Goal: Task Accomplishment & Management: Use online tool/utility

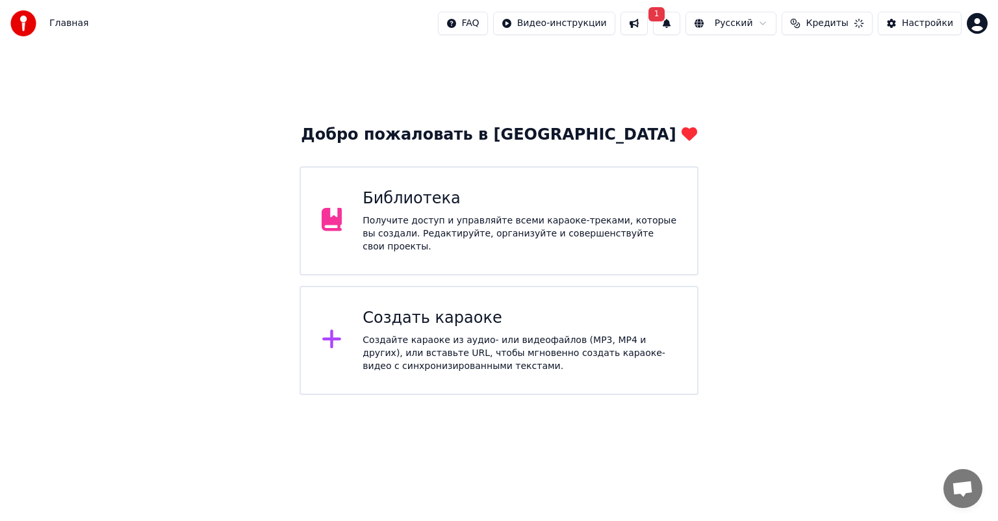
click at [487, 209] on div "Библиотека" at bounding box center [520, 198] width 314 height 21
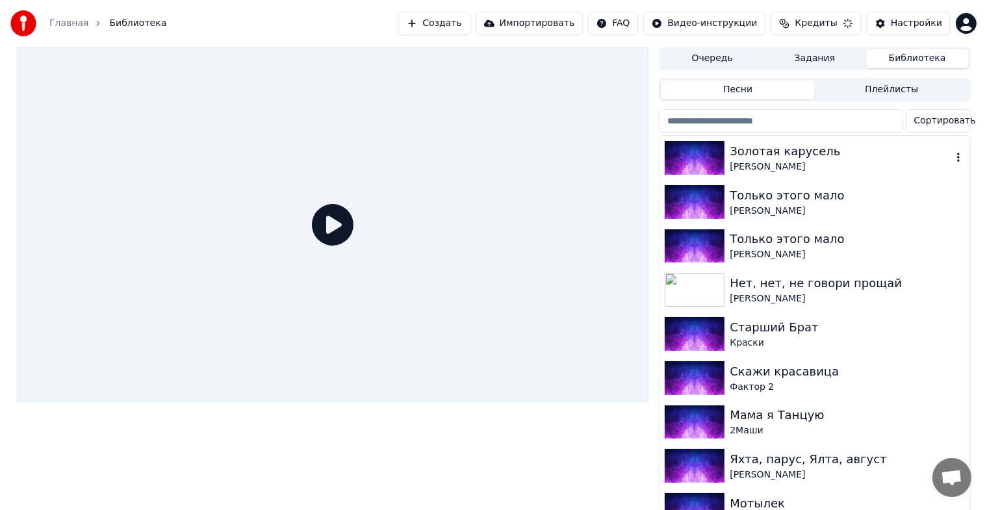
click at [702, 160] on img at bounding box center [695, 158] width 60 height 34
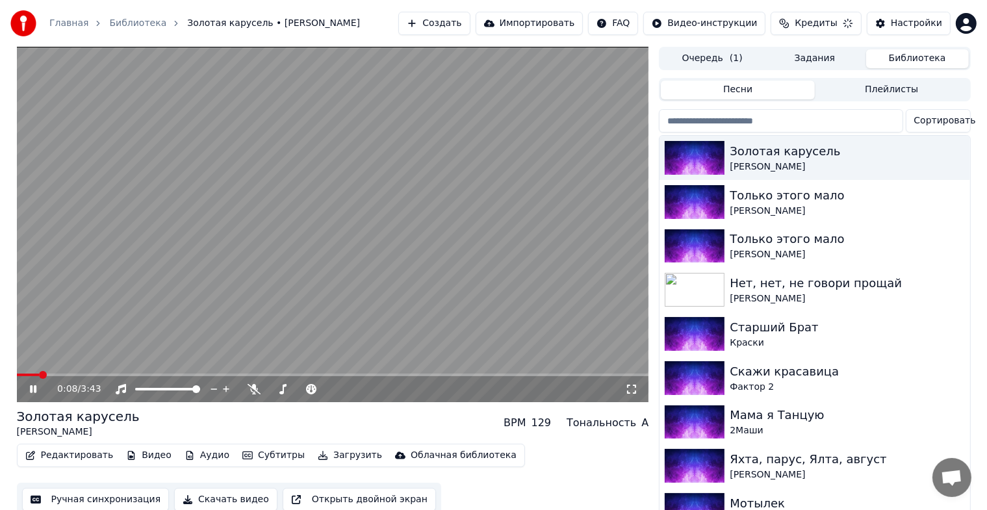
click at [405, 294] on video at bounding box center [333, 224] width 632 height 355
click at [427, 26] on button "Создать" at bounding box center [433, 23] width 71 height 23
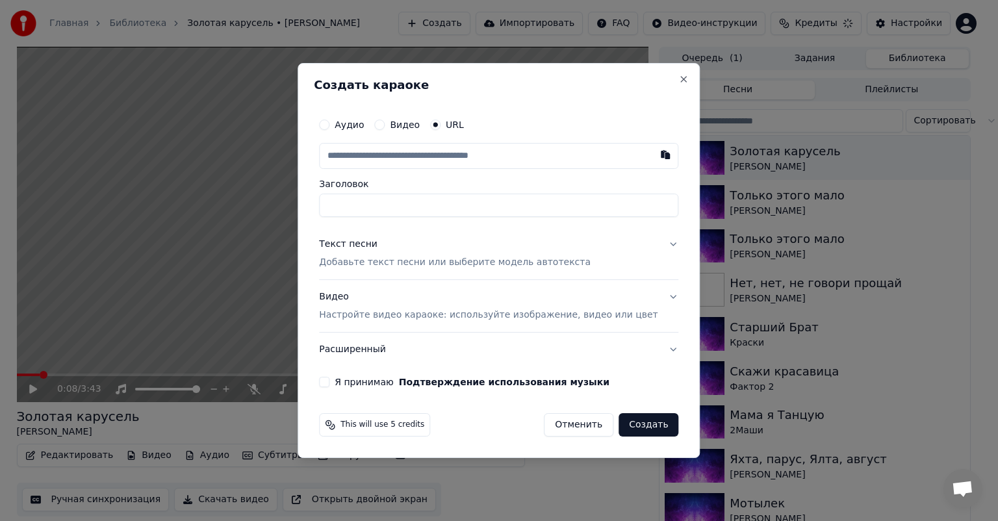
click at [329, 125] on button "Аудио" at bounding box center [324, 125] width 10 height 10
click at [377, 152] on div "Выбрать файл" at bounding box center [365, 155] width 90 height 23
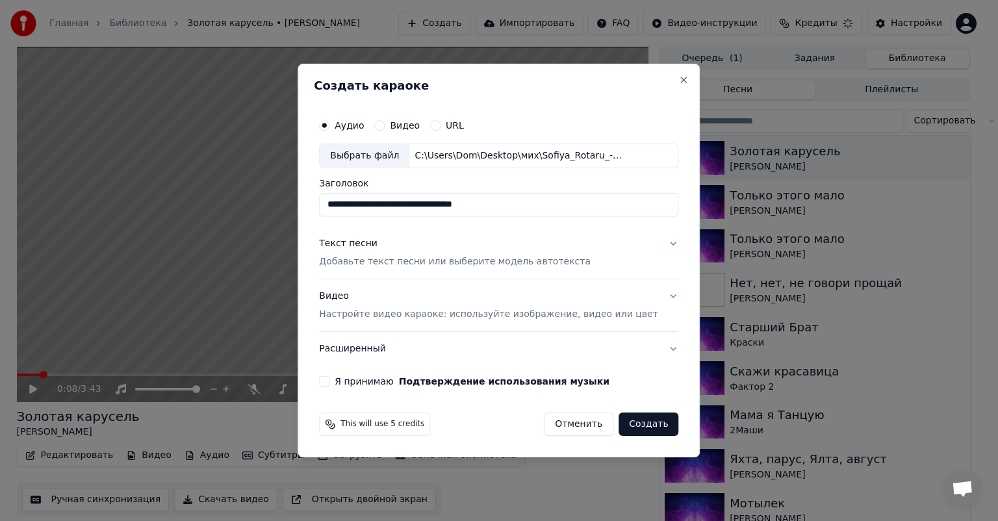
click at [561, 211] on input "**********" at bounding box center [498, 204] width 359 height 23
type input "*"
paste input "**********"
type input "**********"
click at [361, 238] on div "Текст песни" at bounding box center [348, 243] width 58 height 13
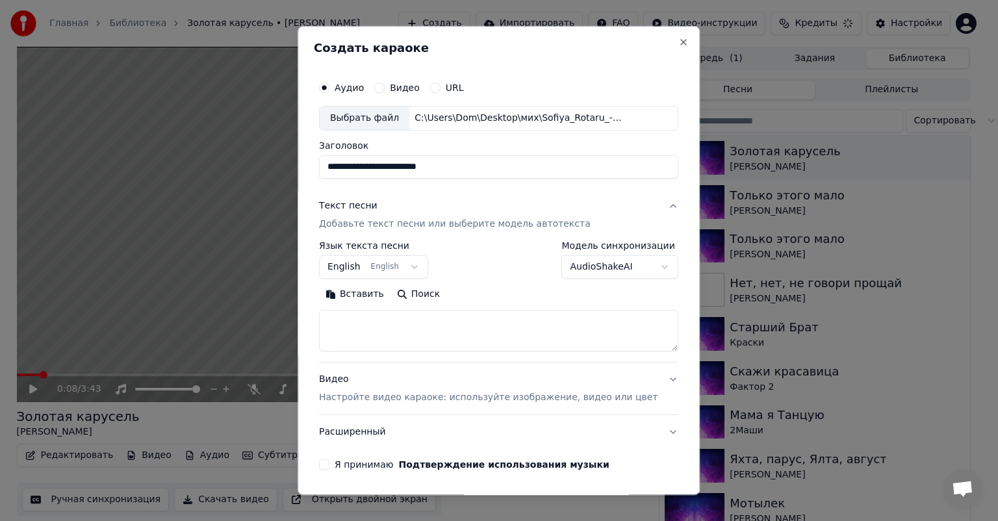
click at [407, 359] on div "**********" at bounding box center [498, 301] width 359 height 121
click at [409, 346] on textarea at bounding box center [498, 331] width 359 height 42
paste textarea "**********"
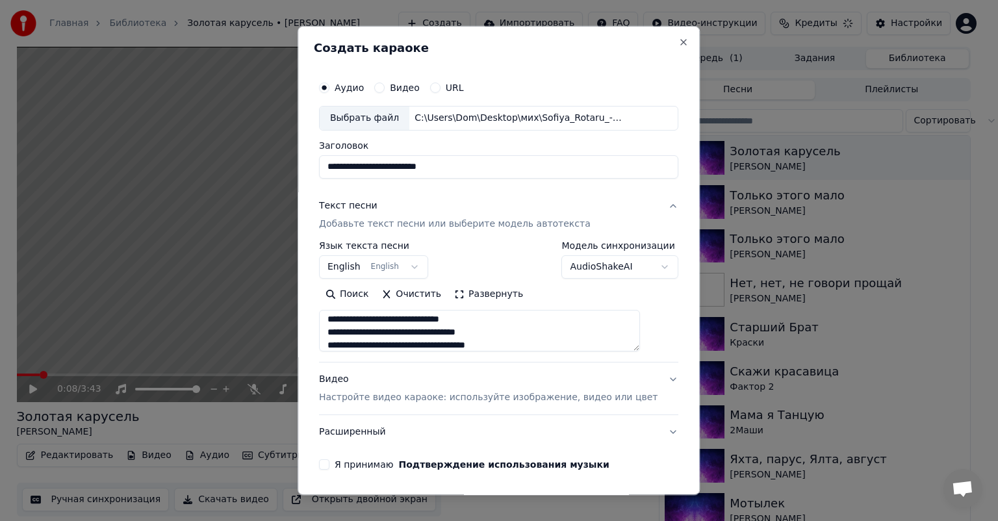
type textarea "**********"
click at [347, 268] on button "English English" at bounding box center [373, 266] width 109 height 23
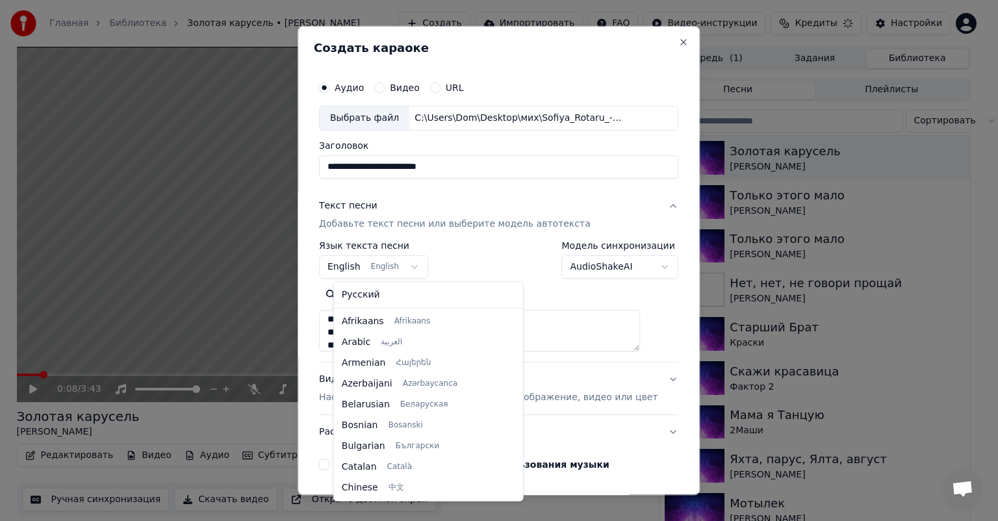
scroll to position [104, 0]
select select "**"
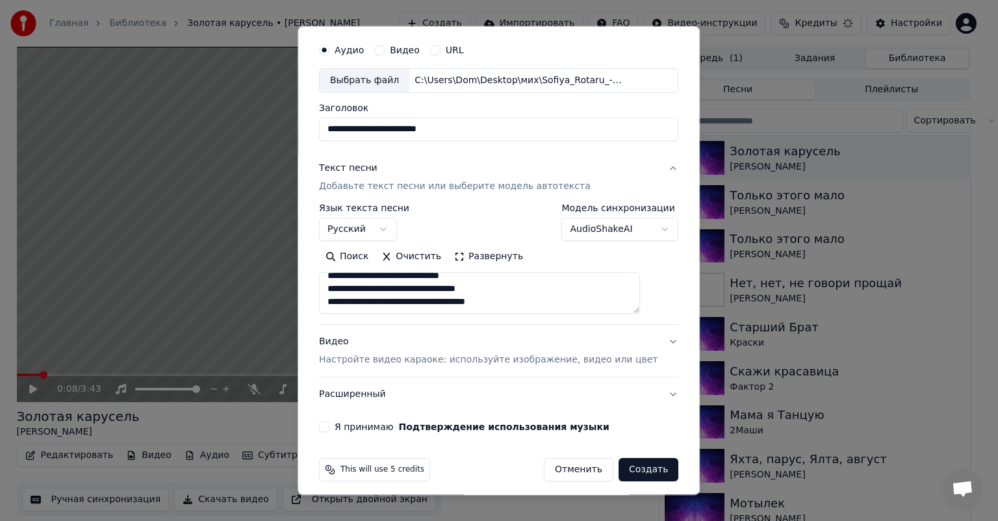
scroll to position [45, 0]
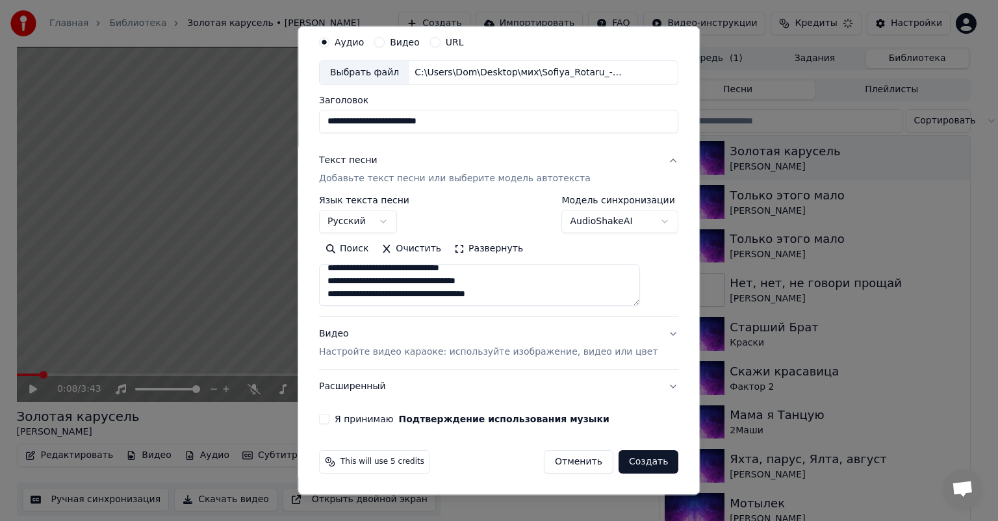
click at [348, 332] on div "Видео Настройте видео караоке: используйте изображение, видео или цвет" at bounding box center [488, 342] width 338 height 31
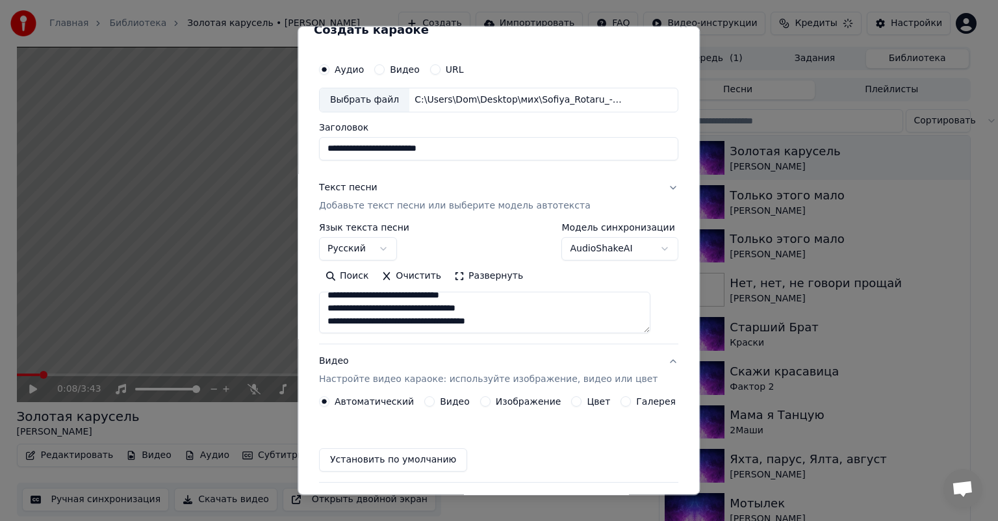
scroll to position [10, 0]
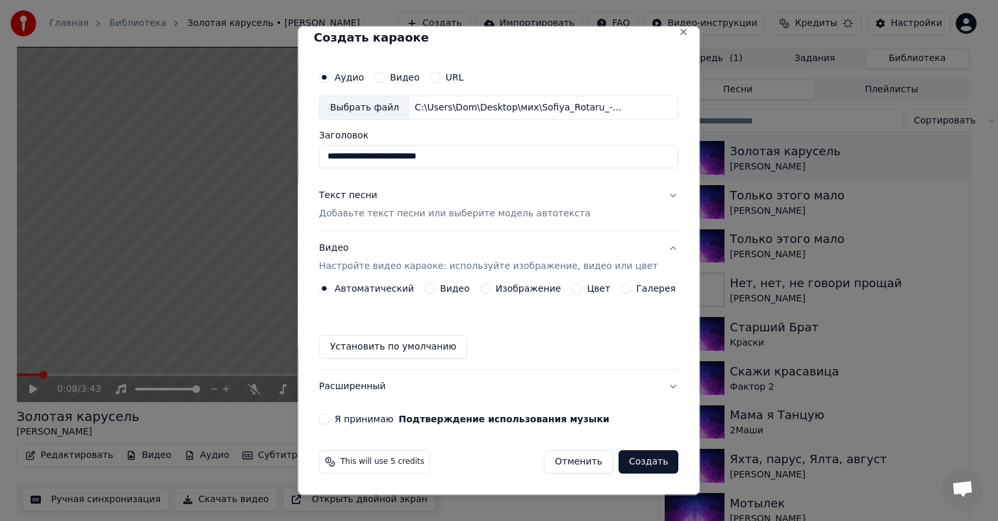
click at [433, 288] on button "Видео" at bounding box center [429, 288] width 10 height 10
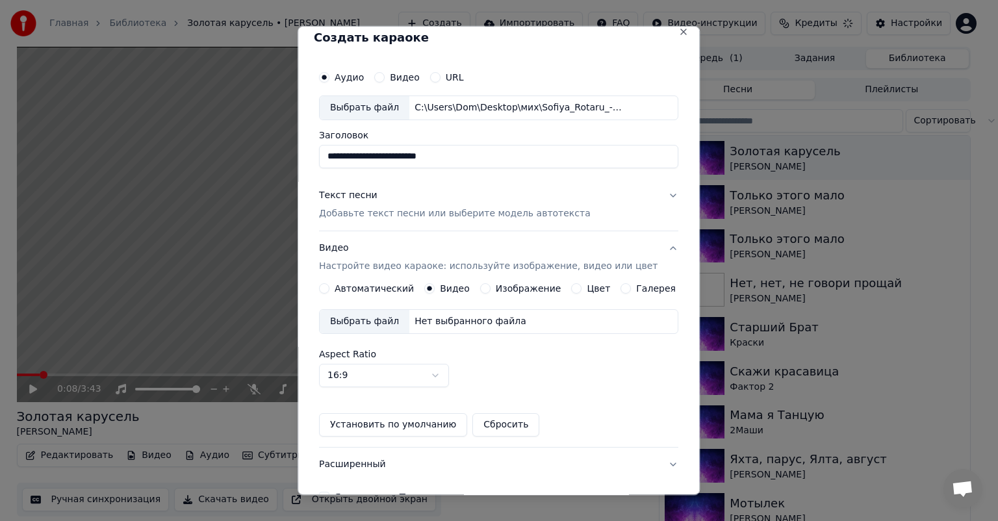
click at [486, 286] on button "Изображение" at bounding box center [485, 288] width 10 height 10
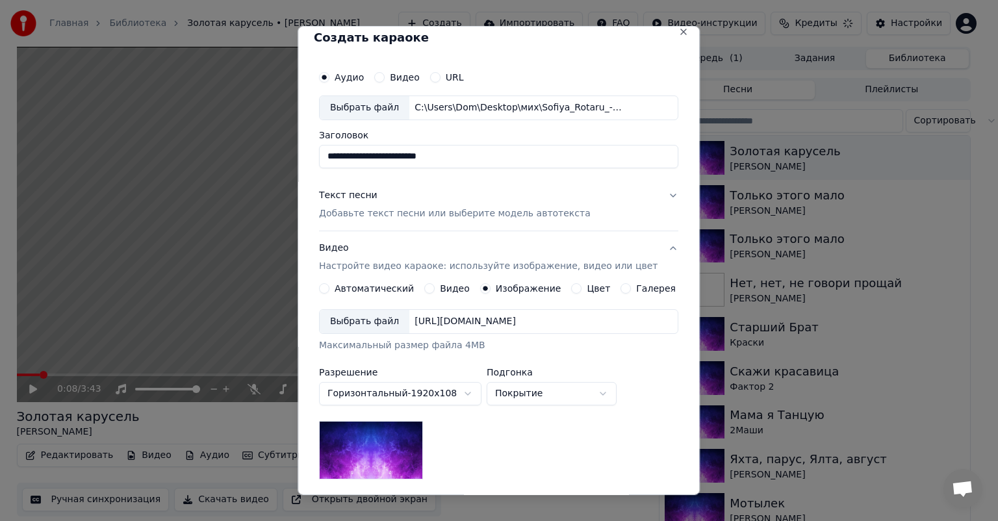
click at [329, 287] on button "Автоматический" at bounding box center [324, 288] width 10 height 10
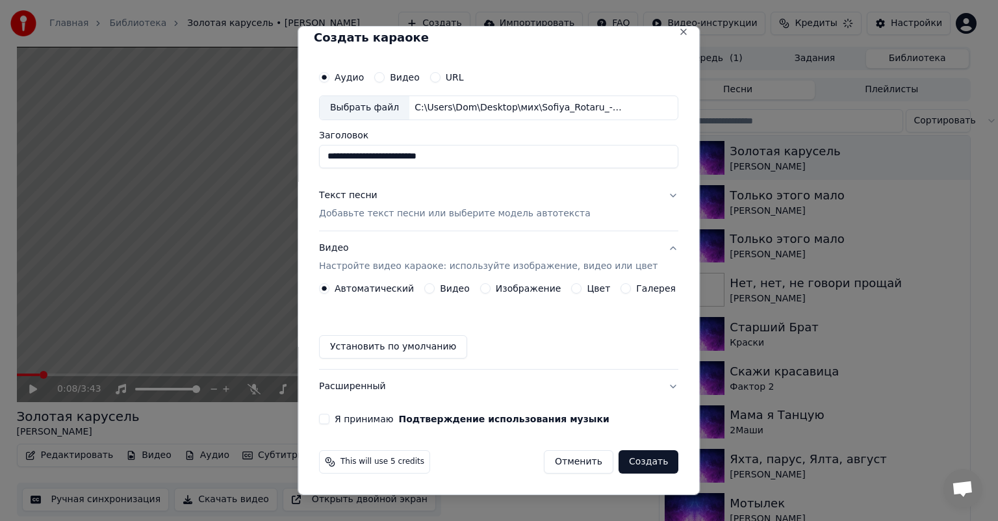
click at [390, 345] on button "Установить по умолчанию" at bounding box center [393, 346] width 148 height 23
click at [329, 418] on button "Я принимаю Подтверждение использования музыки" at bounding box center [324, 419] width 10 height 10
click at [641, 461] on button "Создать" at bounding box center [649, 461] width 60 height 23
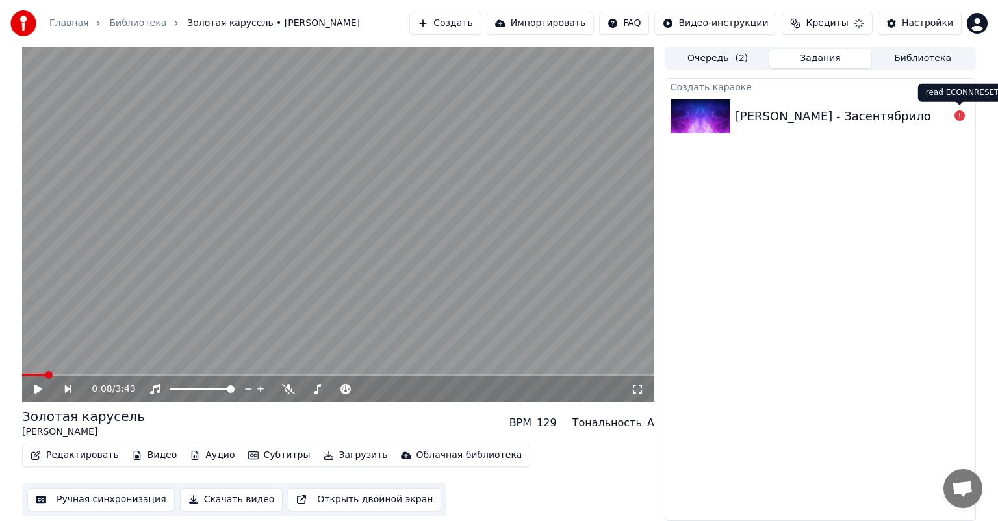
click at [958, 114] on icon at bounding box center [959, 115] width 10 height 10
click at [959, 115] on icon at bounding box center [959, 115] width 10 height 10
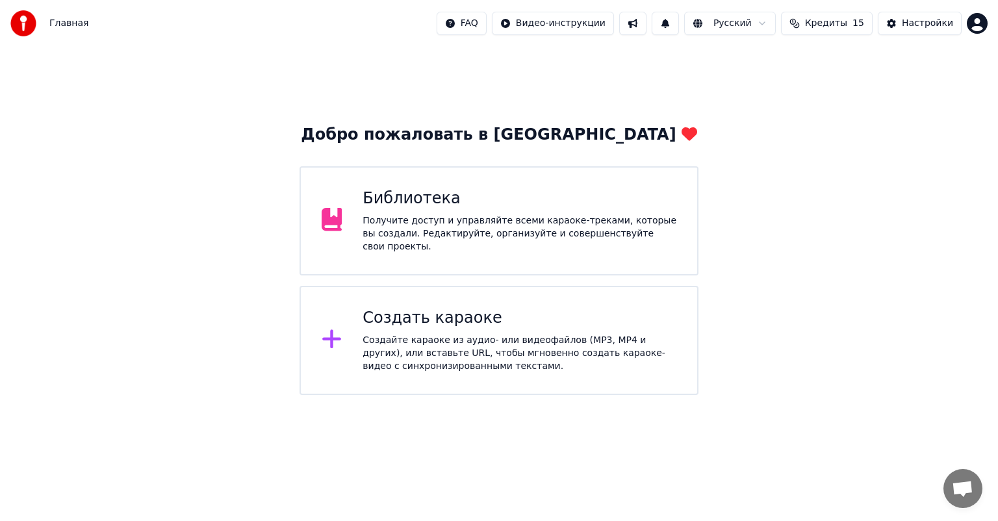
click at [424, 220] on div "Получите доступ и управляйте всеми караоке-треками, которые вы создали. Редакти…" at bounding box center [520, 233] width 314 height 39
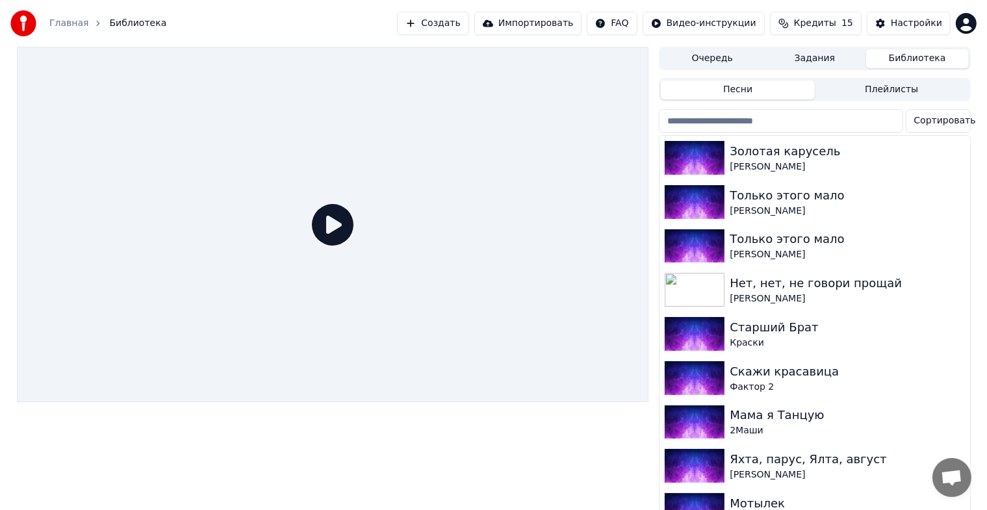
click at [427, 21] on button "Создать" at bounding box center [432, 23] width 71 height 23
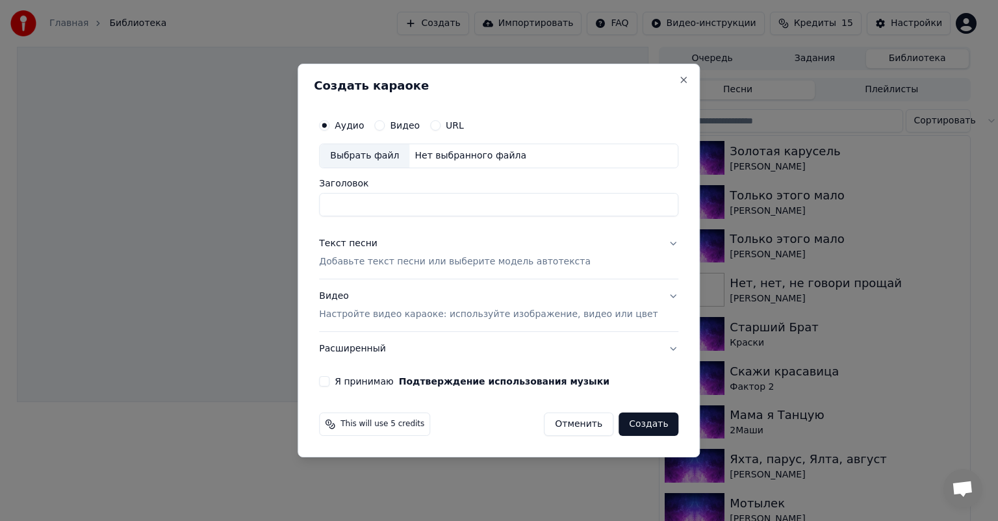
click at [389, 158] on div "Выбрать файл" at bounding box center [365, 155] width 90 height 23
click at [374, 159] on div "Выбрать файл" at bounding box center [365, 155] width 90 height 23
click at [379, 159] on div "Выбрать файл" at bounding box center [365, 155] width 90 height 23
type input "**********"
drag, startPoint x: 533, startPoint y: 203, endPoint x: 226, endPoint y: 198, distance: 307.3
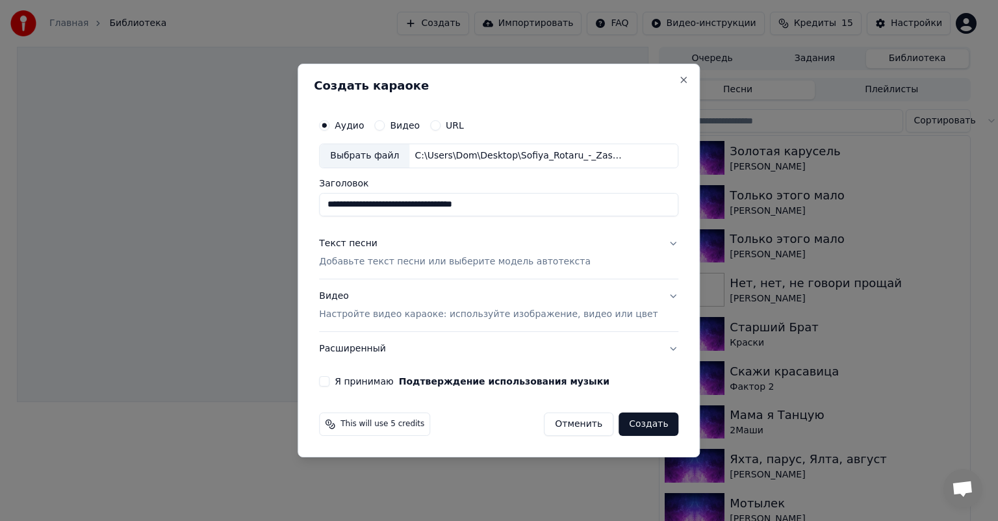
click at [238, 205] on body "Главная Библиотека Создать Импортировать FAQ Видео-инструкции Кредиты 15 Настро…" at bounding box center [493, 260] width 987 height 521
paste input "**********"
type input "**********"
click at [679, 78] on button "Close" at bounding box center [684, 80] width 10 height 10
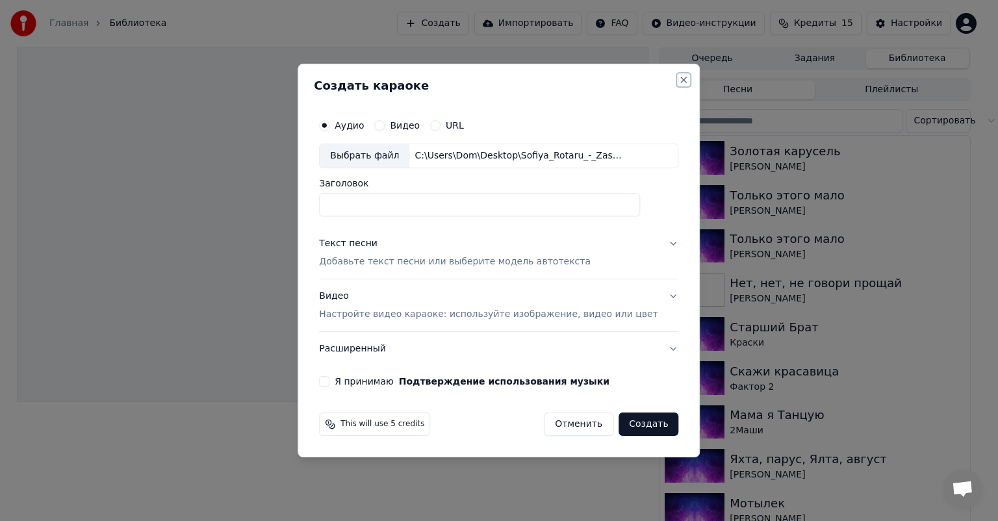
scroll to position [0, 0]
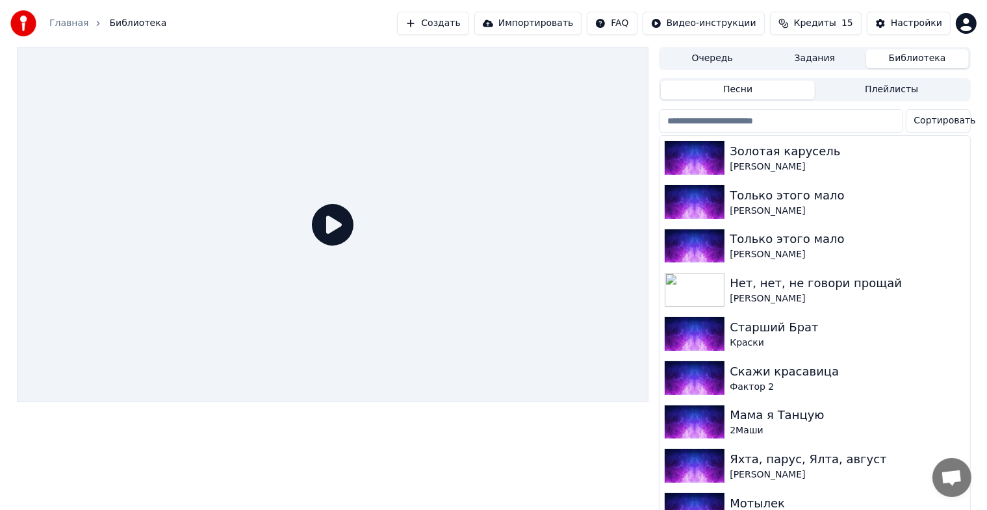
click at [442, 22] on button "Создать" at bounding box center [432, 23] width 71 height 23
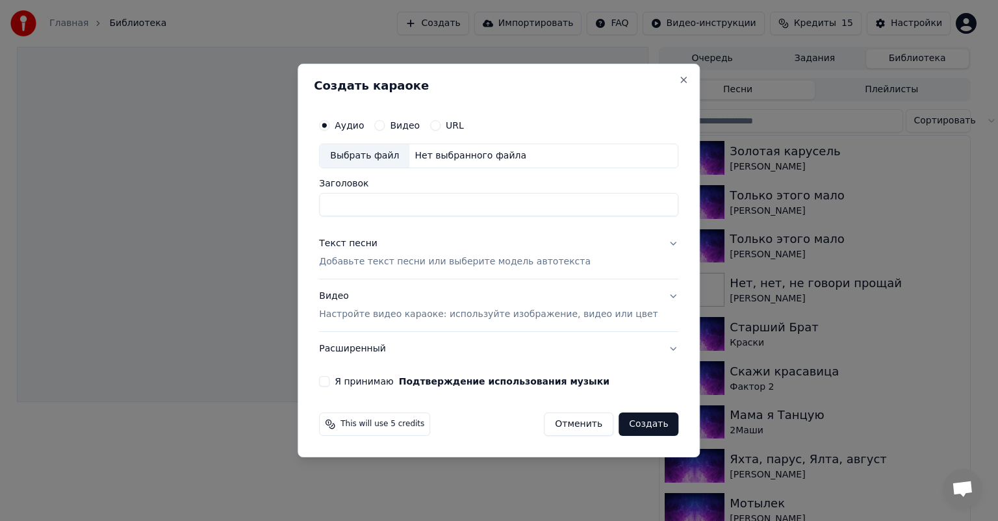
click at [375, 158] on div "Выбрать файл" at bounding box center [365, 155] width 90 height 23
type input "**********"
click at [364, 242] on div "Текст песни" at bounding box center [348, 243] width 58 height 13
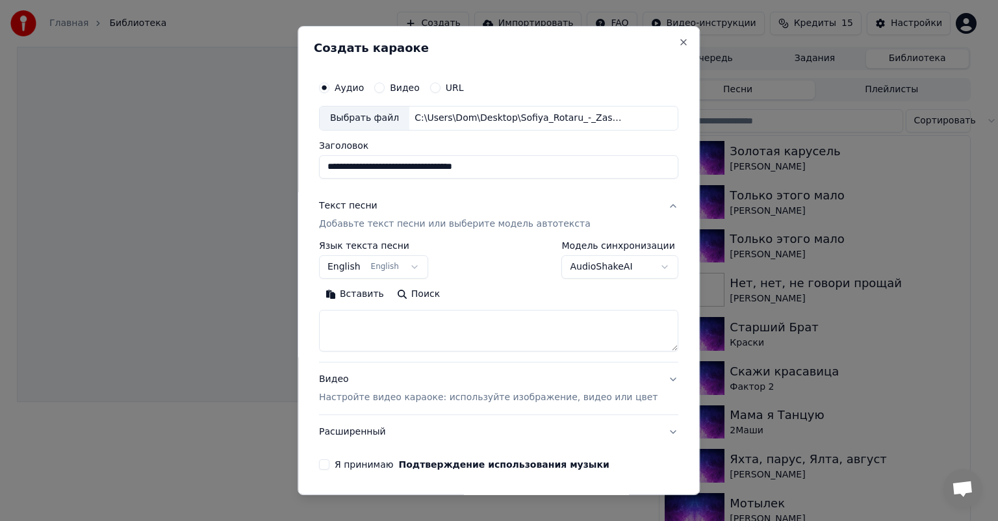
click at [381, 317] on textarea at bounding box center [498, 331] width 359 height 42
paste textarea "**********"
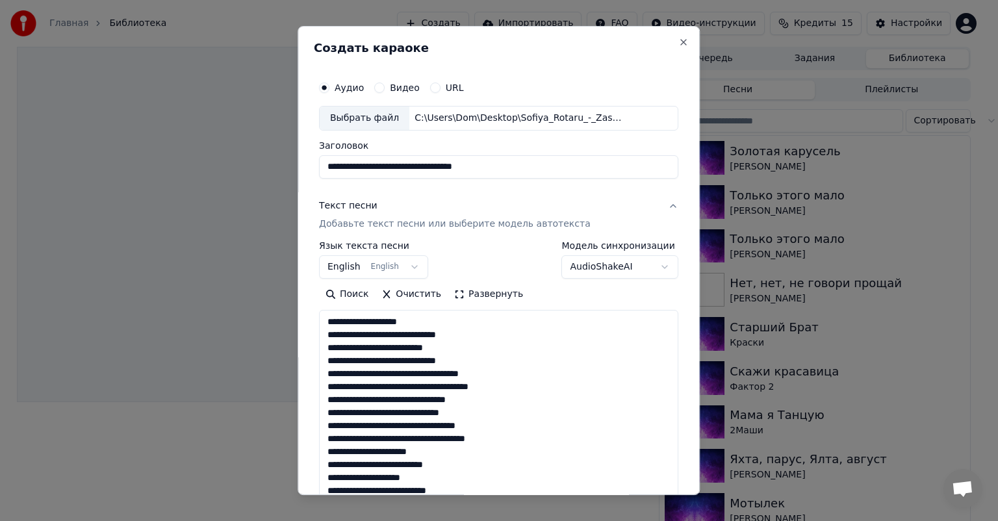
scroll to position [223, 0]
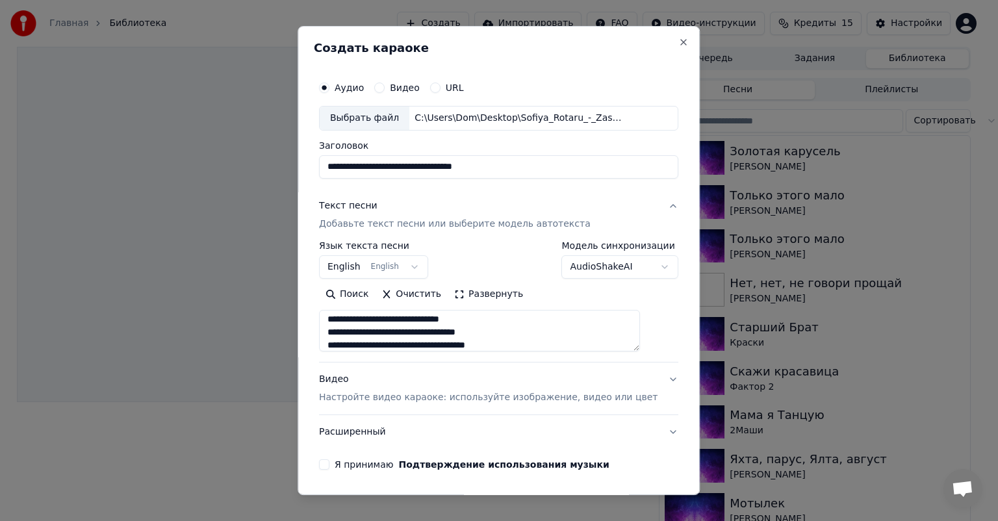
click at [381, 316] on textarea "**********" at bounding box center [479, 331] width 321 height 42
type textarea "**********"
click at [346, 266] on button "English English" at bounding box center [373, 266] width 109 height 23
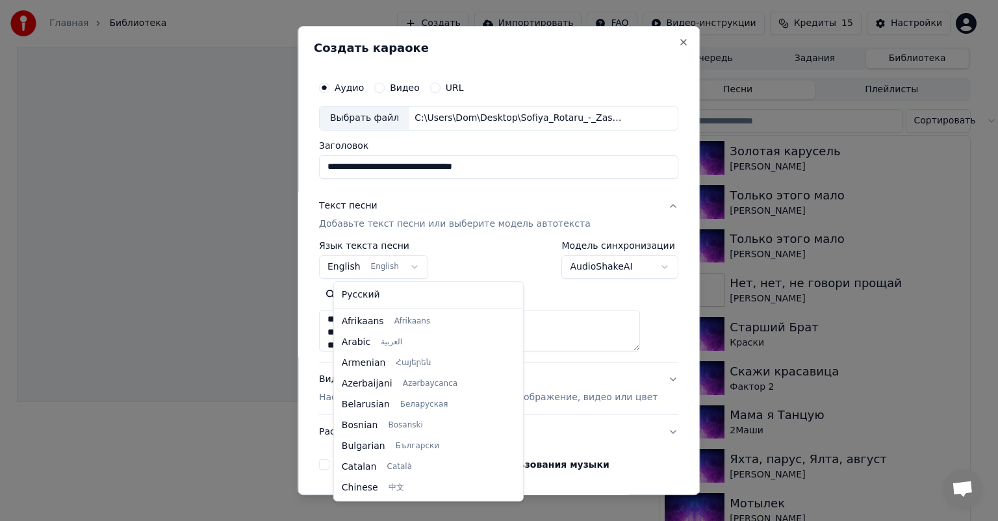
scroll to position [104, 0]
select select "**"
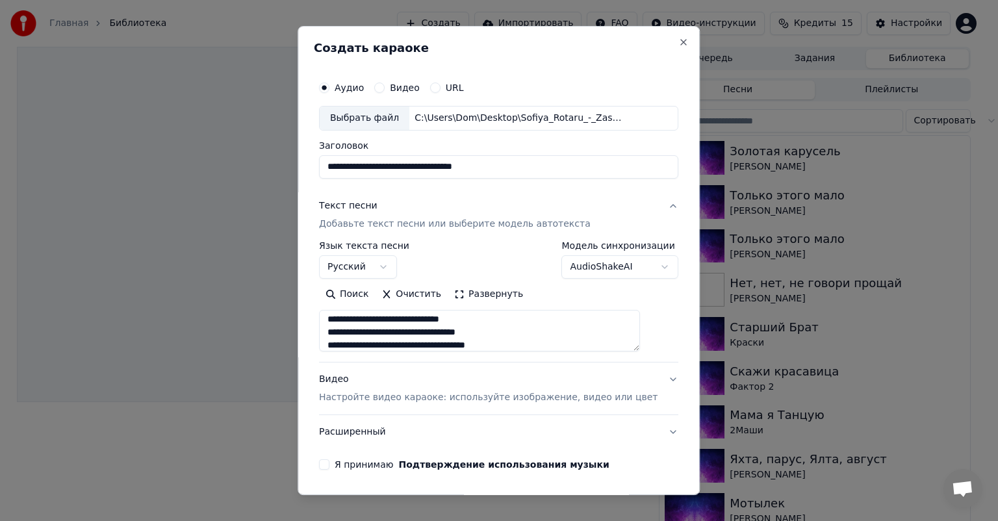
drag, startPoint x: 542, startPoint y: 169, endPoint x: 230, endPoint y: 166, distance: 311.9
click at [230, 166] on body "Главная Библиотека Создать Импортировать FAQ Видео-инструкции Кредиты 15 Настро…" at bounding box center [493, 260] width 987 height 521
paste input "**********"
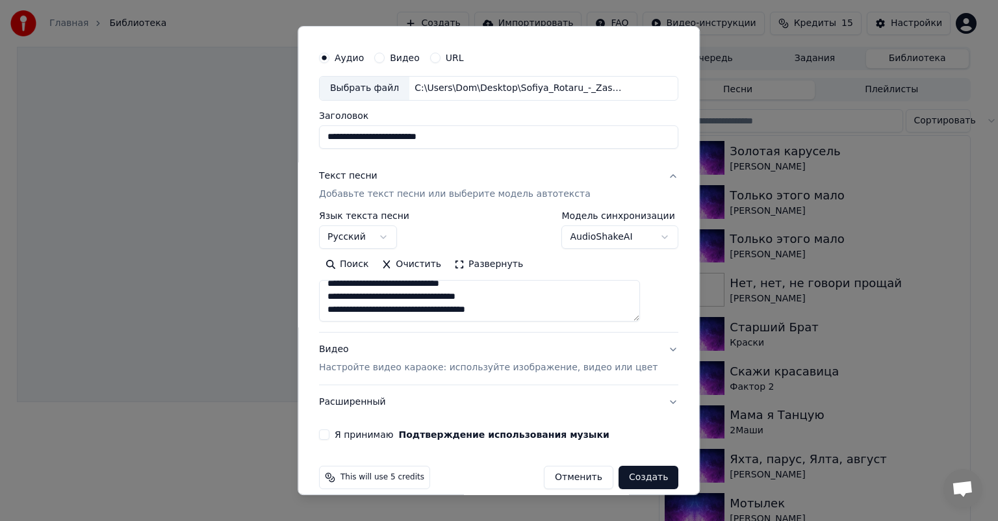
scroll to position [45, 0]
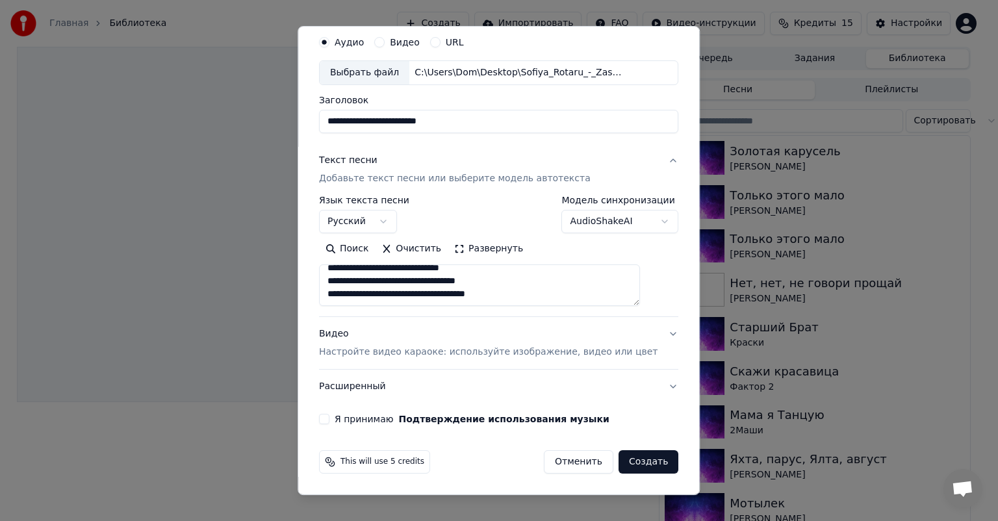
type input "**********"
click at [349, 333] on div "Видео Настройте видео караоке: используйте изображение, видео или цвет" at bounding box center [488, 342] width 338 height 31
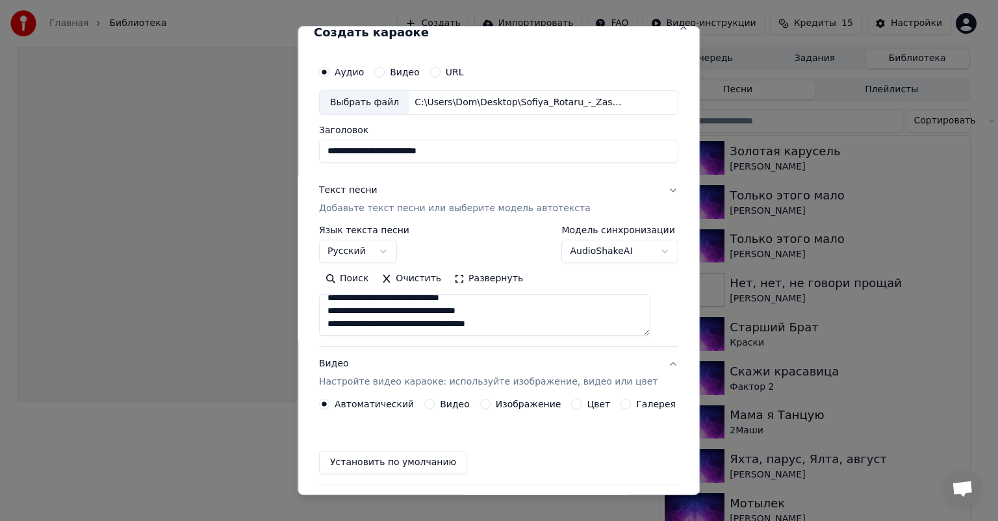
scroll to position [10, 0]
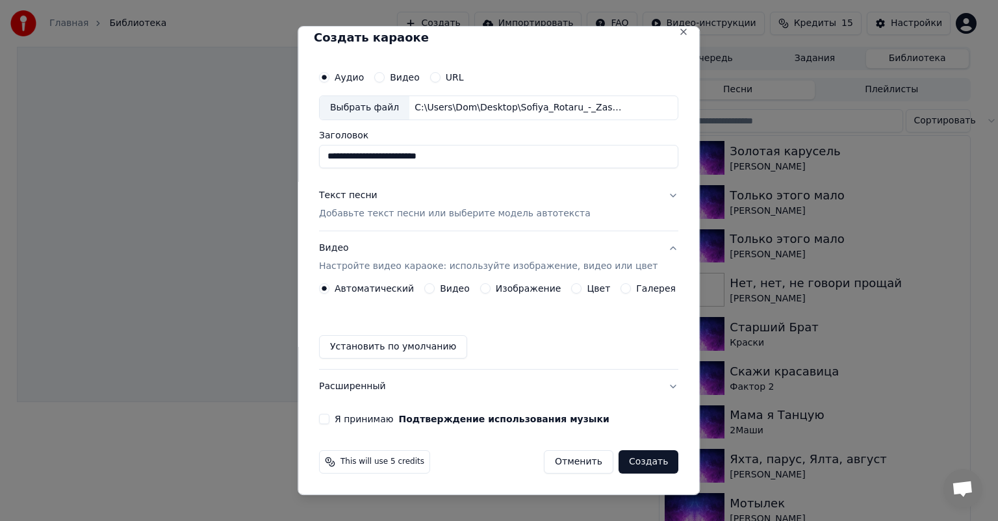
click at [362, 353] on button "Установить по умолчанию" at bounding box center [393, 346] width 148 height 23
click at [339, 420] on div "Я принимаю Подтверждение использования музыки" at bounding box center [498, 419] width 359 height 10
click at [329, 416] on button "Я принимаю Подтверждение использования музыки" at bounding box center [324, 419] width 10 height 10
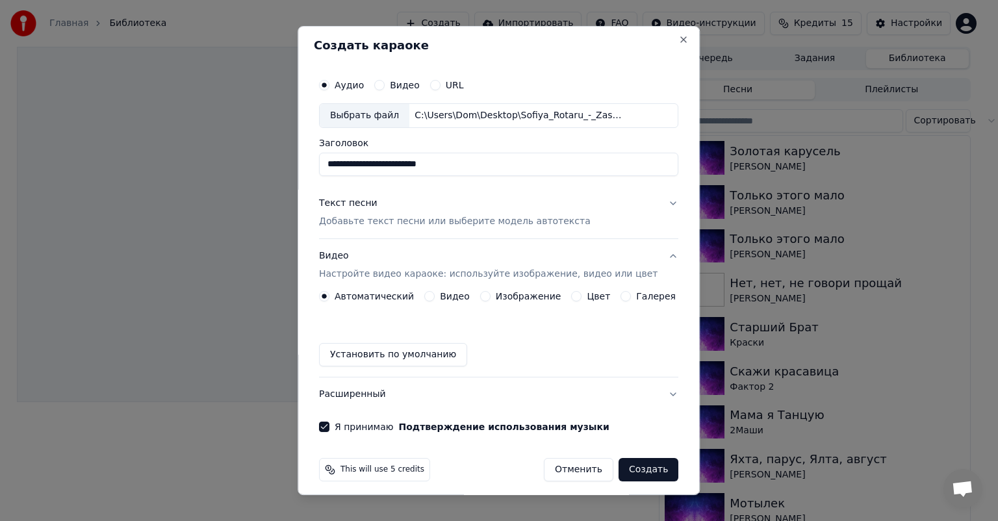
scroll to position [0, 0]
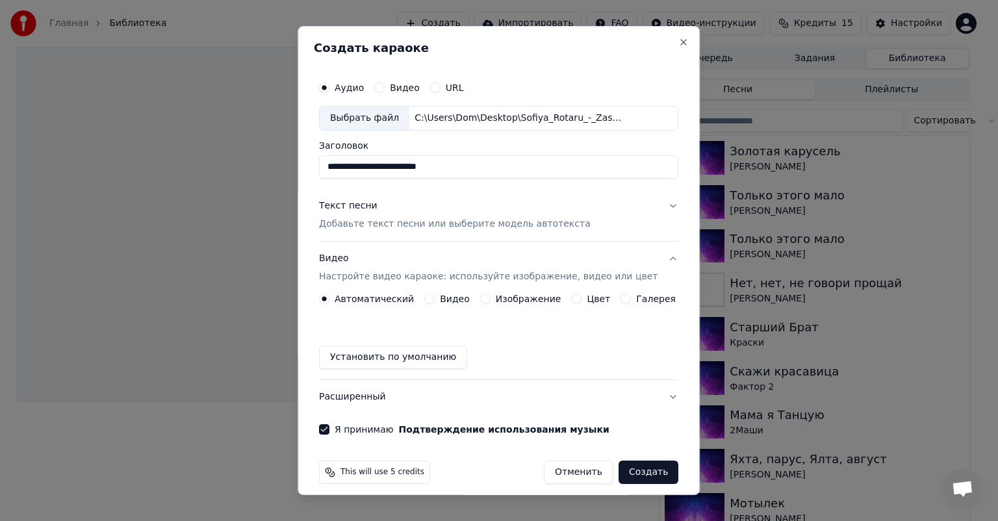
click at [354, 208] on div "Текст песни" at bounding box center [348, 205] width 58 height 13
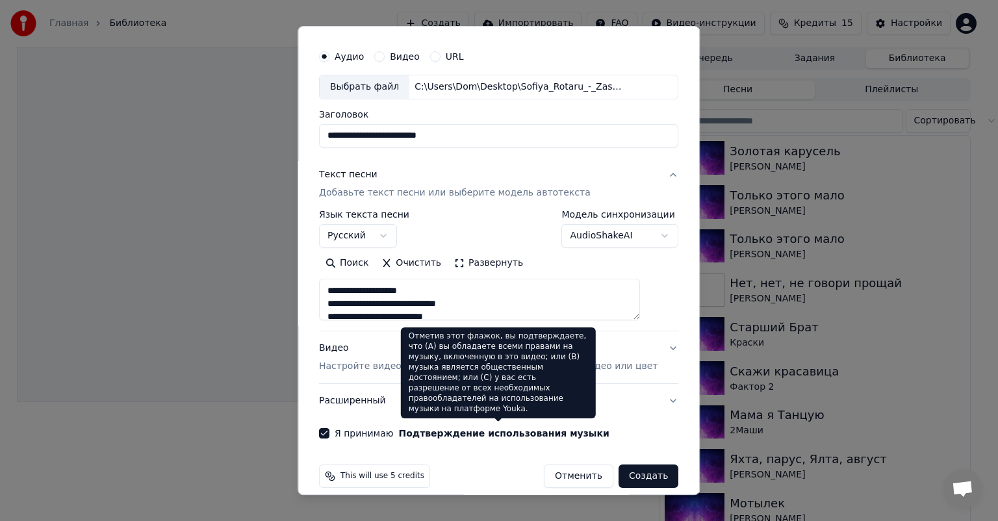
scroll to position [45, 0]
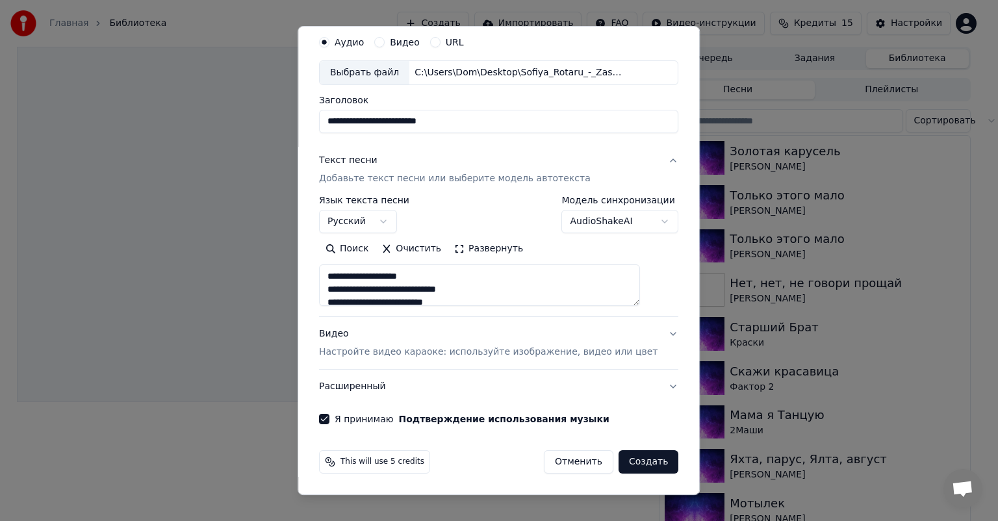
click at [632, 460] on button "Создать" at bounding box center [649, 461] width 60 height 23
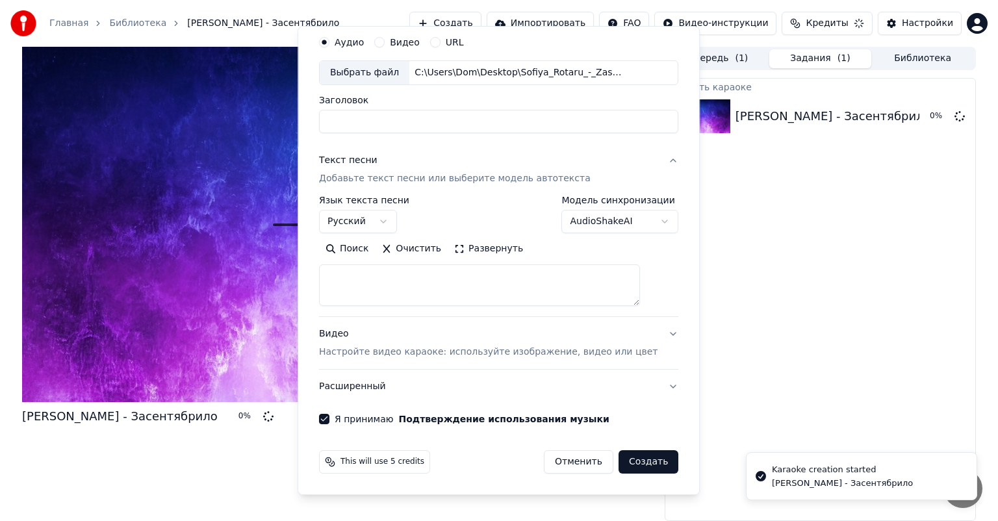
select select
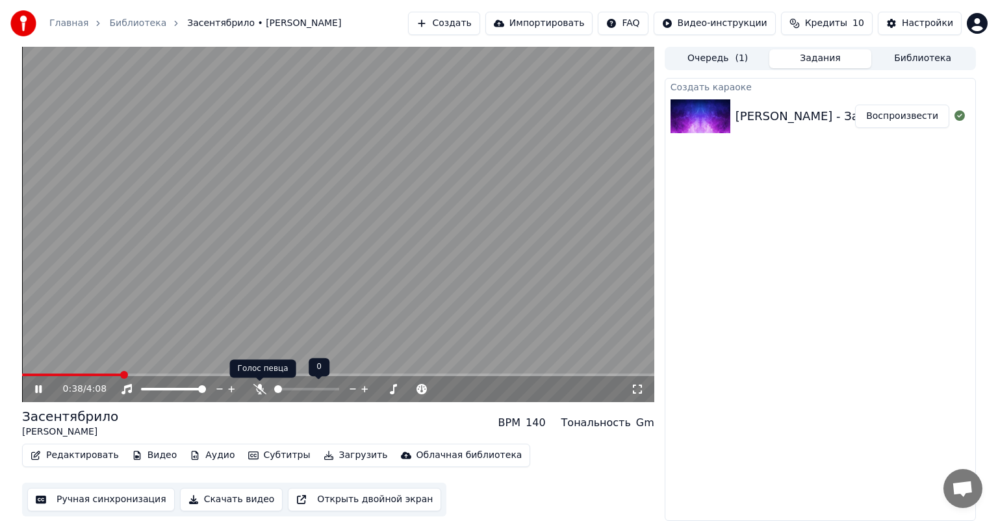
click at [257, 387] on icon at bounding box center [259, 389] width 13 height 10
click at [71, 374] on span at bounding box center [47, 375] width 51 height 3
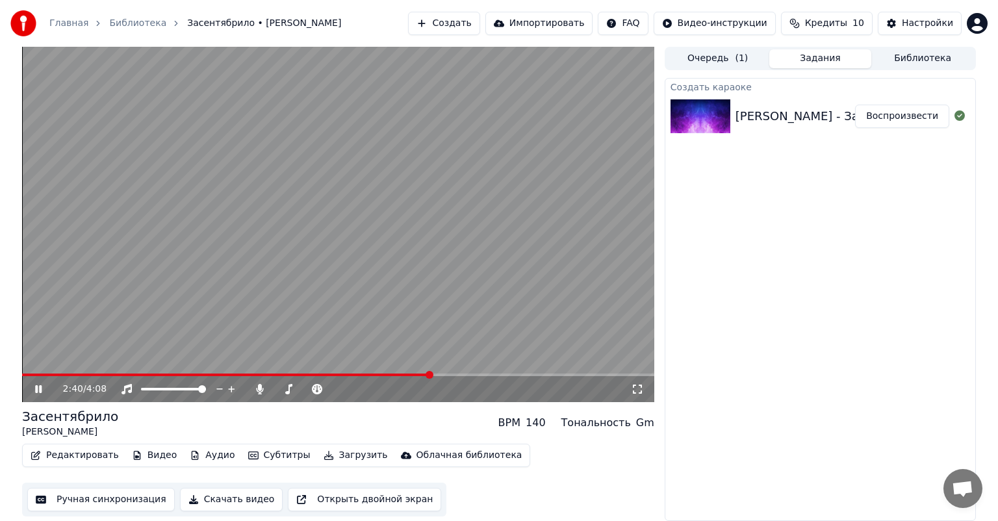
click at [85, 452] on button "Редактировать" at bounding box center [74, 455] width 99 height 18
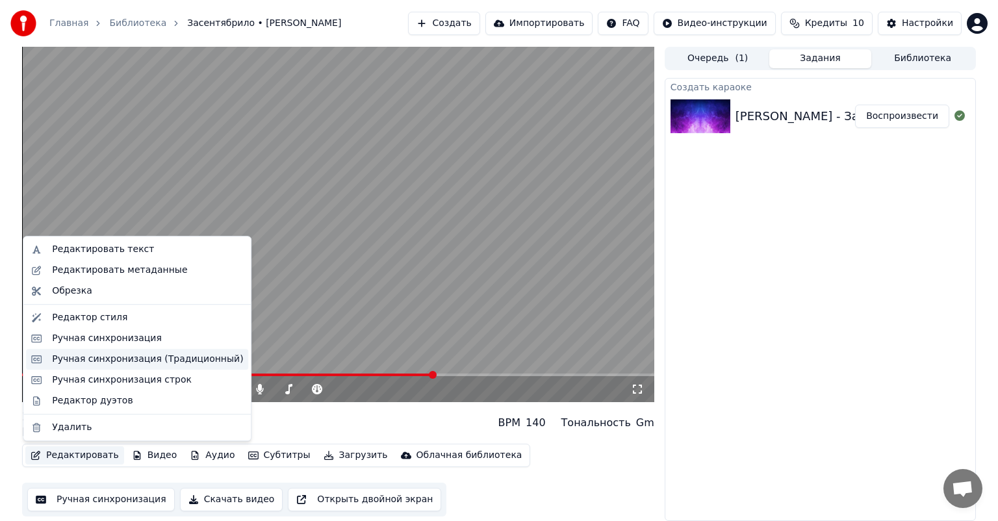
click at [101, 355] on div "Ручная синхронизация (Традиционный)" at bounding box center [147, 359] width 191 height 13
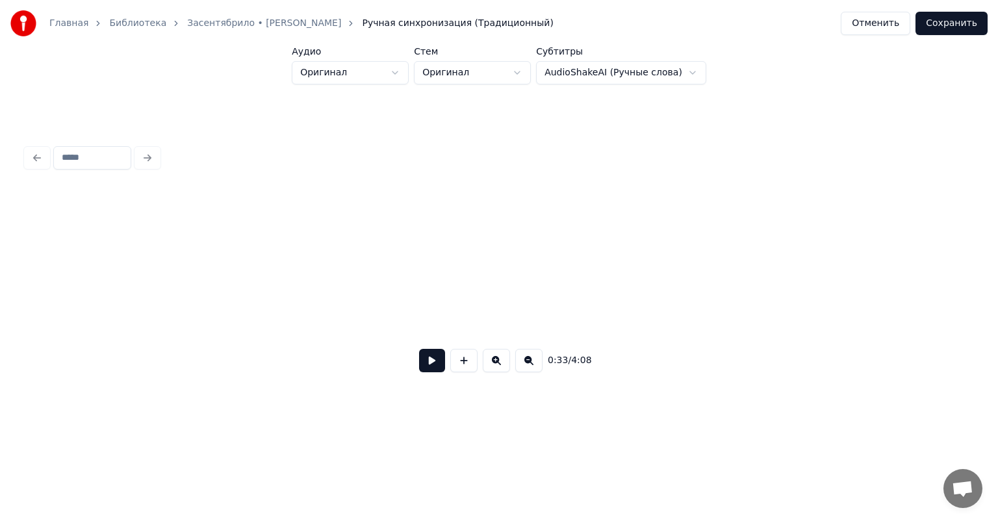
scroll to position [0, 5509]
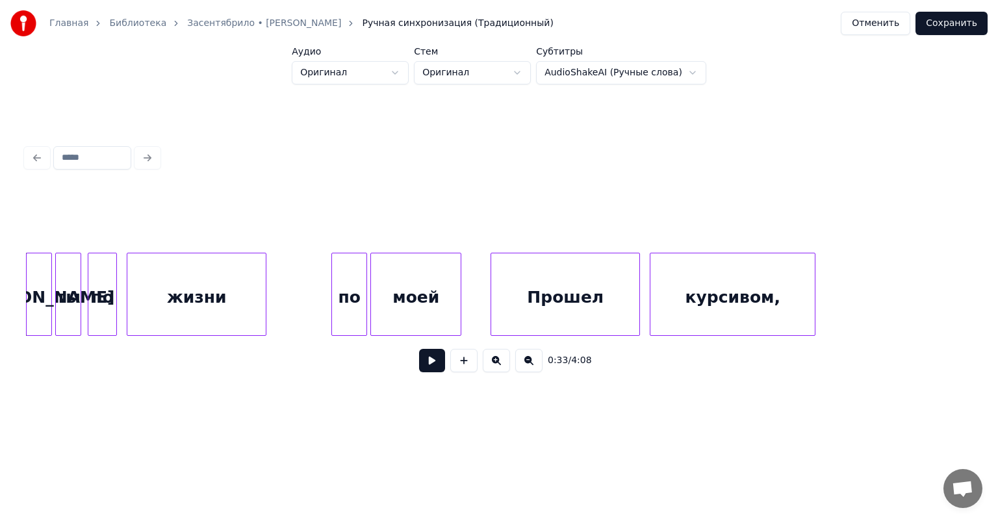
click at [424, 361] on button at bounding box center [432, 360] width 26 height 23
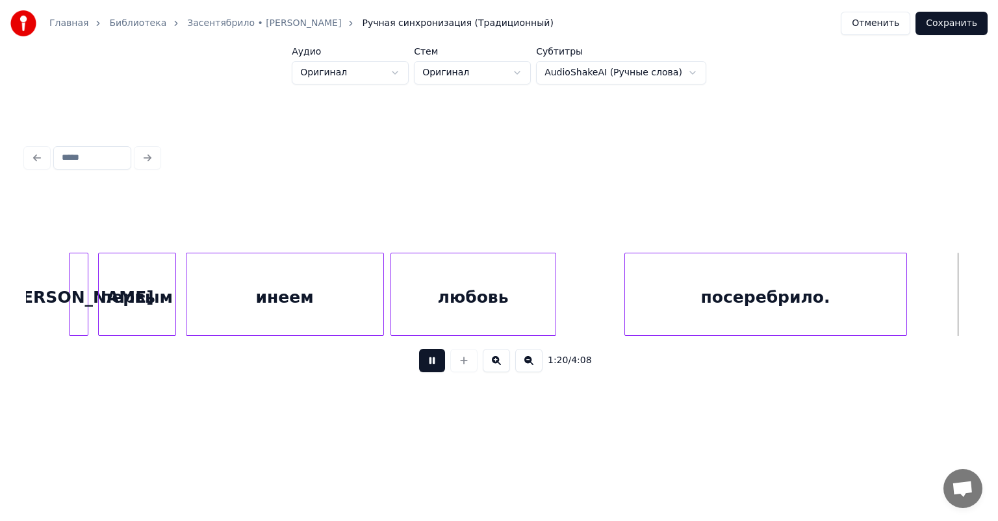
scroll to position [0, 13087]
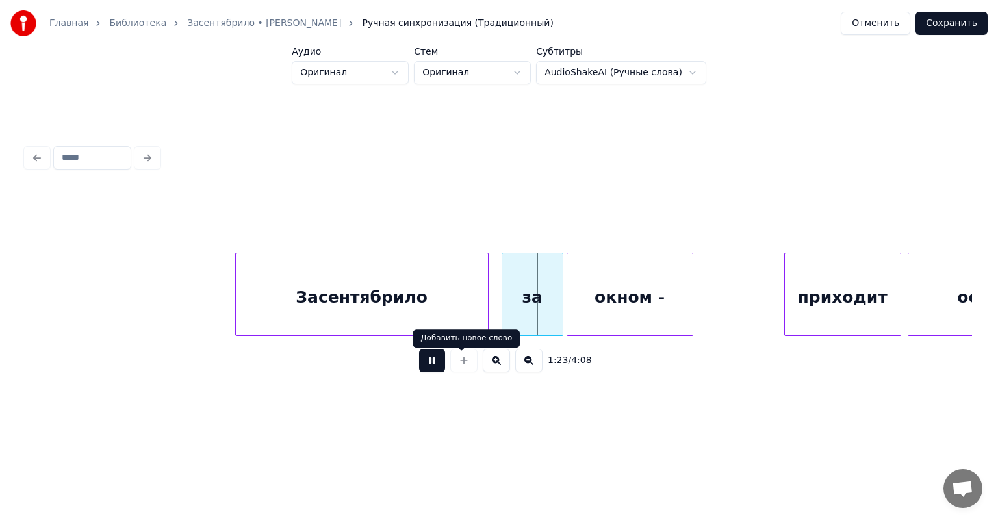
click at [450, 372] on div at bounding box center [464, 360] width 32 height 23
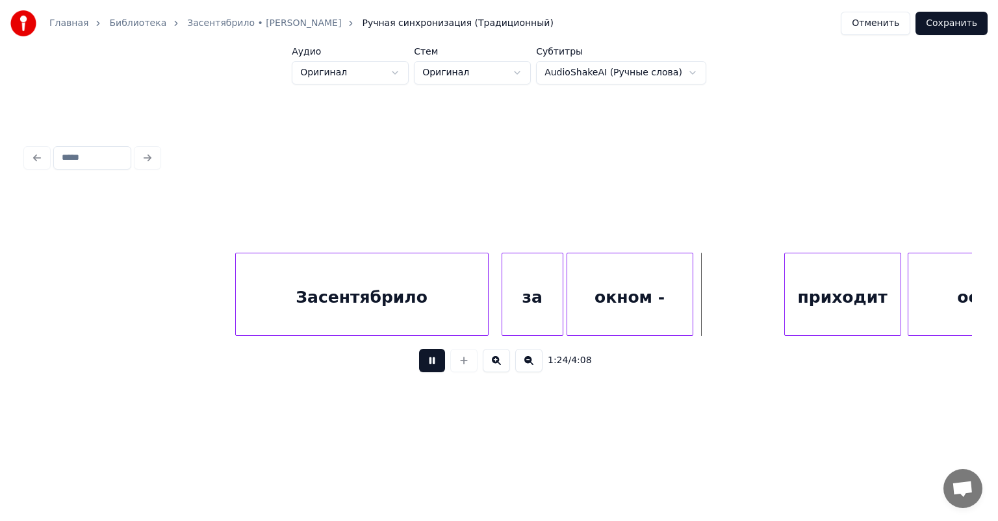
click at [425, 371] on button at bounding box center [432, 360] width 26 height 23
click at [420, 370] on button at bounding box center [432, 360] width 26 height 23
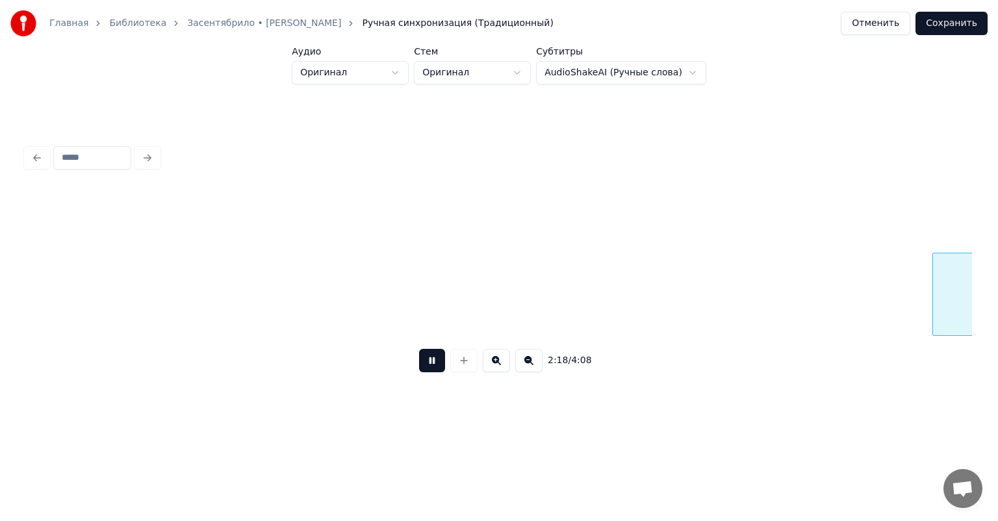
scroll to position [0, 22559]
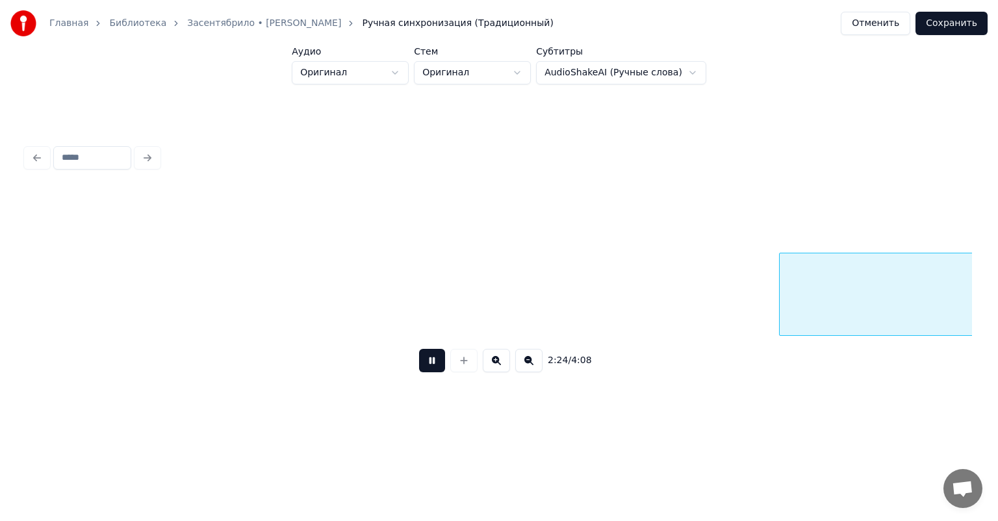
click at [430, 369] on button at bounding box center [432, 360] width 26 height 23
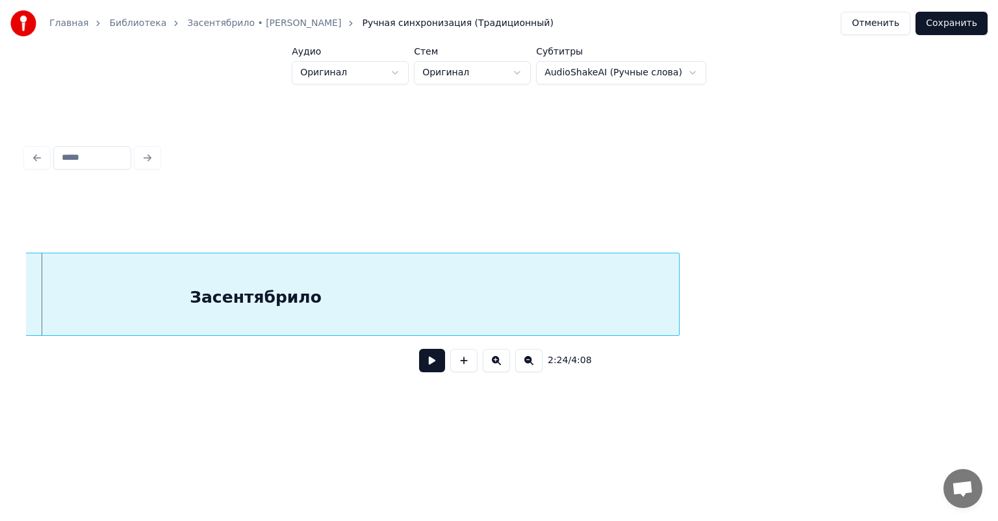
click at [430, 368] on button at bounding box center [432, 360] width 26 height 23
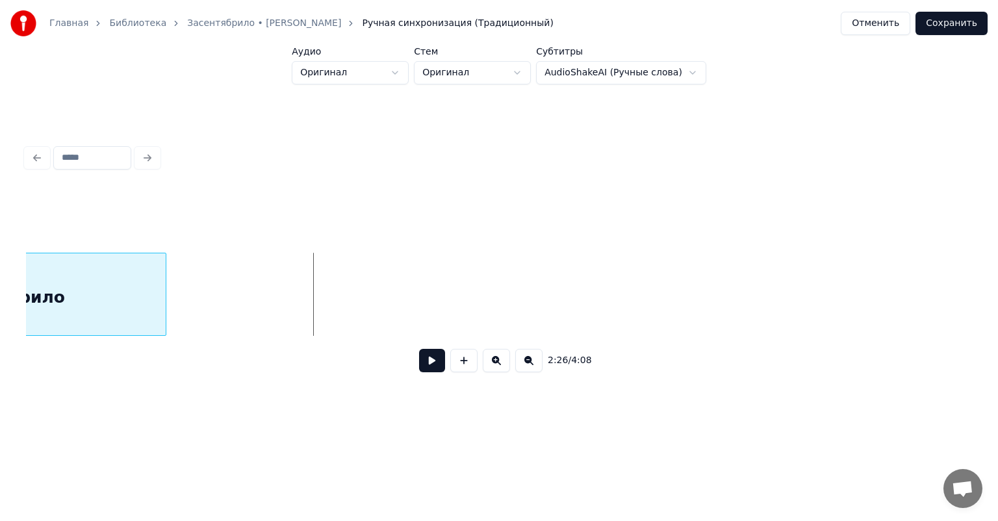
click at [164, 301] on div at bounding box center [164, 294] width 4 height 82
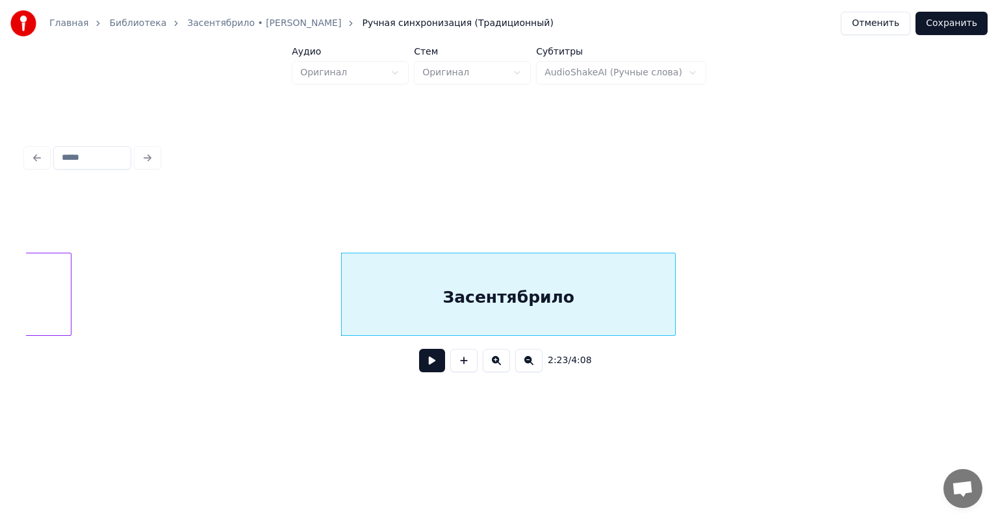
scroll to position [0, 22747]
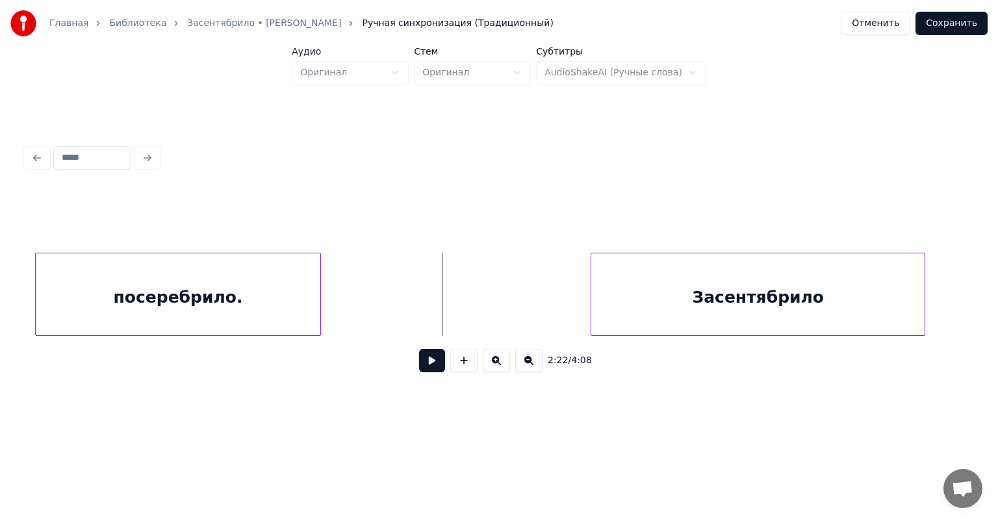
click at [426, 361] on button at bounding box center [432, 360] width 26 height 23
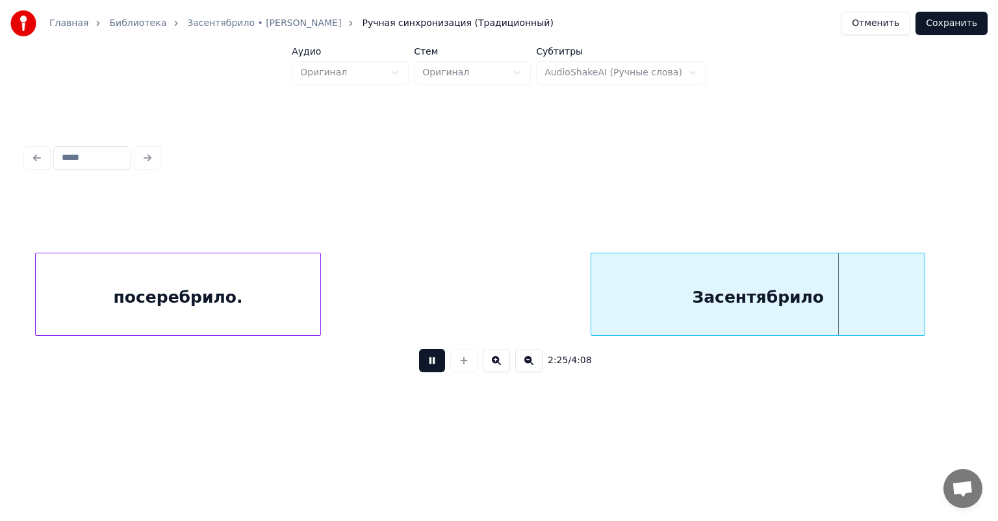
click at [425, 359] on button at bounding box center [432, 360] width 26 height 23
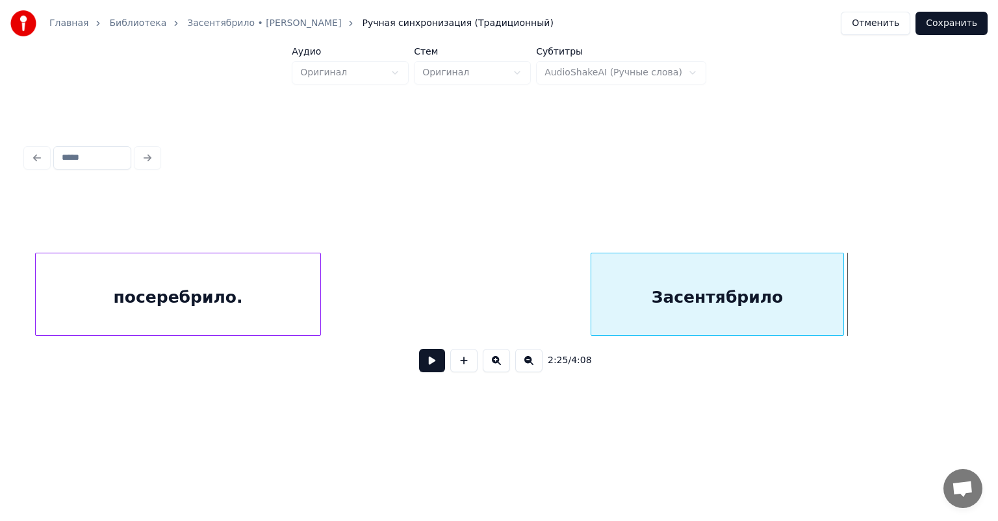
click at [842, 295] on div at bounding box center [841, 294] width 4 height 82
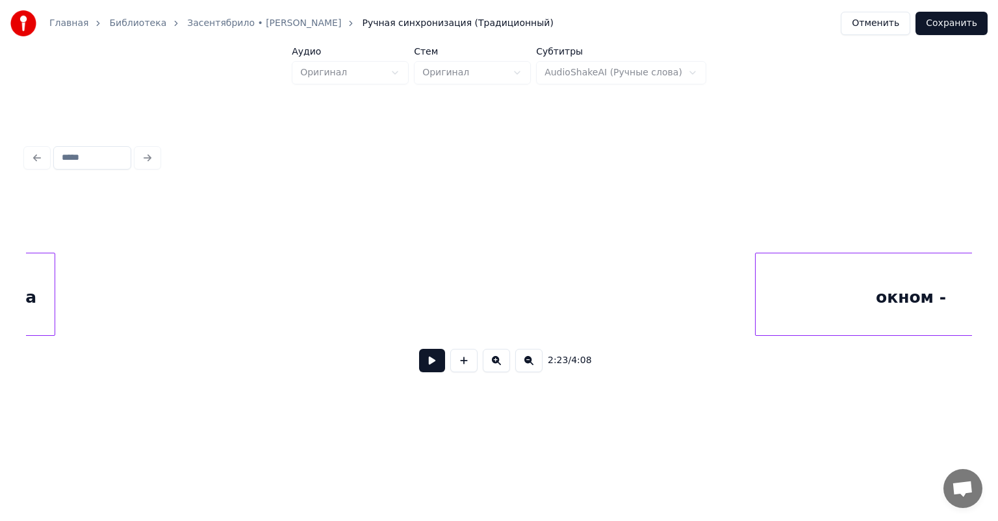
scroll to position [0, 23853]
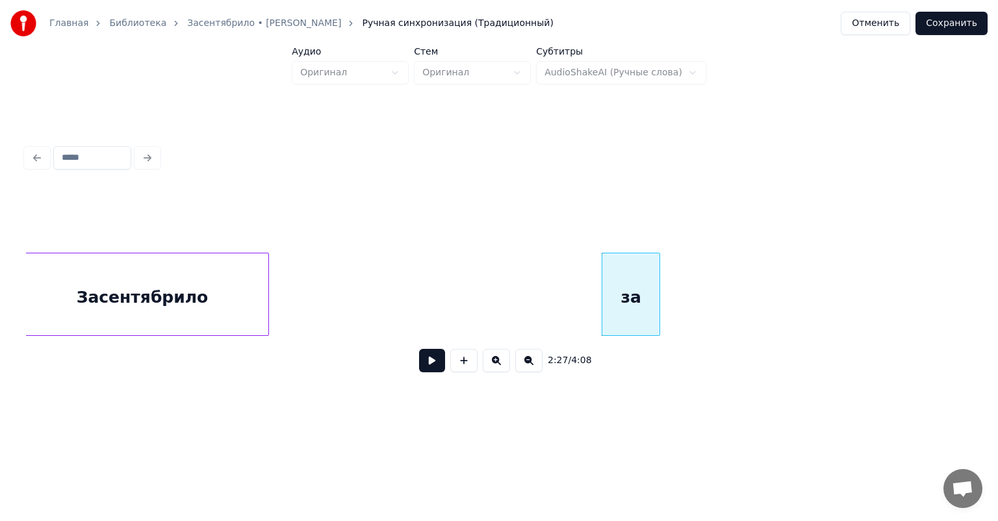
scroll to position [0, 23308]
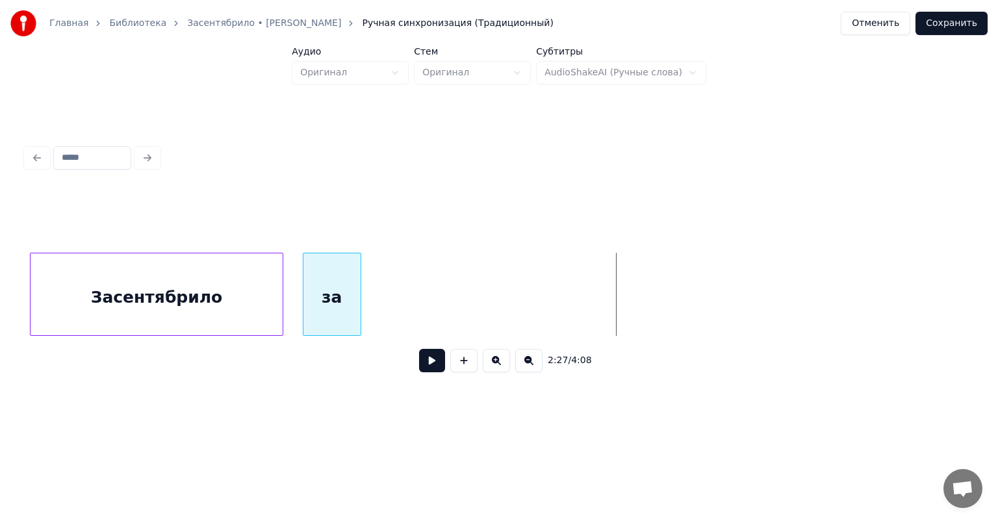
click at [326, 291] on div "за" at bounding box center [331, 297] width 57 height 88
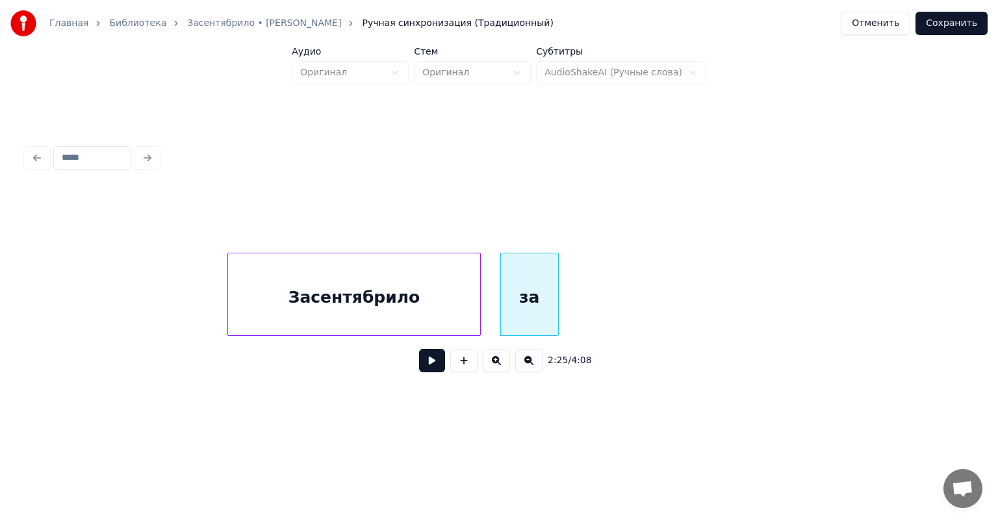
scroll to position [0, 22974]
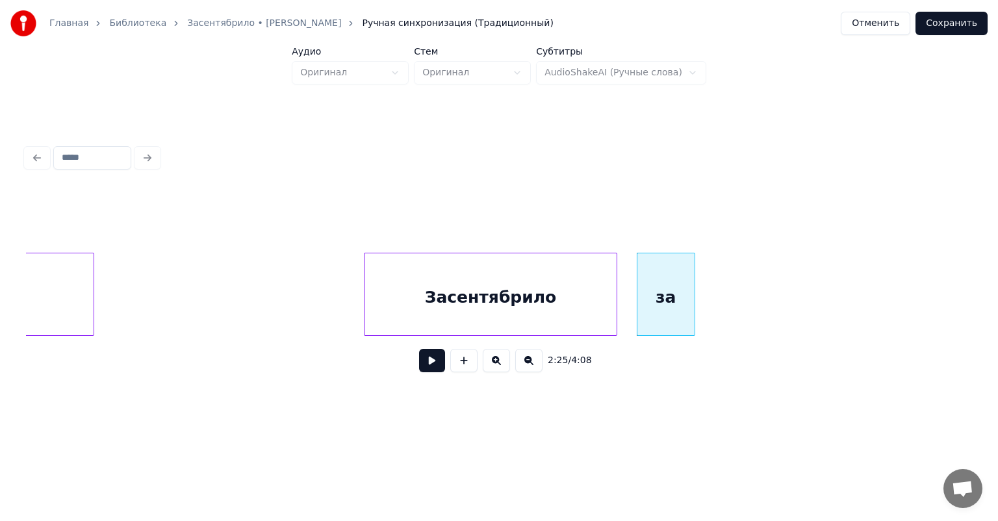
click at [419, 361] on button at bounding box center [432, 360] width 26 height 23
click at [661, 299] on div "за" at bounding box center [667, 297] width 57 height 88
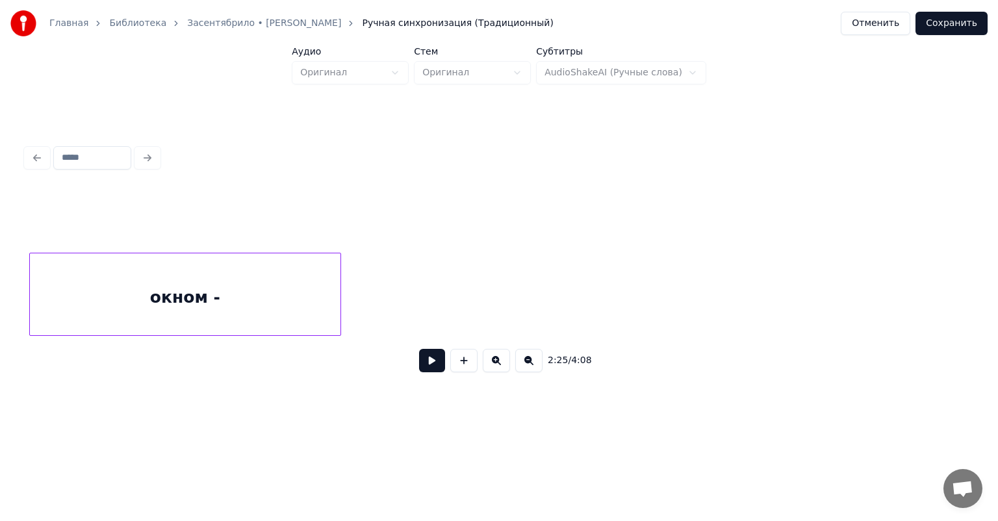
scroll to position [0, 24135]
click at [96, 290] on div "окном -" at bounding box center [213, 297] width 311 height 88
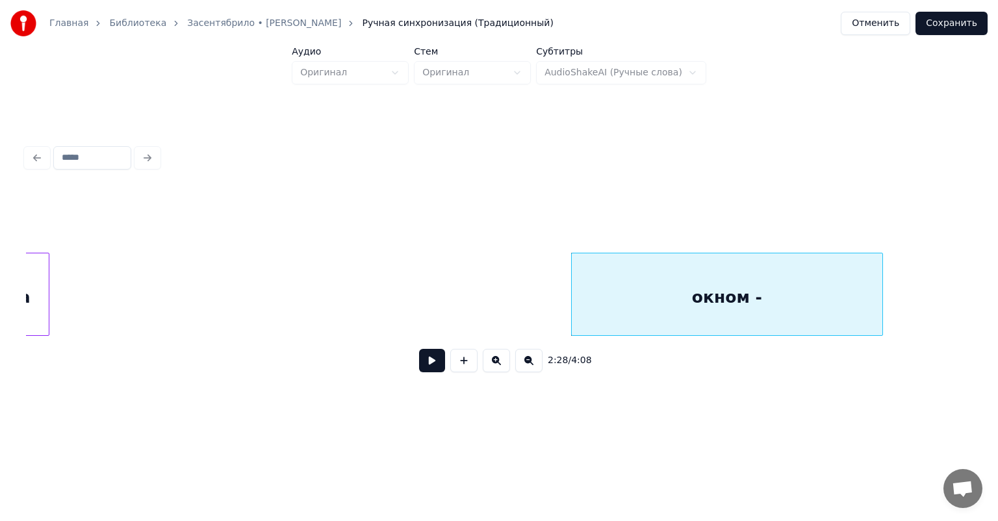
scroll to position [0, 23589]
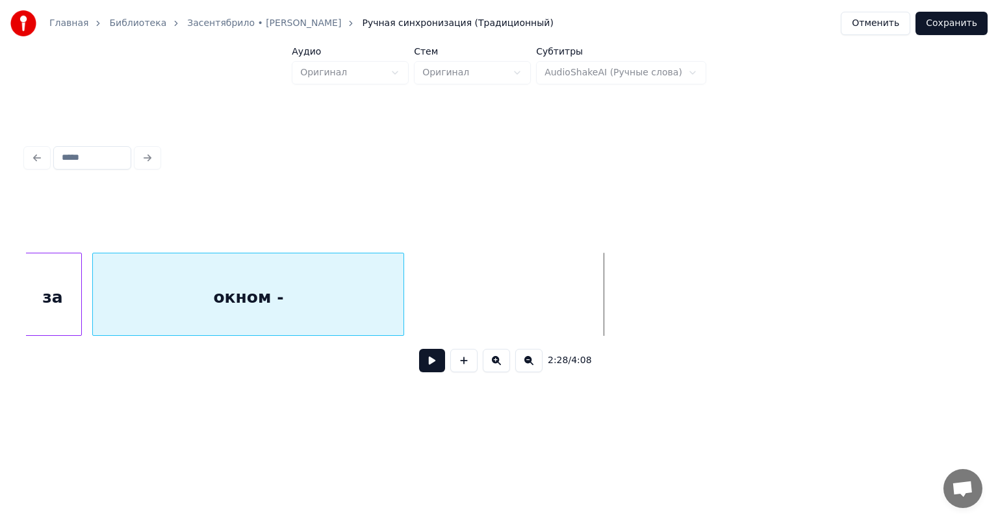
click at [266, 304] on div "окном -" at bounding box center [248, 297] width 311 height 88
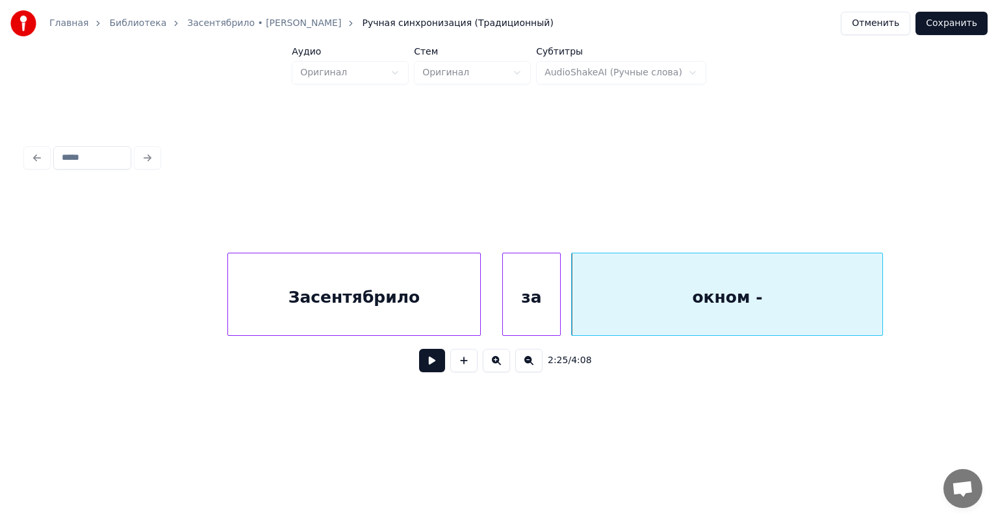
scroll to position [0, 23020]
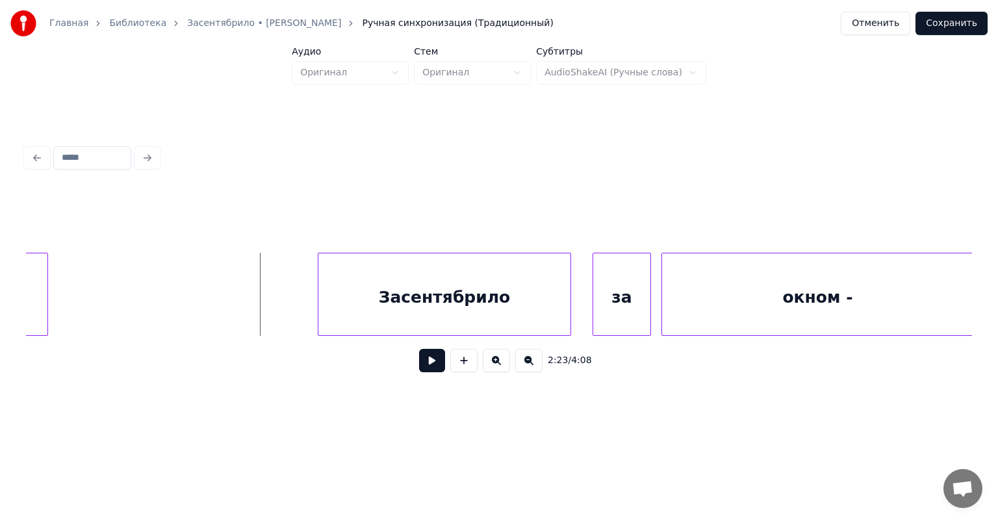
click at [419, 356] on button at bounding box center [432, 360] width 26 height 23
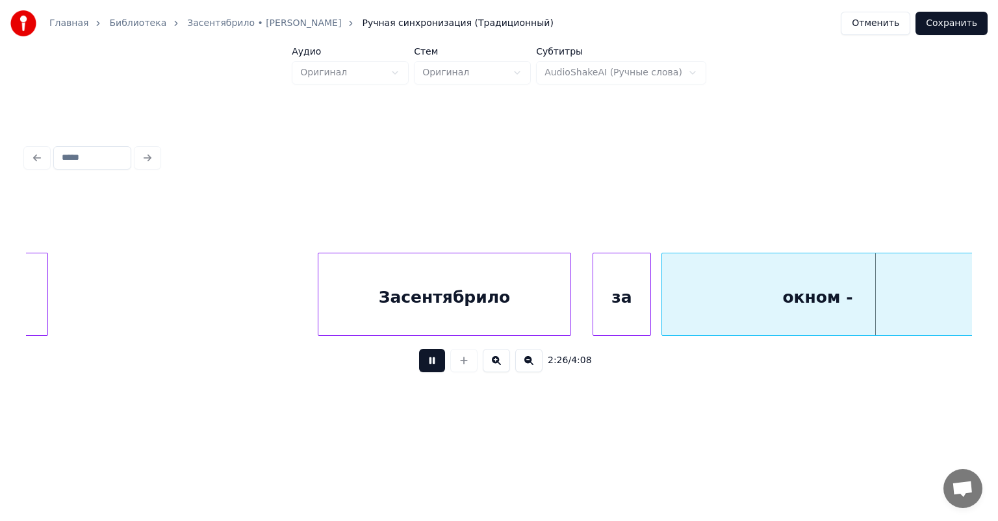
click at [419, 361] on button at bounding box center [432, 360] width 26 height 23
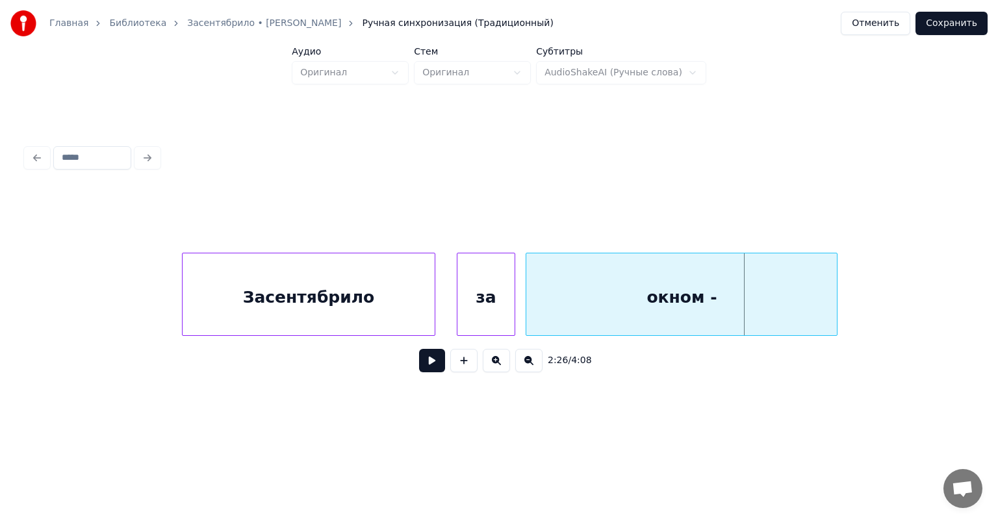
scroll to position [0, 23201]
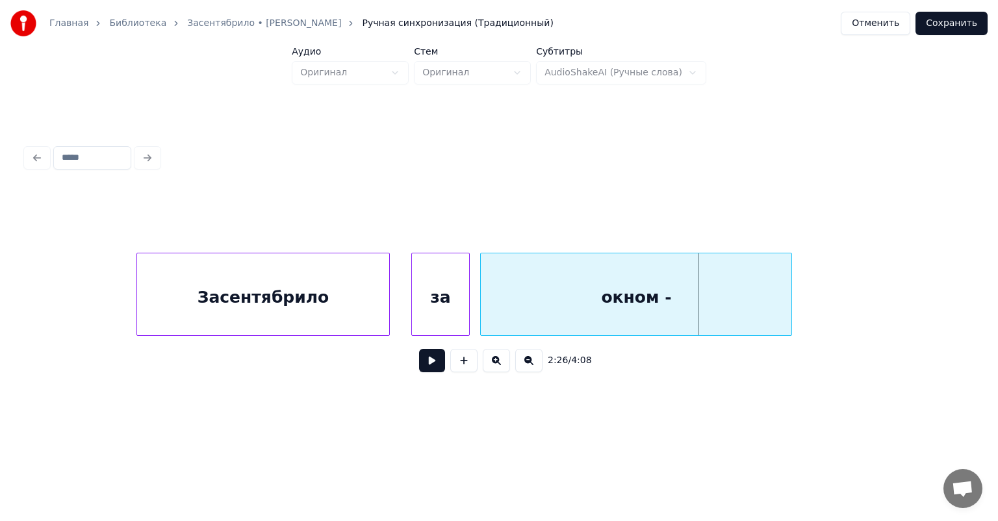
click at [791, 296] on div "окном -" at bounding box center [636, 294] width 312 height 83
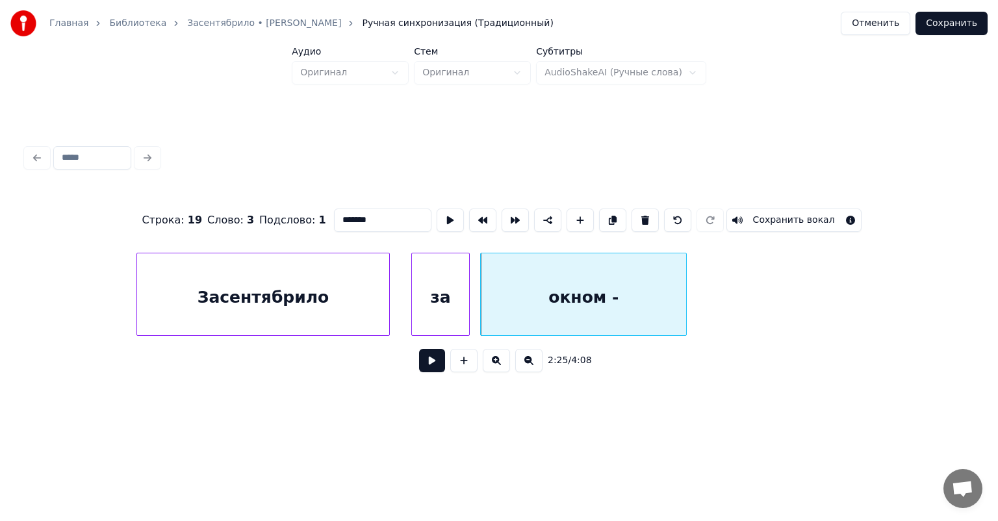
click at [683, 309] on div at bounding box center [684, 294] width 4 height 82
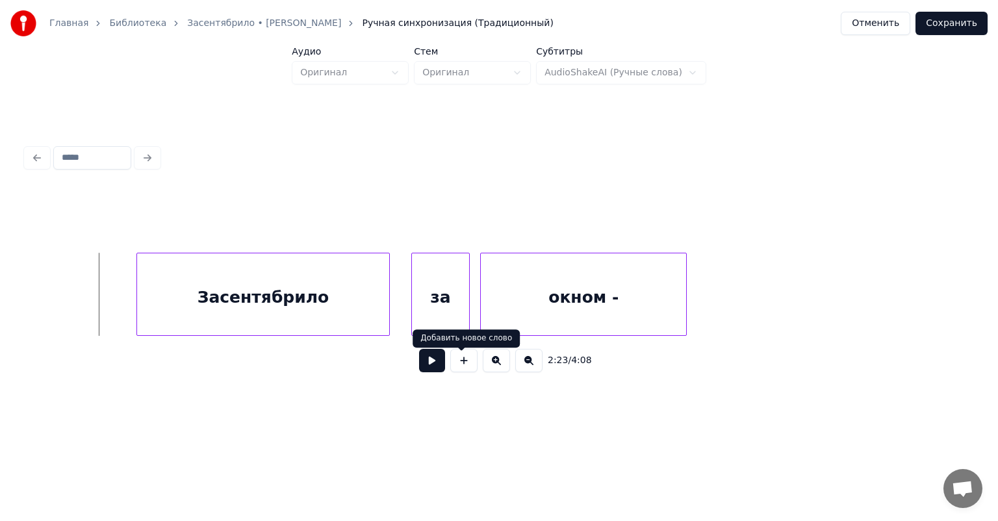
click at [422, 364] on button at bounding box center [432, 360] width 26 height 23
click at [680, 307] on div at bounding box center [679, 294] width 4 height 82
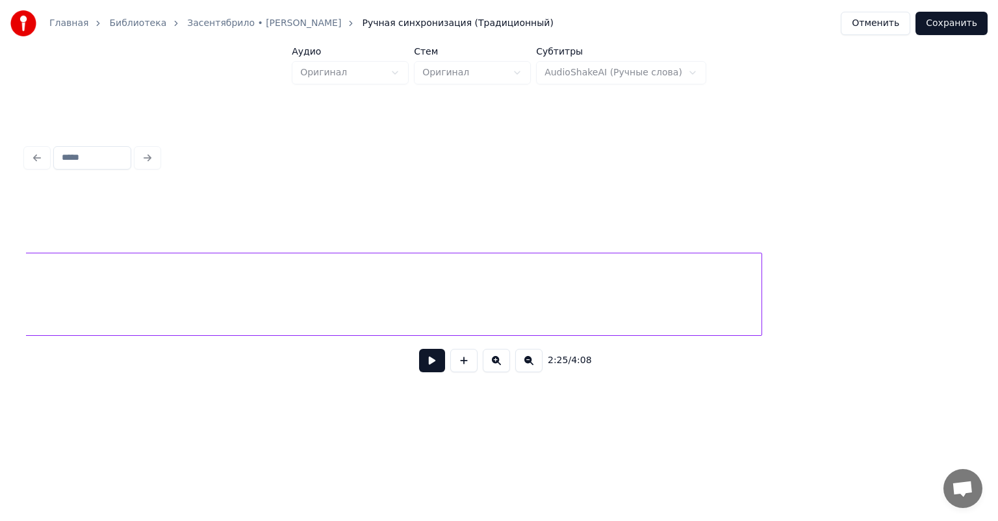
scroll to position [0, 28309]
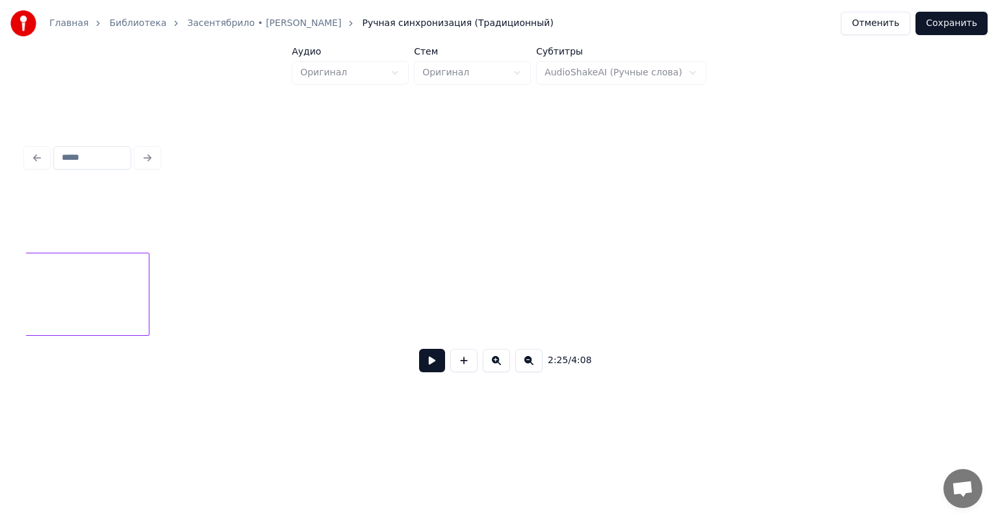
click at [147, 311] on div at bounding box center [147, 294] width 4 height 82
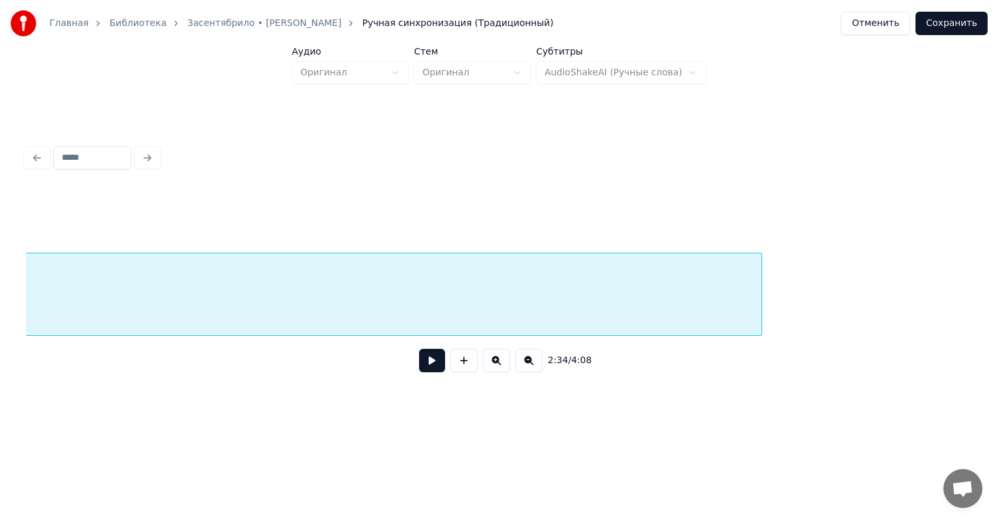
scroll to position [0, 27764]
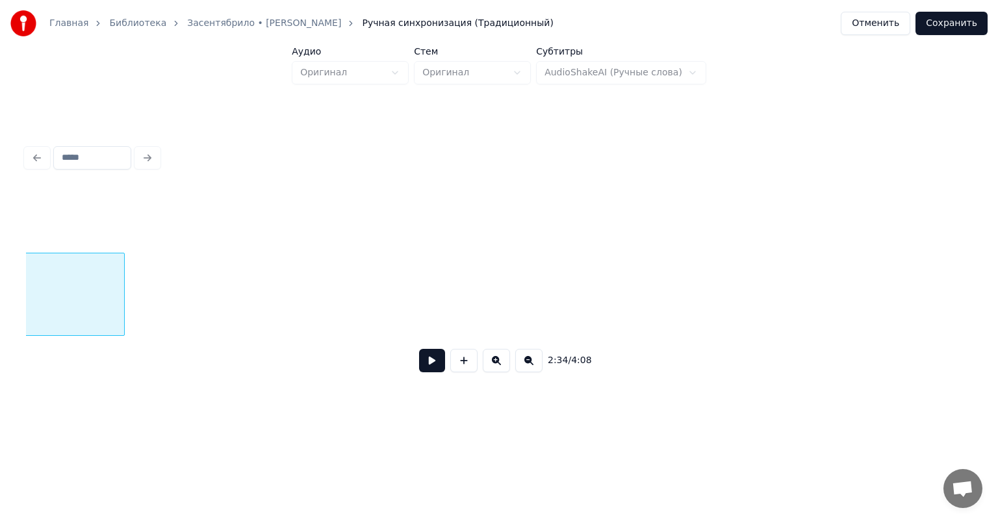
click at [123, 311] on div at bounding box center [122, 294] width 4 height 82
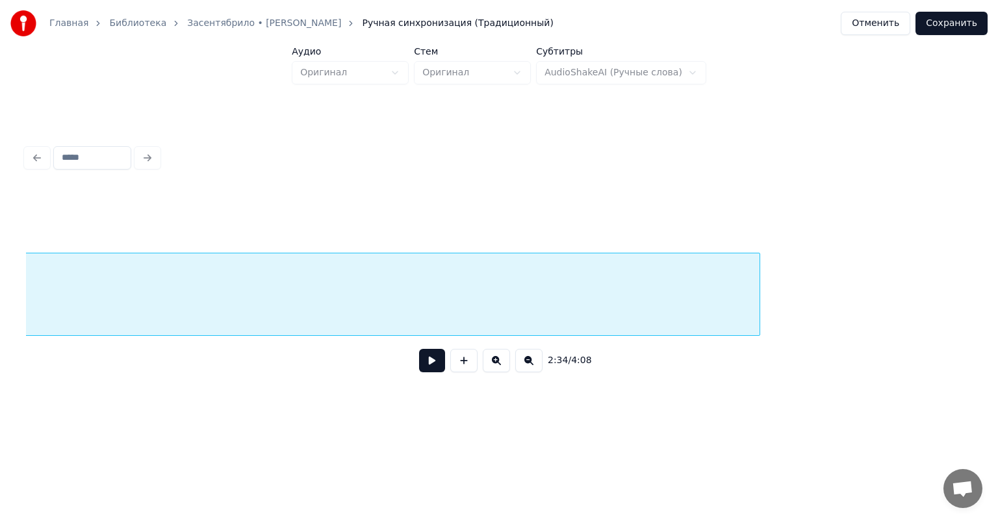
scroll to position [0, 27174]
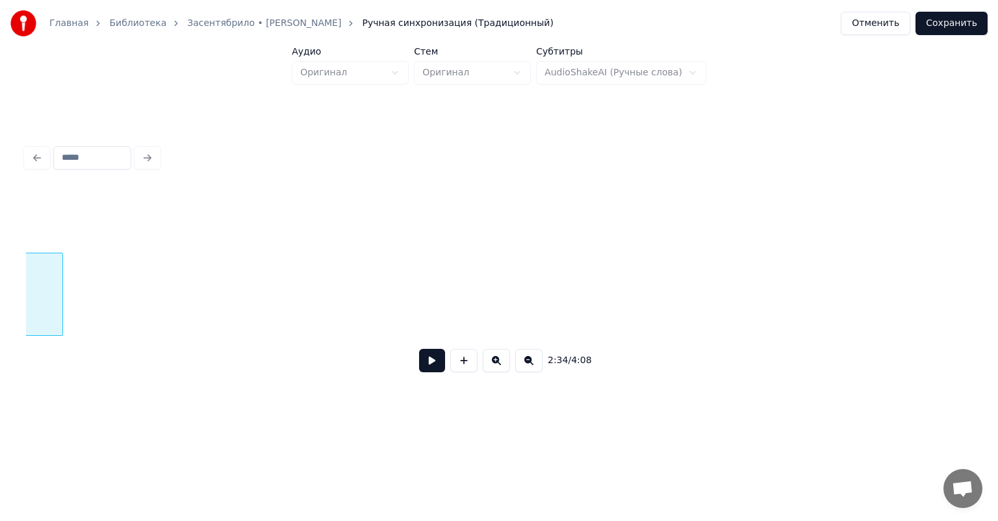
click at [58, 309] on div at bounding box center [60, 294] width 4 height 82
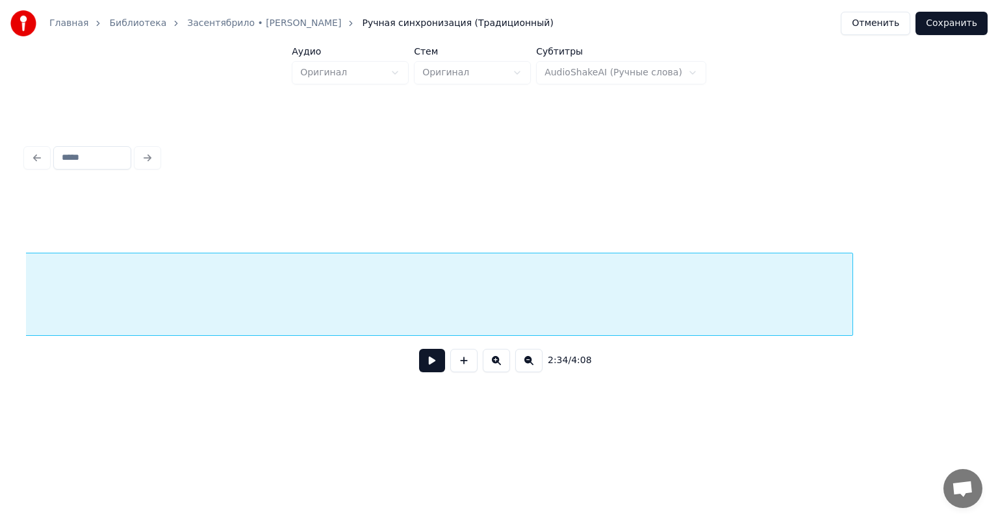
scroll to position [0, 26539]
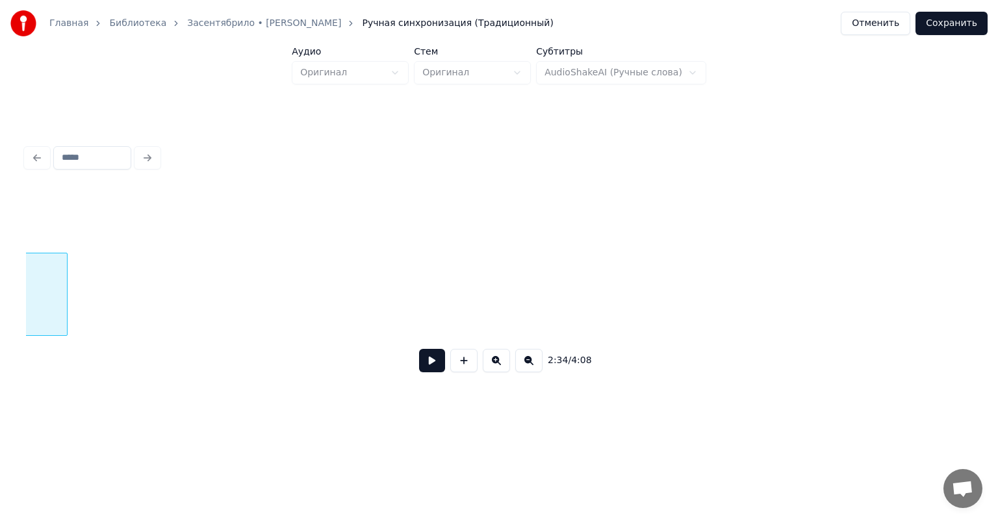
click at [63, 313] on div at bounding box center [65, 294] width 4 height 82
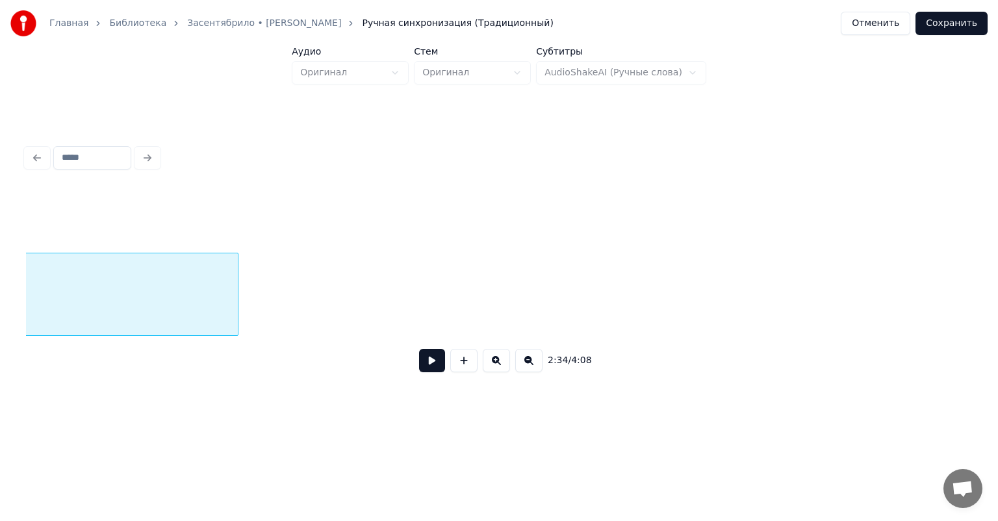
scroll to position [0, 25948]
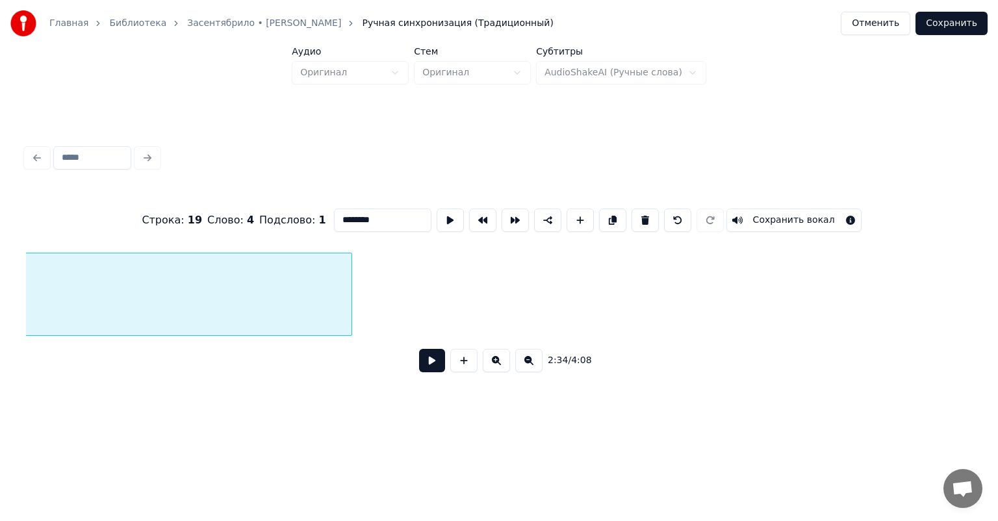
scroll to position [0, 25925]
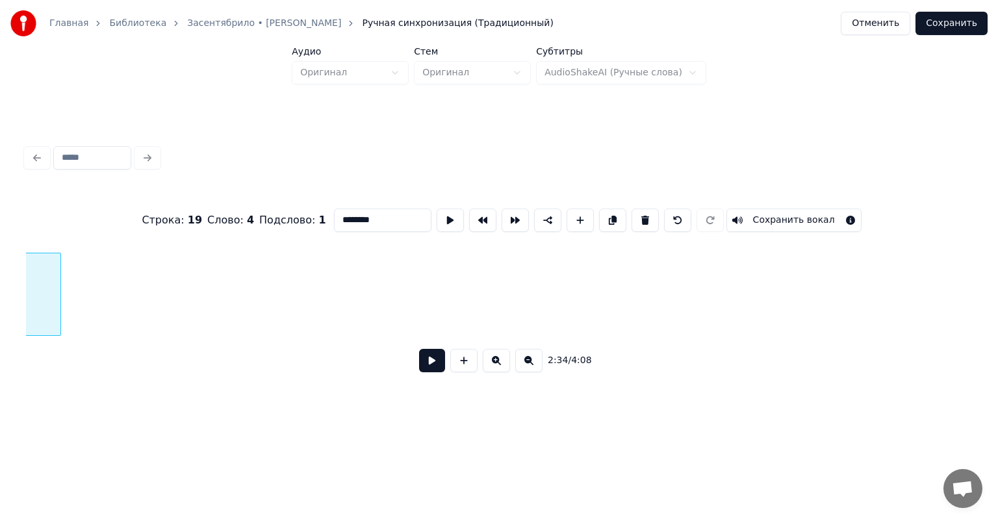
click at [57, 301] on div at bounding box center [59, 294] width 4 height 82
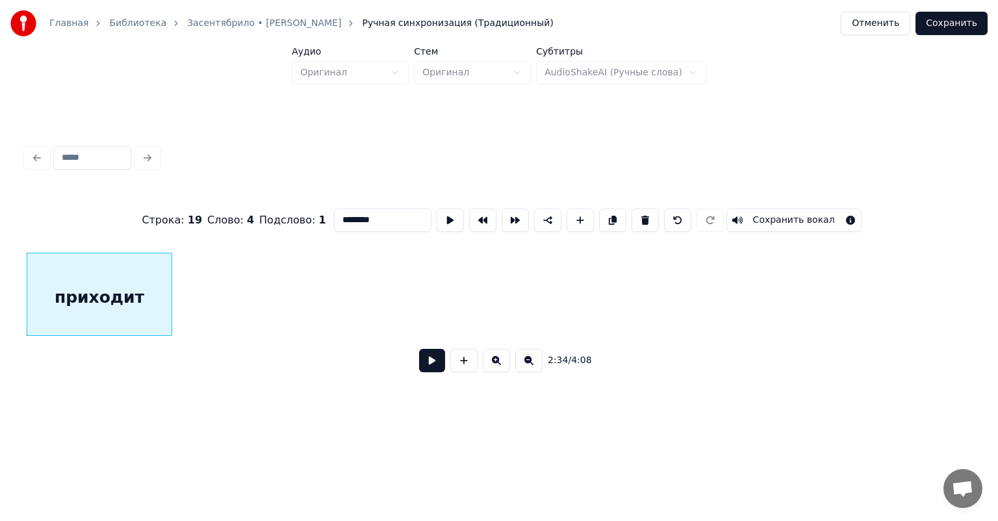
click at [168, 304] on div at bounding box center [170, 294] width 4 height 82
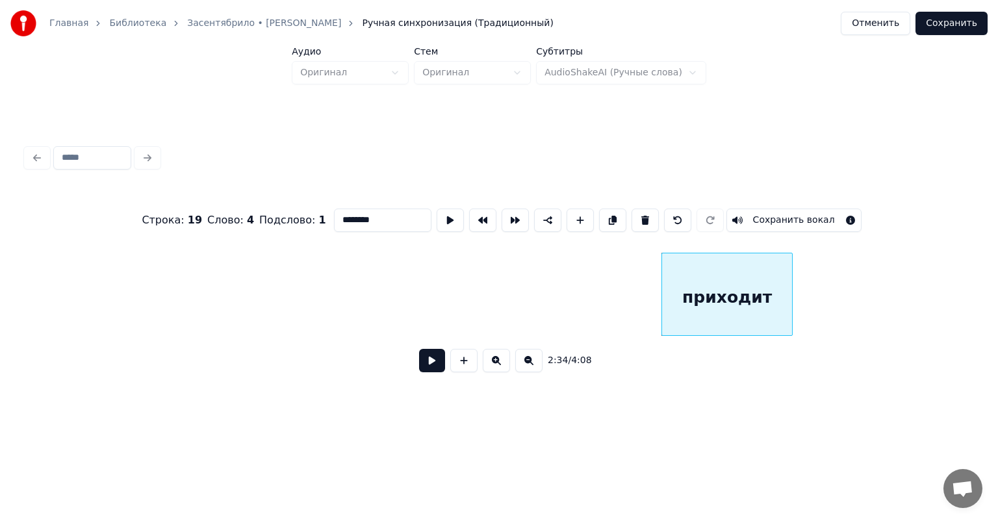
scroll to position [0, 24517]
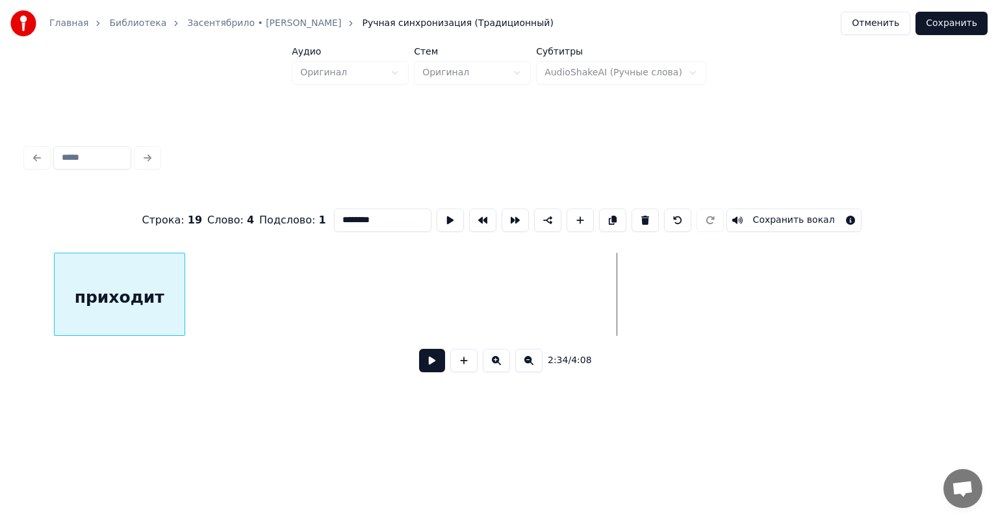
click at [101, 276] on div "приходит" at bounding box center [120, 297] width 130 height 88
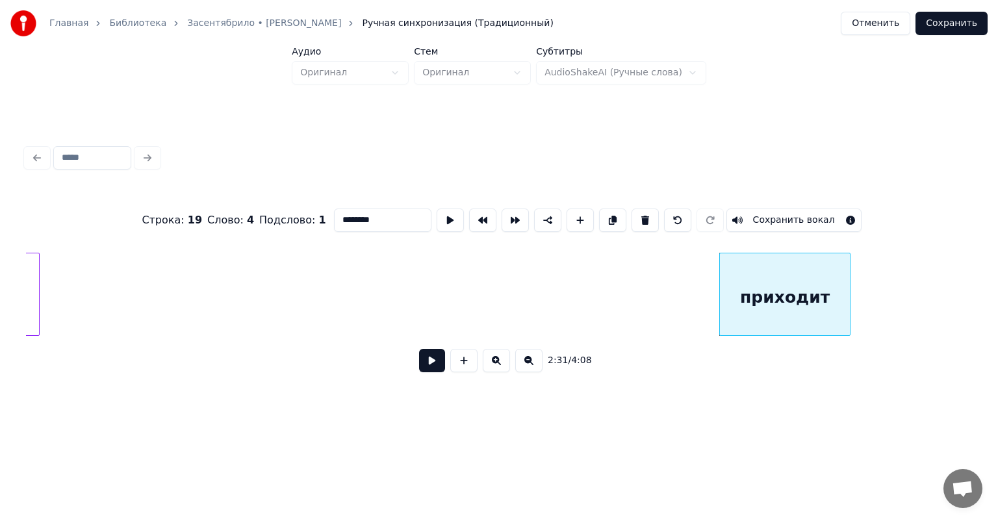
scroll to position [0, 23842]
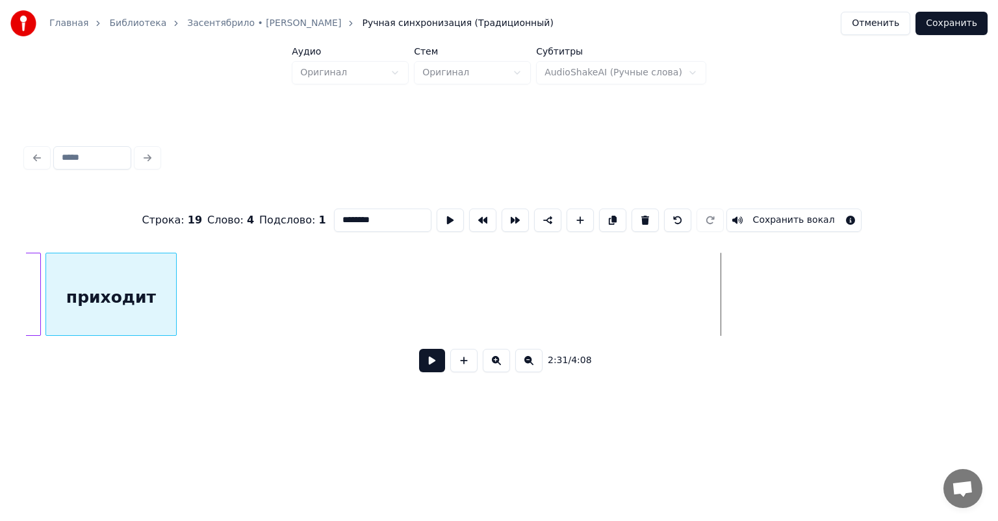
click at [125, 307] on div "приходит" at bounding box center [111, 297] width 130 height 88
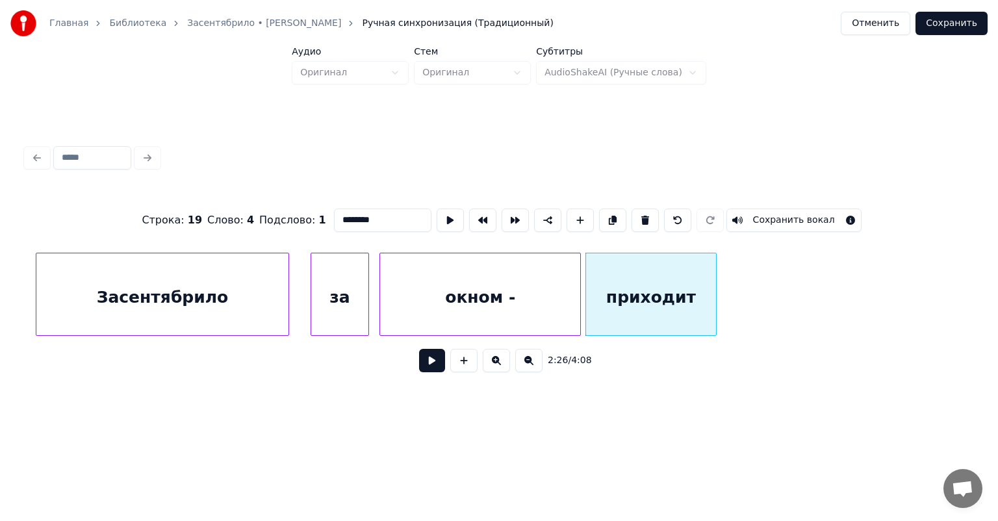
scroll to position [0, 23270]
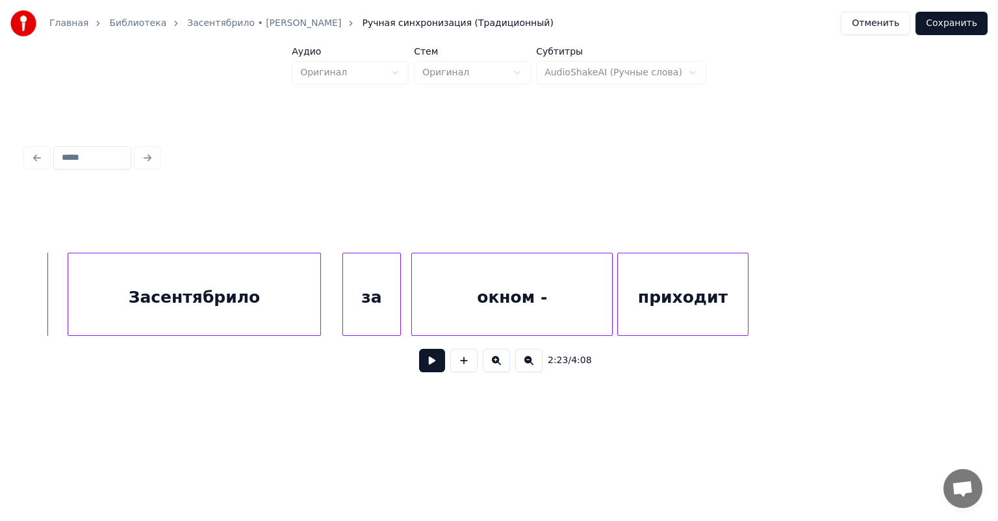
click at [423, 363] on button at bounding box center [432, 360] width 26 height 23
click at [424, 357] on button at bounding box center [432, 360] width 26 height 23
click at [743, 290] on div at bounding box center [742, 294] width 4 height 82
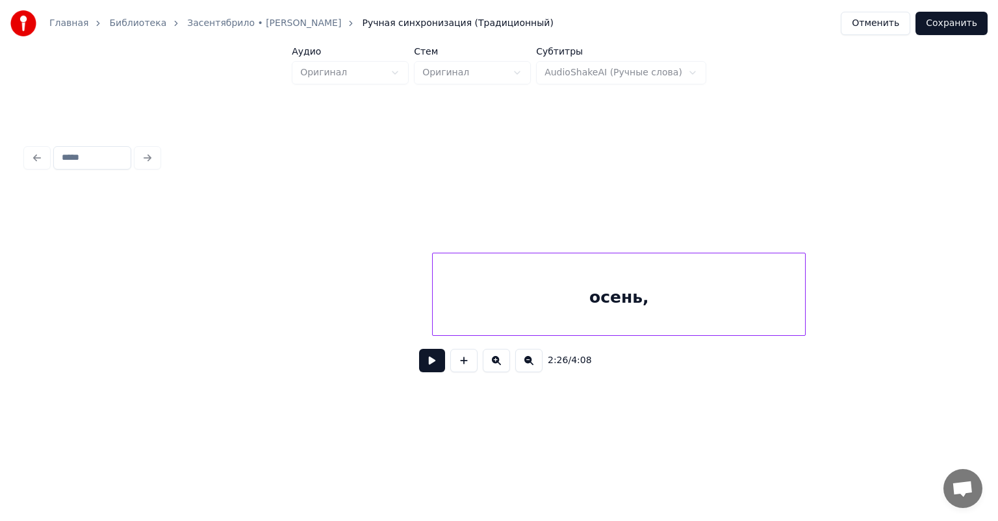
scroll to position [0, 29171]
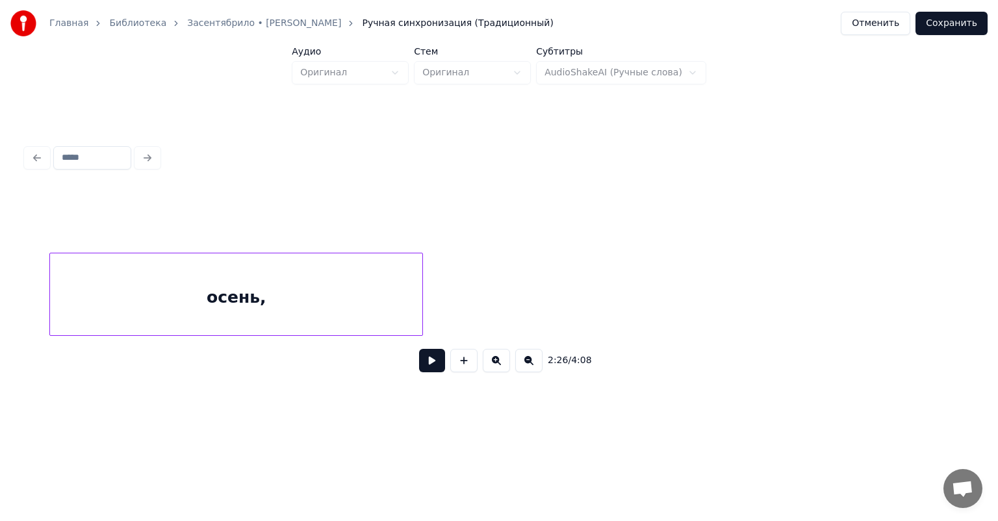
click at [325, 283] on div "осень," at bounding box center [236, 297] width 372 height 88
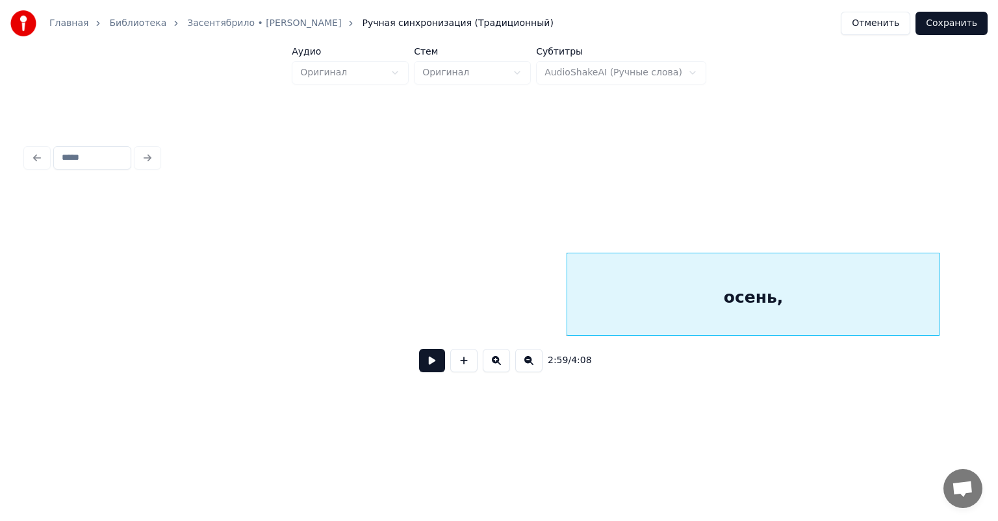
scroll to position [0, 28651]
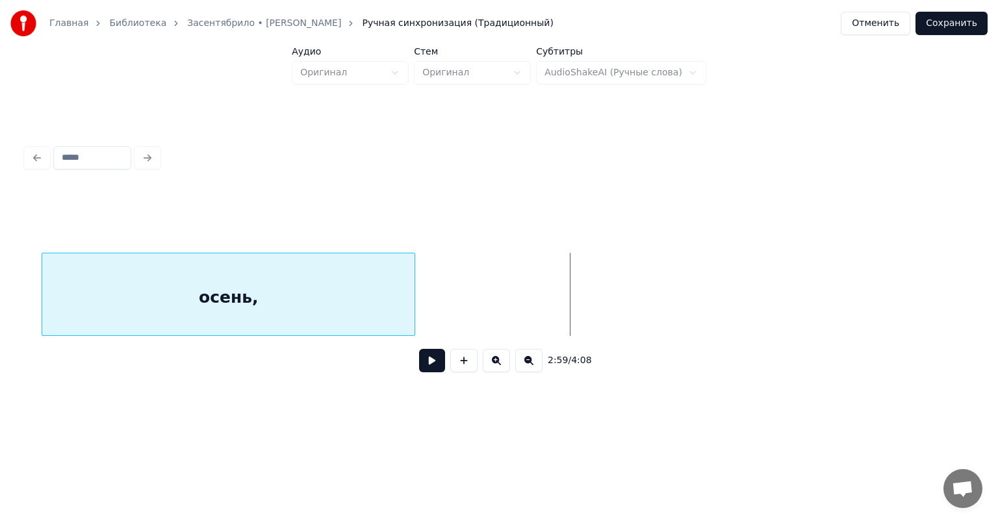
click at [307, 286] on div "осень," at bounding box center [228, 297] width 372 height 88
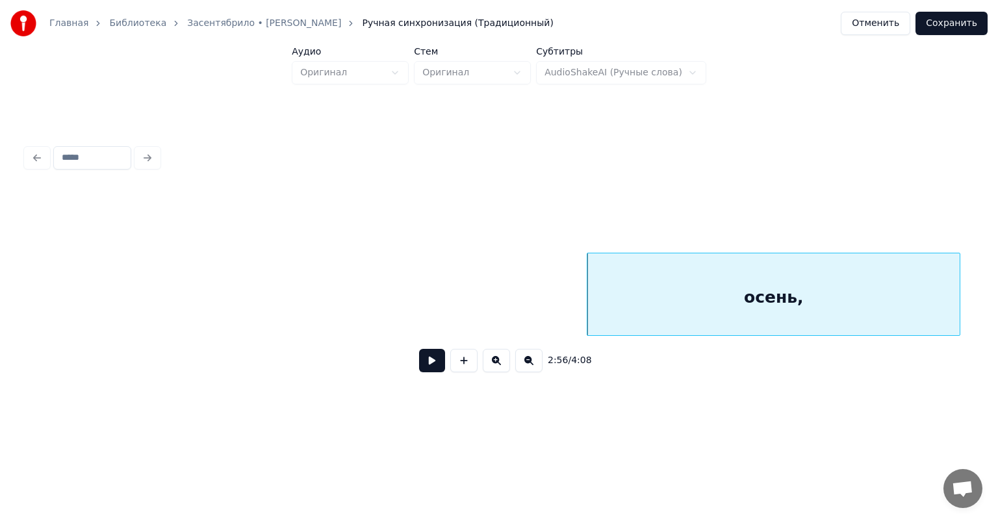
scroll to position [0, 28106]
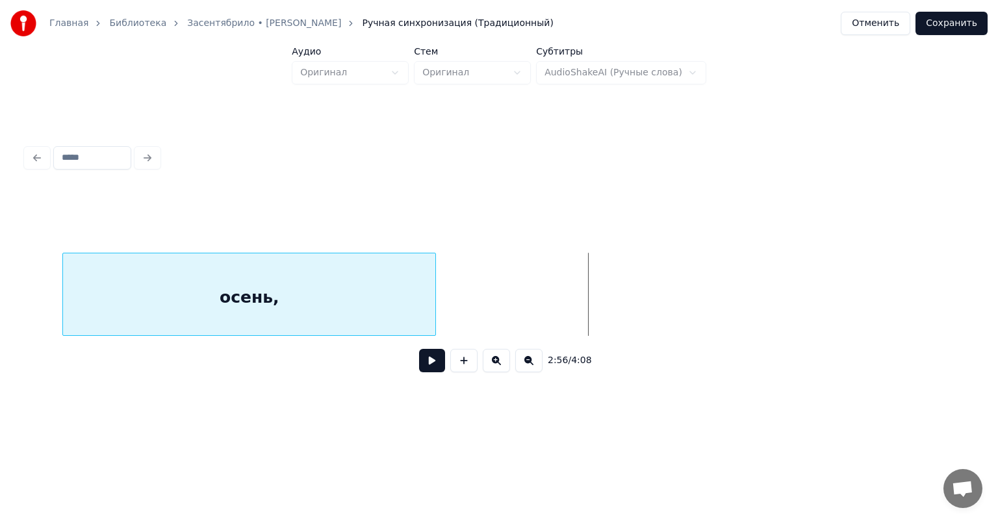
click at [281, 296] on div "осень," at bounding box center [249, 297] width 372 height 88
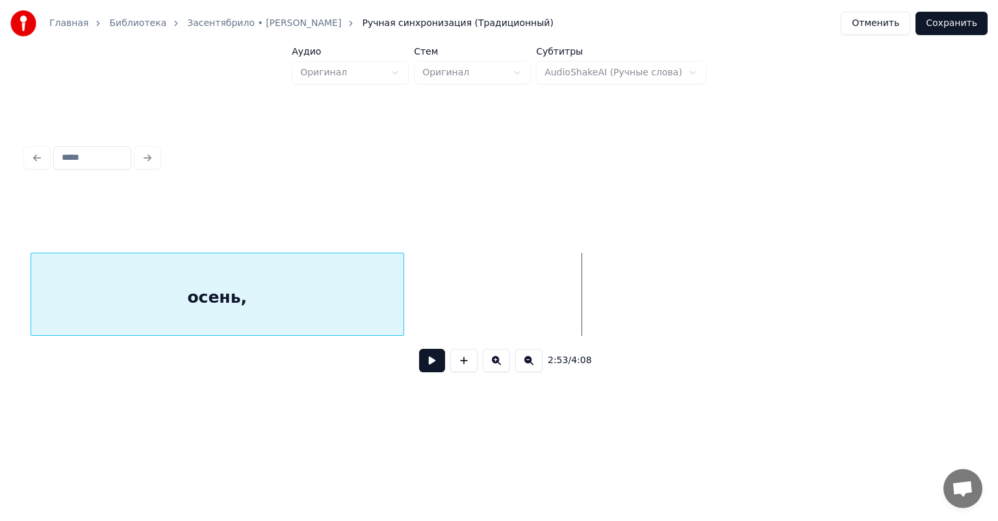
scroll to position [0, 27570]
click at [186, 301] on div "осень," at bounding box center [231, 297] width 372 height 88
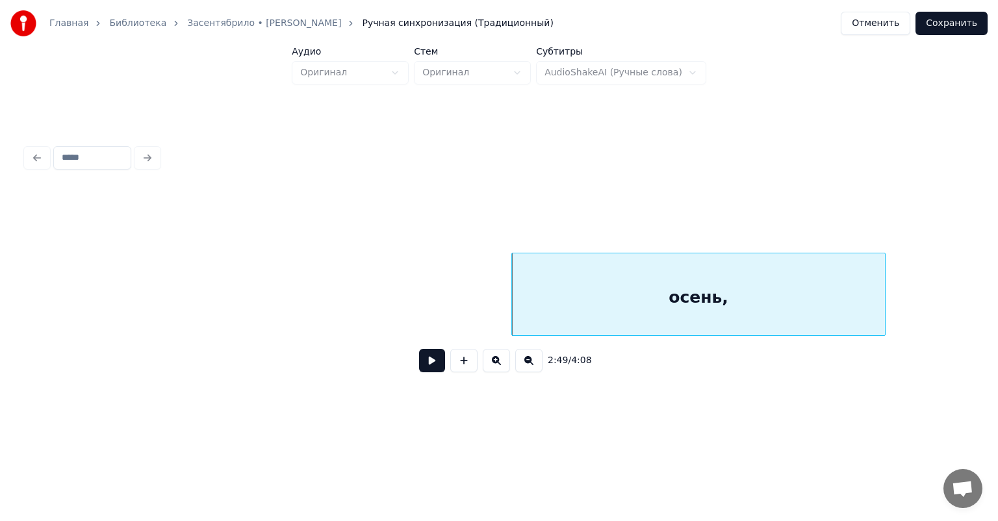
scroll to position [0, 27076]
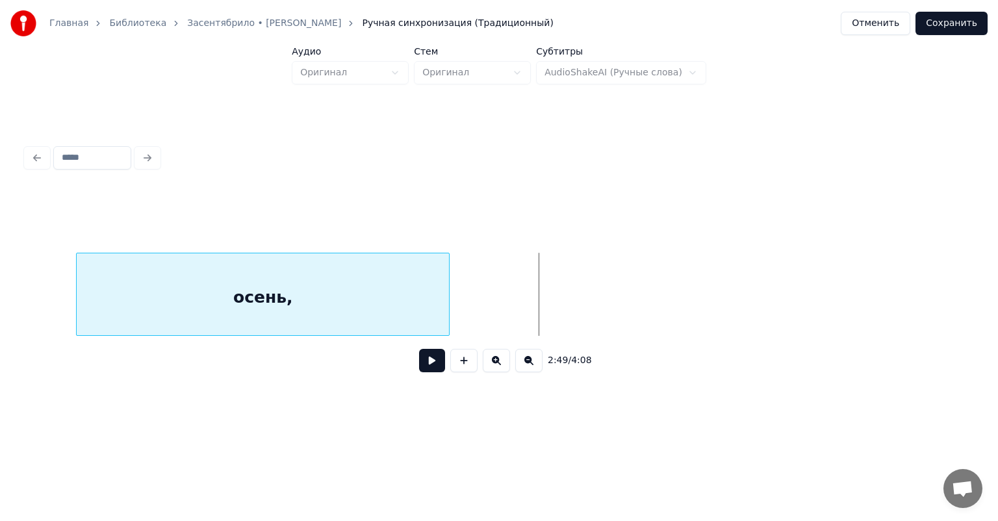
click at [307, 307] on div "осень," at bounding box center [263, 297] width 372 height 88
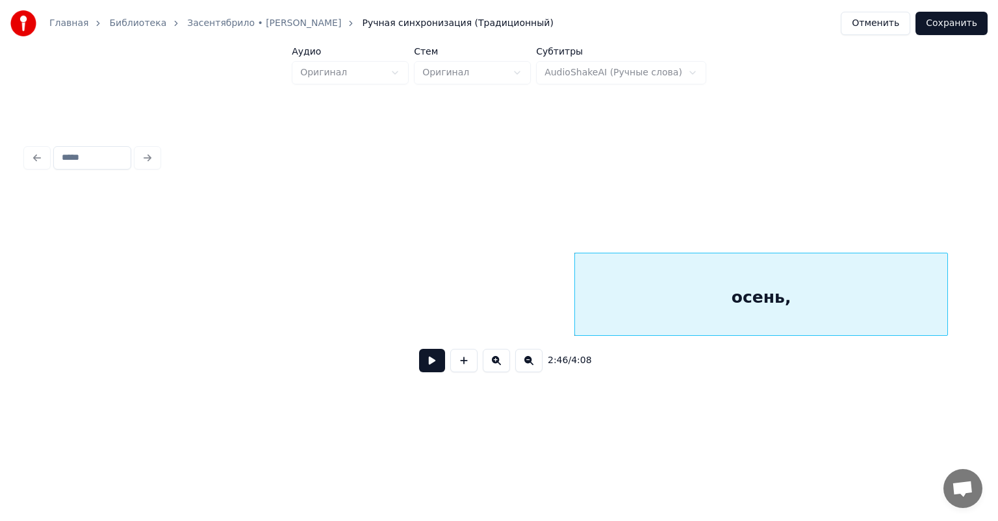
scroll to position [0, 26556]
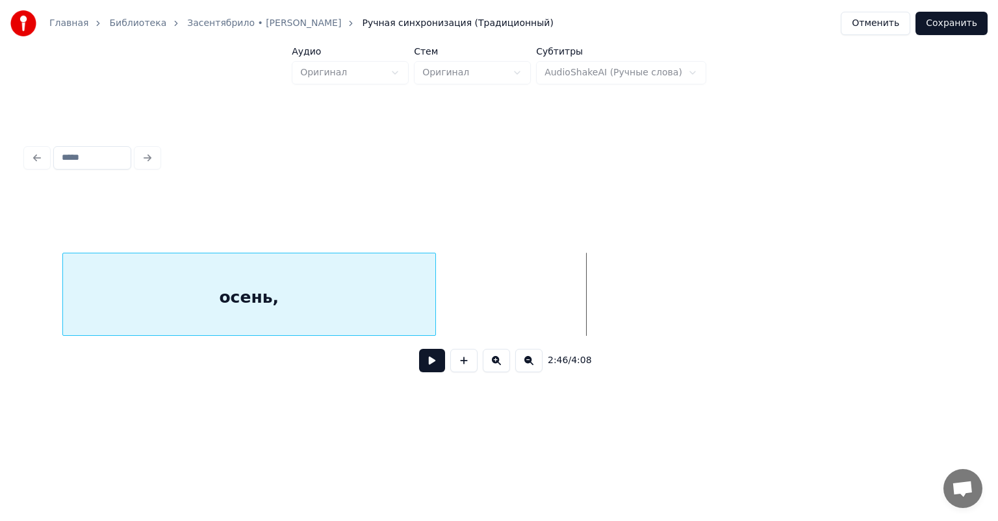
click at [271, 305] on div "осень," at bounding box center [249, 297] width 372 height 88
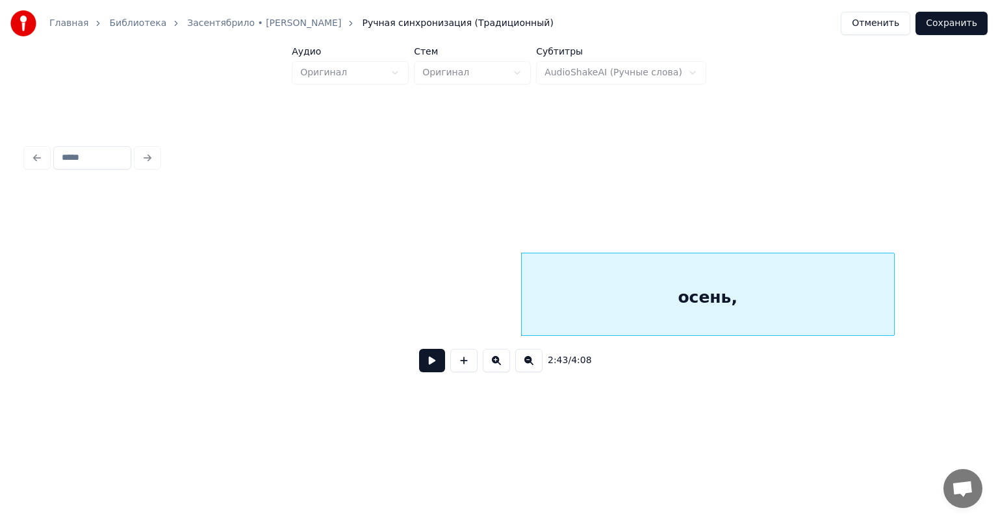
scroll to position [0, 26088]
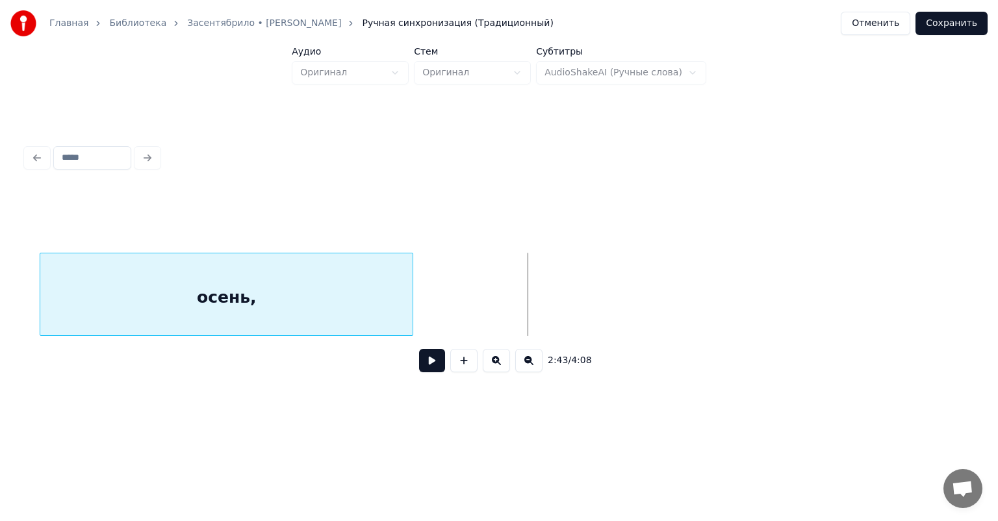
click at [185, 295] on div "осень," at bounding box center [226, 297] width 372 height 88
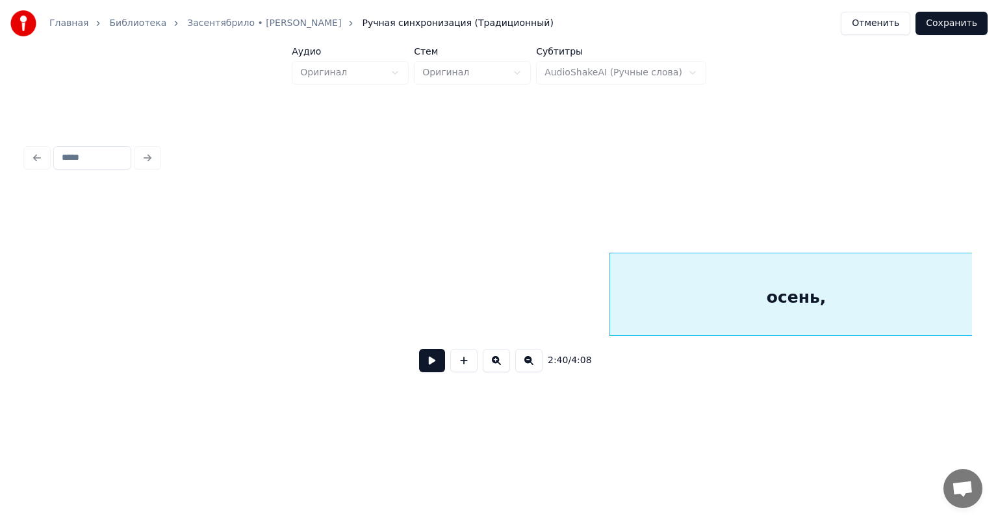
scroll to position [0, 25524]
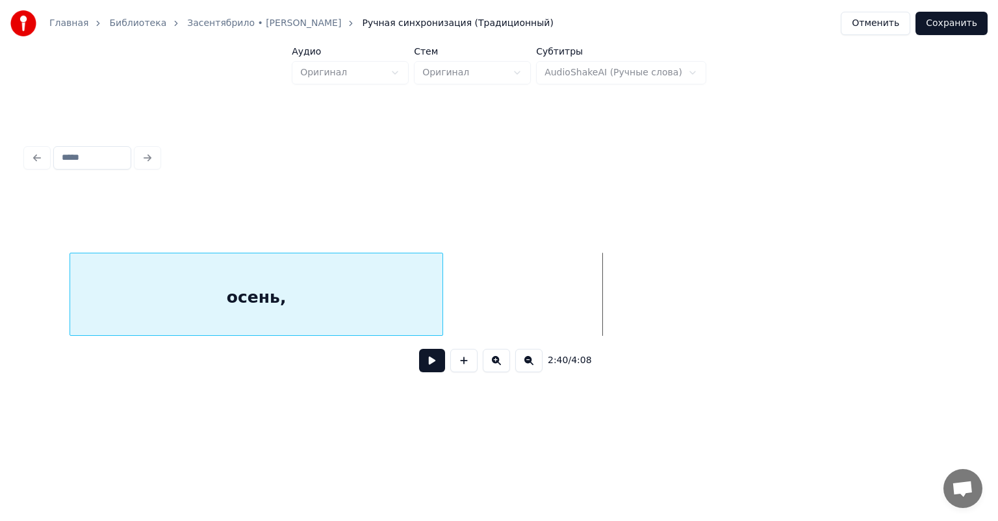
click at [289, 305] on div "осень," at bounding box center [256, 297] width 372 height 88
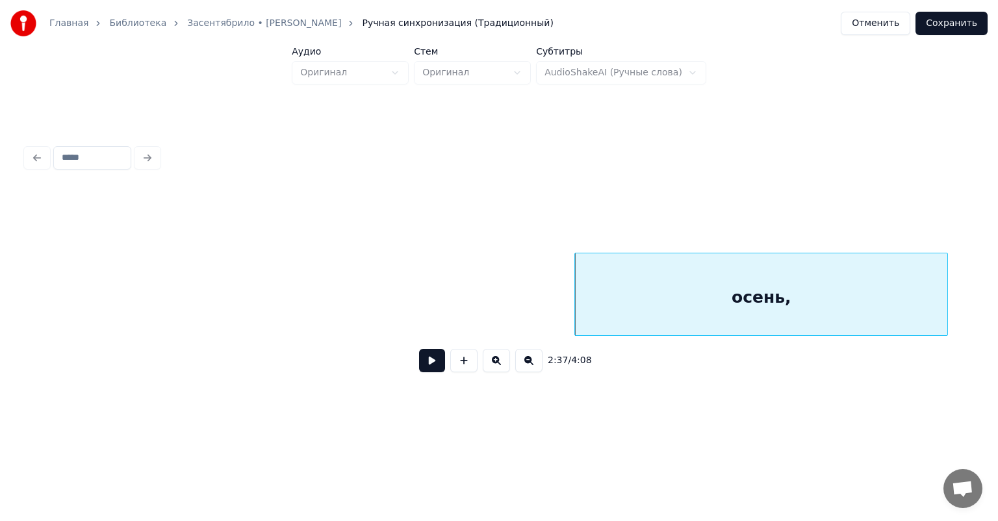
scroll to position [0, 25004]
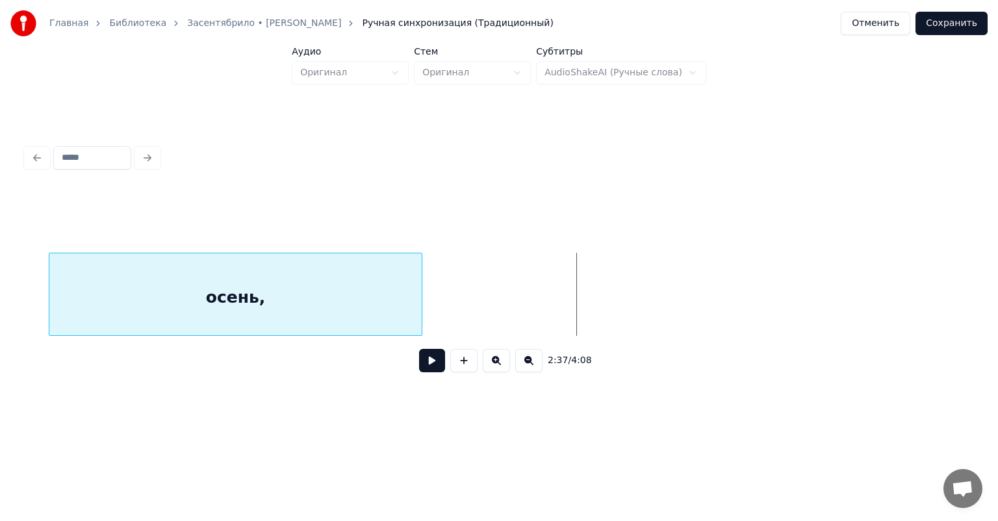
click at [246, 303] on div "осень," at bounding box center [235, 297] width 372 height 88
click at [34, 340] on div "2:34 / 4:08" at bounding box center [499, 287] width 946 height 198
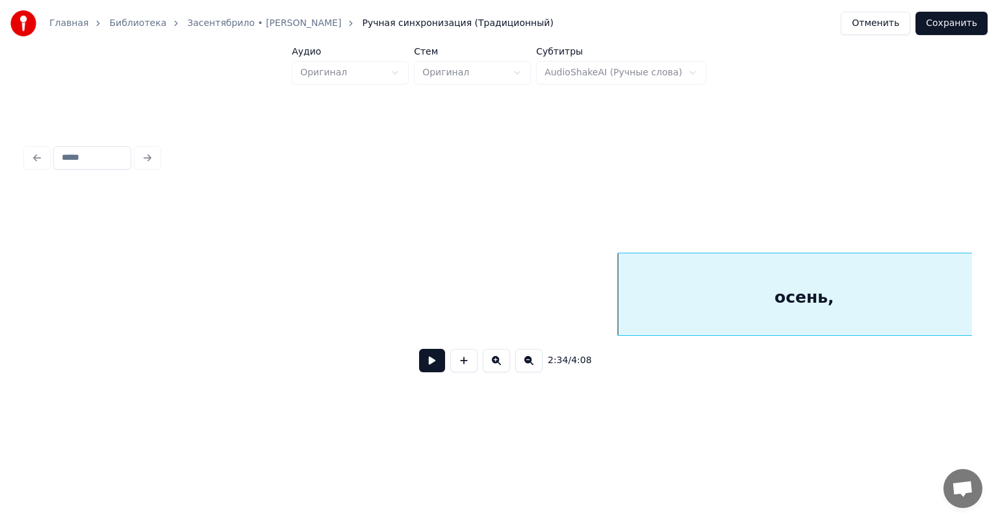
scroll to position [0, 24447]
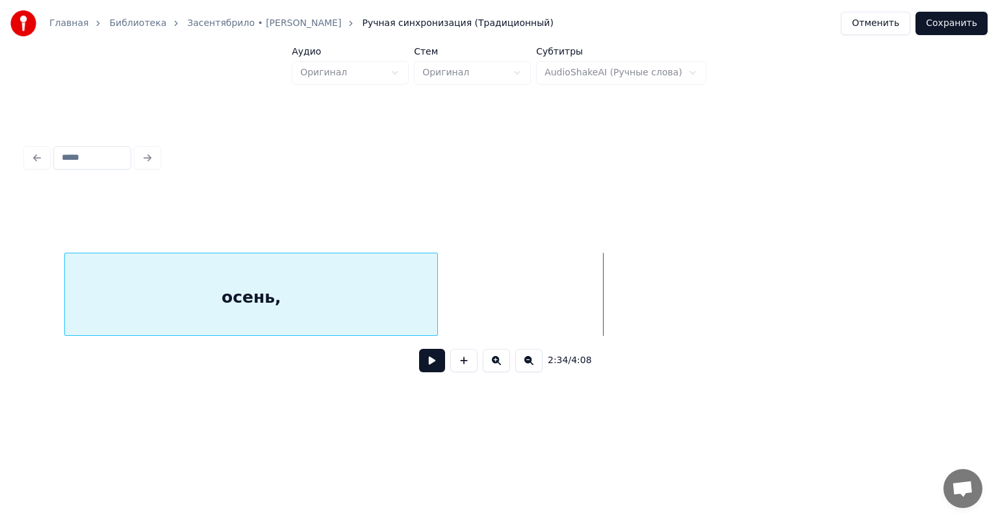
click at [219, 301] on div "осень," at bounding box center [251, 297] width 372 height 88
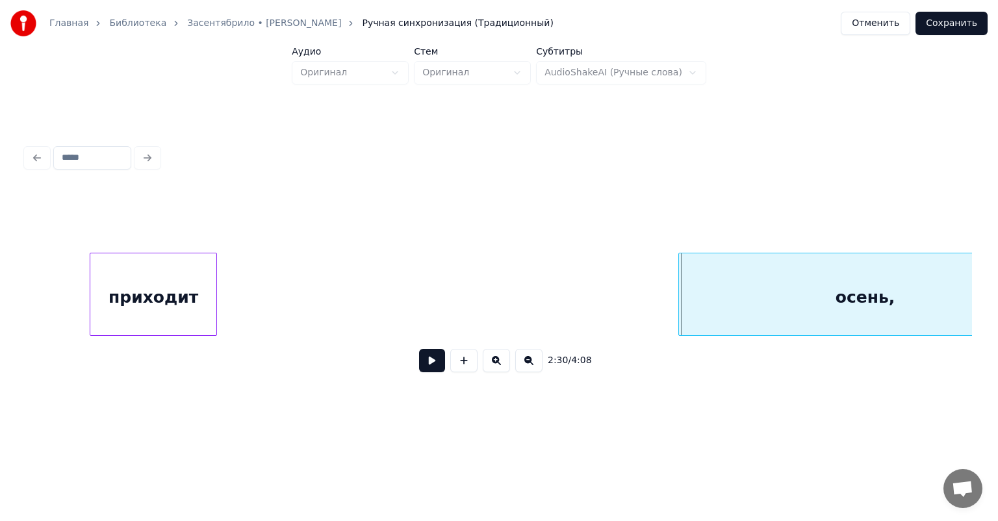
scroll to position [0, 23877]
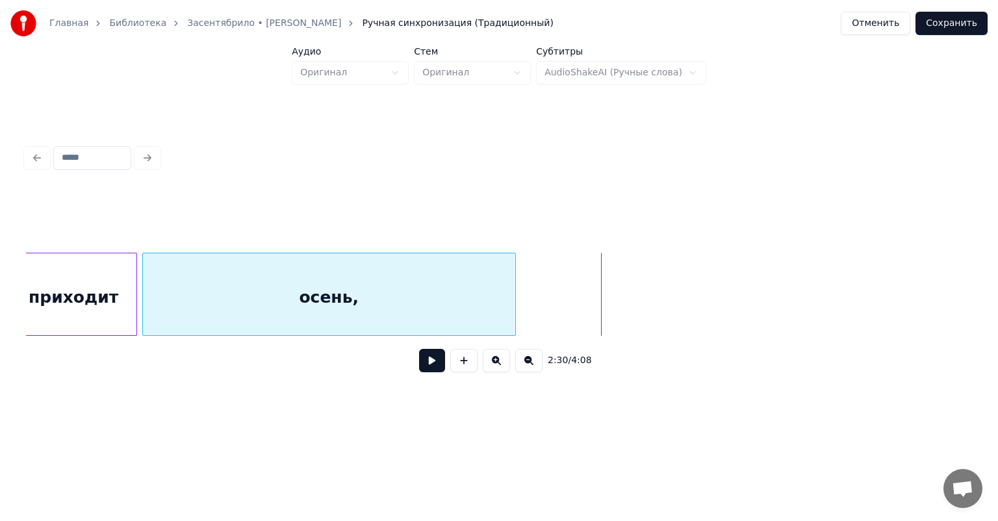
click at [351, 293] on div "осень," at bounding box center [329, 297] width 372 height 88
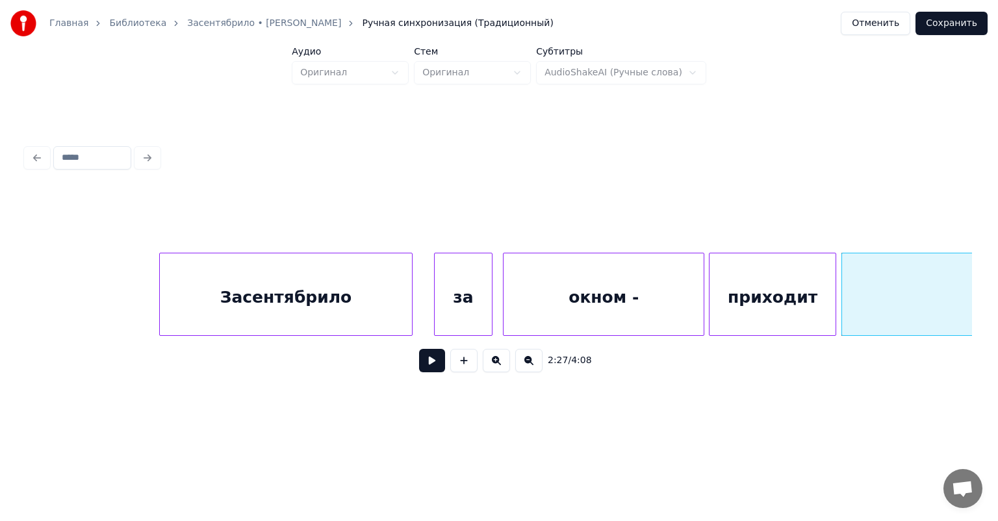
scroll to position [0, 23065]
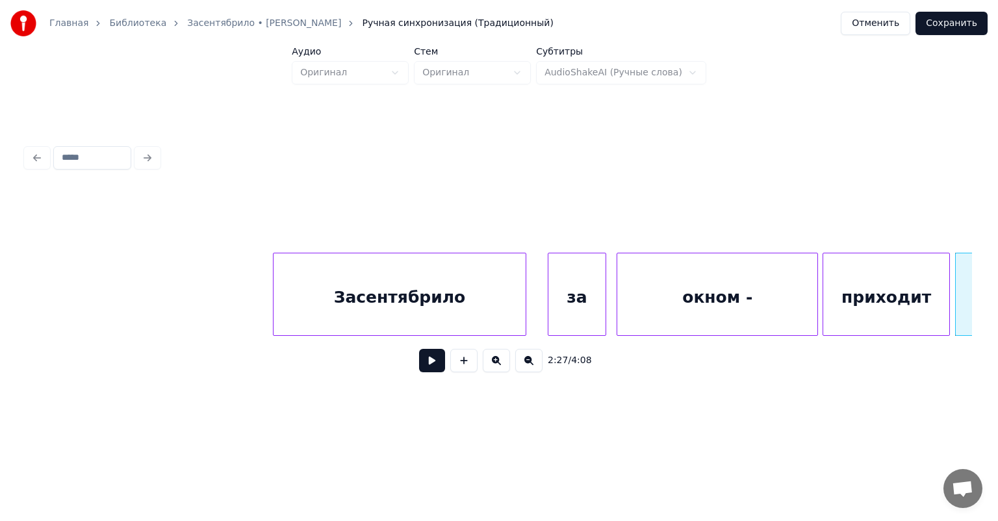
click at [419, 361] on button at bounding box center [432, 360] width 26 height 23
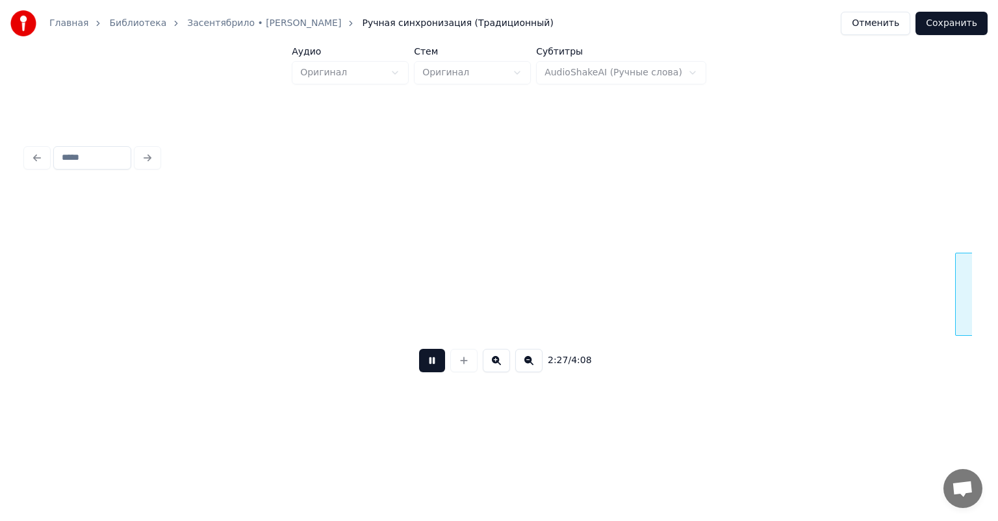
scroll to position [0, 24013]
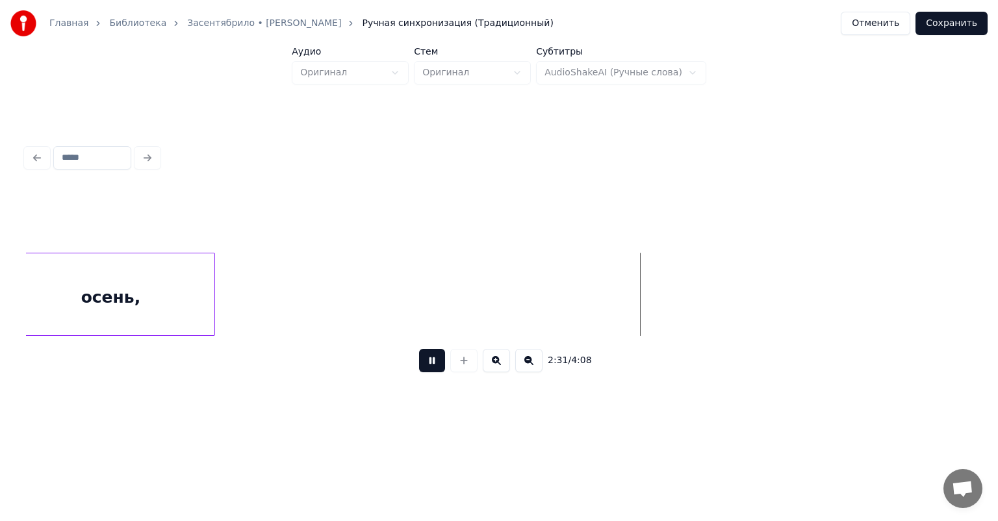
click at [212, 275] on div at bounding box center [213, 294] width 4 height 82
click at [419, 359] on button at bounding box center [432, 360] width 26 height 23
click at [221, 304] on div at bounding box center [221, 294] width 4 height 82
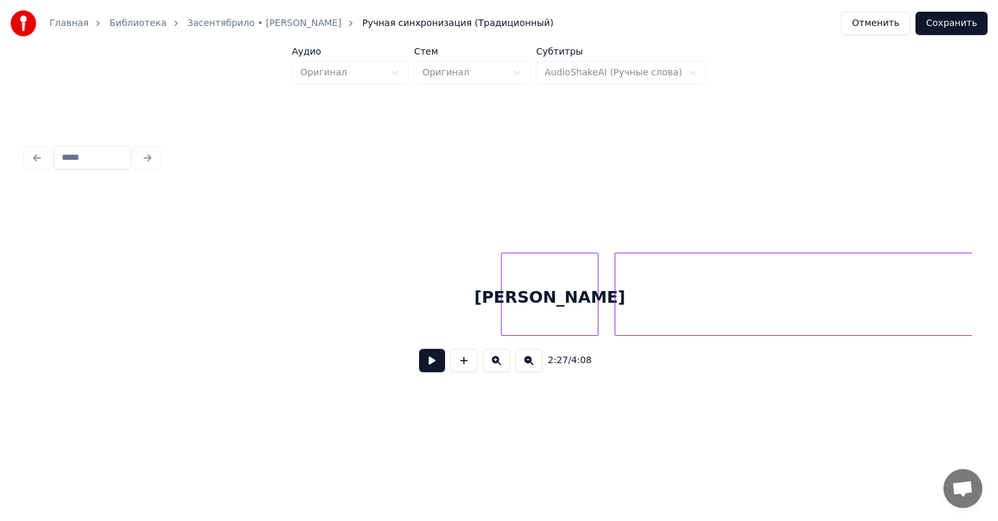
scroll to position [0, 29671]
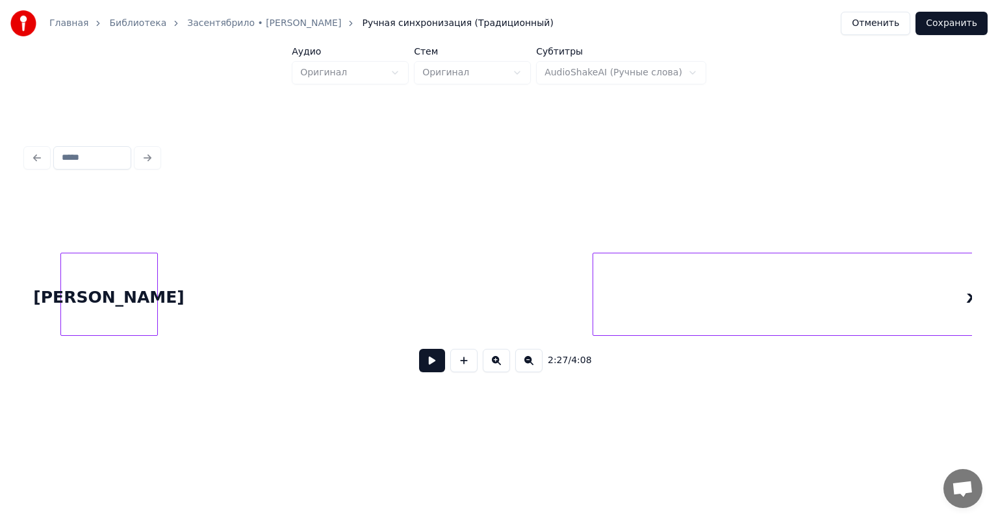
click at [106, 296] on div "[PERSON_NAME]" at bounding box center [109, 297] width 96 height 88
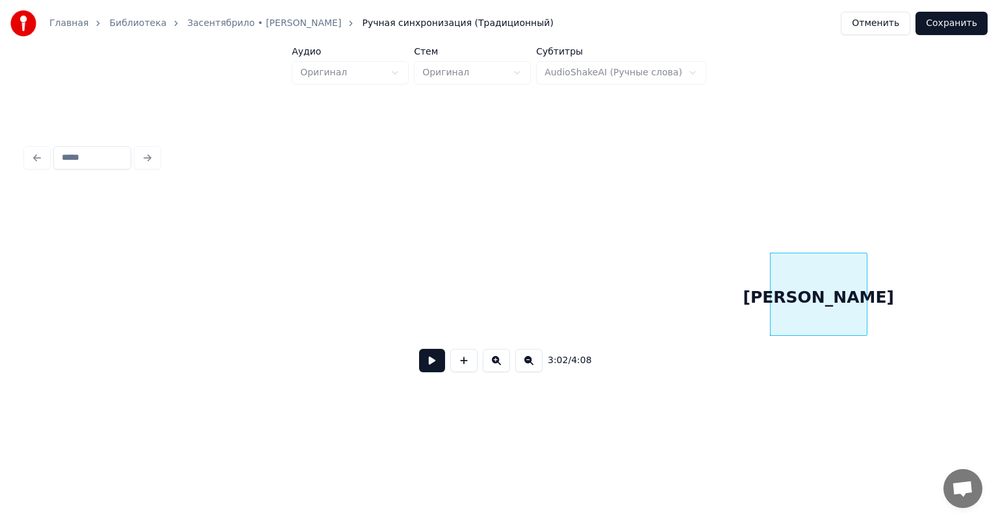
scroll to position [0, 28943]
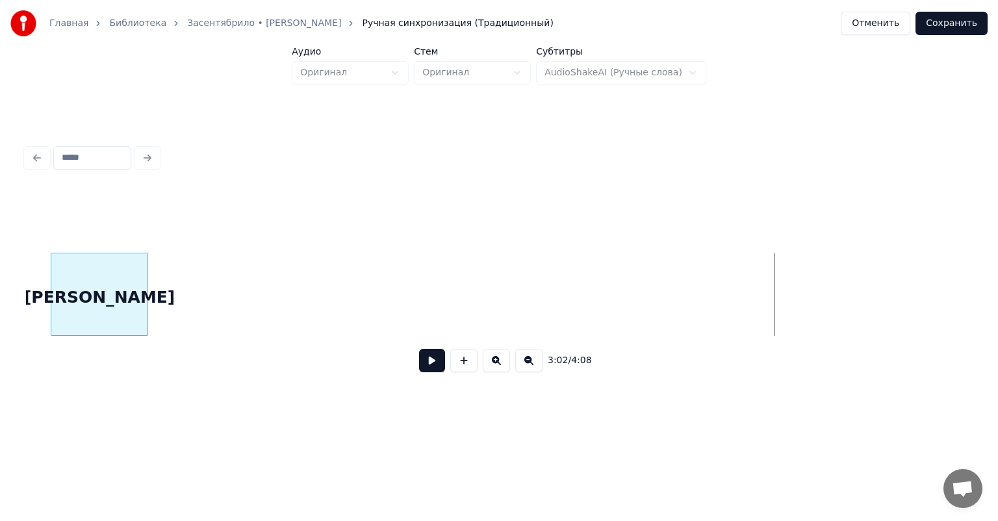
click at [89, 303] on div "[PERSON_NAME]" at bounding box center [99, 297] width 96 height 88
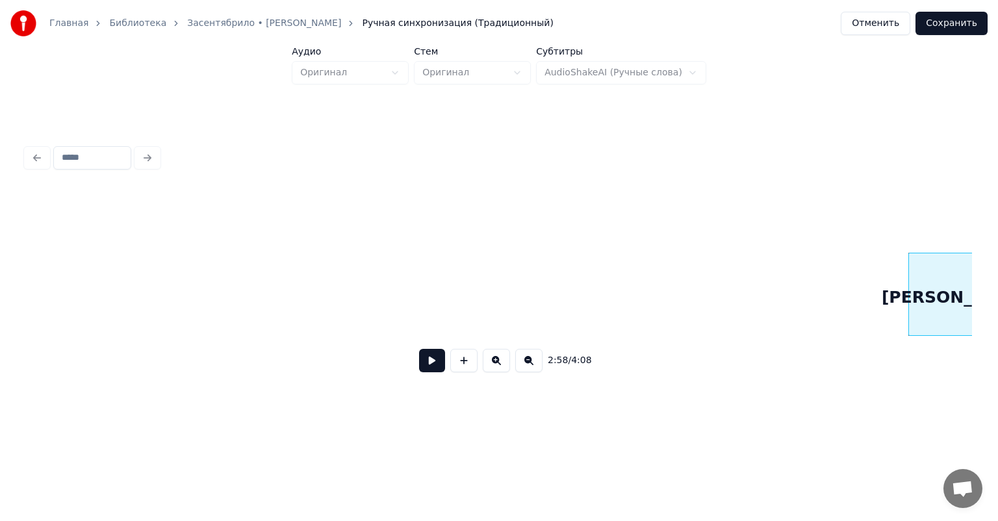
scroll to position [0, 28117]
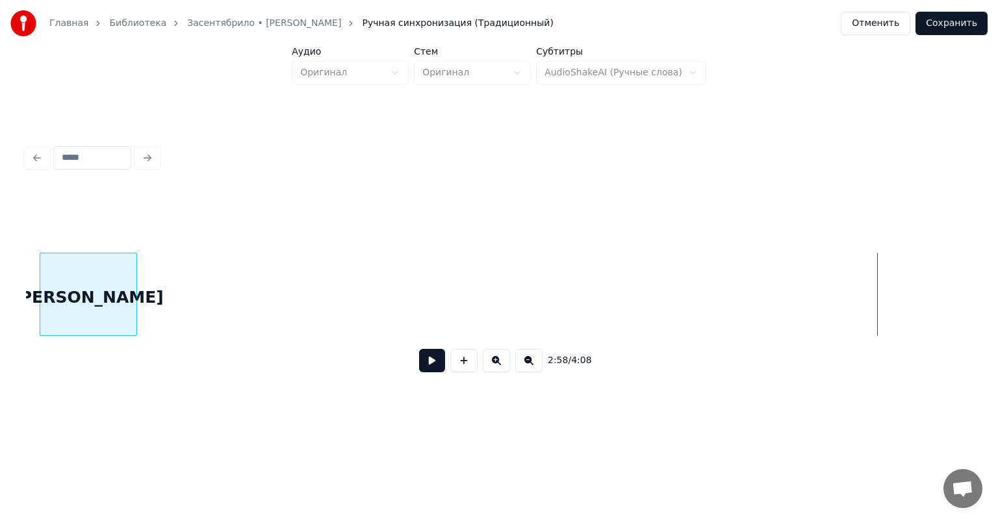
click at [109, 313] on div "[PERSON_NAME]" at bounding box center [88, 297] width 96 height 88
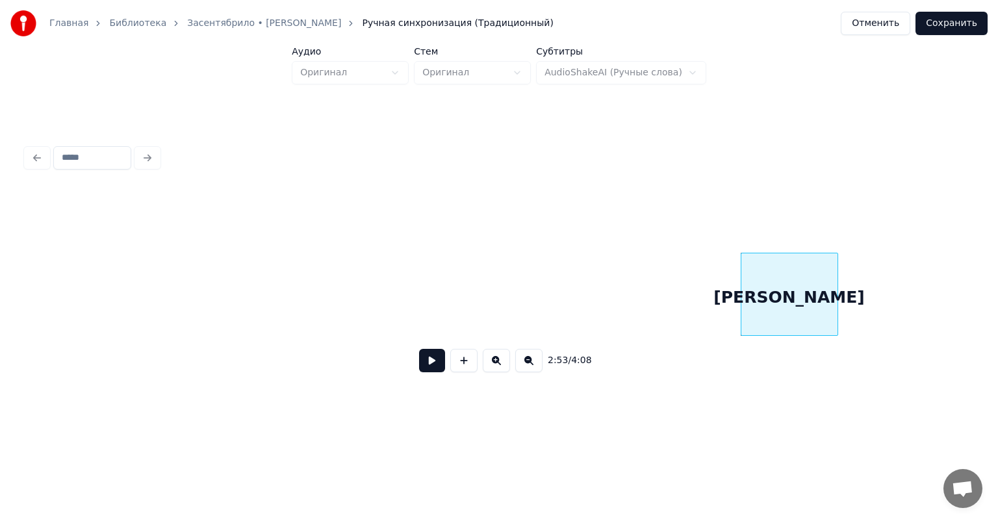
scroll to position [0, 27389]
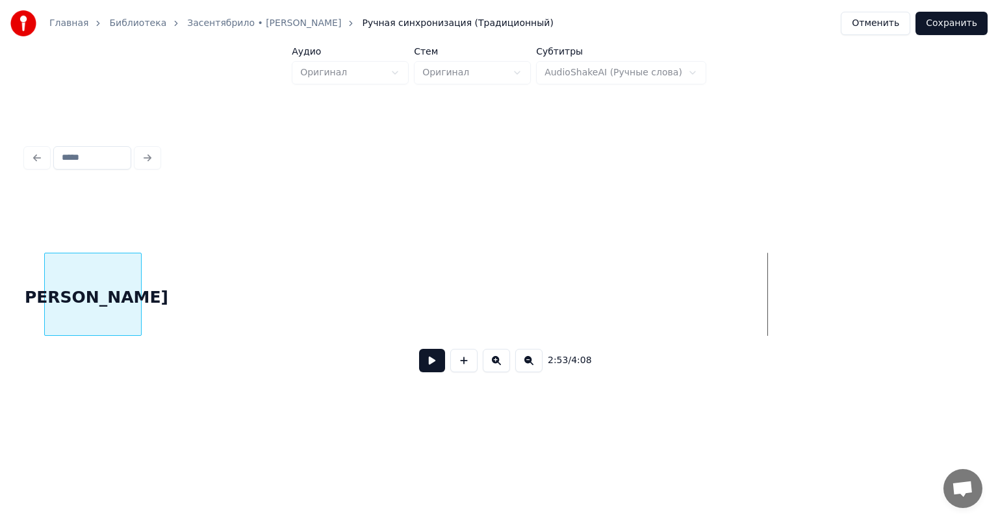
click at [87, 309] on div "[PERSON_NAME]" at bounding box center [93, 297] width 96 height 88
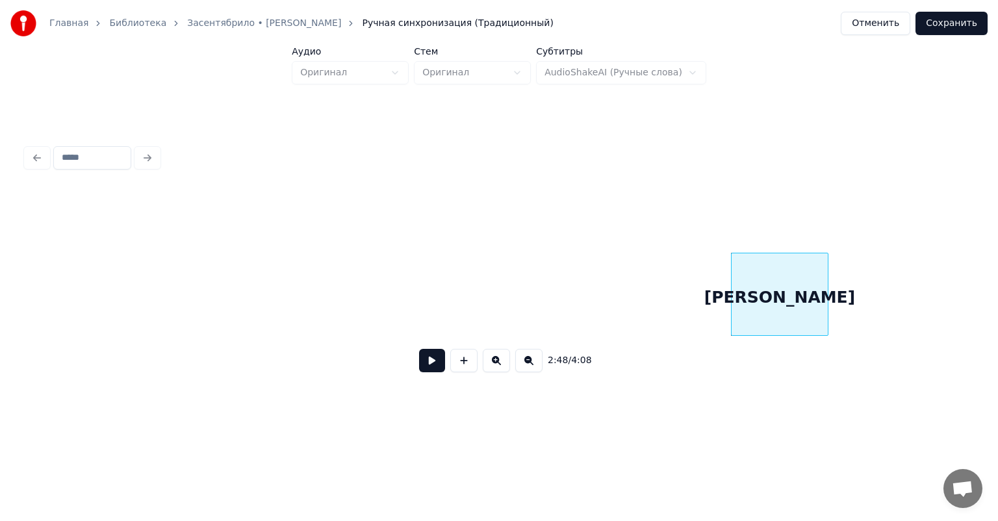
scroll to position [0, 26687]
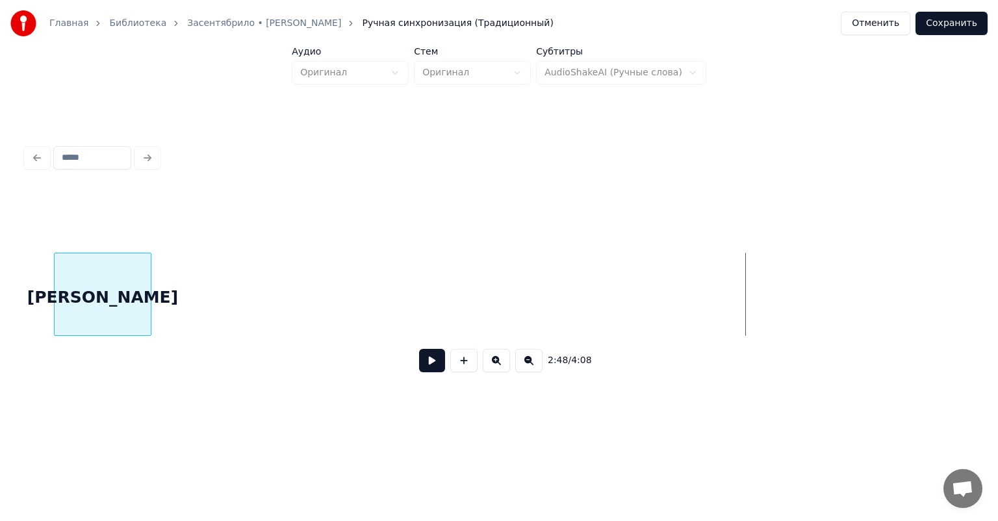
click at [94, 327] on div "[PERSON_NAME]" at bounding box center [103, 297] width 96 height 88
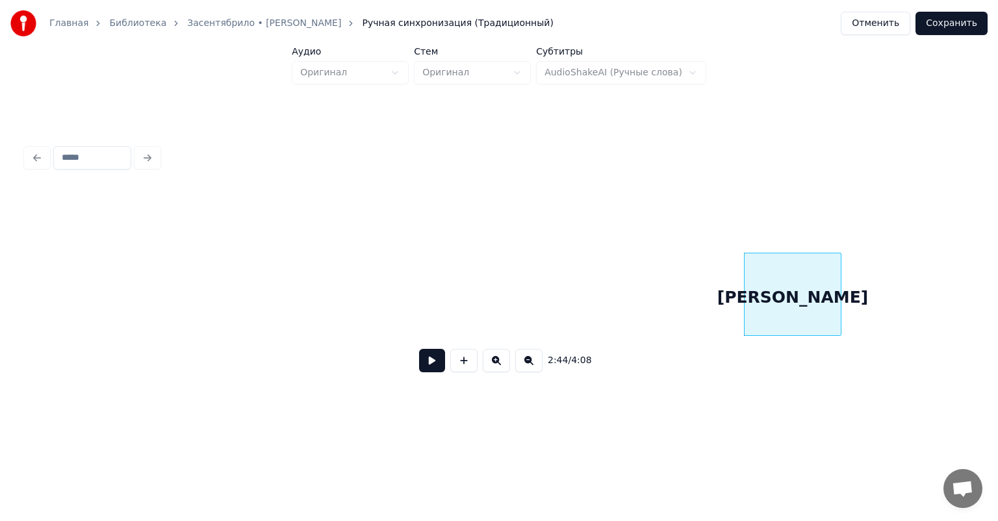
scroll to position [0, 25960]
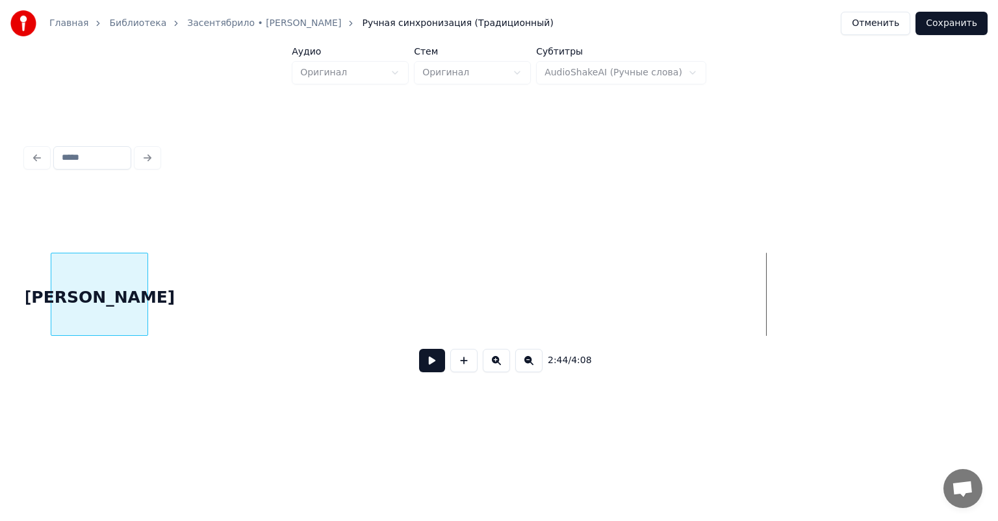
click at [96, 301] on div "[PERSON_NAME]" at bounding box center [99, 297] width 96 height 88
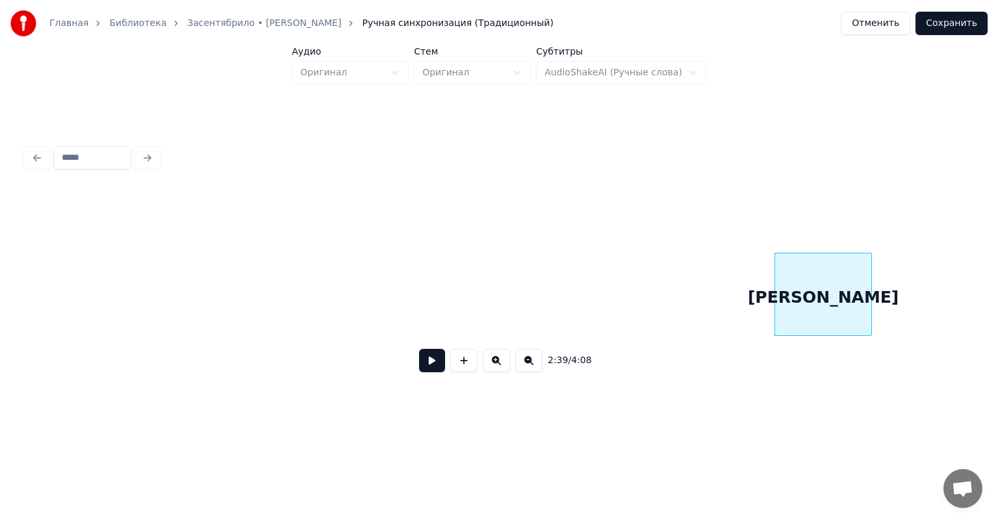
scroll to position [0, 25232]
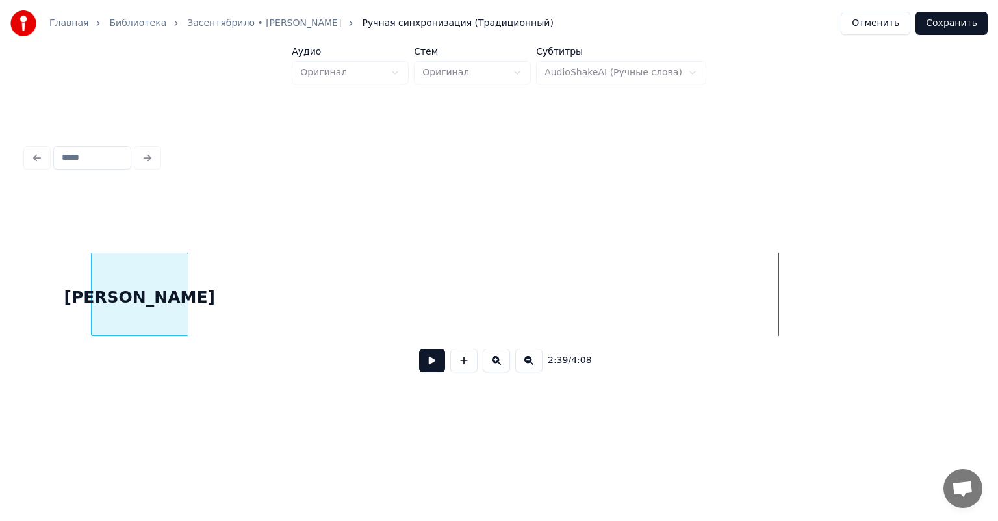
click at [138, 336] on div "[PERSON_NAME]" at bounding box center [499, 294] width 946 height 83
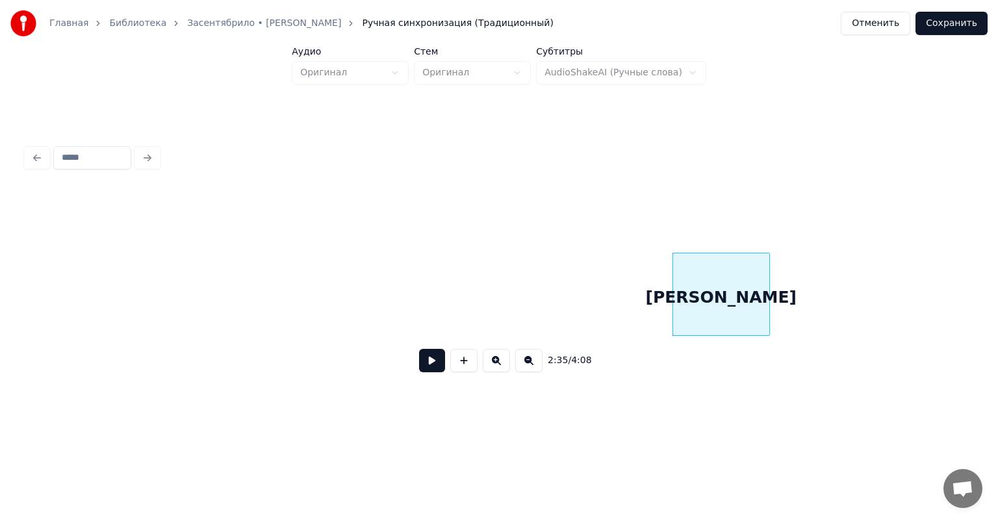
scroll to position [0, 24634]
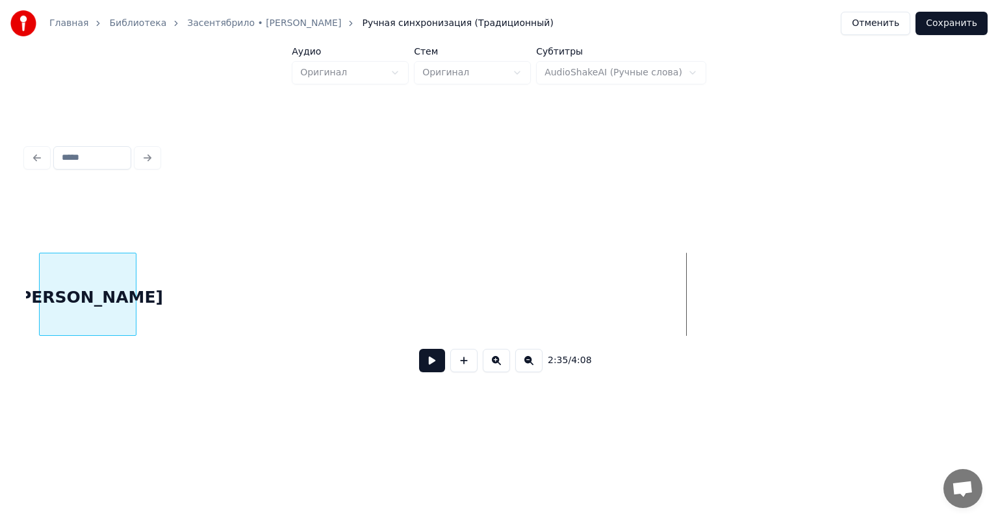
click at [75, 299] on div "[PERSON_NAME]" at bounding box center [88, 297] width 96 height 88
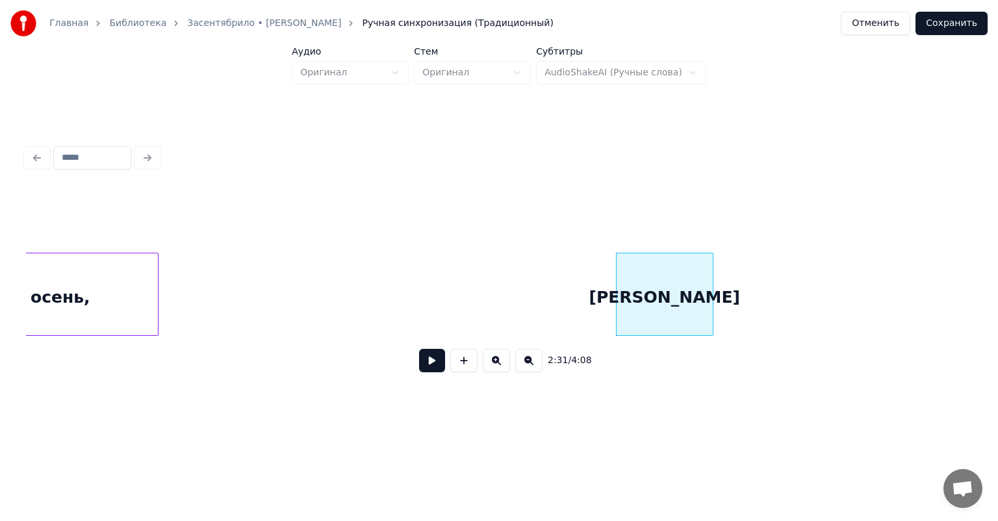
scroll to position [0, 23959]
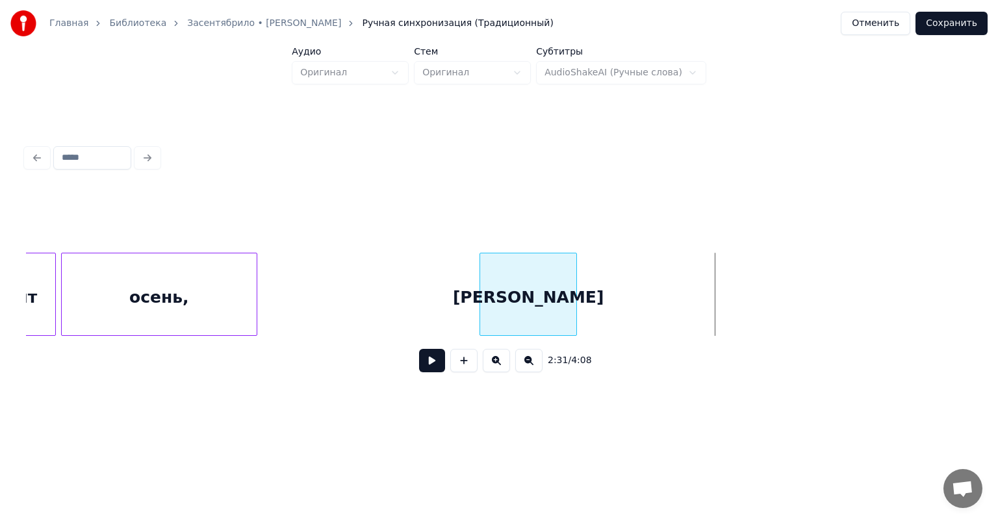
click at [531, 283] on div "[PERSON_NAME]" at bounding box center [528, 297] width 96 height 88
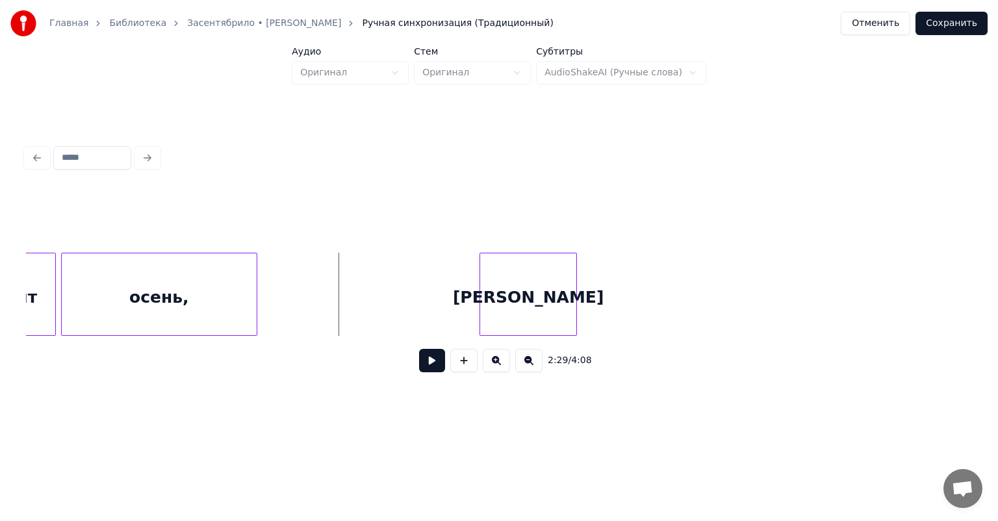
click at [426, 359] on button at bounding box center [432, 360] width 26 height 23
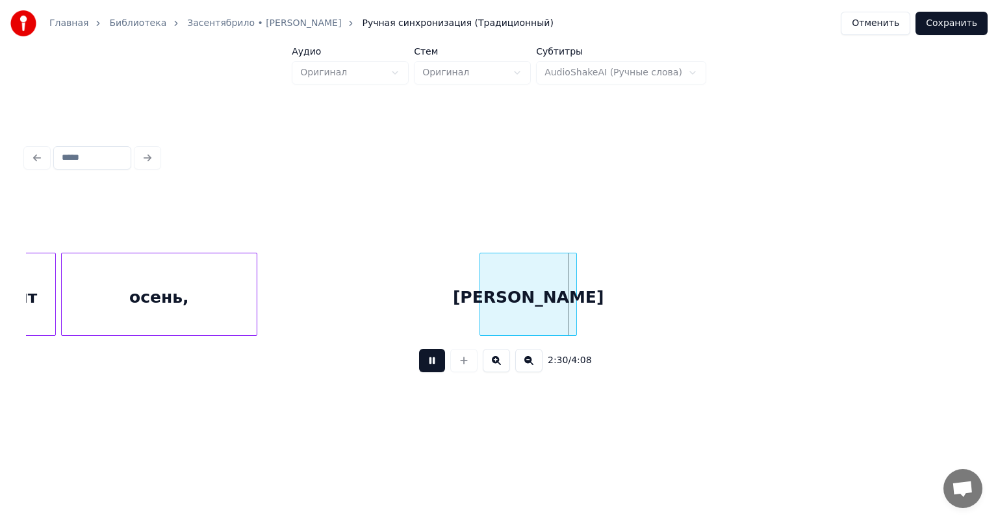
drag, startPoint x: 422, startPoint y: 359, endPoint x: 421, endPoint y: 342, distance: 16.3
click at [421, 359] on button at bounding box center [432, 360] width 26 height 23
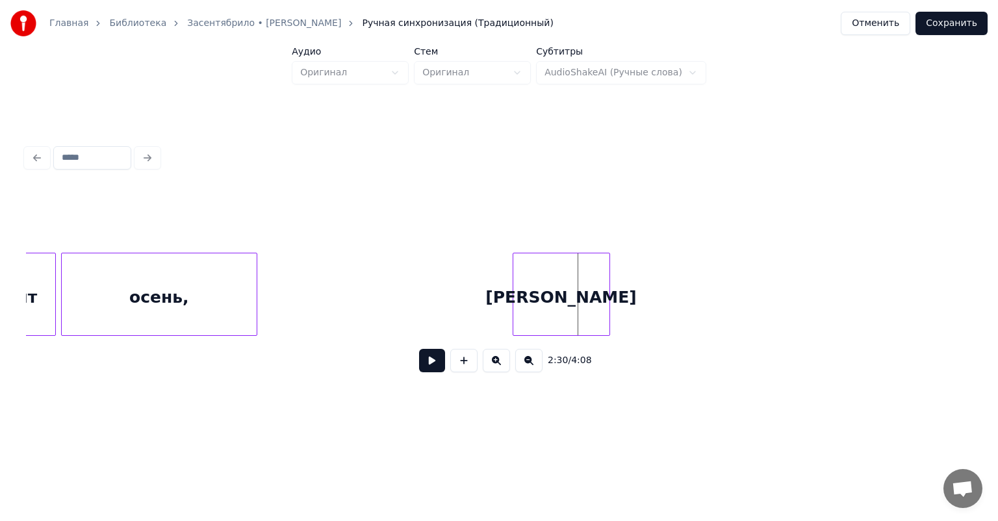
click at [541, 294] on div "[PERSON_NAME]" at bounding box center [561, 297] width 96 height 88
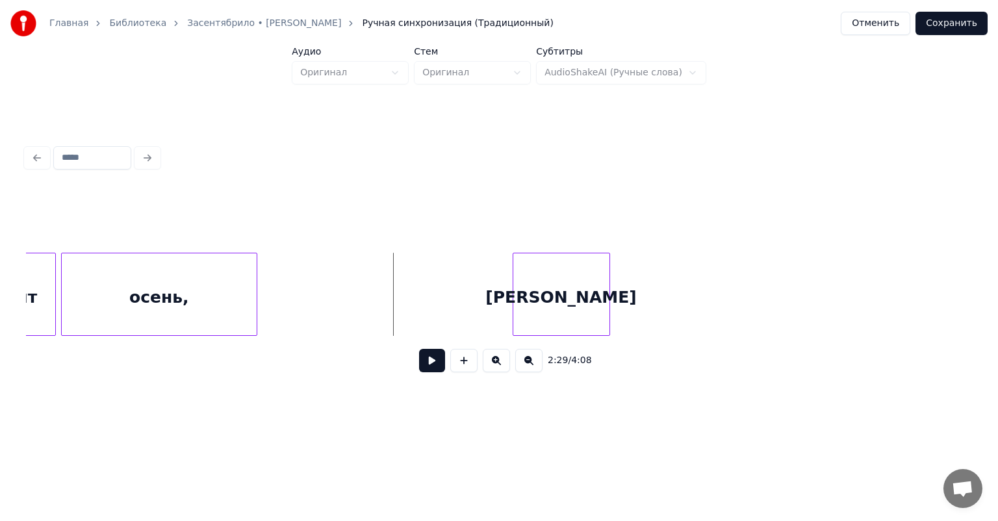
click at [419, 359] on button at bounding box center [432, 360] width 26 height 23
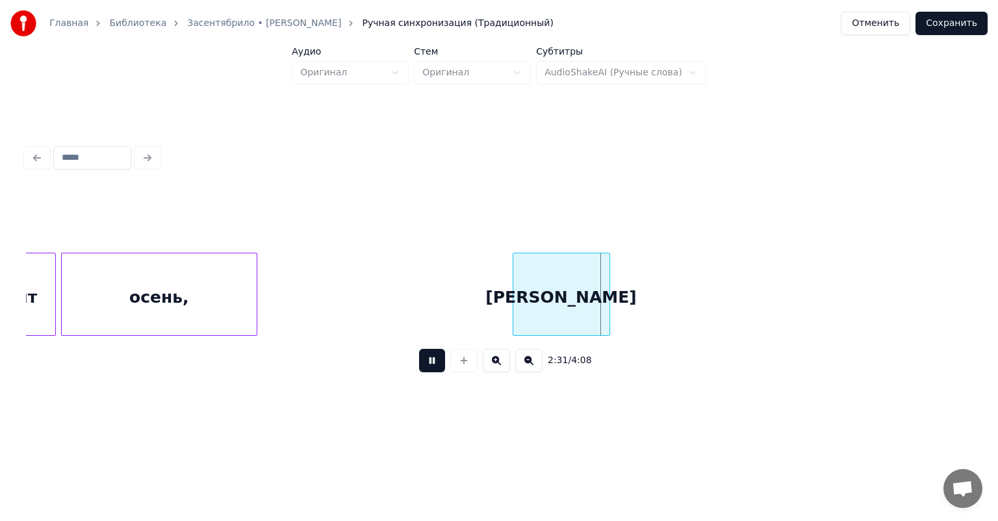
click at [419, 359] on button at bounding box center [432, 360] width 26 height 23
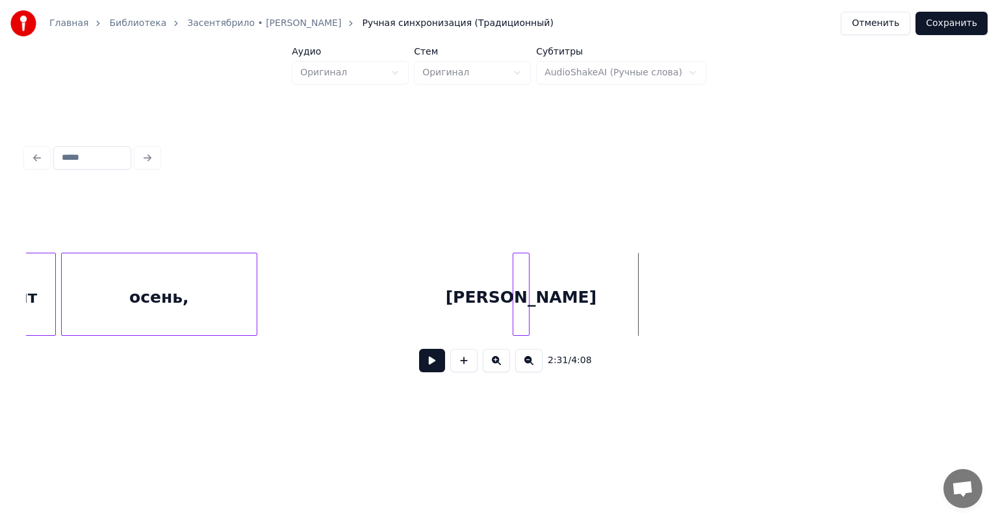
click at [527, 295] on div at bounding box center [527, 294] width 4 height 82
click at [422, 351] on div "2:29 / 4:08" at bounding box center [498, 360] width 925 height 29
click at [419, 359] on button at bounding box center [432, 360] width 26 height 23
click at [419, 358] on button at bounding box center [432, 360] width 26 height 23
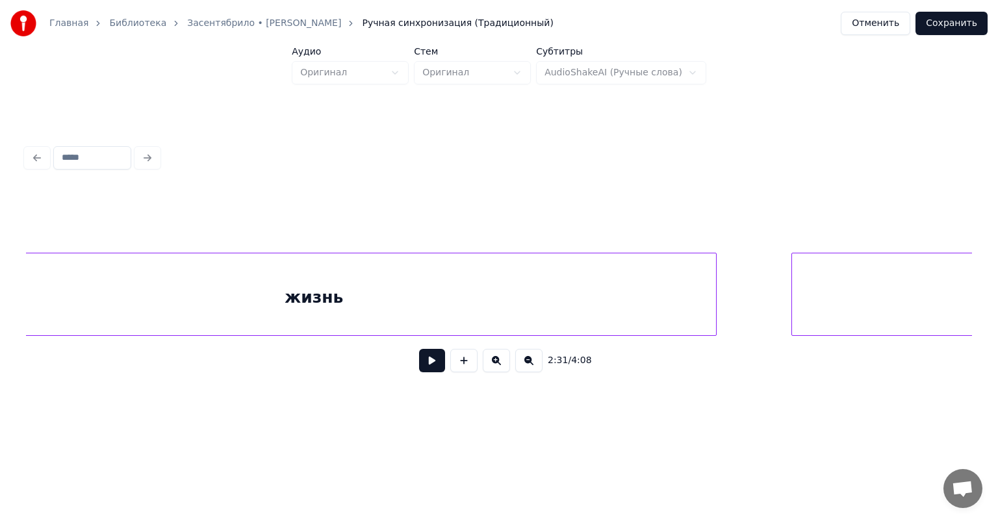
scroll to position [0, 30193]
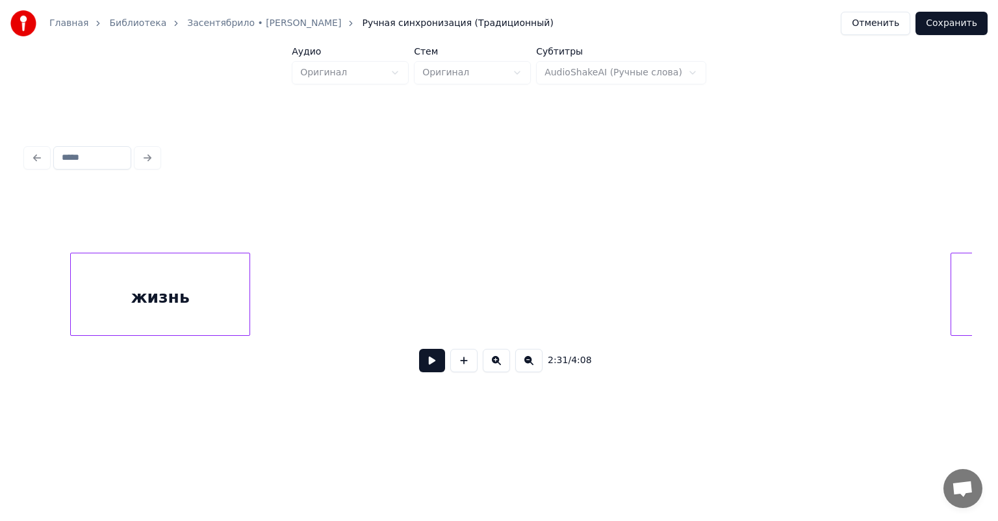
click at [246, 296] on div at bounding box center [248, 294] width 4 height 82
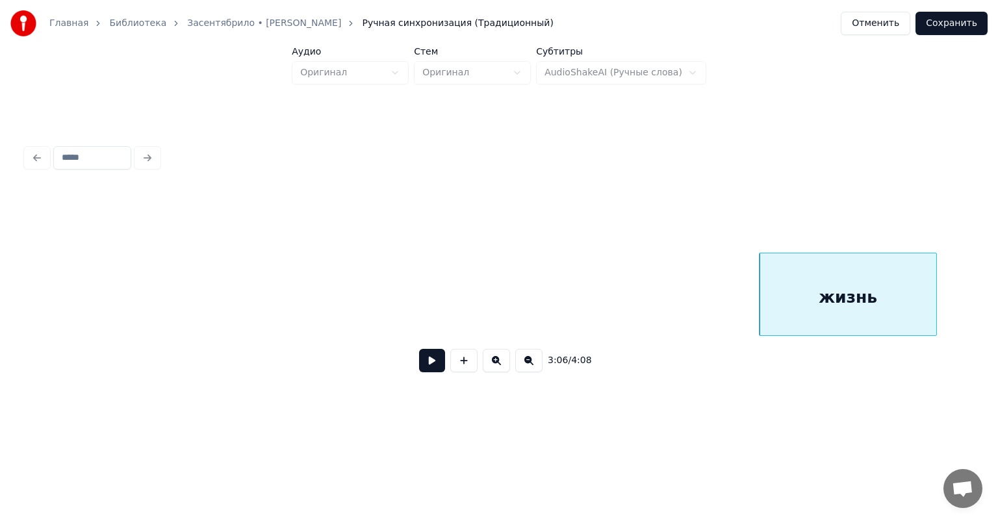
scroll to position [0, 29491]
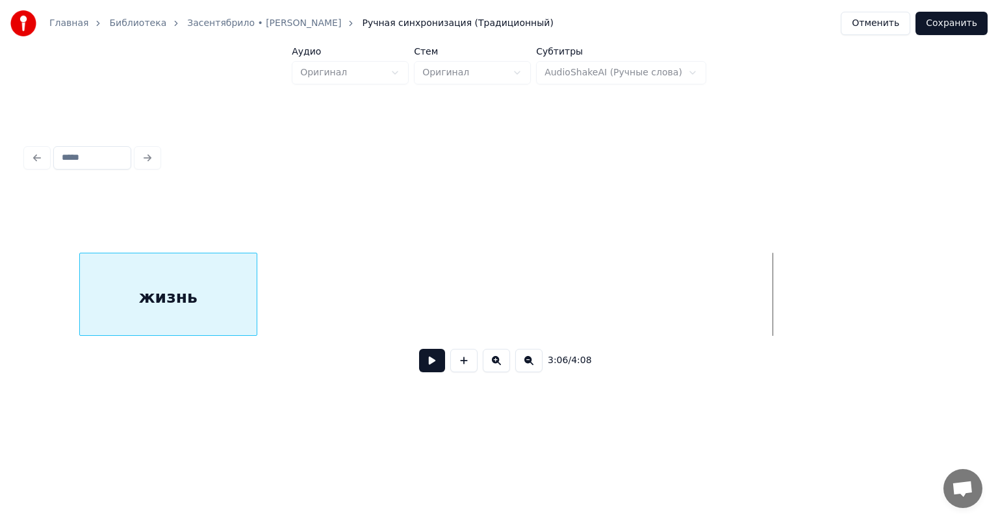
click at [136, 307] on div "жизнь" at bounding box center [168, 297] width 177 height 88
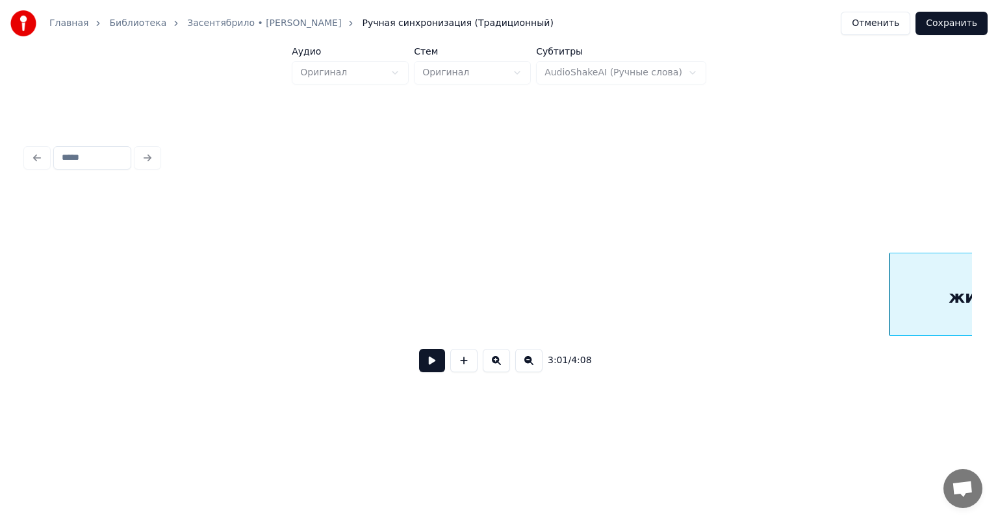
scroll to position [0, 28752]
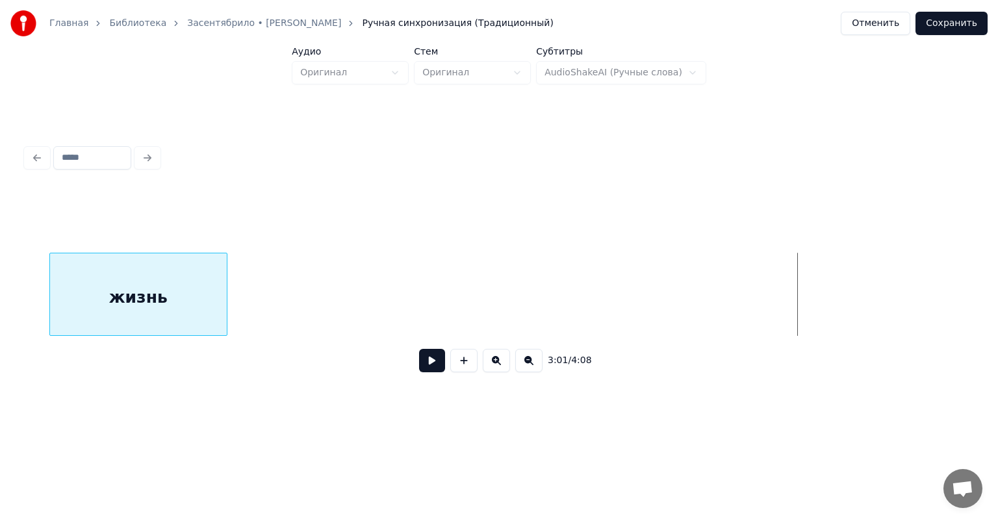
click at [176, 309] on div "жизнь" at bounding box center [138, 297] width 177 height 88
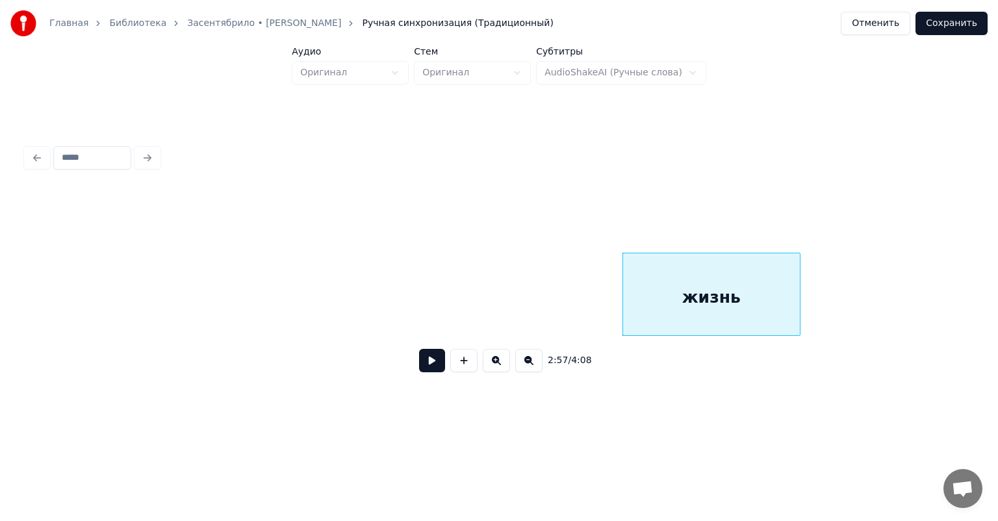
scroll to position [0, 28102]
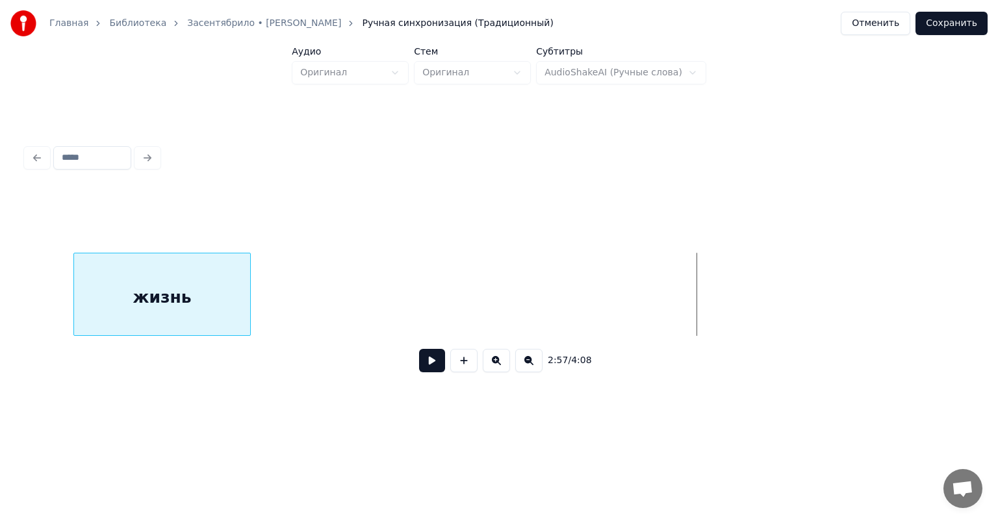
click at [178, 317] on div "жизнь" at bounding box center [162, 297] width 177 height 88
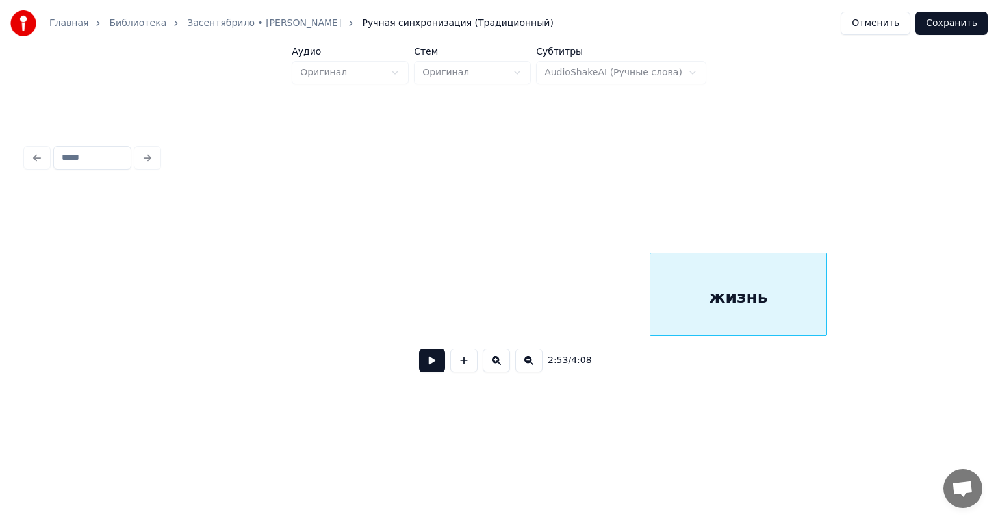
scroll to position [0, 27505]
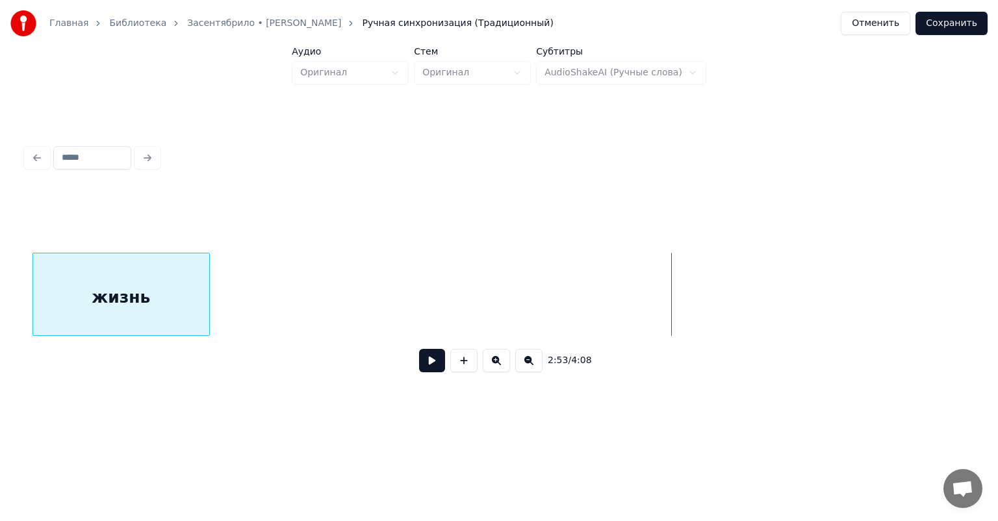
click at [134, 314] on div "жизнь" at bounding box center [121, 297] width 177 height 88
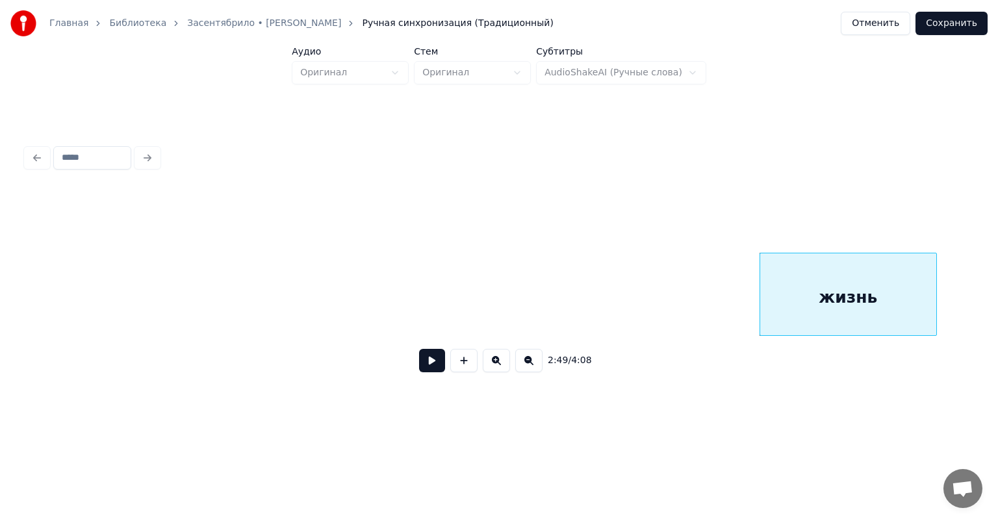
scroll to position [0, 26777]
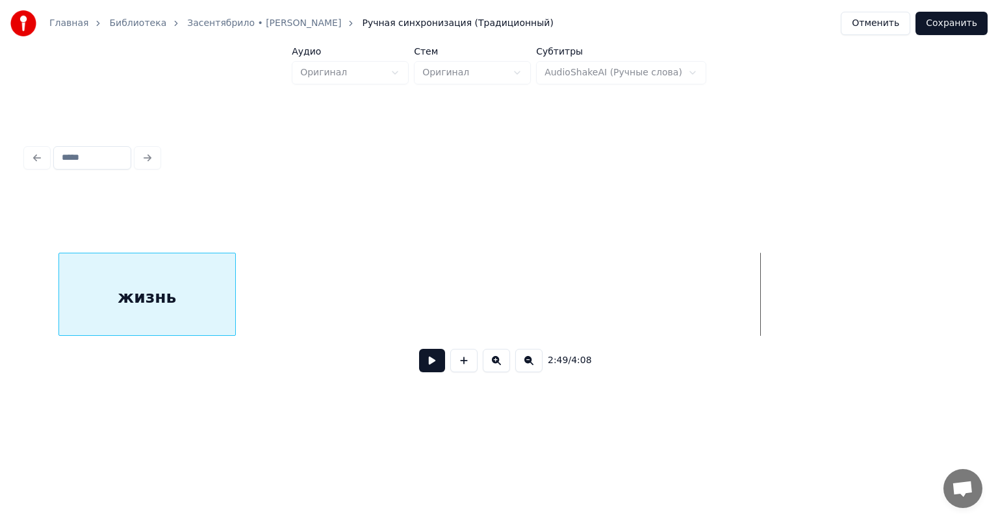
click at [126, 313] on div "жизнь" at bounding box center [147, 297] width 177 height 88
click at [12, 329] on div "Главная Библиотека Засентябрило • [PERSON_NAME] Ручная синхронизация (Традицион…" at bounding box center [499, 209] width 998 height 418
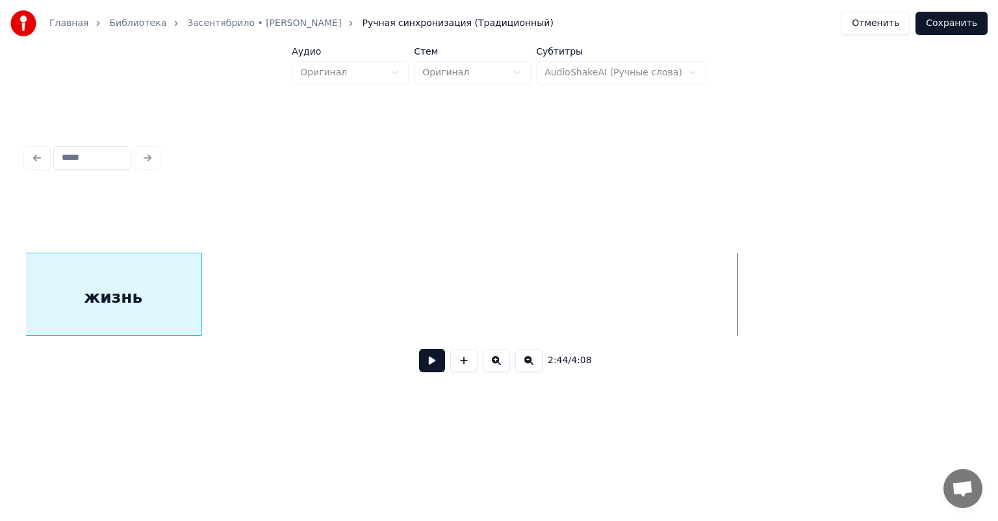
scroll to position [0, 26073]
click at [160, 327] on div "жизнь" at bounding box center [115, 297] width 177 height 88
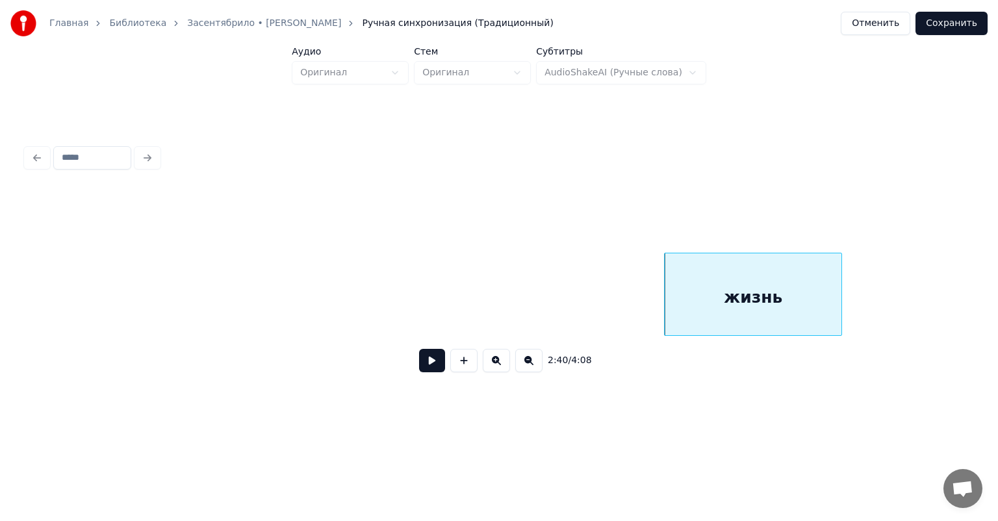
scroll to position [0, 25398]
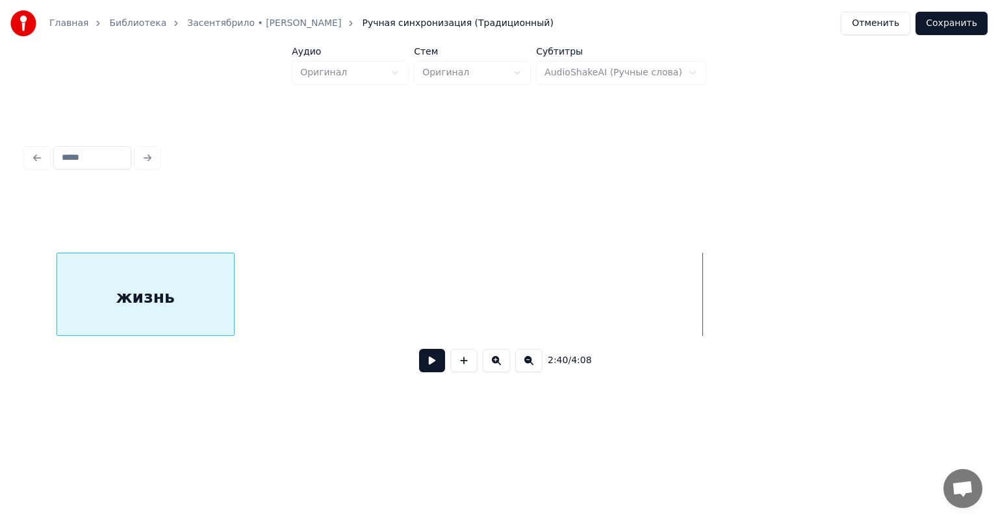
click at [133, 336] on div "жизнь" at bounding box center [499, 294] width 946 height 83
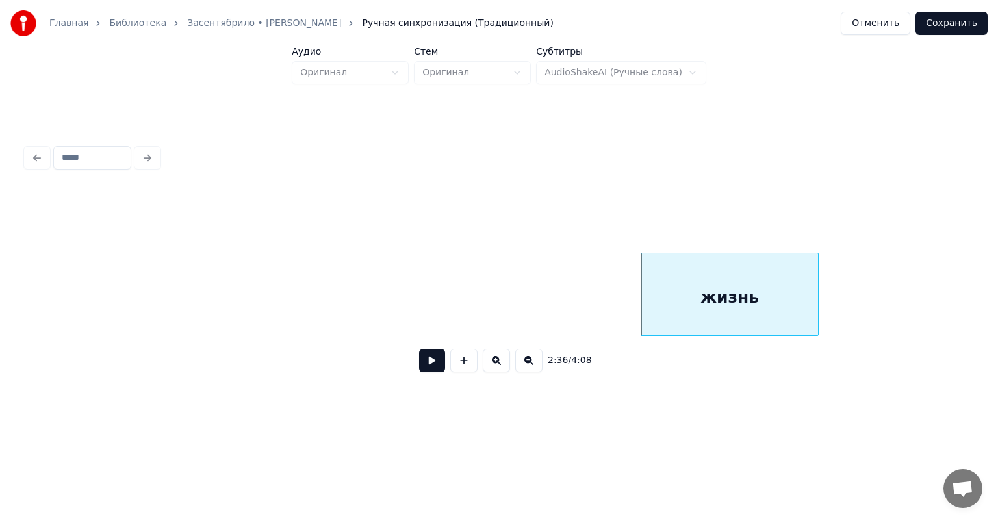
scroll to position [0, 24774]
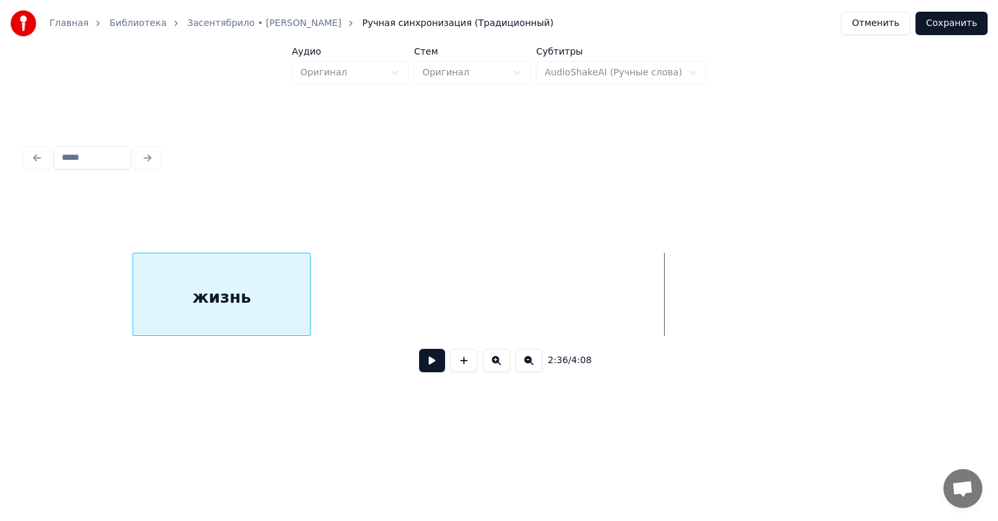
click at [215, 301] on div "жизнь" at bounding box center [221, 297] width 177 height 88
click at [13, 335] on div "Главная Библиотека Засентябрило • [PERSON_NAME] Ручная синхронизация (Традицион…" at bounding box center [499, 209] width 998 height 418
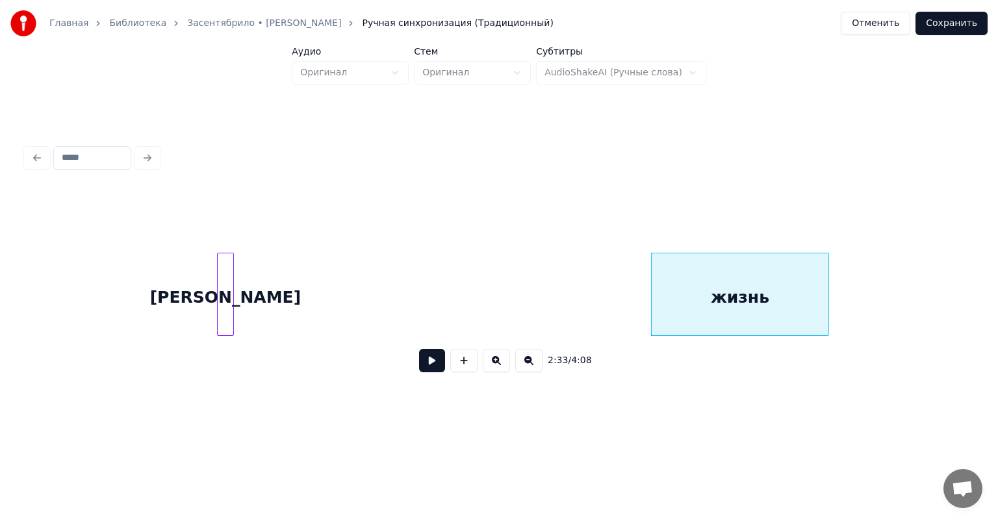
scroll to position [0, 24228]
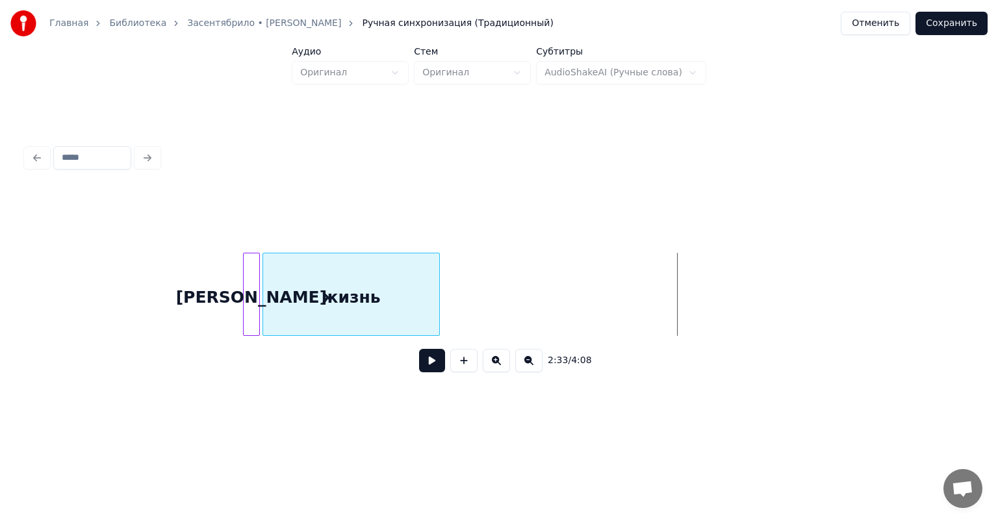
click at [359, 307] on div "жизнь" at bounding box center [351, 297] width 177 height 88
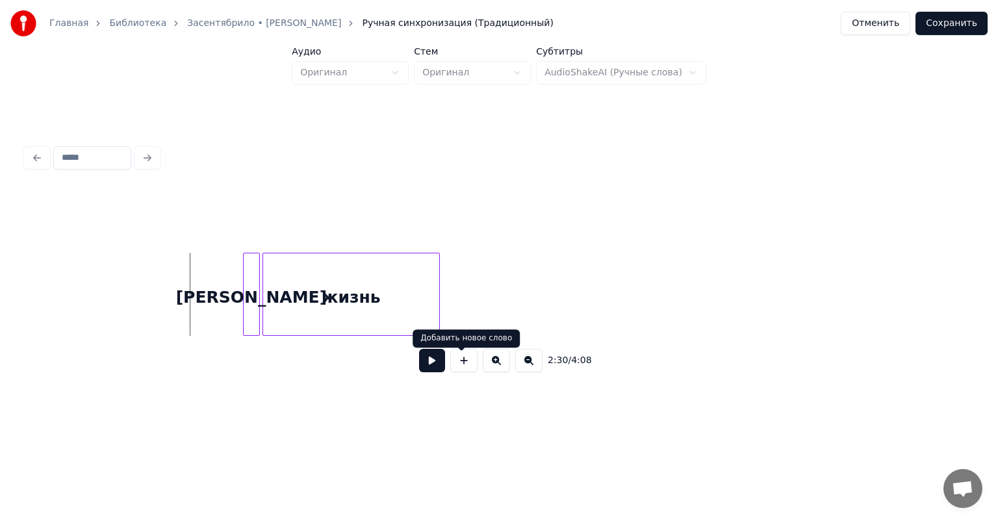
click at [419, 365] on button at bounding box center [432, 360] width 26 height 23
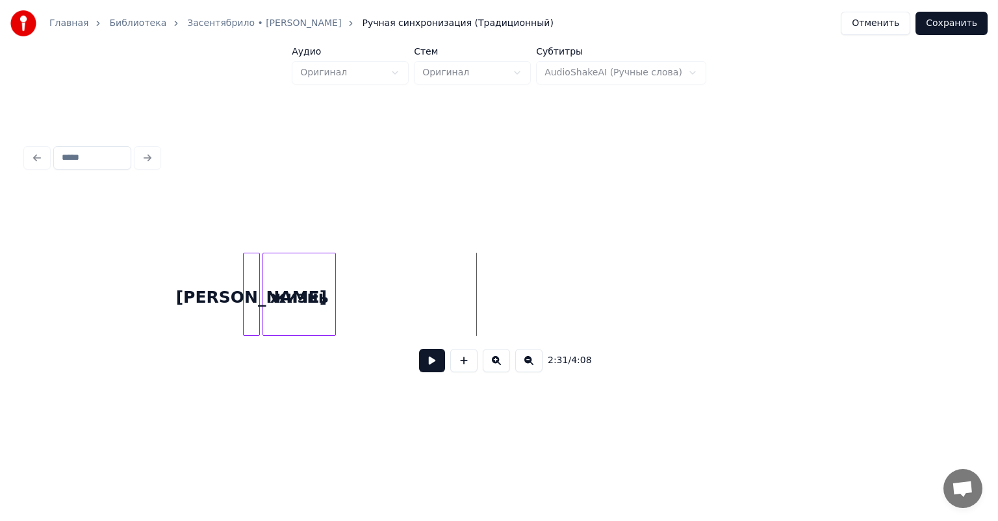
click at [334, 308] on div at bounding box center [333, 294] width 4 height 82
click at [434, 360] on button at bounding box center [432, 360] width 26 height 23
click at [427, 365] on button at bounding box center [432, 360] width 26 height 23
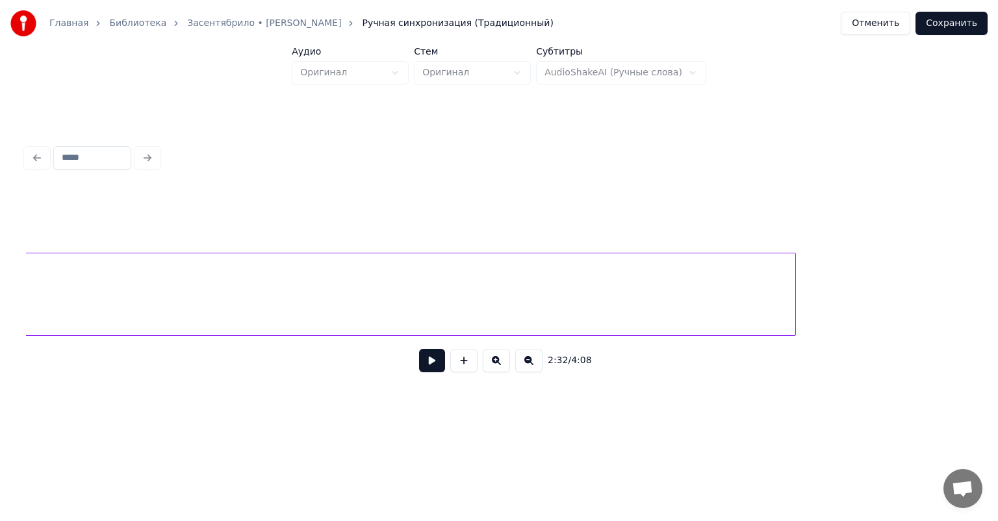
scroll to position [0, 33008]
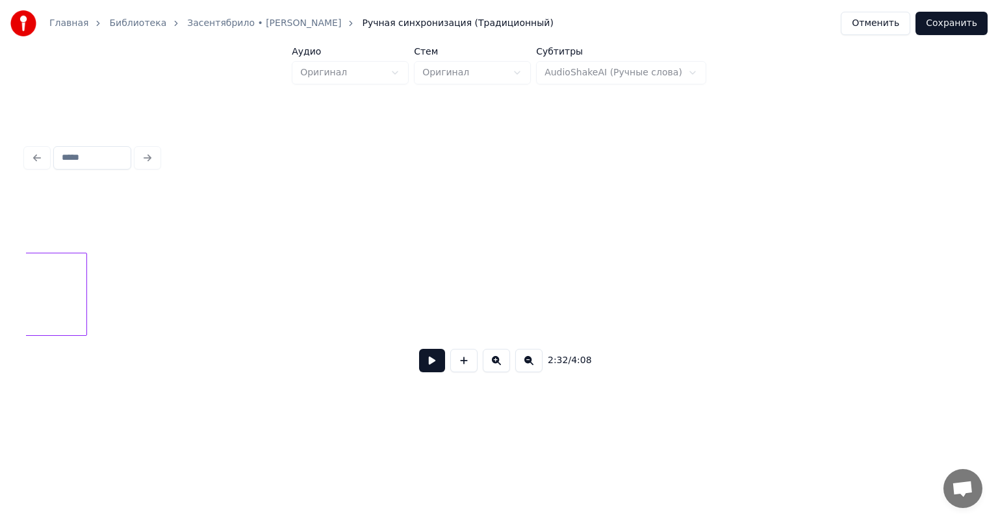
click at [85, 317] on div at bounding box center [85, 294] width 4 height 82
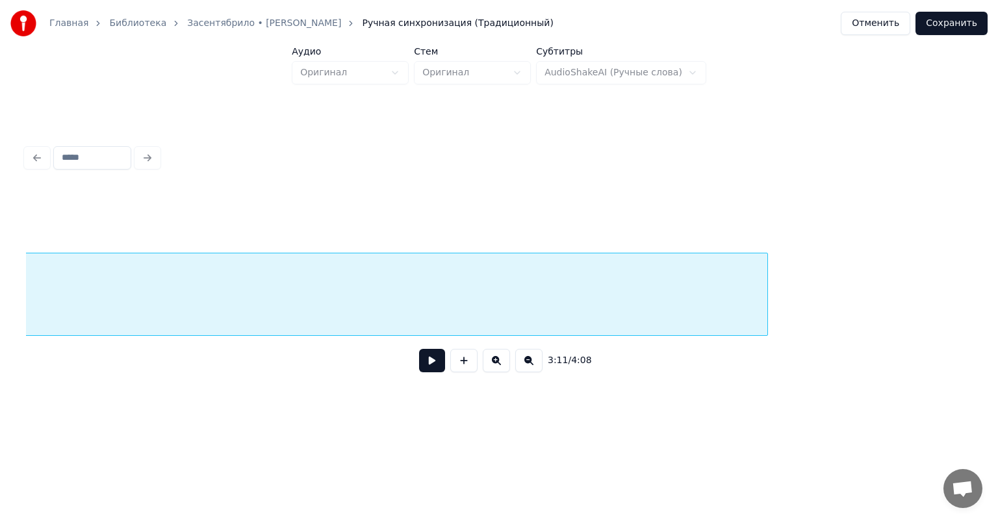
scroll to position [0, 32396]
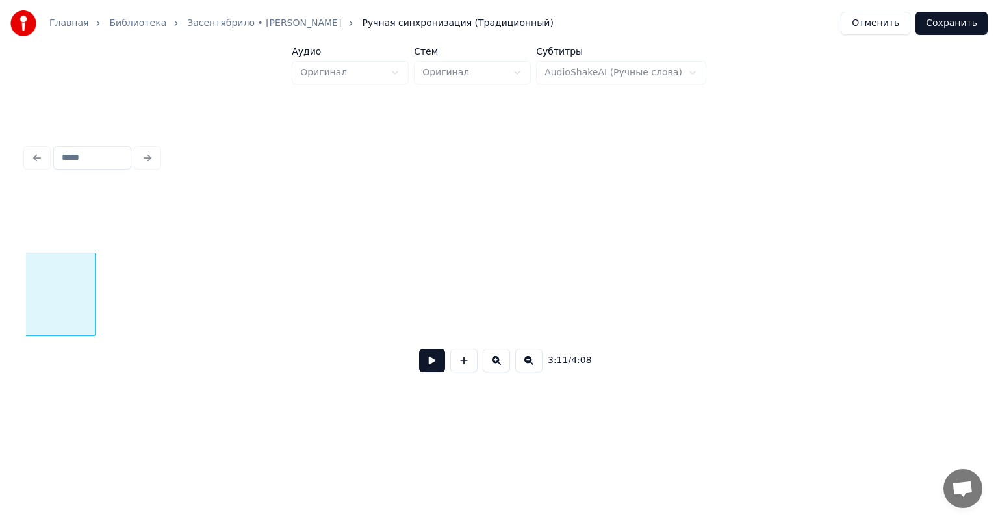
click at [93, 317] on div at bounding box center [93, 294] width 4 height 82
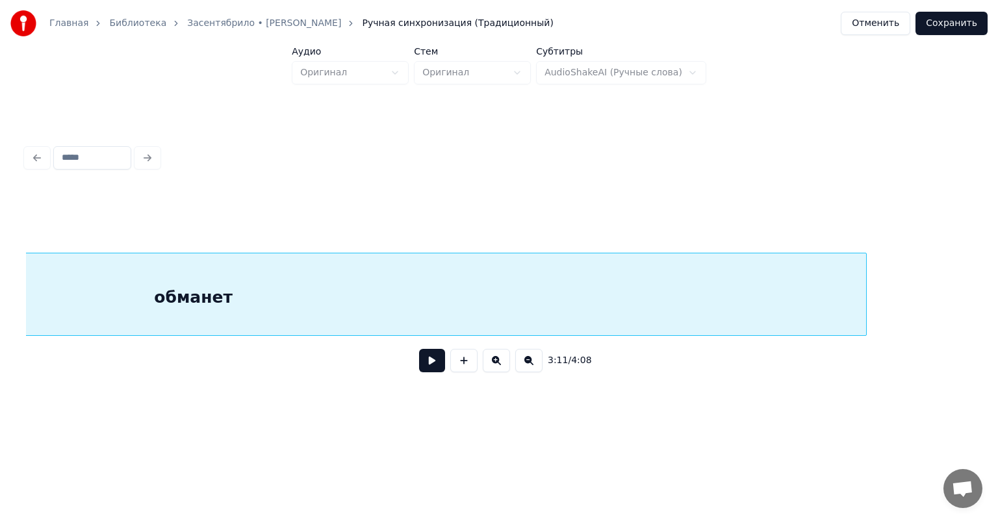
scroll to position [0, 31760]
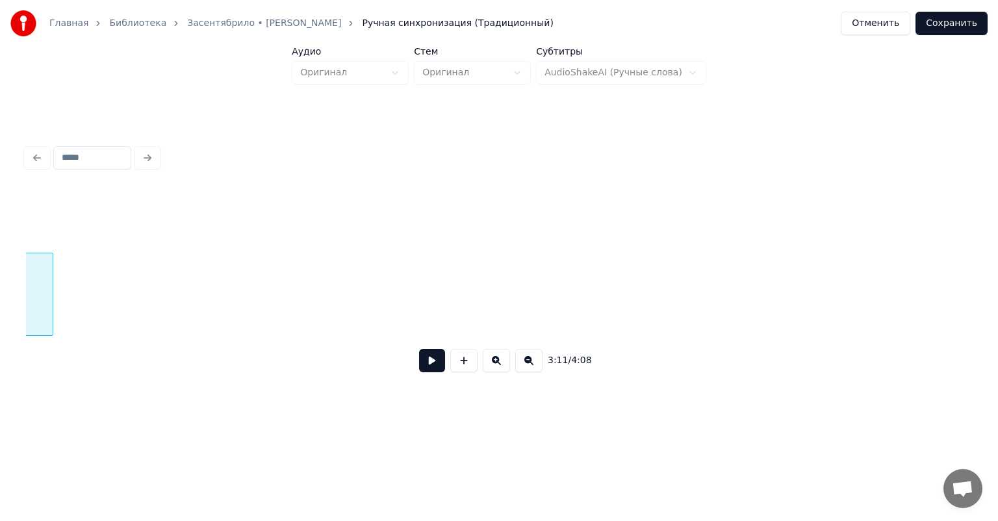
click at [52, 325] on div at bounding box center [51, 294] width 4 height 82
click at [131, 314] on div at bounding box center [131, 294] width 4 height 82
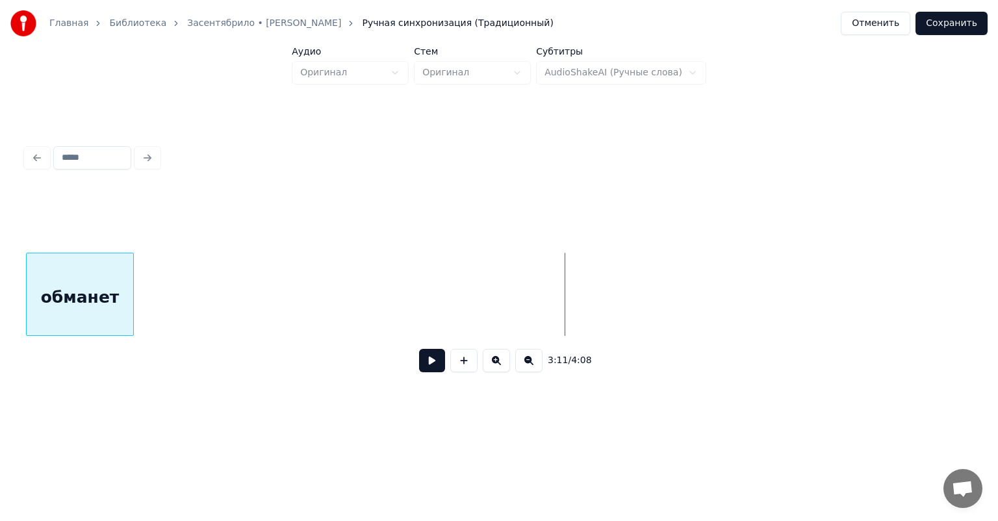
scroll to position [0, 30578]
click at [84, 310] on div "обманет" at bounding box center [84, 297] width 106 height 88
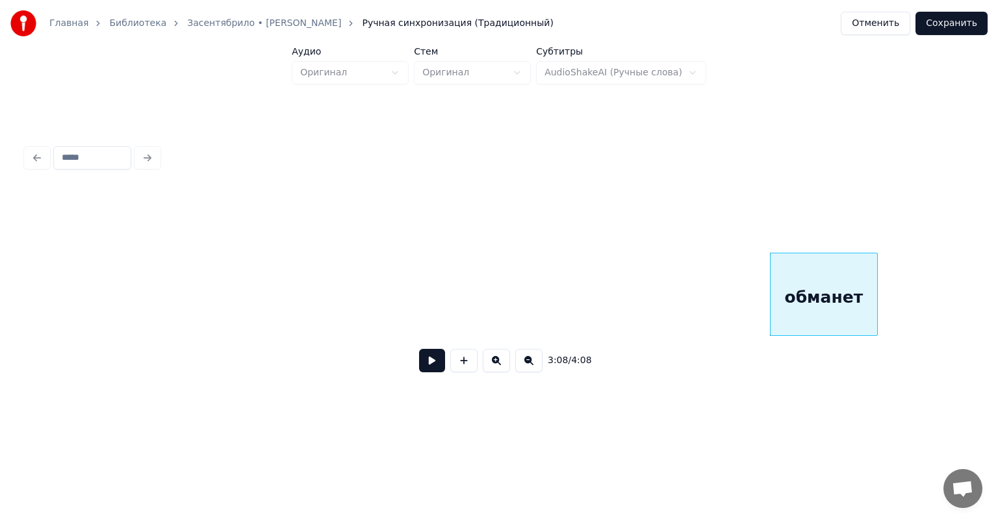
scroll to position [0, 29825]
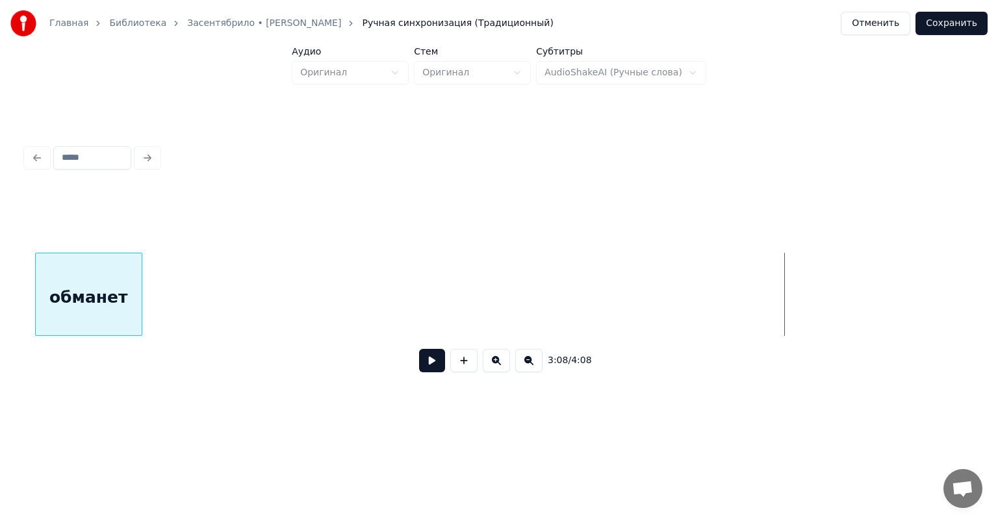
click at [105, 280] on div "обманет" at bounding box center [89, 297] width 106 height 88
click at [81, 294] on div "обманет" at bounding box center [85, 297] width 106 height 88
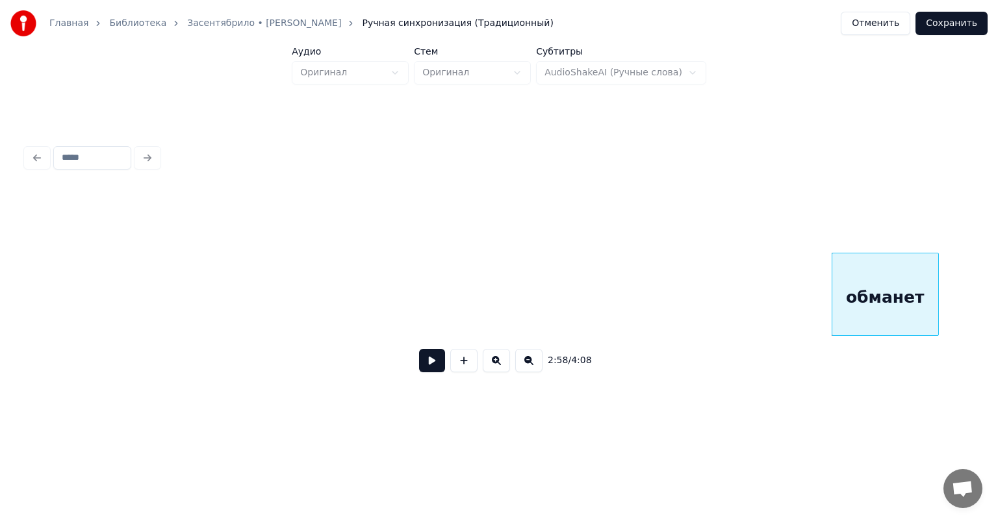
scroll to position [0, 28191]
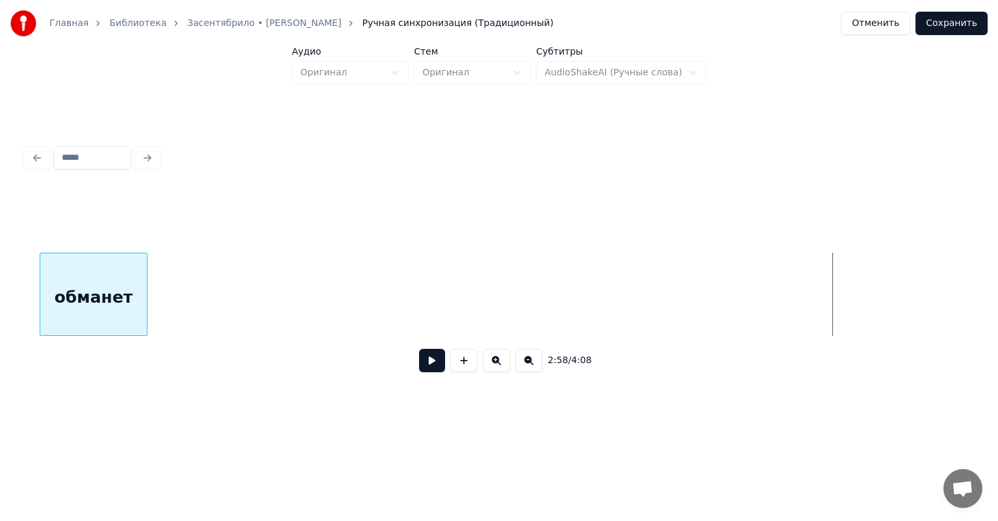
click at [109, 323] on div "обманет" at bounding box center [93, 297] width 106 height 88
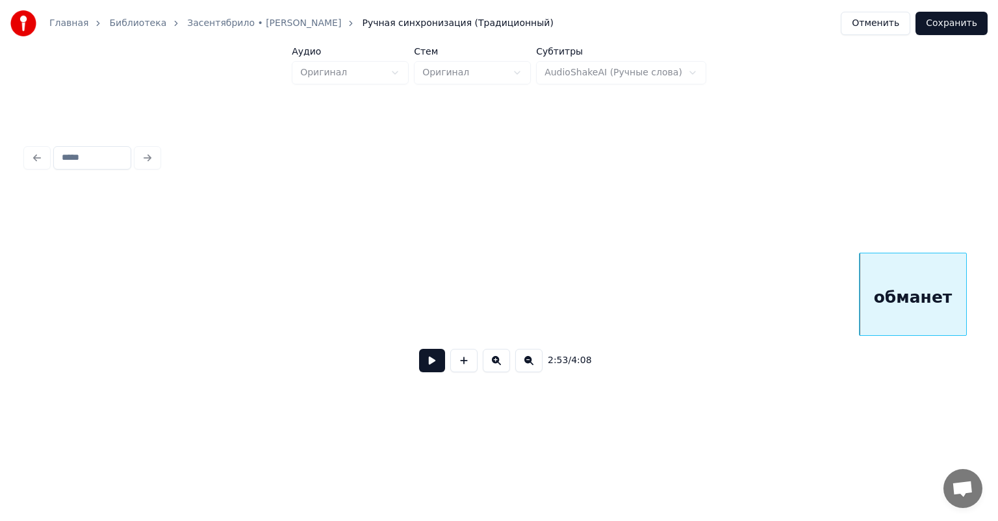
scroll to position [0, 27359]
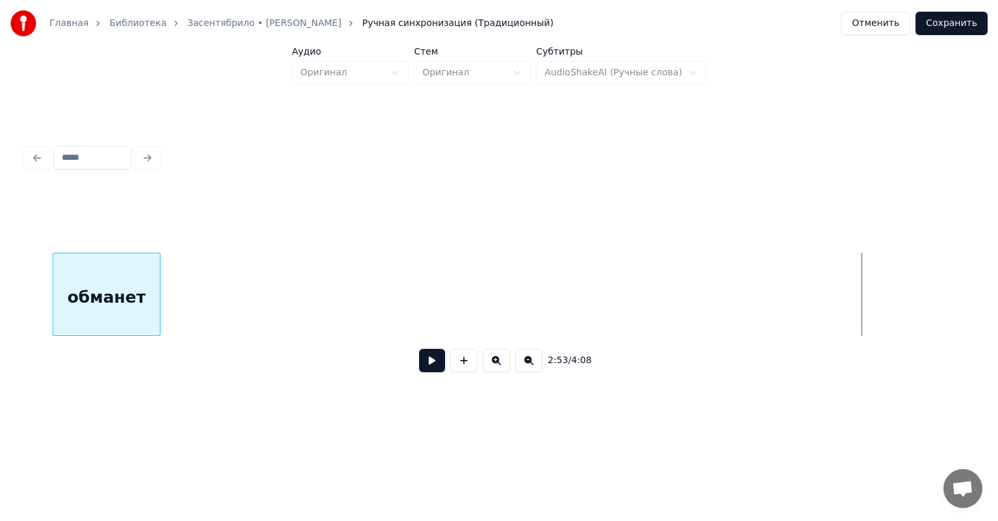
click at [99, 330] on div "обманет" at bounding box center [106, 297] width 106 height 88
click at [105, 371] on div "2:48 / 4:08" at bounding box center [499, 287] width 946 height 198
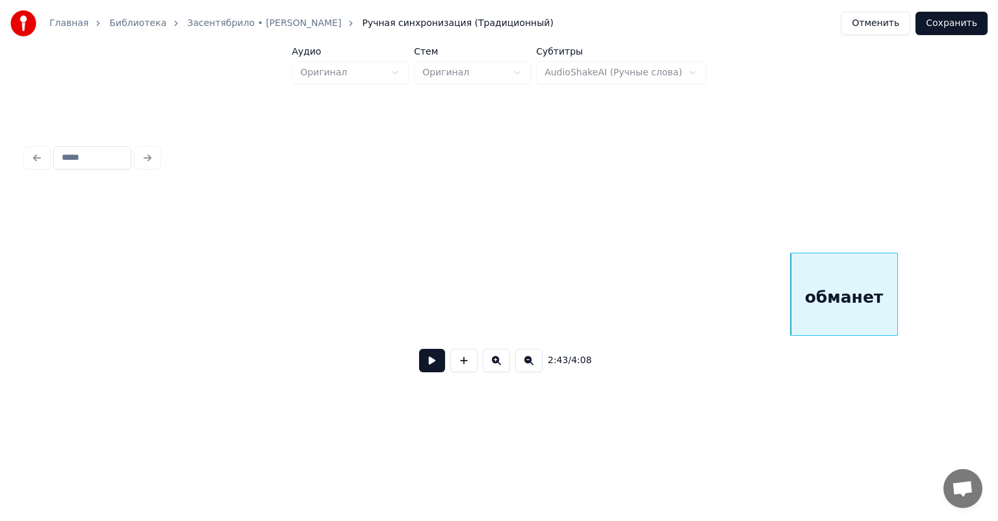
scroll to position [0, 25790]
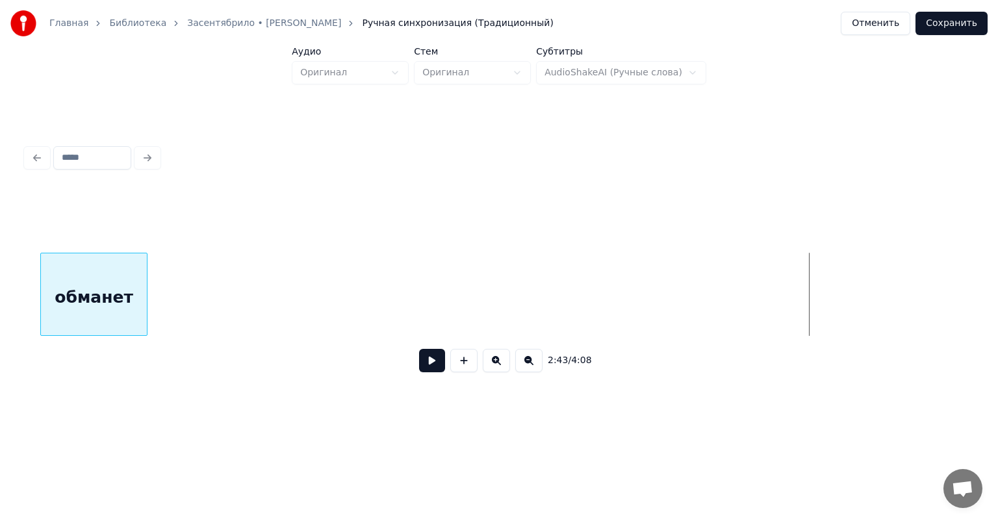
click at [99, 301] on div "обманет" at bounding box center [94, 297] width 106 height 88
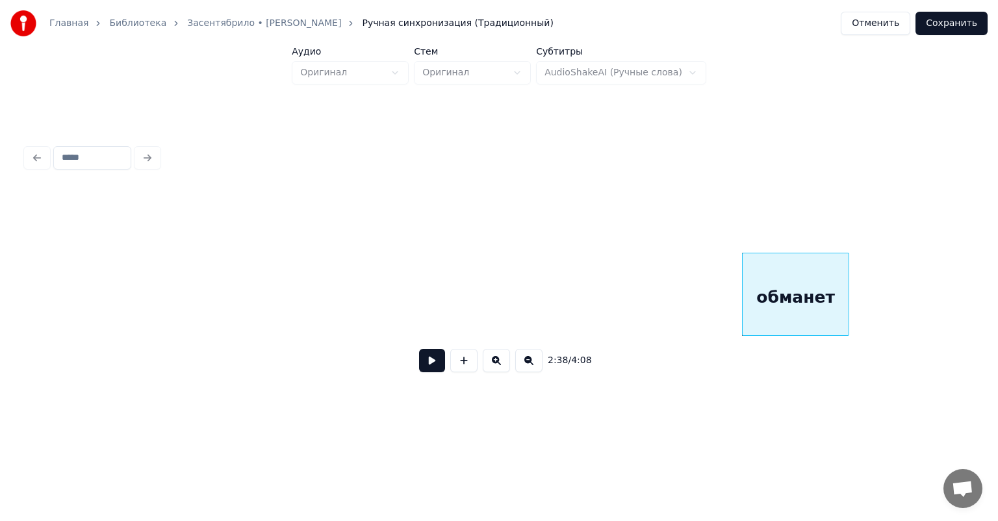
scroll to position [0, 25062]
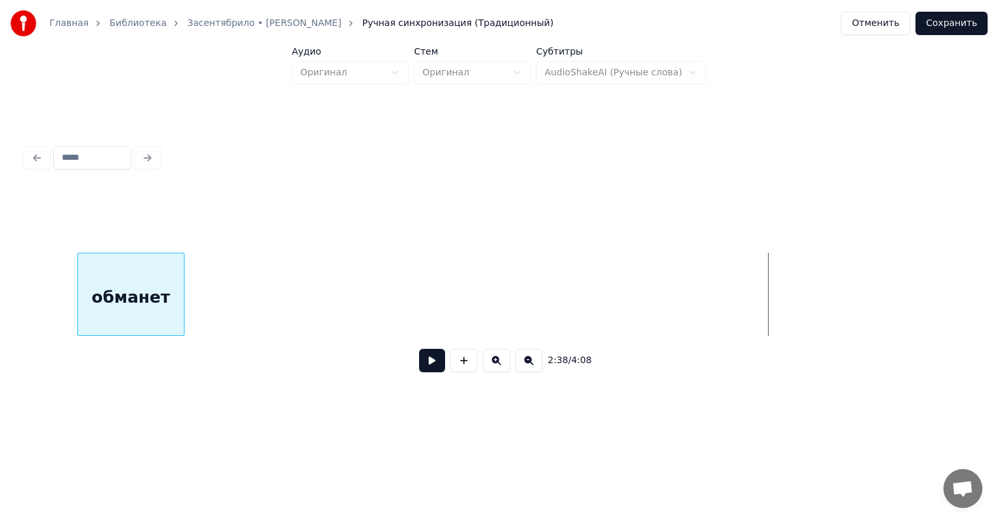
click at [127, 301] on div "обманет" at bounding box center [131, 297] width 106 height 88
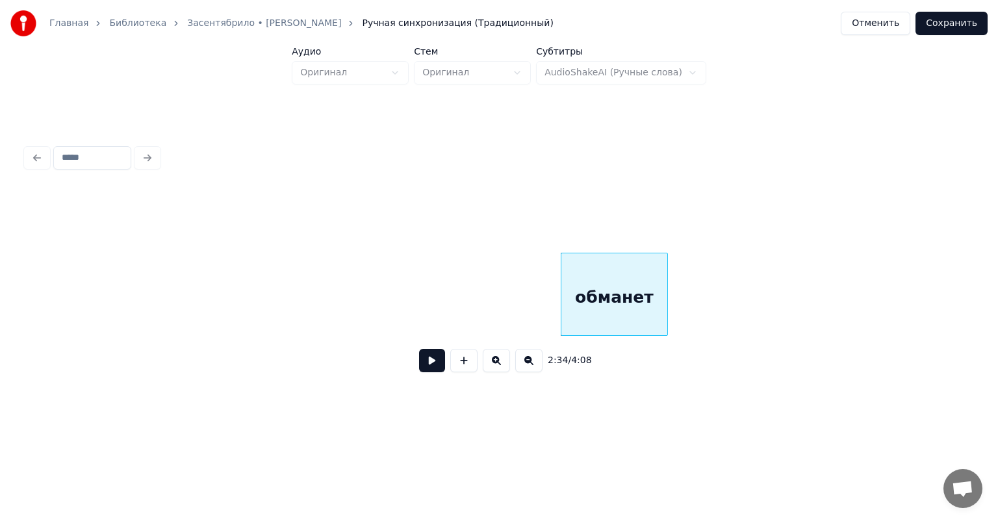
scroll to position [0, 24491]
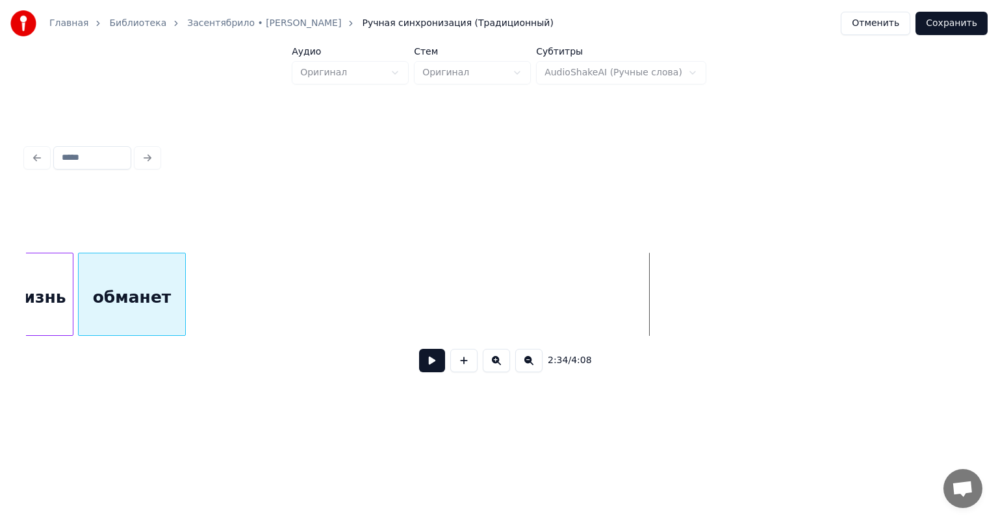
click at [136, 301] on div "обманет" at bounding box center [132, 297] width 106 height 88
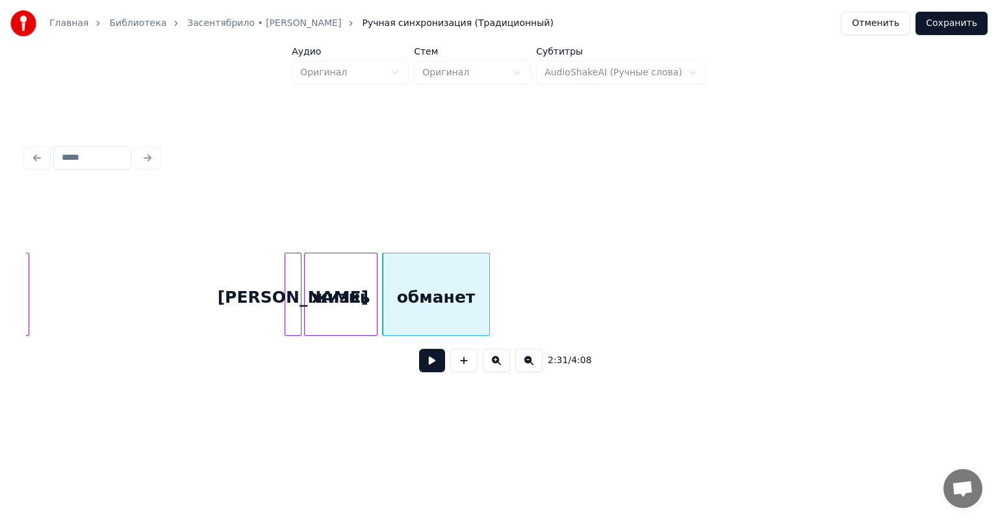
scroll to position [0, 24179]
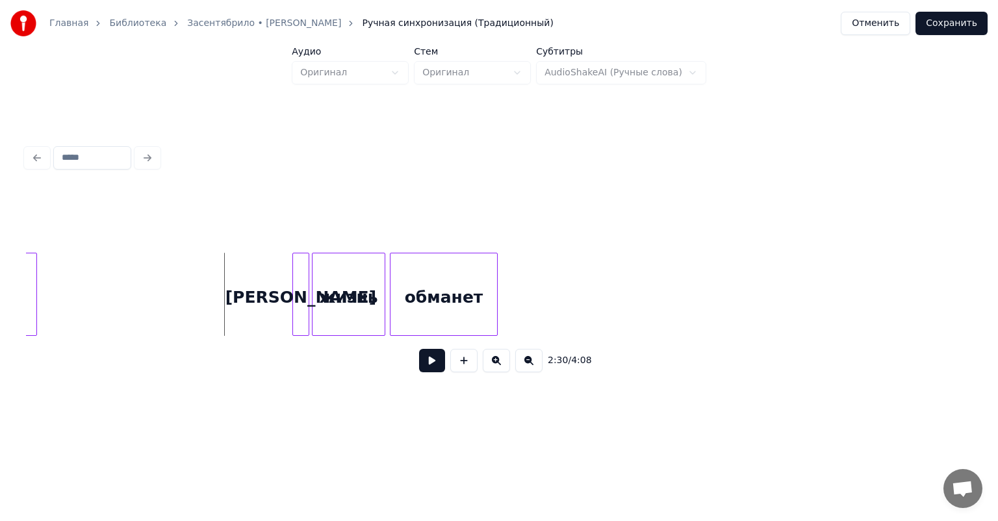
click at [419, 363] on button at bounding box center [432, 360] width 26 height 23
click at [419, 364] on button at bounding box center [432, 360] width 26 height 23
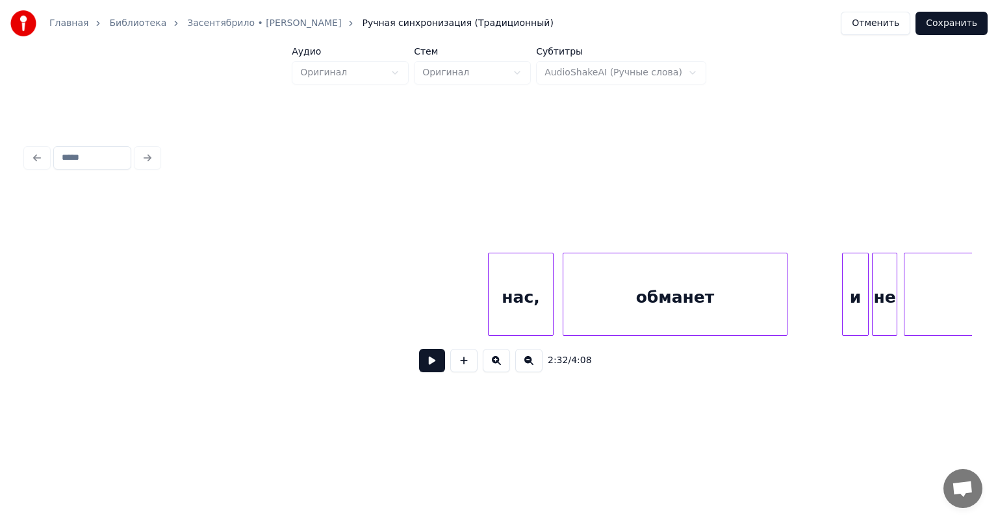
scroll to position [0, 33712]
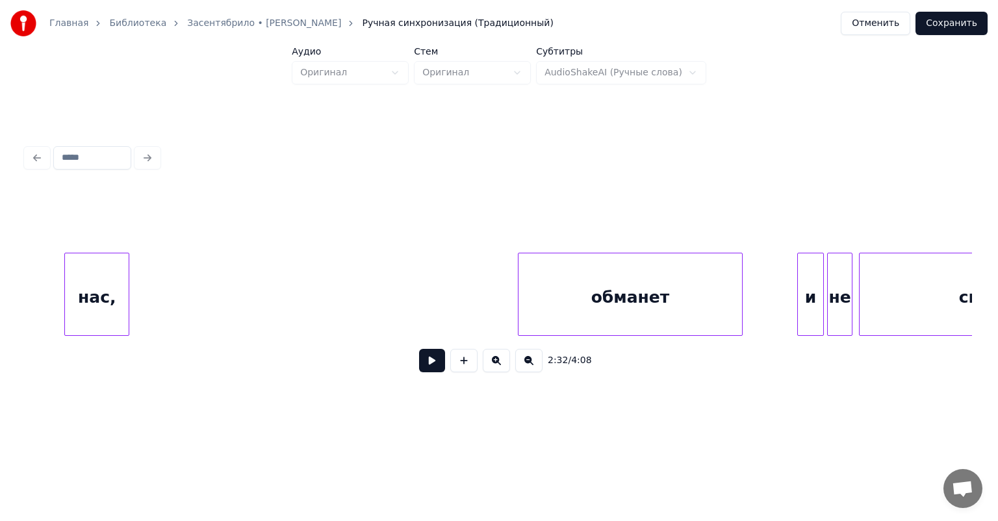
click at [112, 283] on div "нас," at bounding box center [97, 297] width 64 height 88
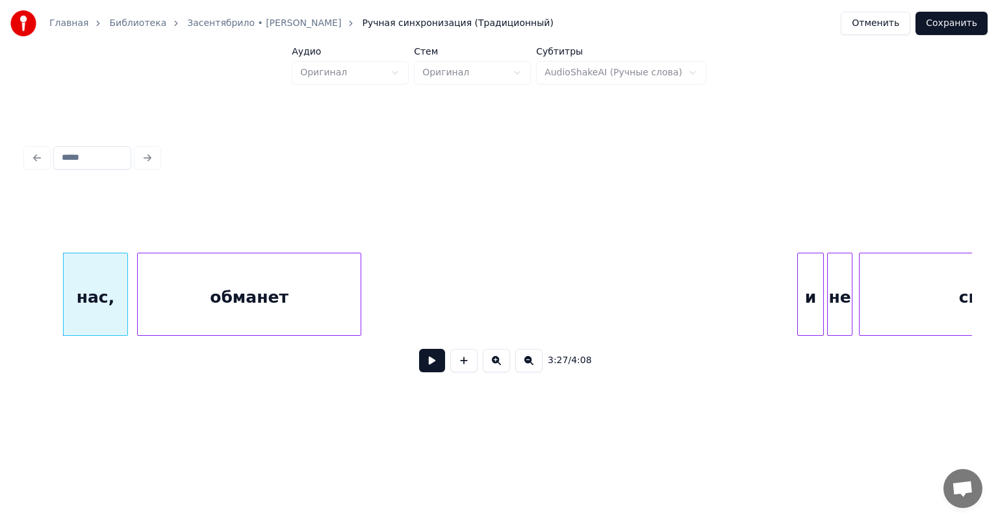
click at [256, 307] on div "обманет" at bounding box center [249, 297] width 223 height 88
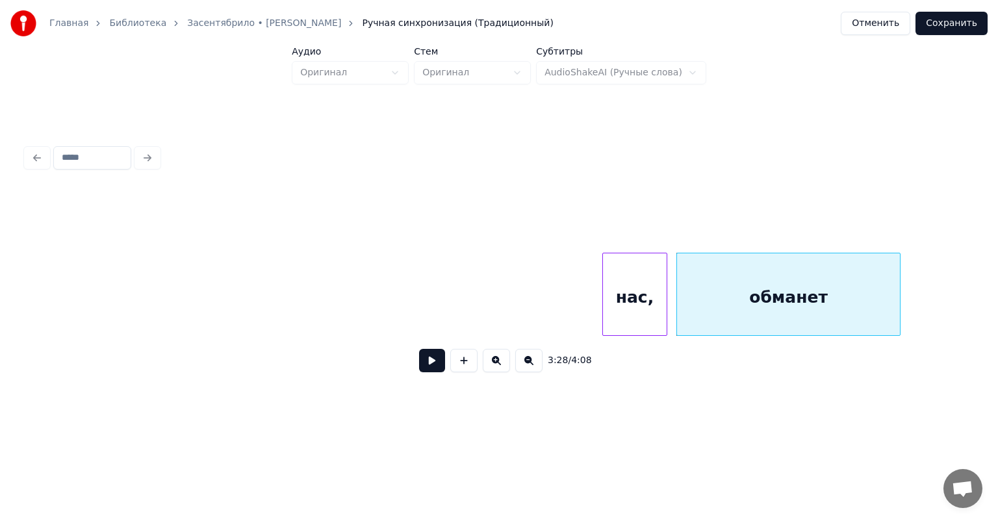
scroll to position [0, 33166]
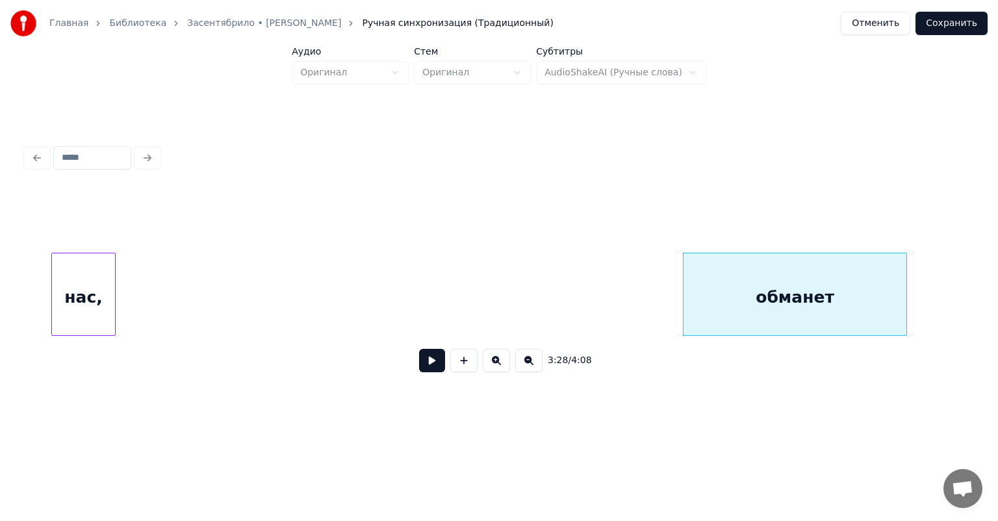
click at [84, 294] on div "нас," at bounding box center [84, 297] width 64 height 88
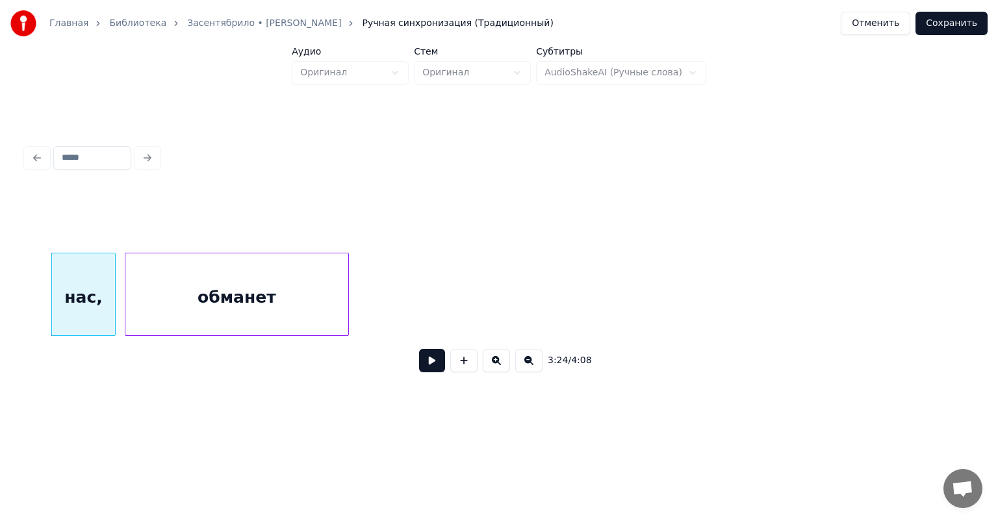
click at [208, 305] on div "обманет" at bounding box center [236, 297] width 223 height 88
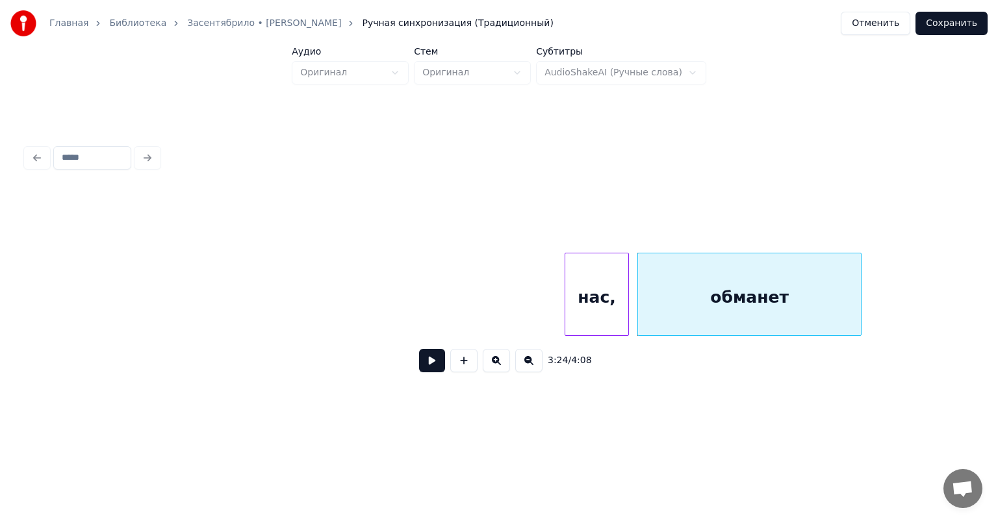
scroll to position [0, 32620]
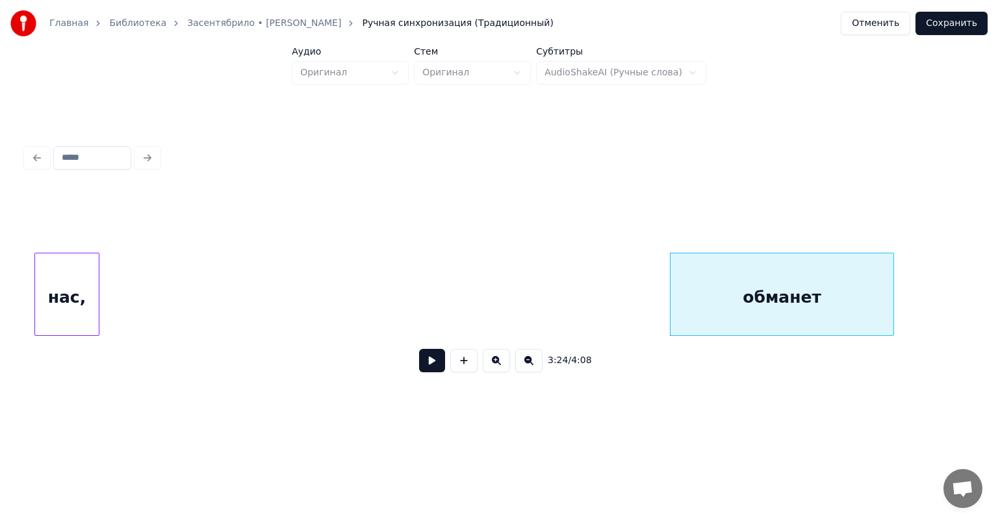
click at [53, 282] on div "нас," at bounding box center [67, 297] width 64 height 88
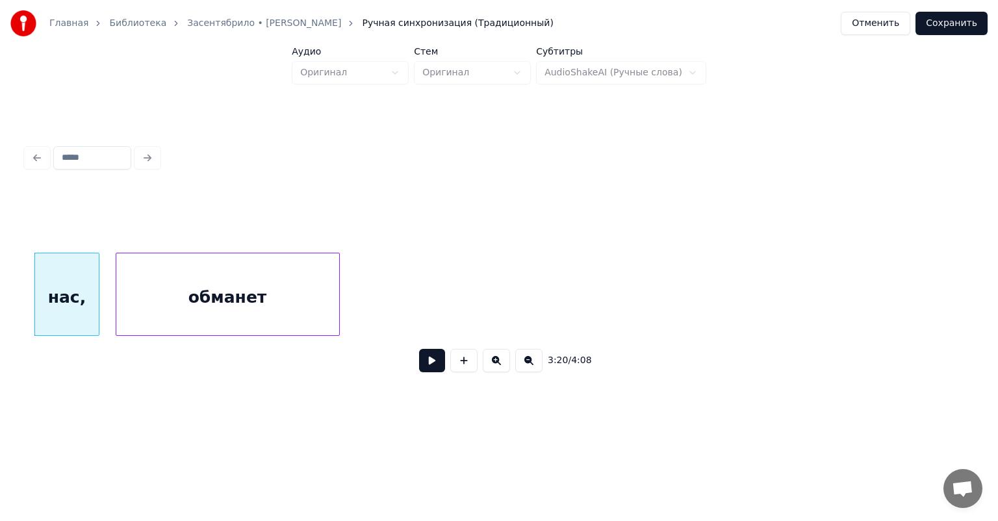
click at [247, 285] on div "обманет" at bounding box center [227, 297] width 223 height 88
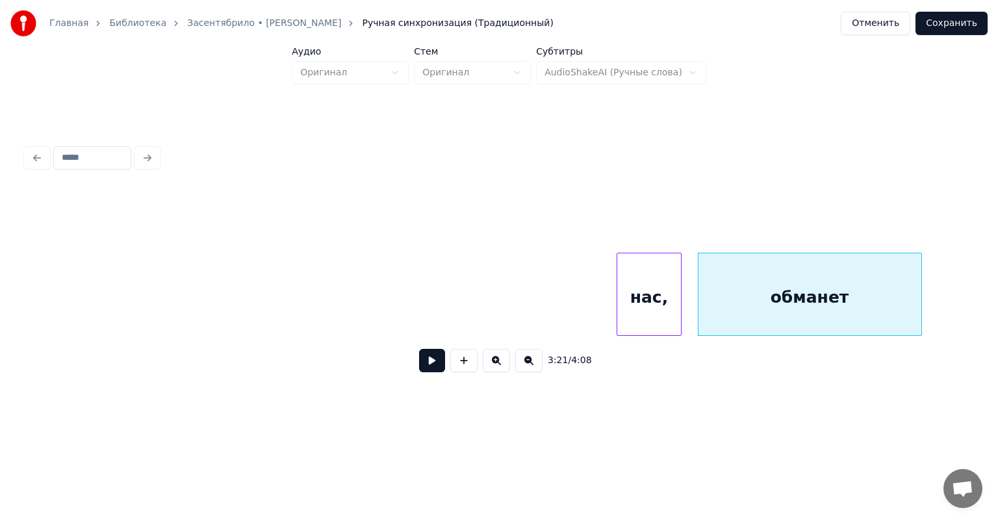
scroll to position [0, 31997]
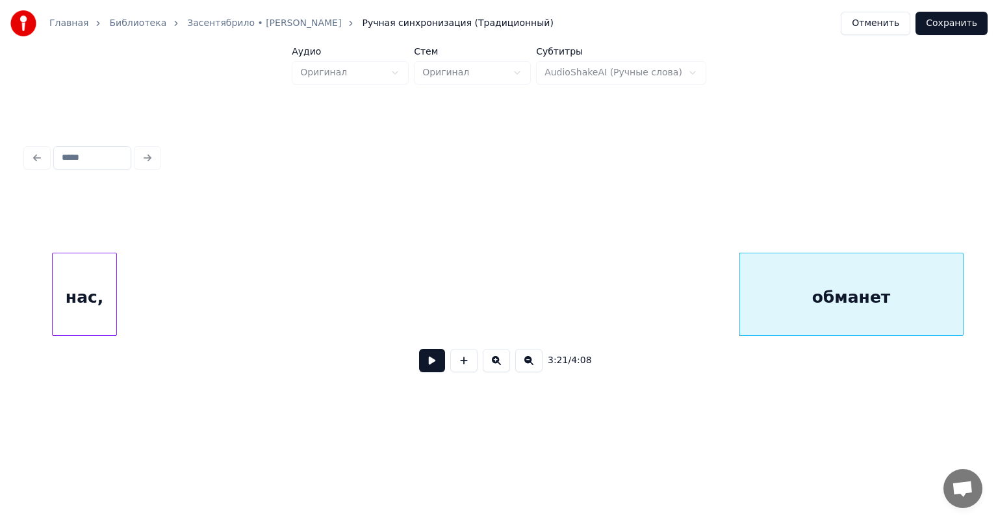
click at [73, 288] on div "нас," at bounding box center [85, 297] width 64 height 88
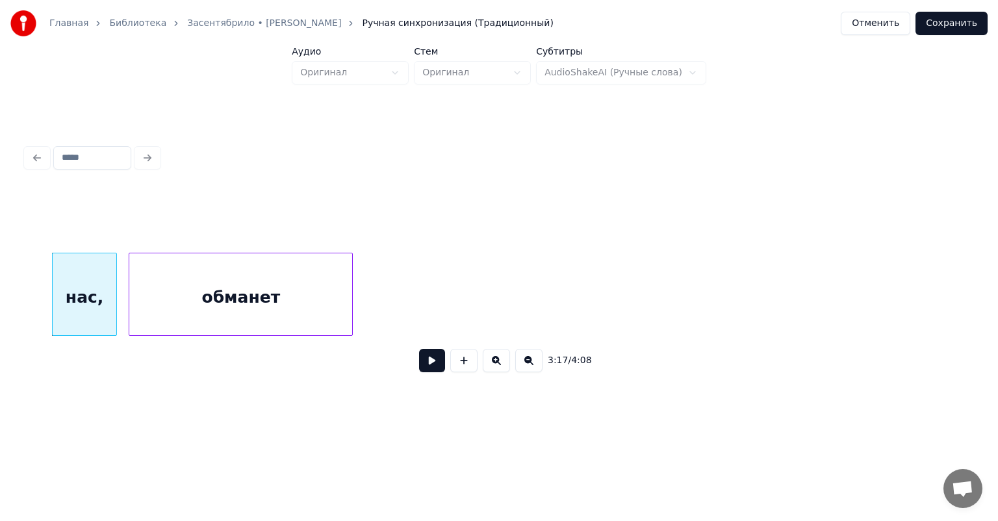
click at [233, 285] on div "обманет" at bounding box center [240, 297] width 223 height 88
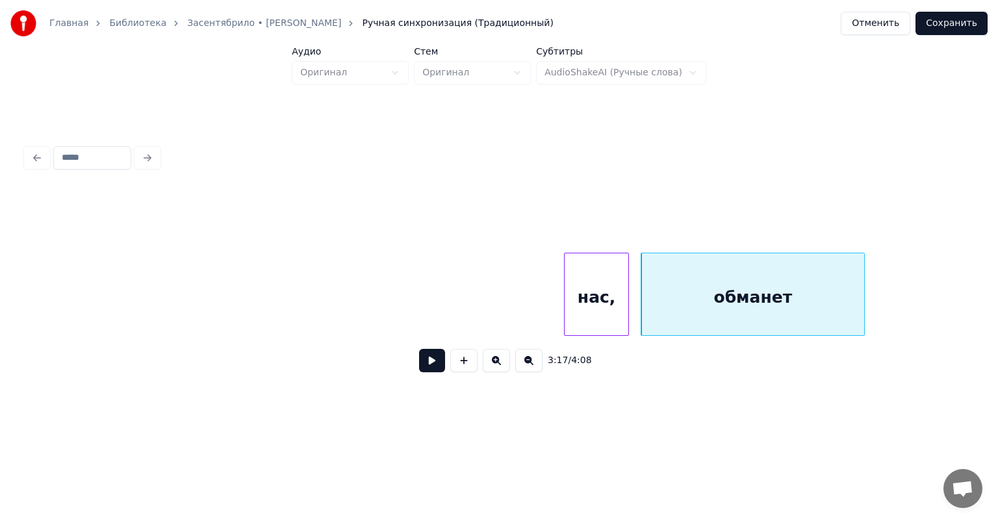
scroll to position [0, 31477]
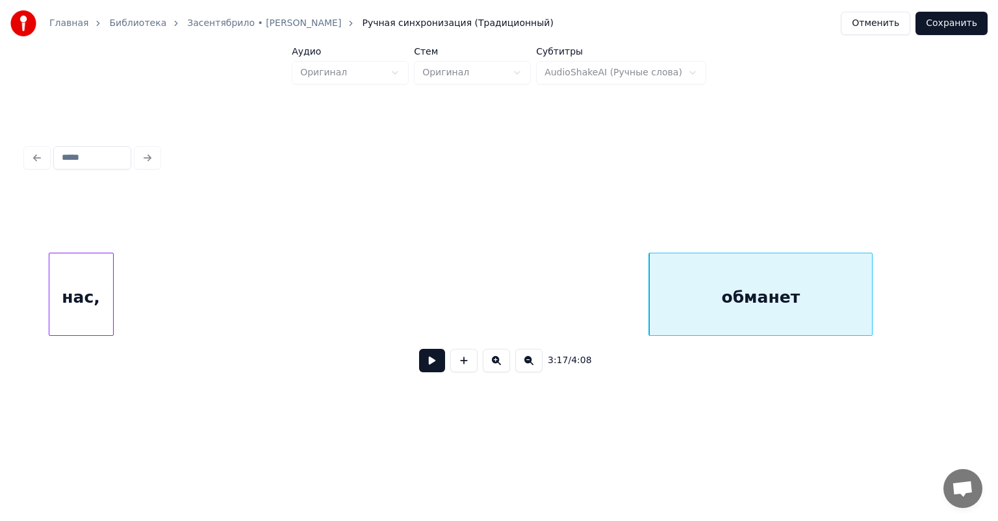
click at [94, 294] on div "нас," at bounding box center [81, 297] width 64 height 88
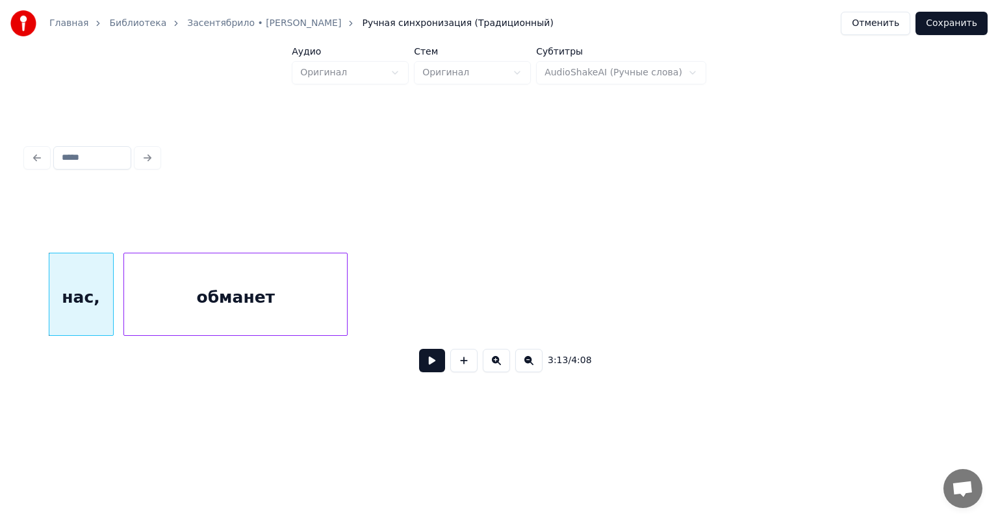
click at [253, 295] on div "обманет" at bounding box center [235, 297] width 223 height 88
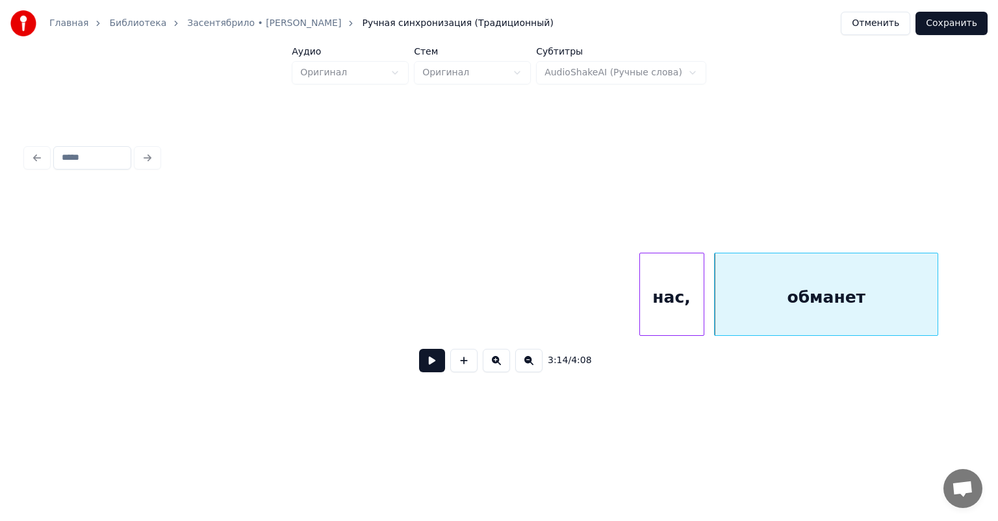
scroll to position [0, 30879]
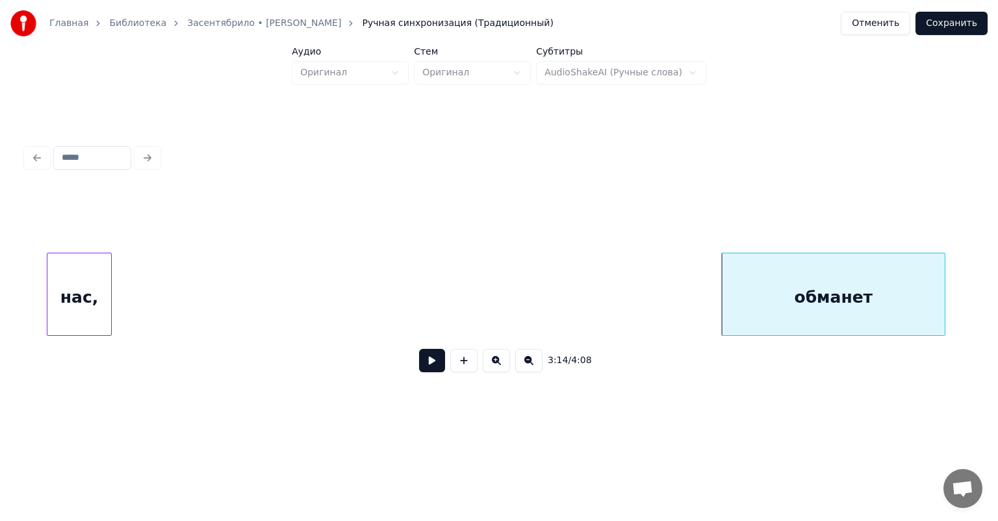
click at [80, 320] on div "нас," at bounding box center [79, 297] width 64 height 88
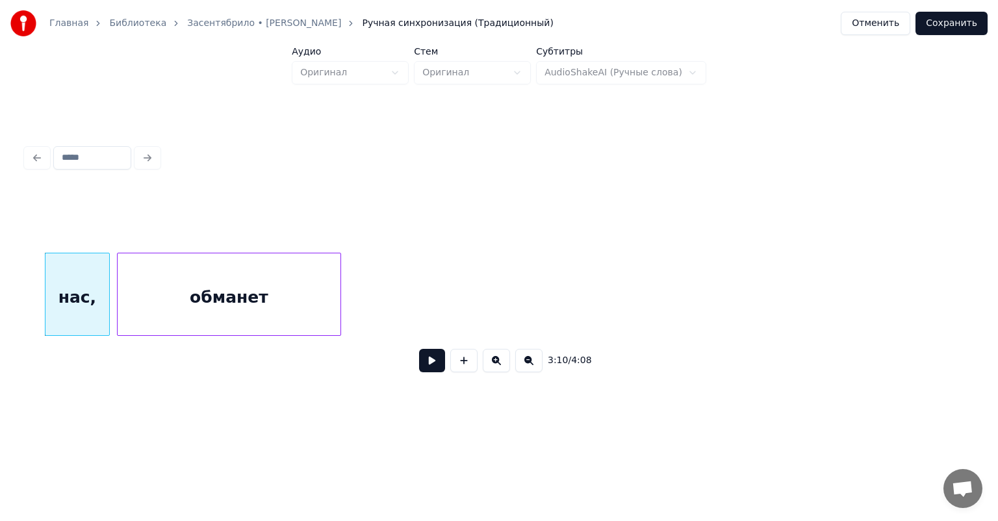
click at [244, 312] on div "обманет" at bounding box center [229, 297] width 223 height 88
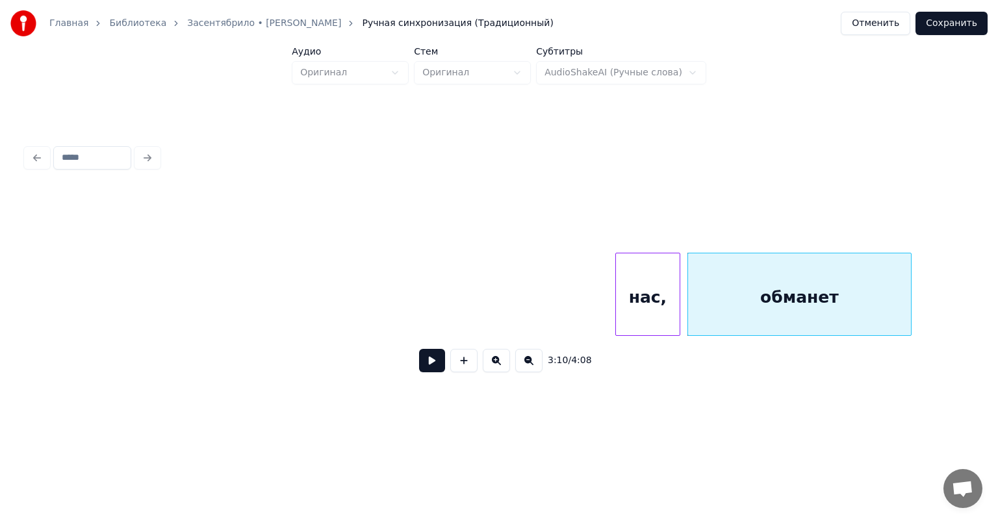
scroll to position [0, 30307]
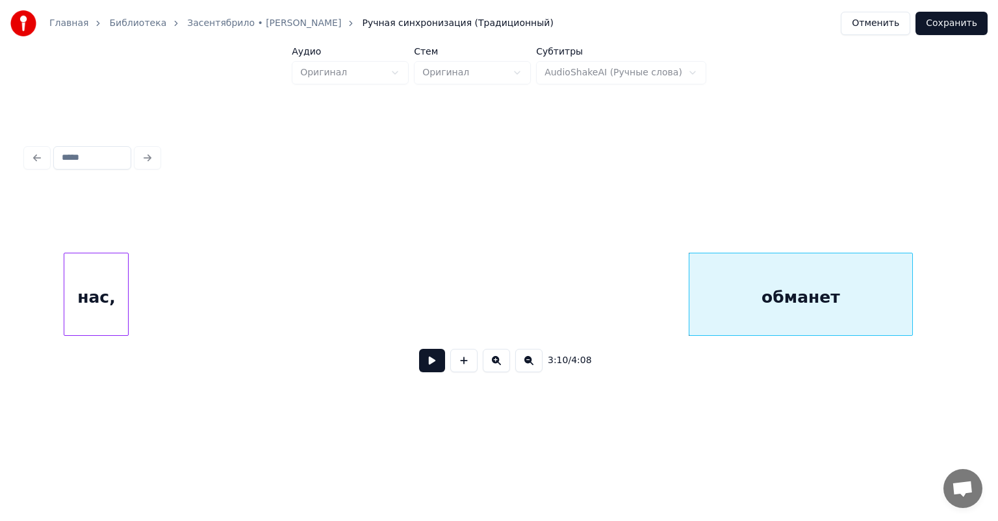
click at [86, 307] on div "нас," at bounding box center [96, 297] width 64 height 88
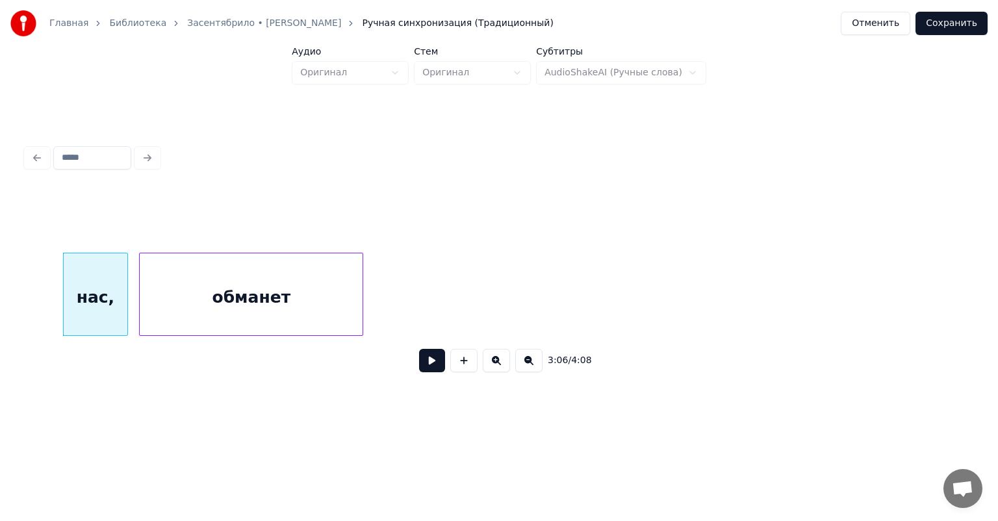
click at [247, 308] on div "обманет" at bounding box center [251, 297] width 223 height 88
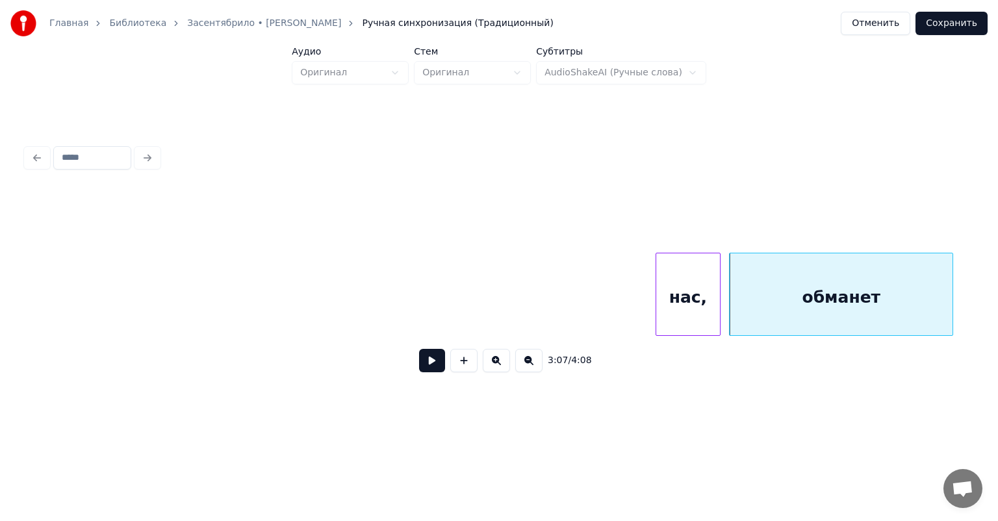
scroll to position [0, 29710]
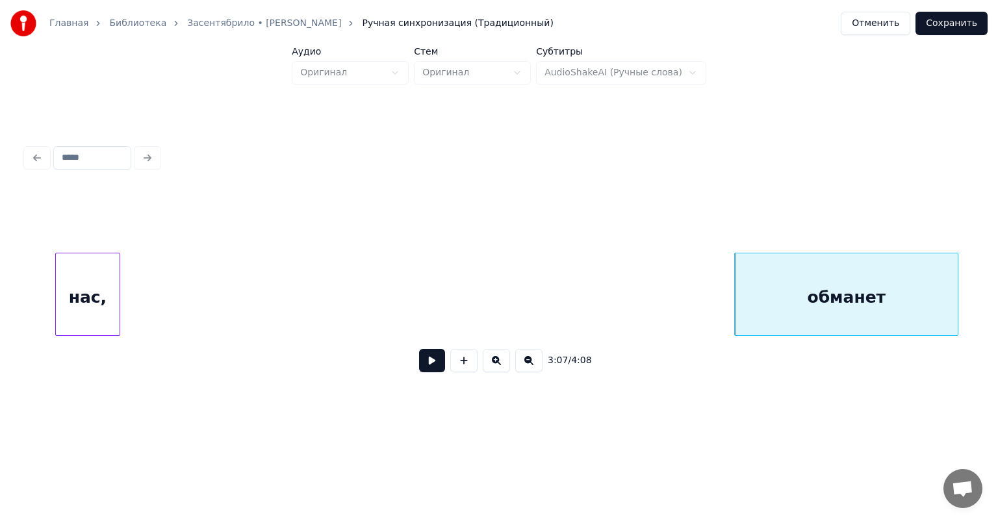
click at [73, 316] on div "нас," at bounding box center [88, 297] width 64 height 88
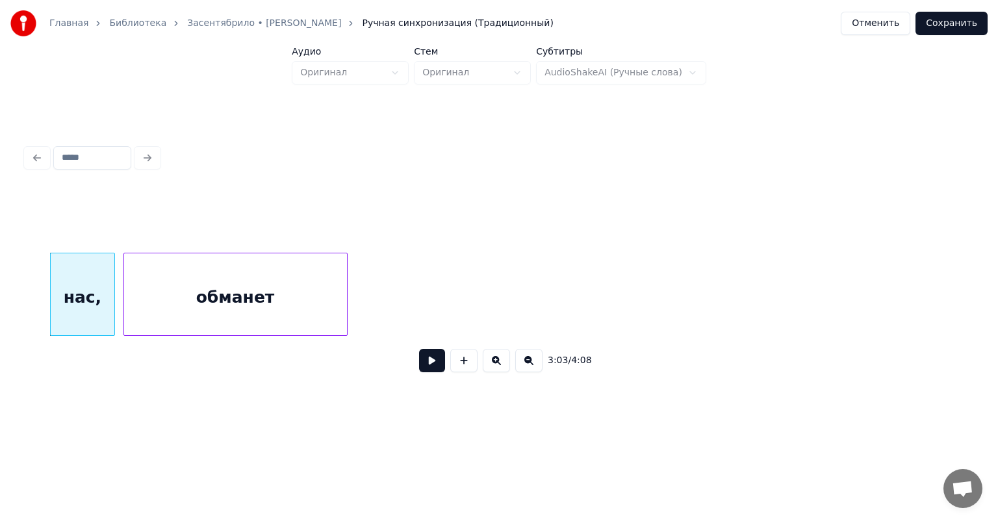
click at [205, 310] on div "обманет" at bounding box center [235, 297] width 223 height 88
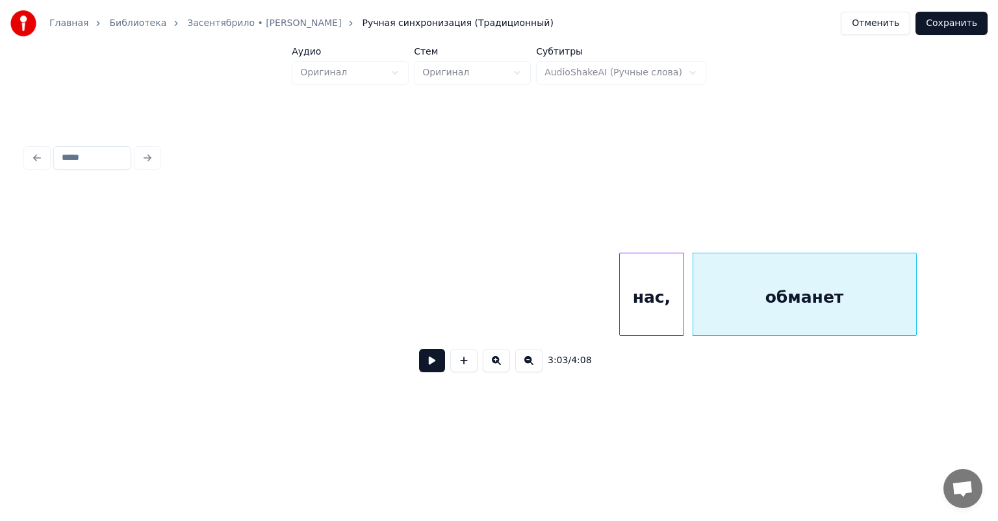
scroll to position [0, 29138]
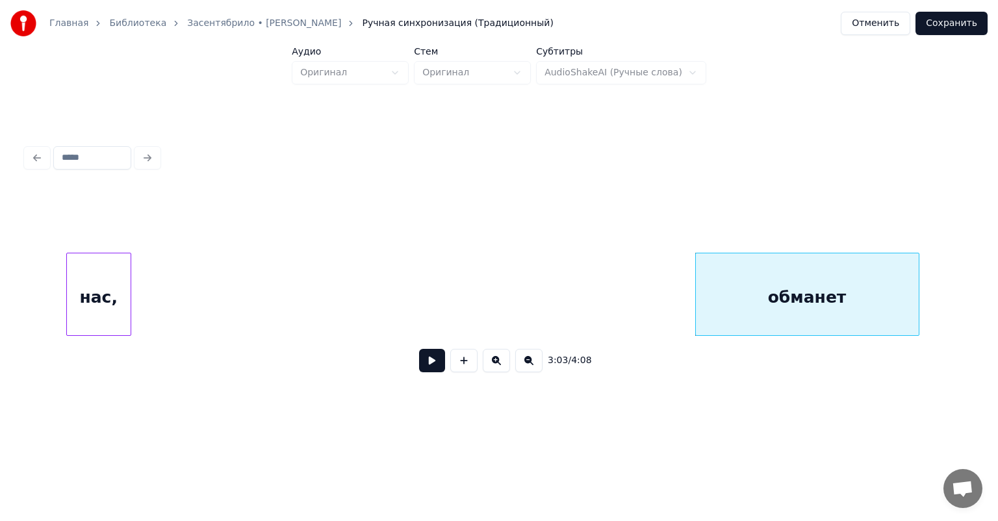
click at [86, 310] on div "нас," at bounding box center [99, 297] width 64 height 88
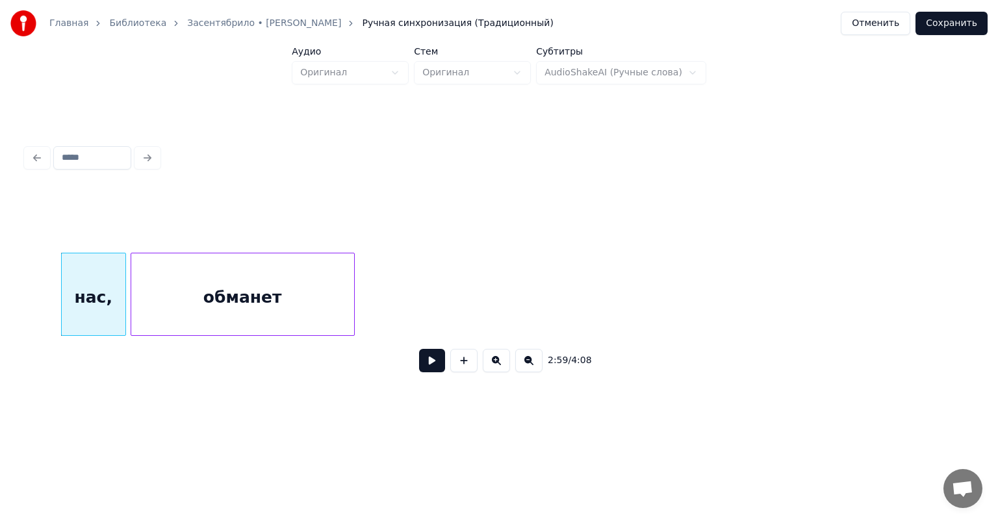
click at [272, 300] on div "обманет" at bounding box center [242, 297] width 223 height 88
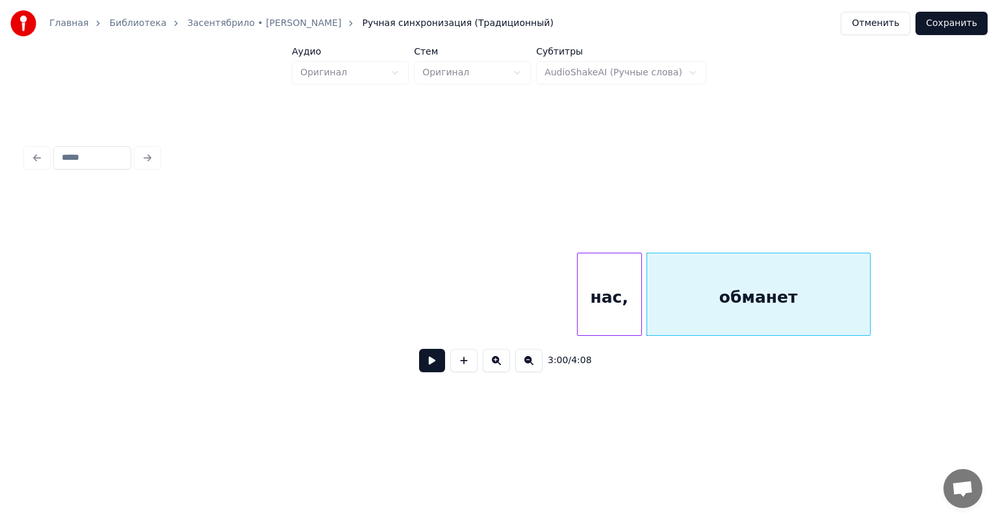
scroll to position [0, 28592]
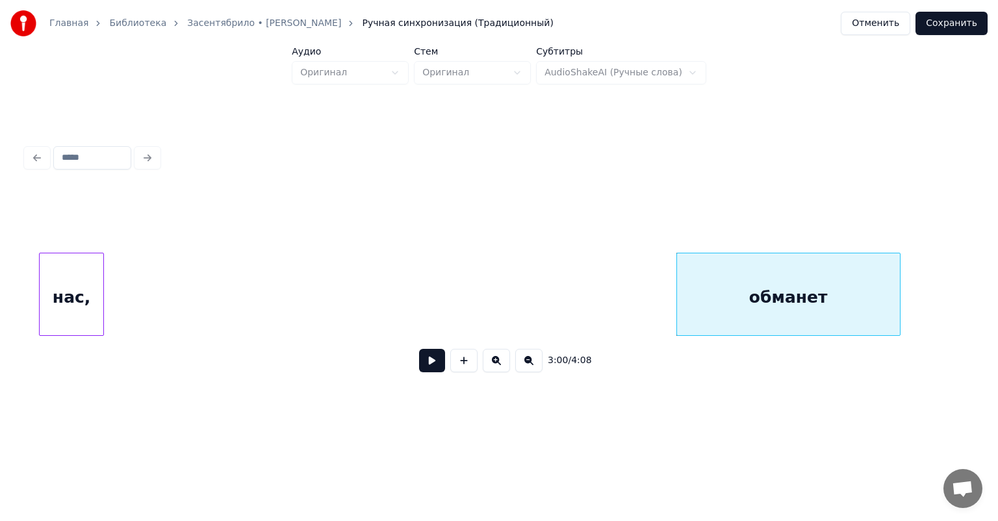
click at [57, 309] on div "нас," at bounding box center [72, 297] width 64 height 88
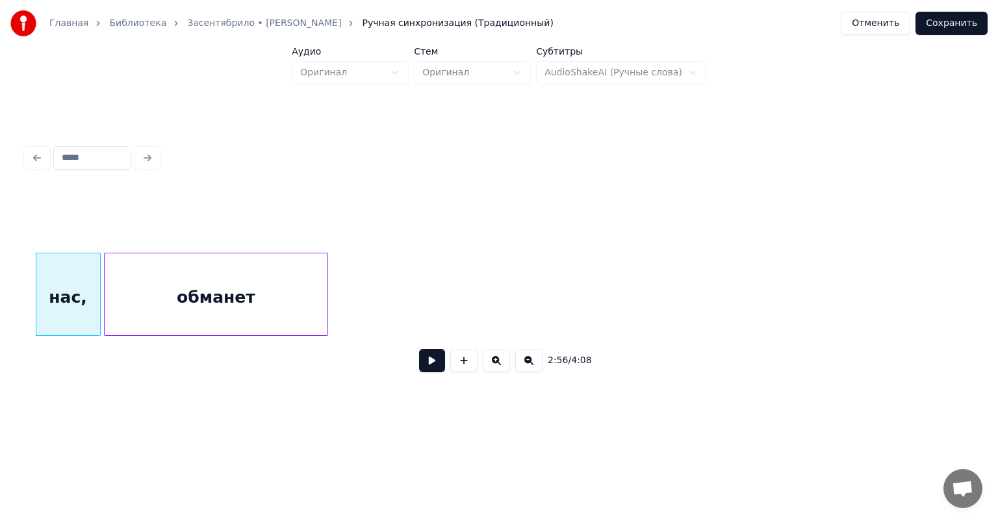
click at [252, 327] on div "обманет" at bounding box center [216, 297] width 223 height 88
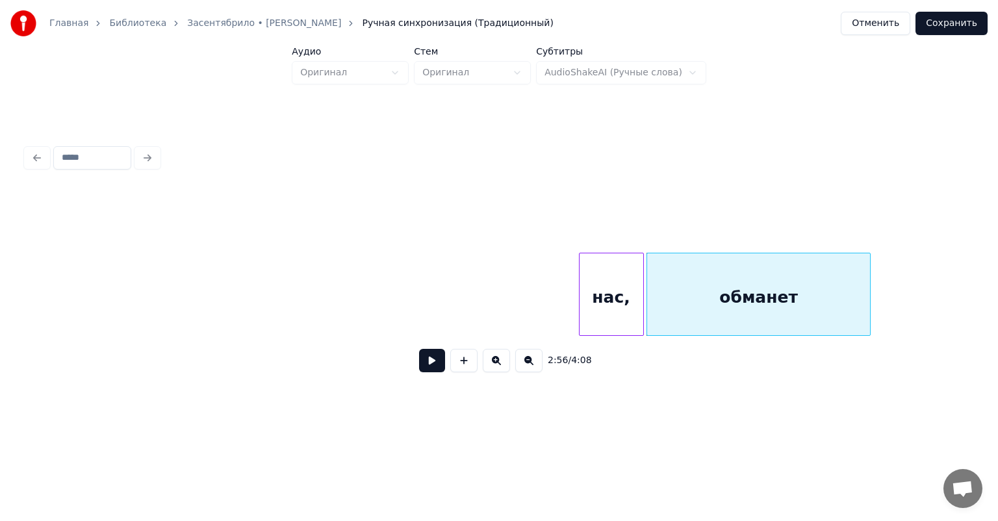
scroll to position [0, 28047]
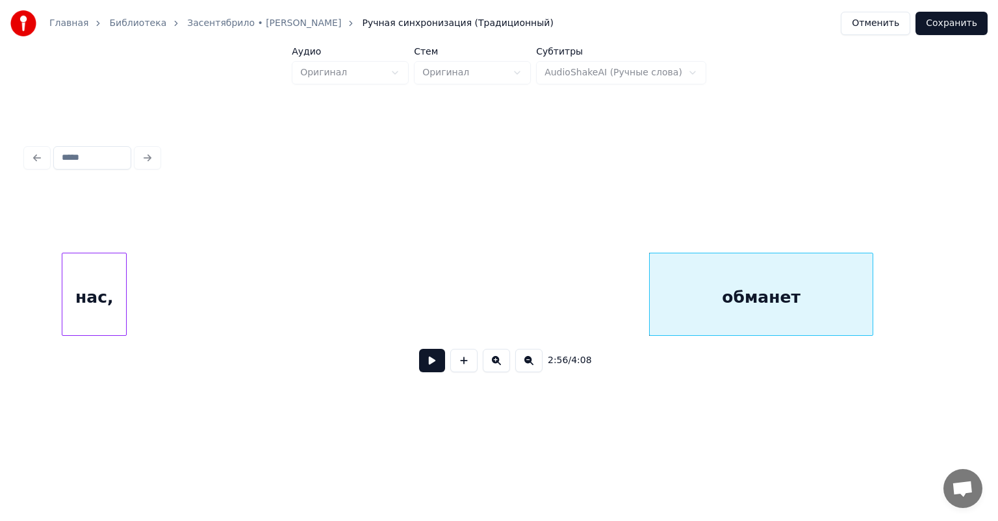
click at [78, 336] on div "нас, обманет" at bounding box center [499, 294] width 946 height 83
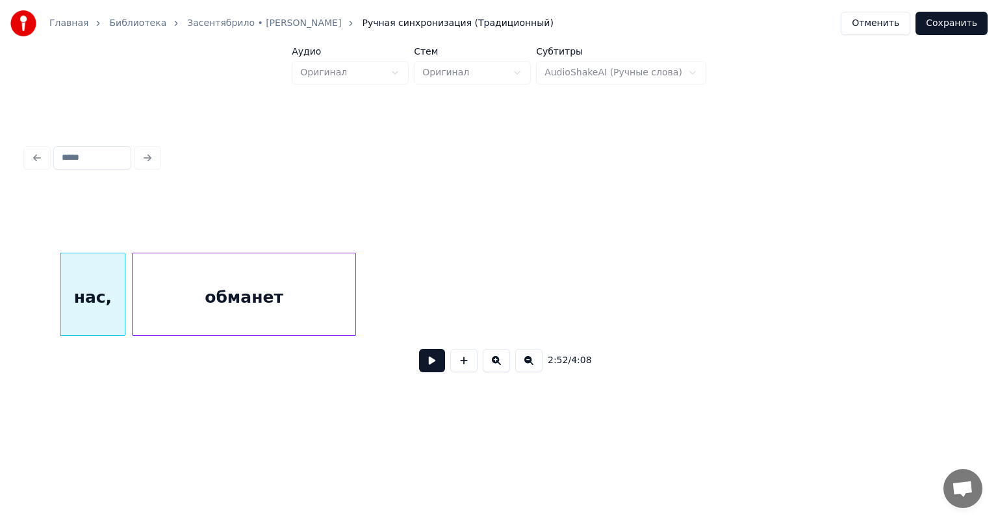
click at [222, 323] on div "обманет" at bounding box center [244, 297] width 223 height 88
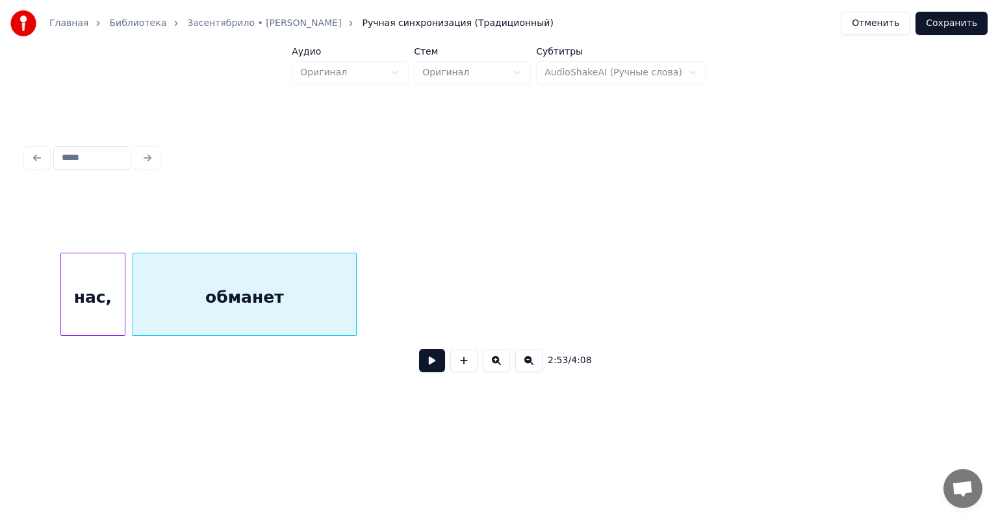
click at [23, 335] on div "2:53 / 4:08" at bounding box center [499, 261] width 956 height 257
click at [25, 335] on div "2:53 / 4:08" at bounding box center [499, 261] width 956 height 257
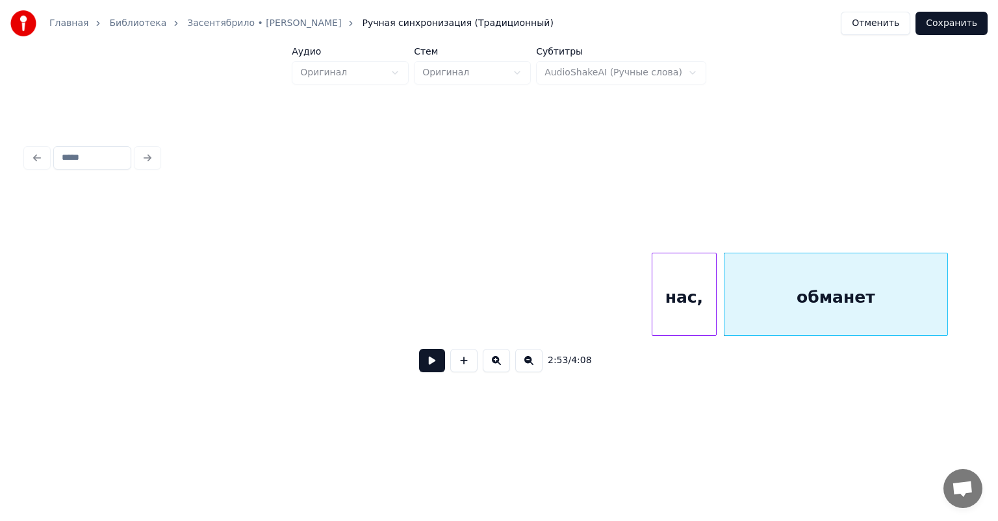
scroll to position [0, 27449]
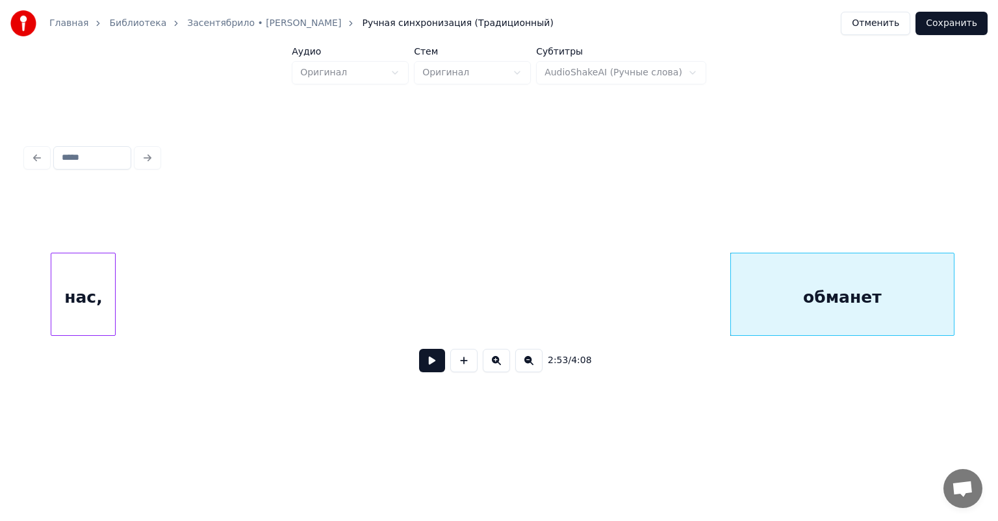
click at [96, 307] on div "нас," at bounding box center [83, 297] width 64 height 88
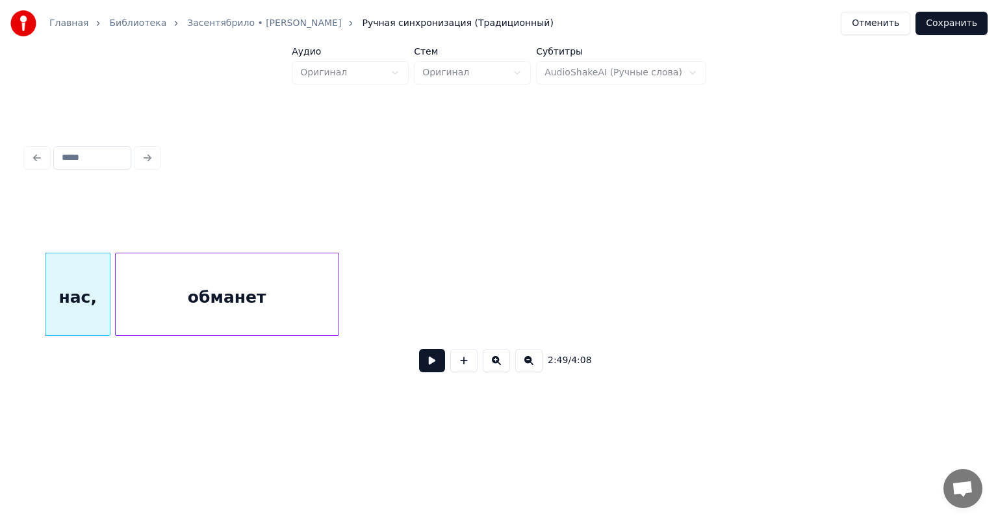
click at [214, 310] on div "обманет" at bounding box center [227, 297] width 223 height 88
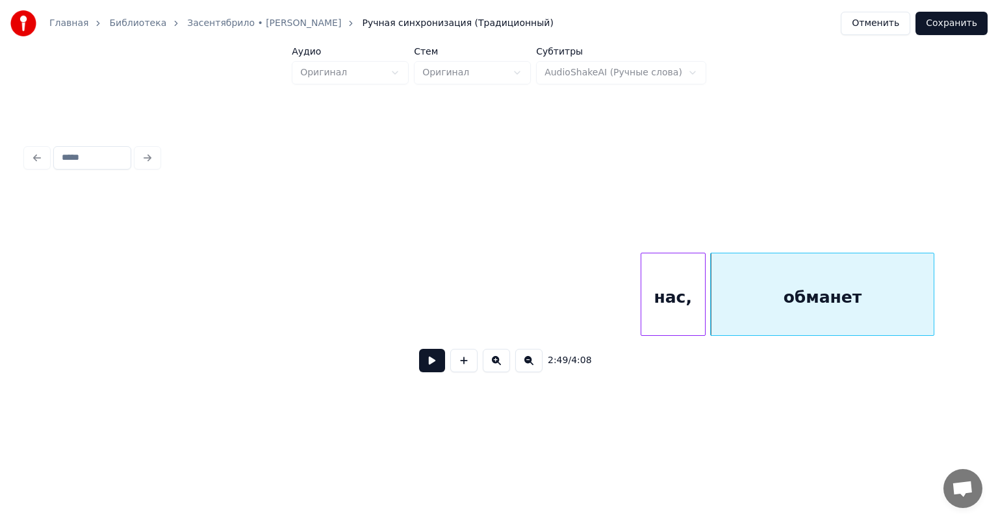
scroll to position [0, 26851]
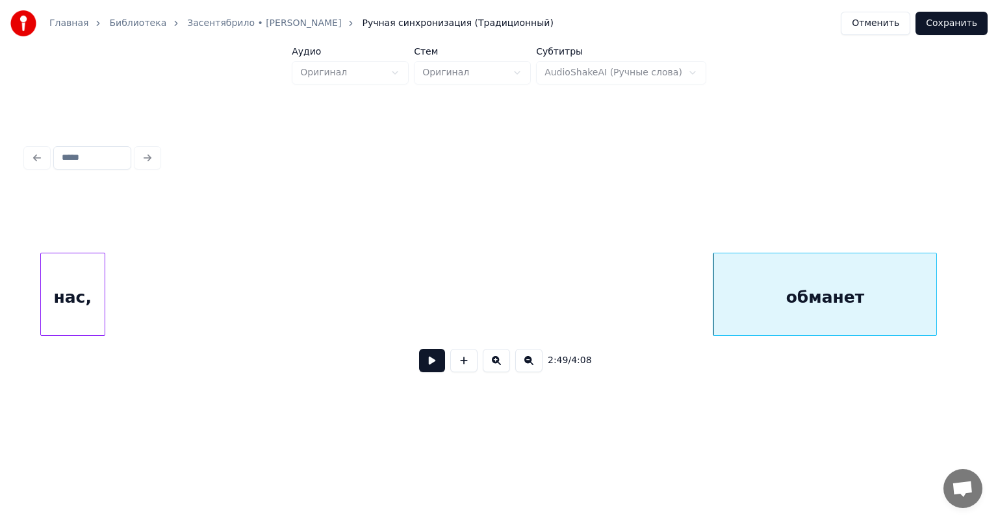
click at [64, 307] on div "нас," at bounding box center [73, 297] width 64 height 88
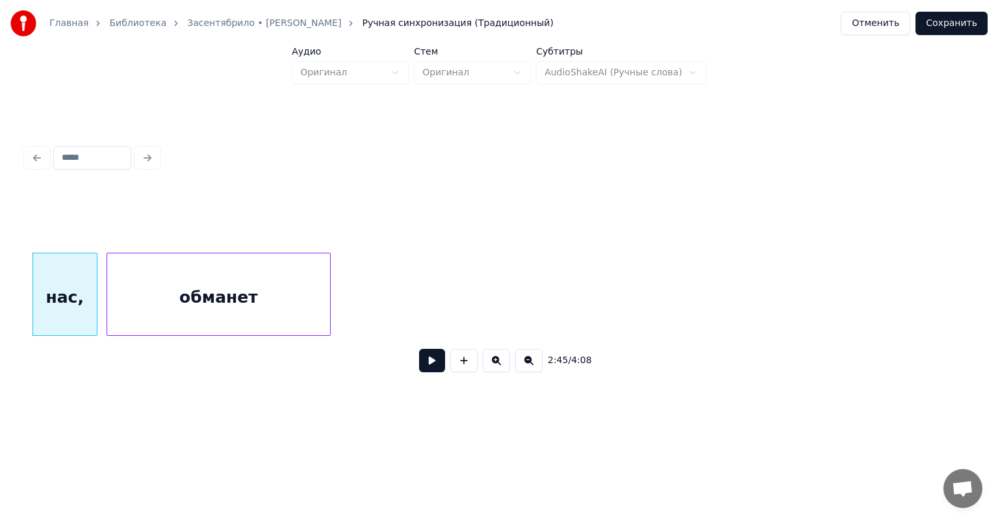
click at [229, 316] on div "обманет" at bounding box center [218, 297] width 223 height 88
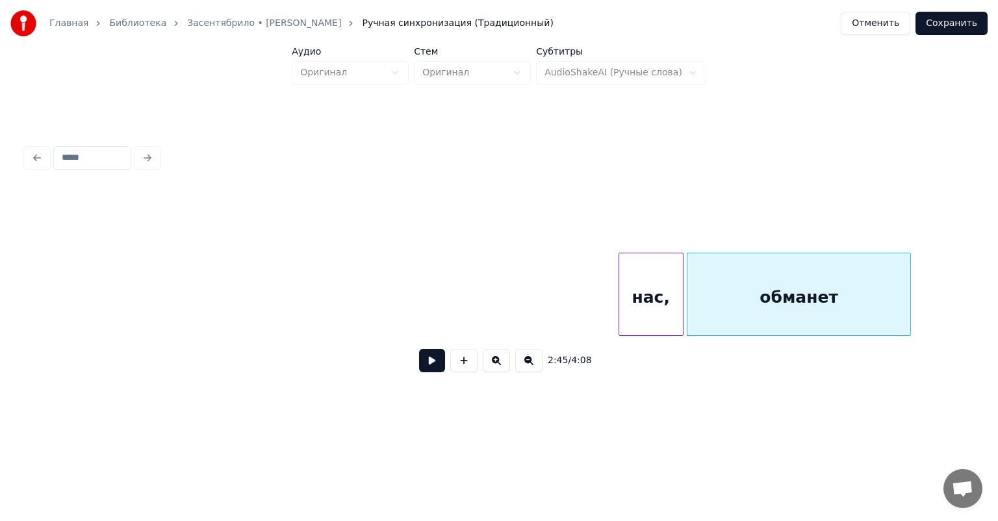
scroll to position [0, 26227]
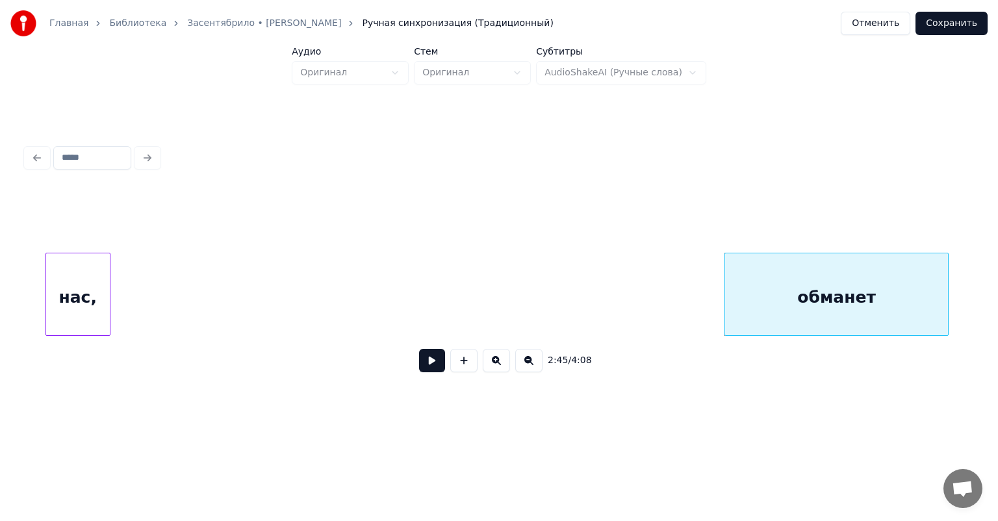
click at [81, 284] on div "нас," at bounding box center [78, 297] width 64 height 88
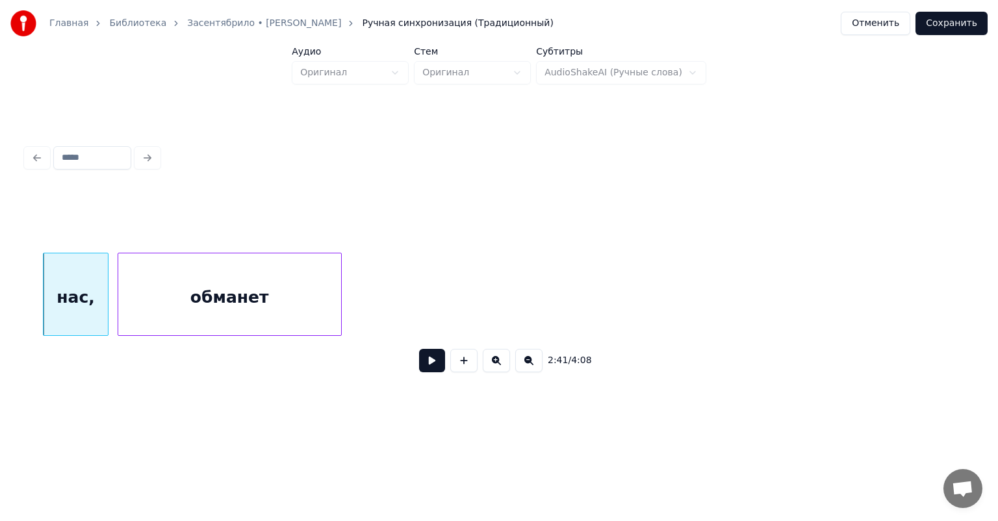
click at [213, 298] on div "обманет" at bounding box center [229, 297] width 223 height 88
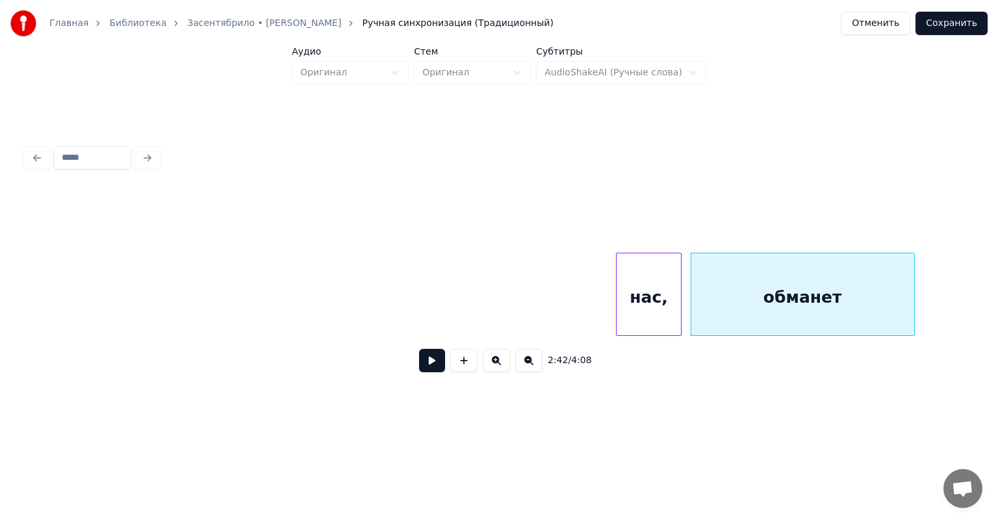
scroll to position [0, 25630]
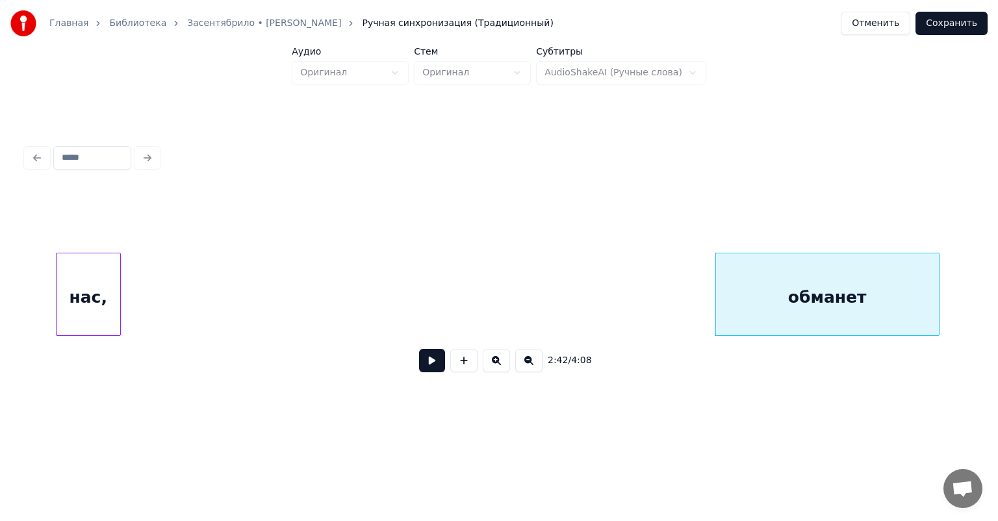
click at [84, 301] on div "нас," at bounding box center [89, 297] width 64 height 88
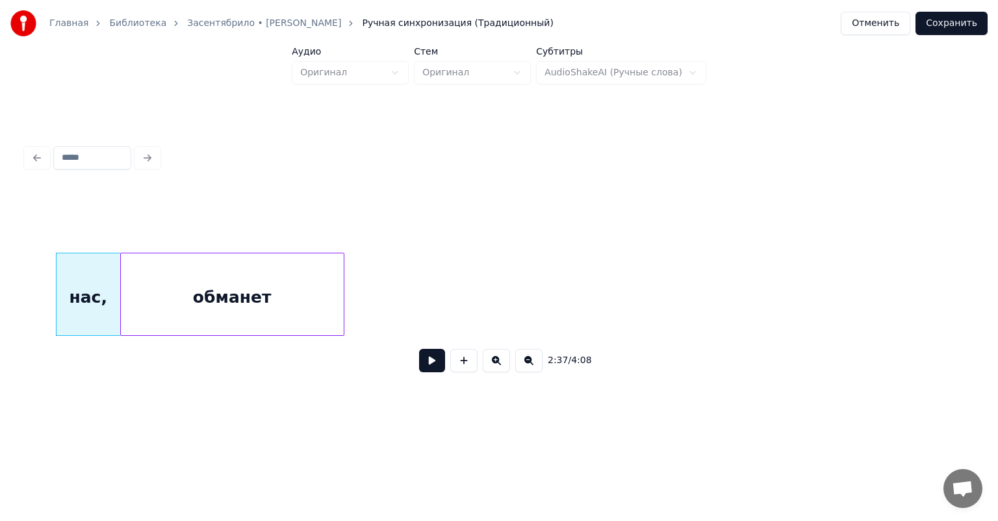
click at [246, 314] on div "обманет" at bounding box center [232, 297] width 223 height 88
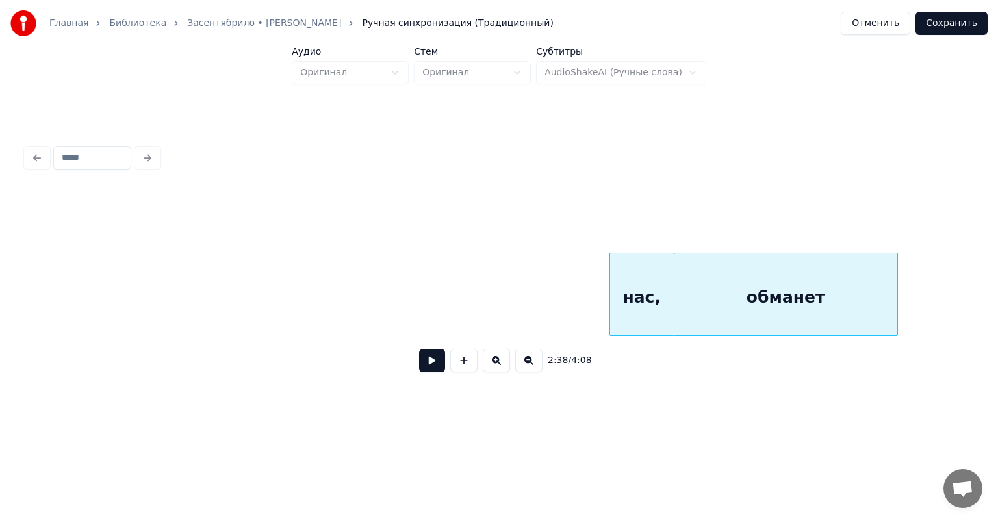
scroll to position [0, 25032]
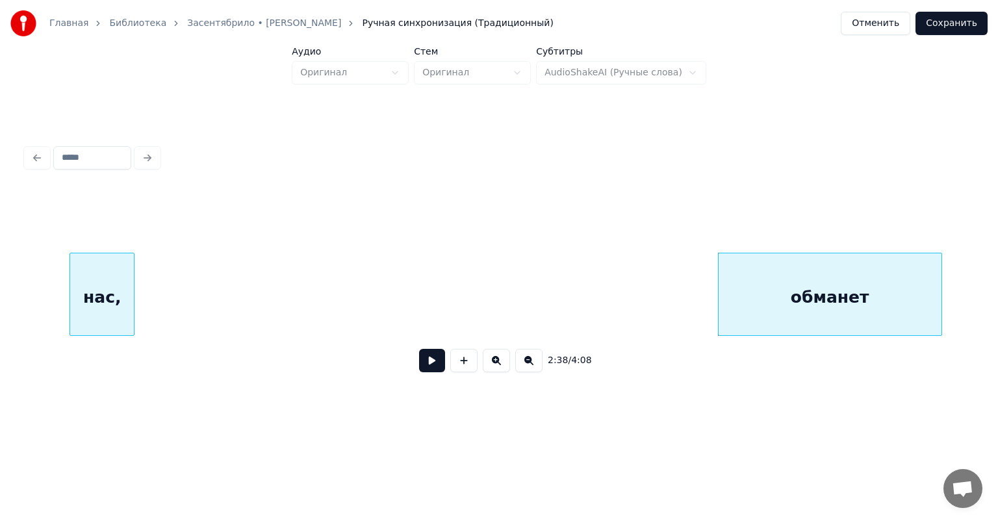
click at [91, 296] on div "нас," at bounding box center [102, 297] width 64 height 88
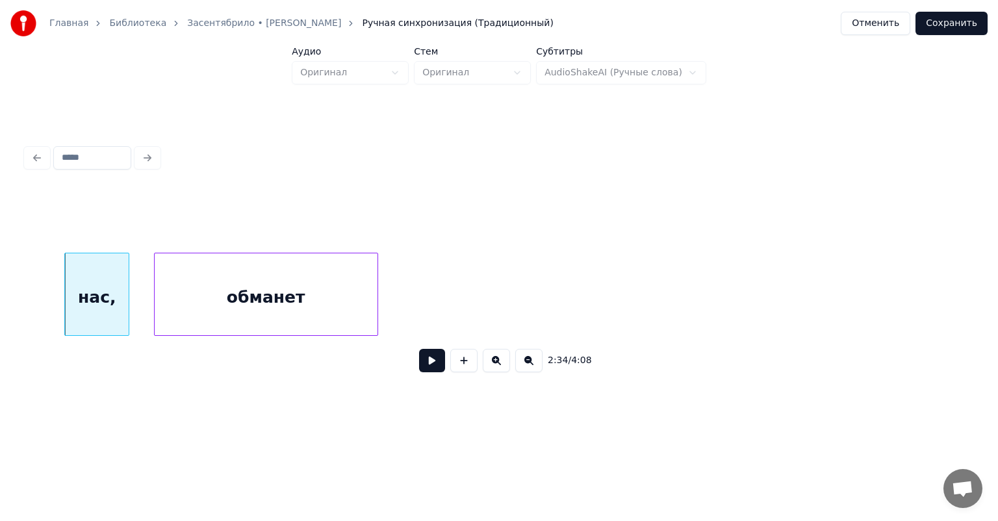
click at [238, 306] on div "обманет" at bounding box center [266, 297] width 223 height 88
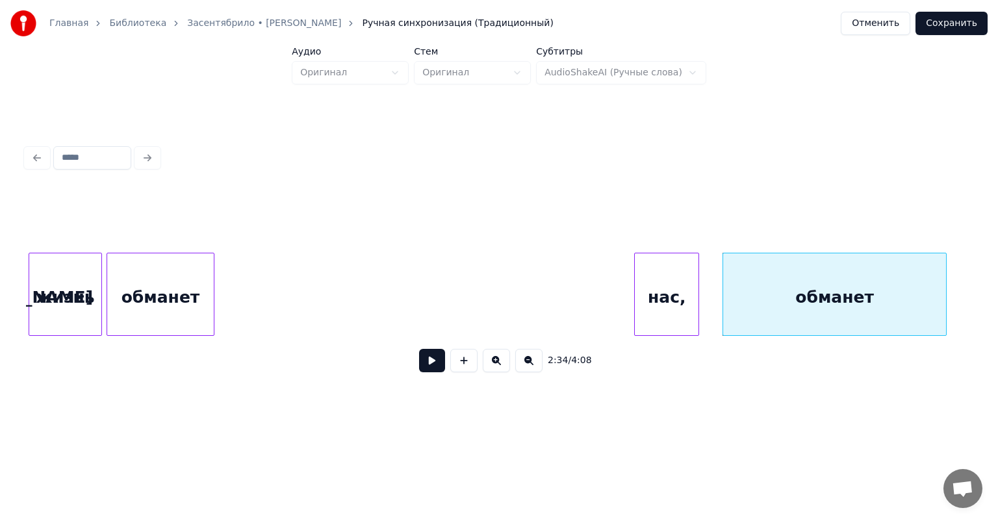
scroll to position [0, 24460]
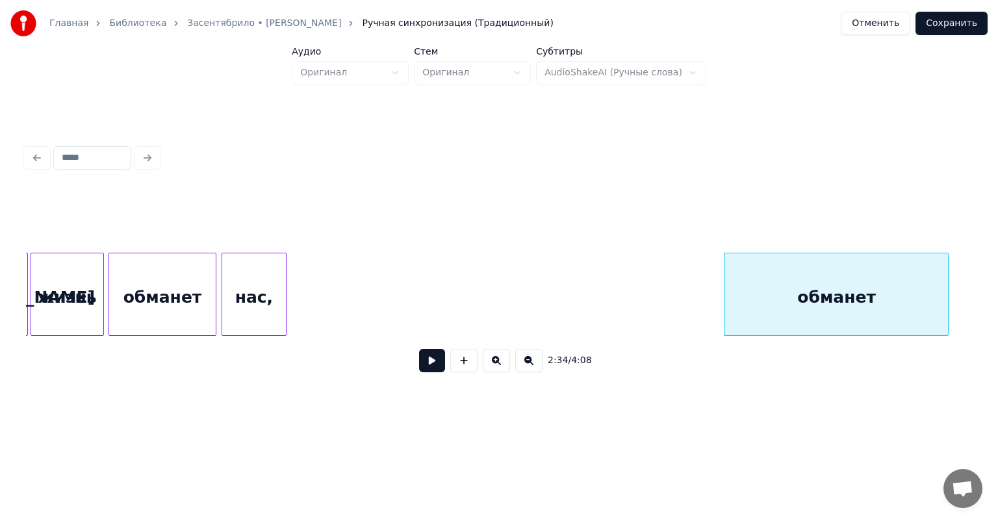
click at [247, 279] on div "нас," at bounding box center [254, 297] width 64 height 88
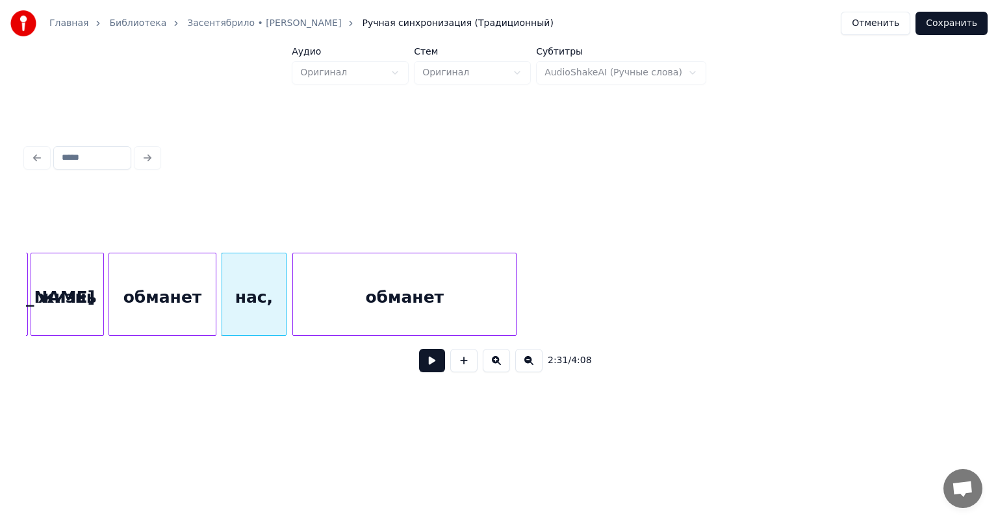
click at [449, 283] on div "обманет" at bounding box center [404, 297] width 223 height 88
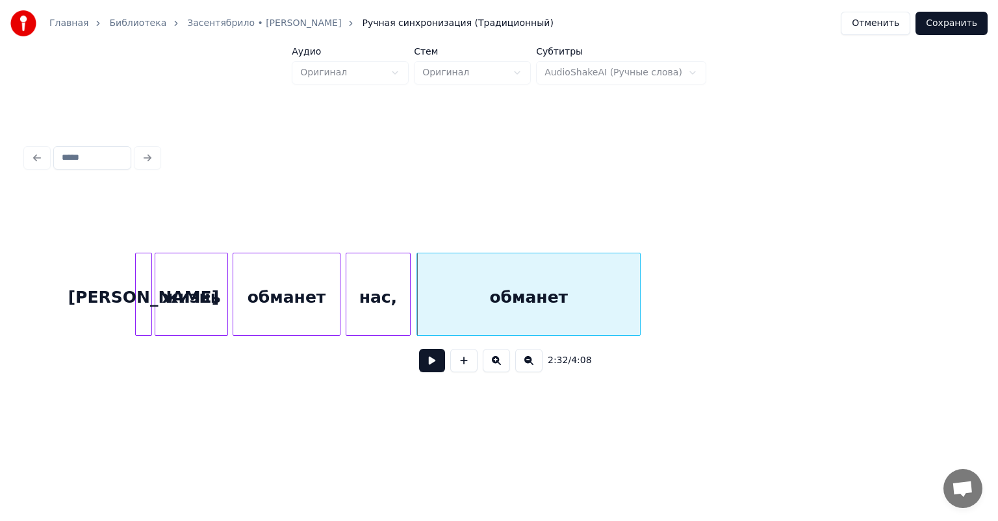
scroll to position [0, 24064]
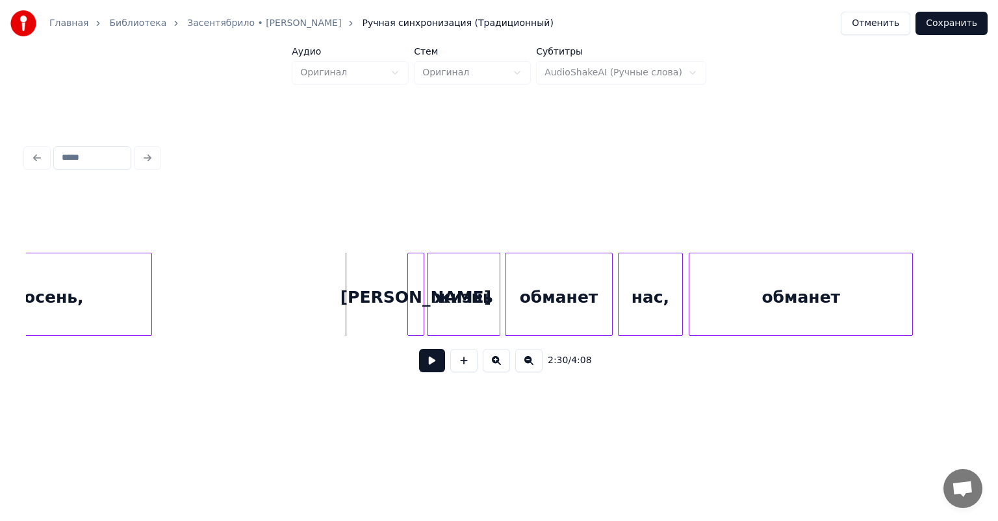
click at [422, 357] on button at bounding box center [432, 360] width 26 height 23
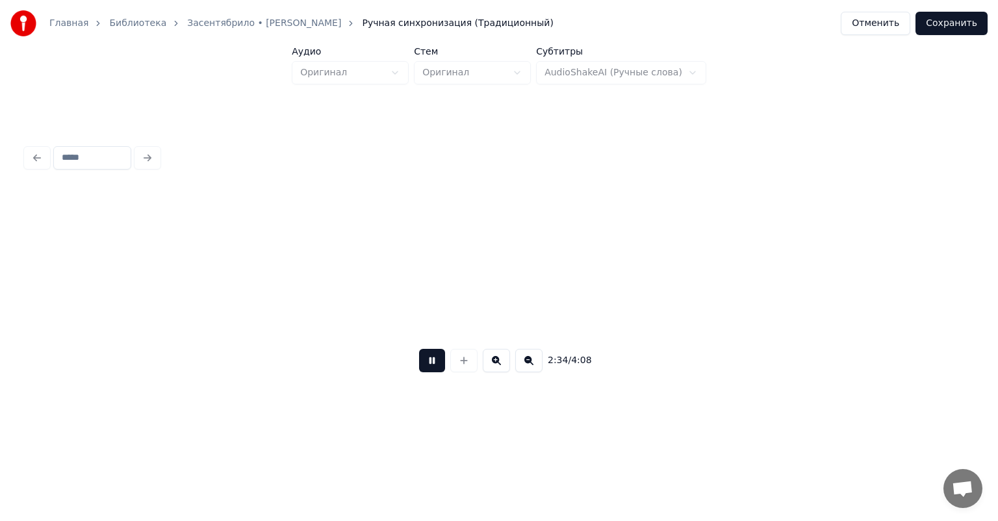
scroll to position [0, 25011]
click at [424, 359] on button at bounding box center [432, 360] width 26 height 23
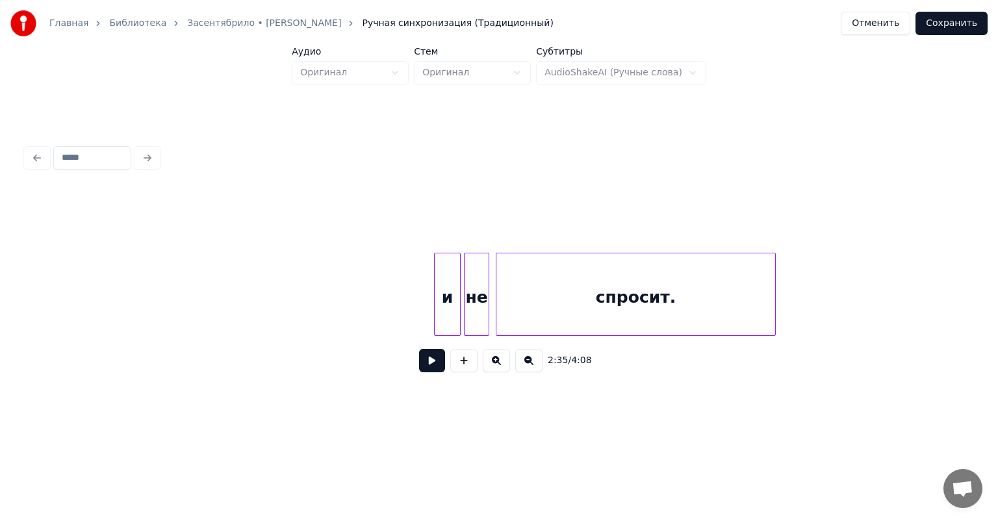
scroll to position [0, 34007]
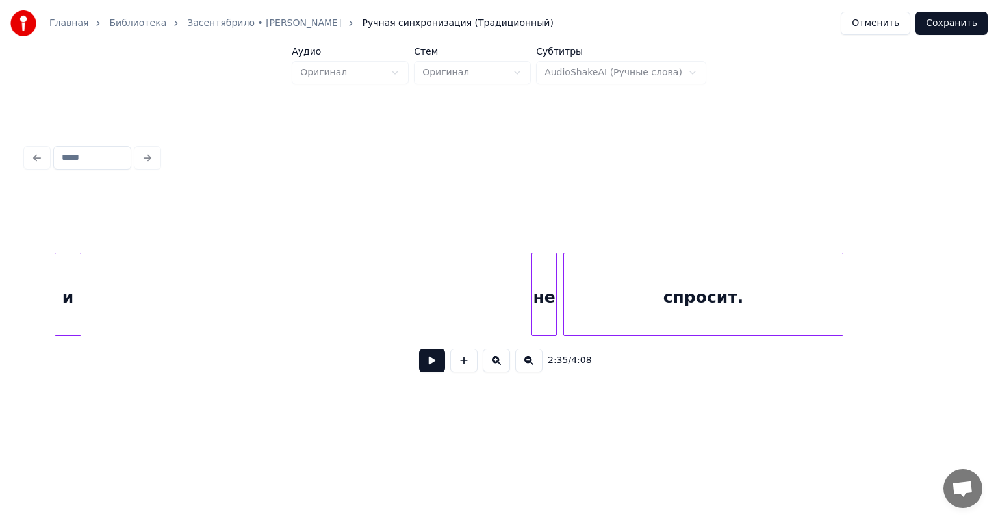
click at [65, 303] on div "и" at bounding box center [67, 297] width 25 height 88
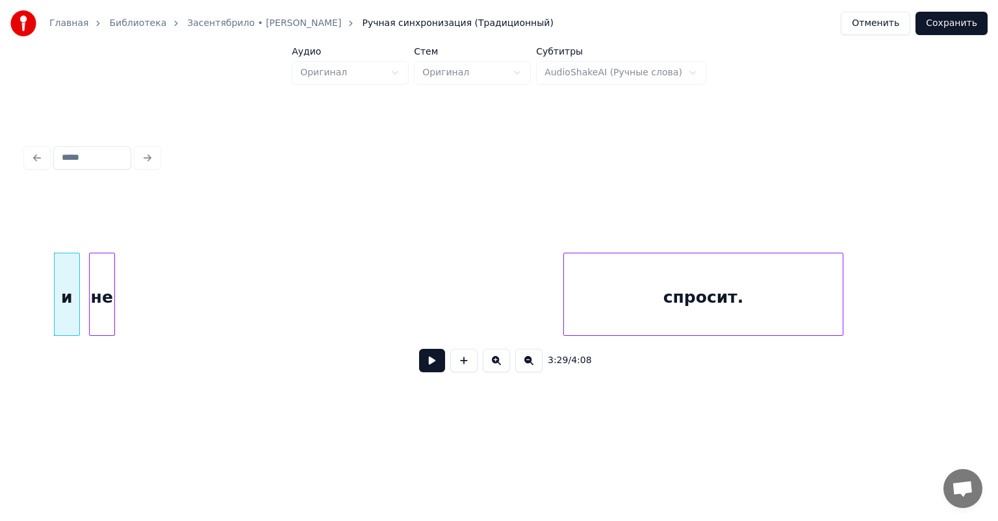
click at [97, 316] on div "не" at bounding box center [102, 297] width 25 height 88
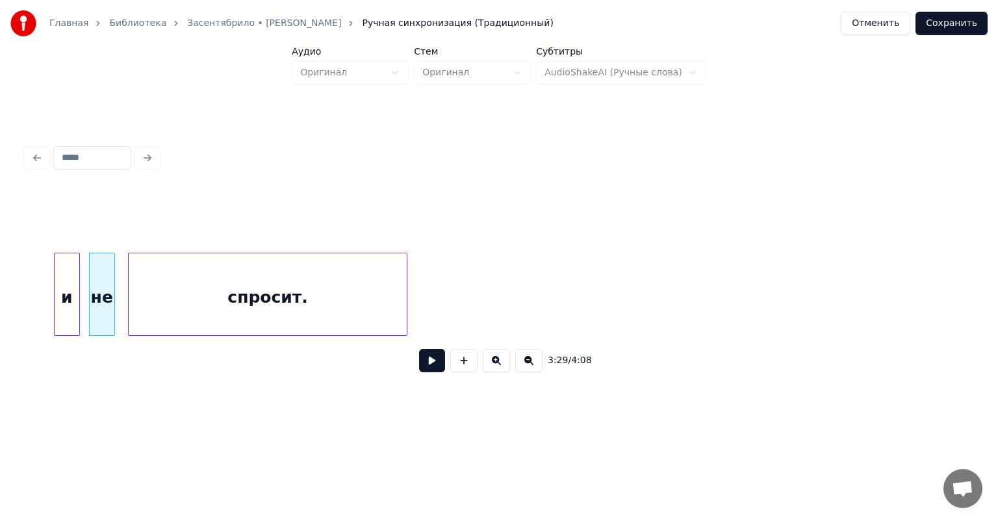
click at [301, 296] on div "спросит." at bounding box center [268, 297] width 278 height 88
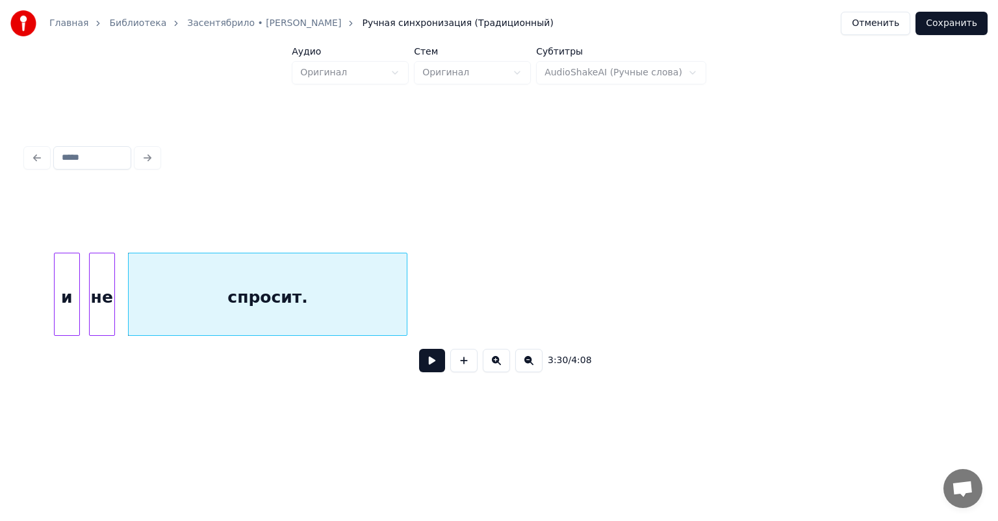
click at [67, 285] on div "и" at bounding box center [67, 297] width 25 height 88
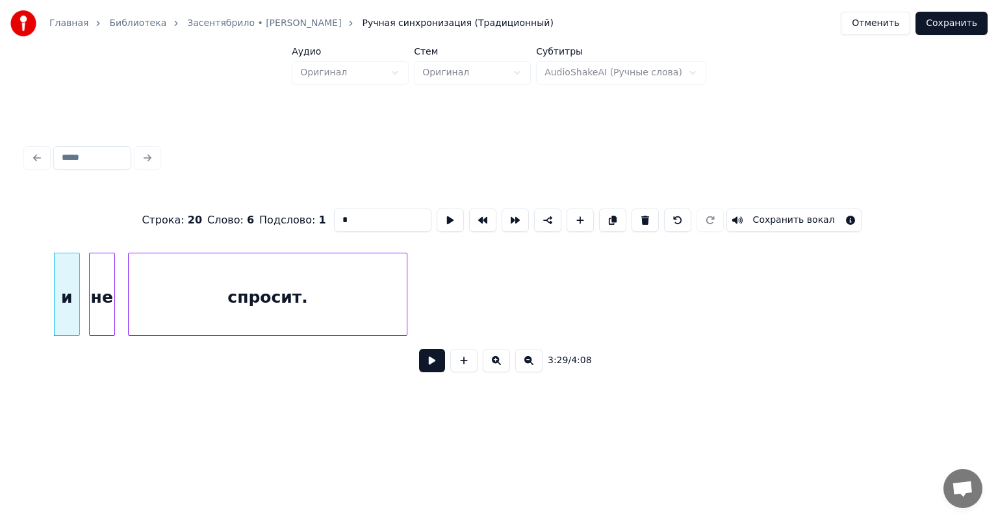
click at [104, 285] on div "не" at bounding box center [102, 297] width 25 height 88
type input "**"
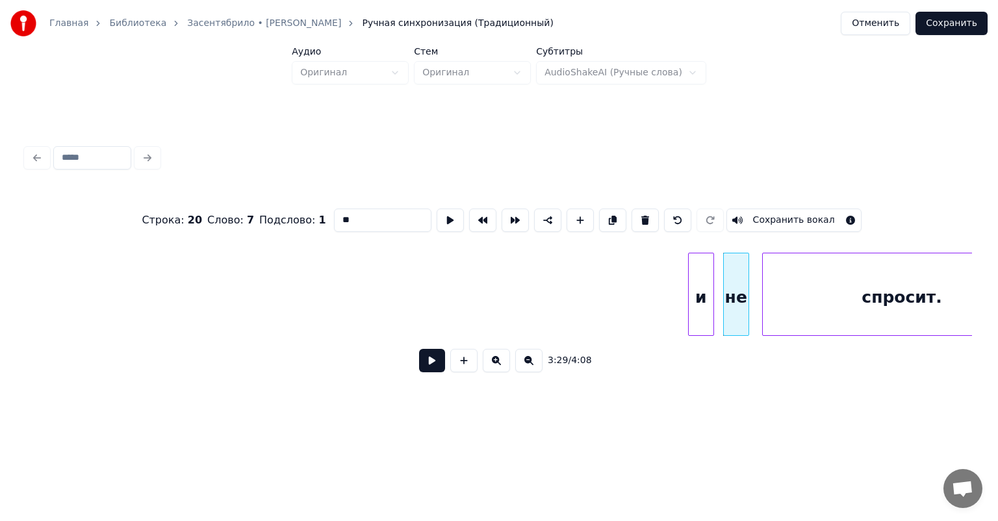
scroll to position [0, 33358]
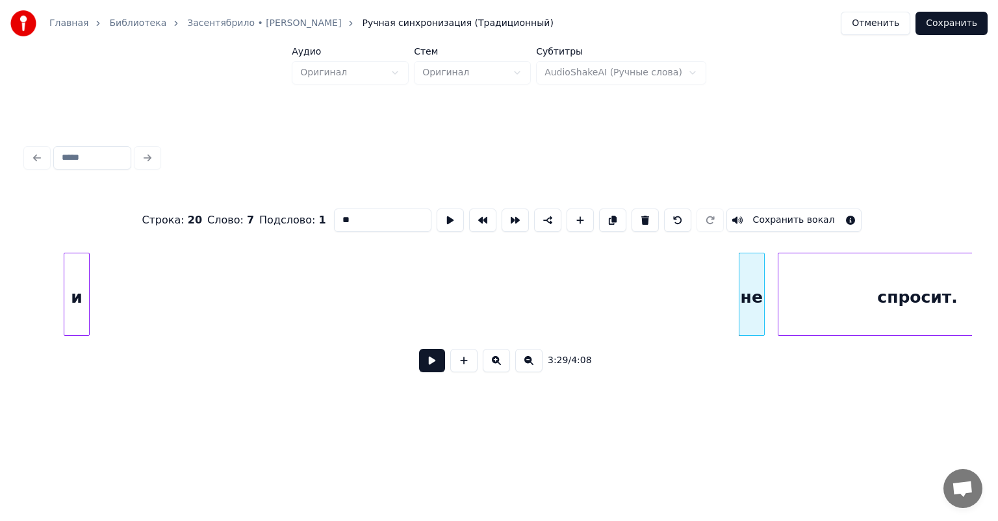
click at [64, 317] on div "и" at bounding box center [76, 297] width 25 height 88
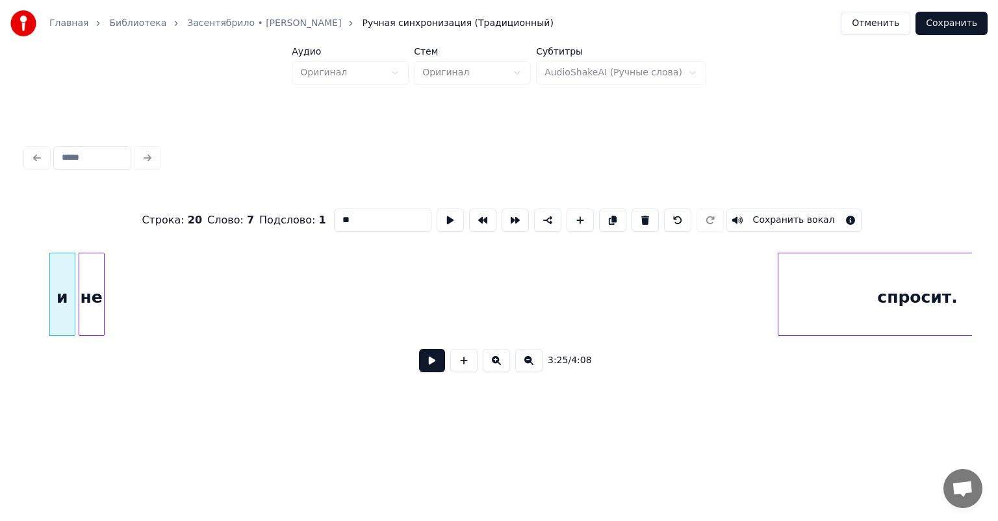
click at [90, 307] on div "не" at bounding box center [91, 297] width 25 height 88
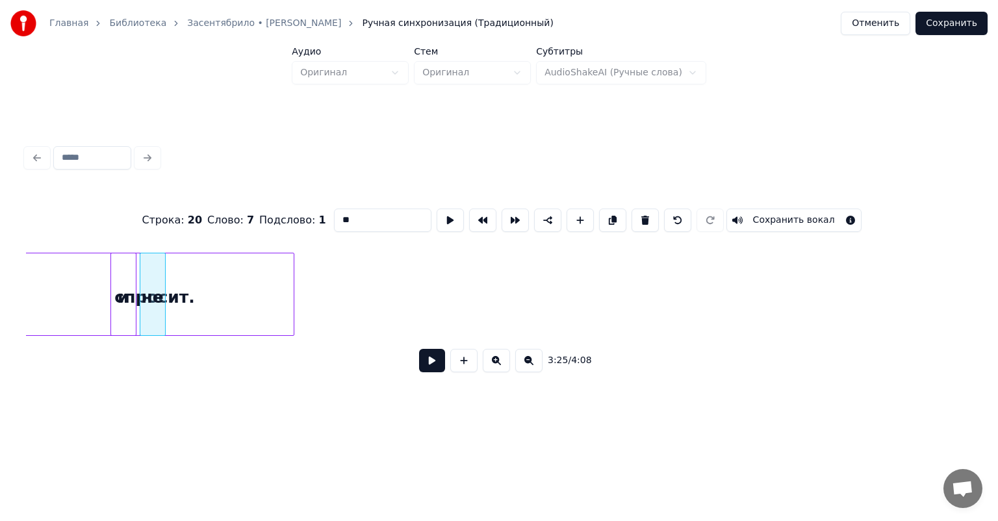
scroll to position [0, 33285]
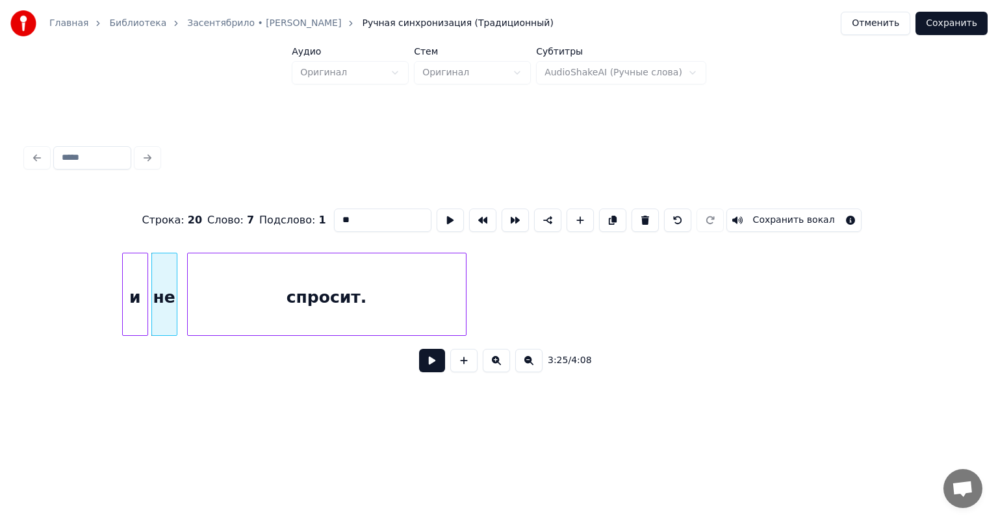
click at [203, 321] on div "спросит." at bounding box center [327, 297] width 278 height 88
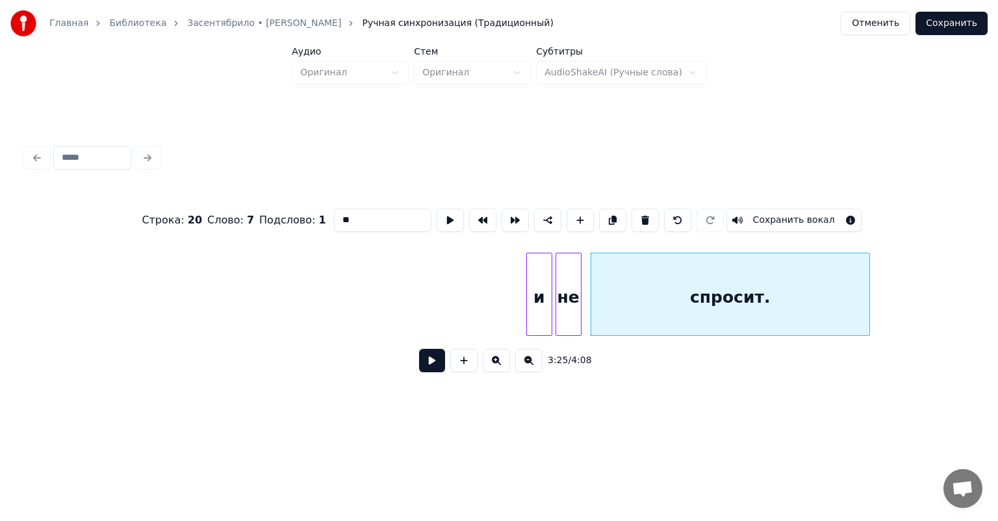
scroll to position [0, 32843]
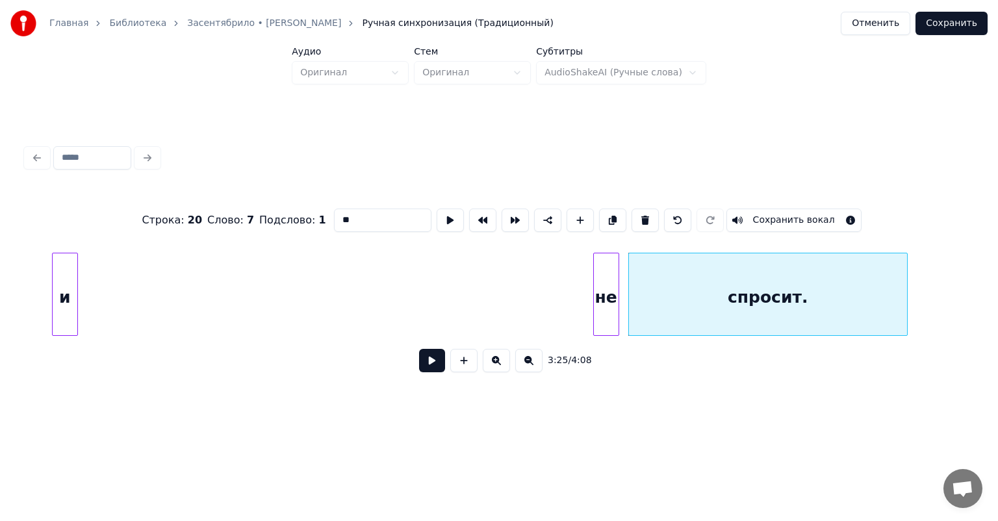
click at [61, 306] on div "и" at bounding box center [65, 297] width 25 height 88
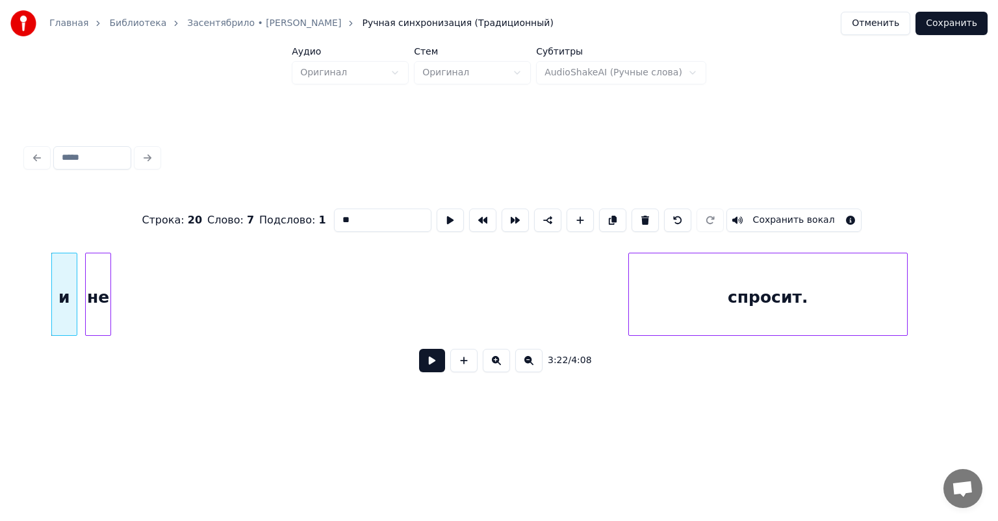
click at [92, 325] on div "не" at bounding box center [98, 297] width 25 height 88
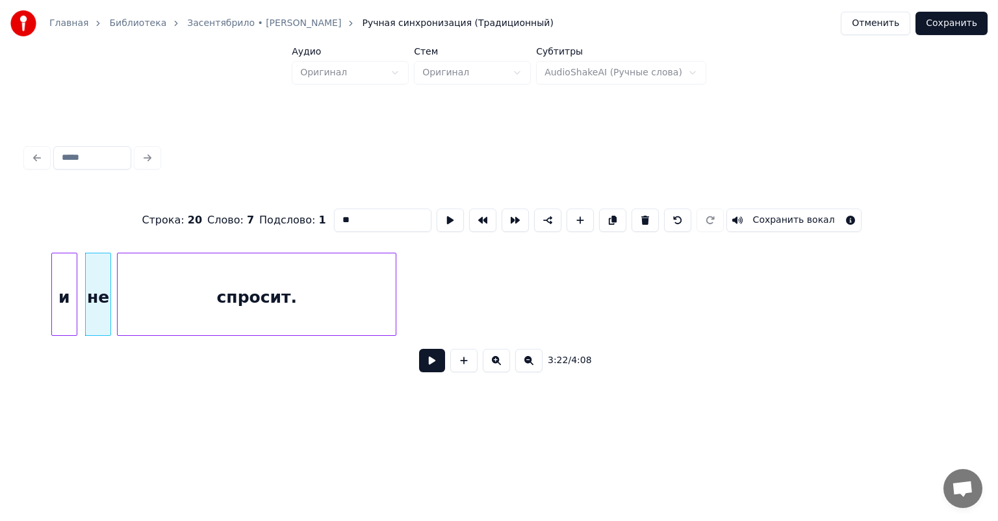
click at [249, 299] on div "спросит." at bounding box center [257, 297] width 278 height 88
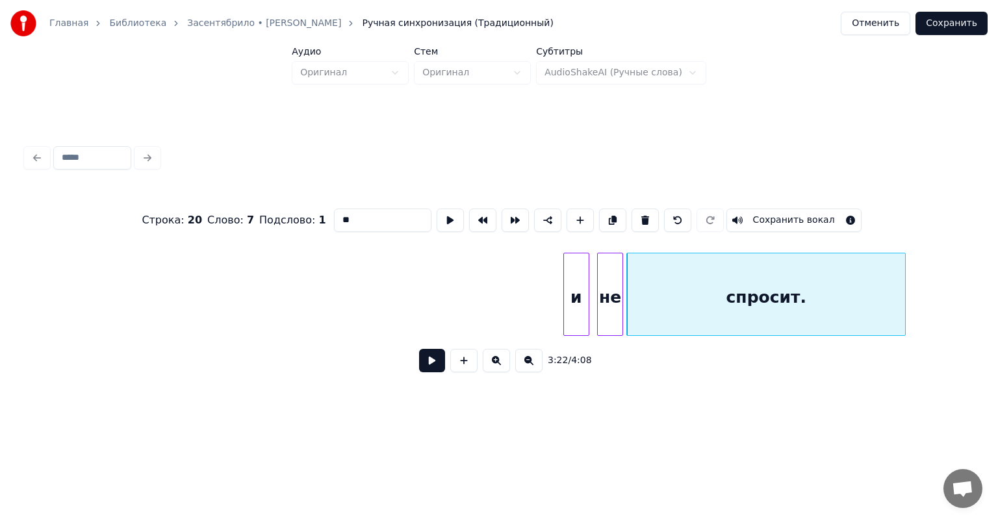
scroll to position [0, 32323]
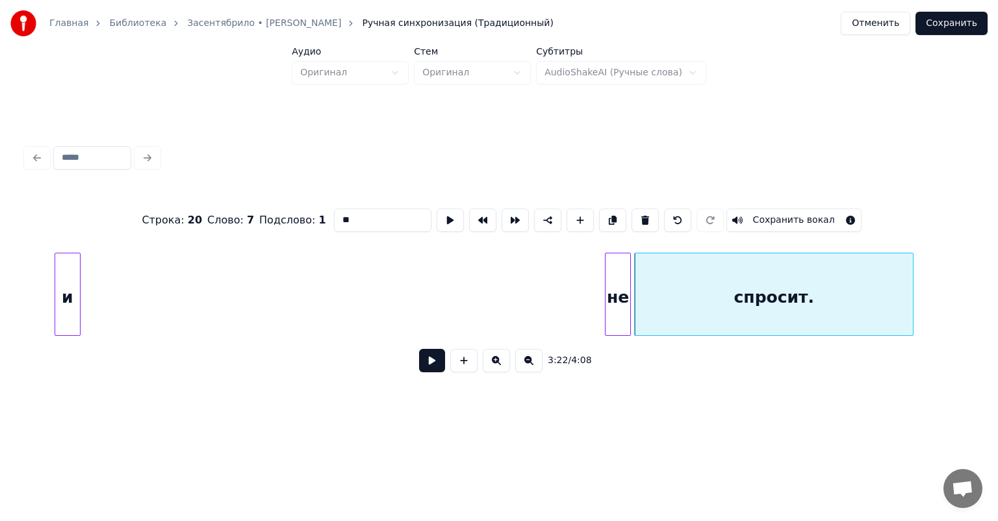
click at [62, 343] on div "Строка : 20 Слово : 7 Подслово : 1 ** Сохранить вокал 3:22 / 4:08" at bounding box center [499, 287] width 946 height 198
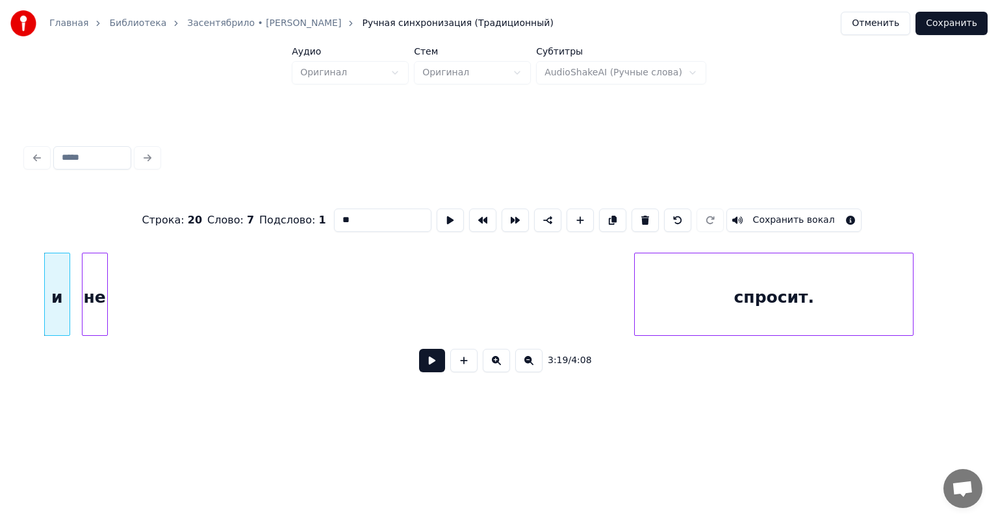
click at [88, 322] on div "не" at bounding box center [95, 297] width 25 height 88
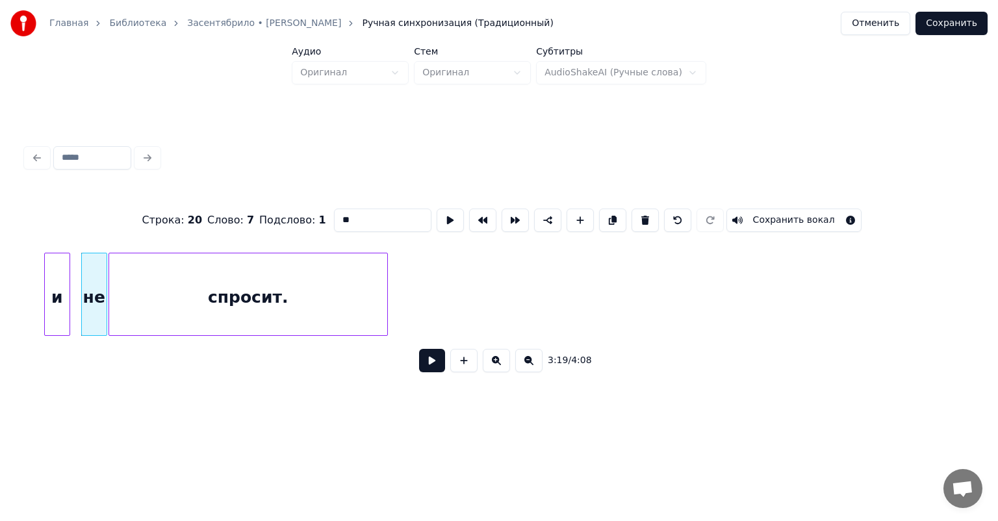
click at [226, 294] on div "спросит." at bounding box center [248, 297] width 278 height 88
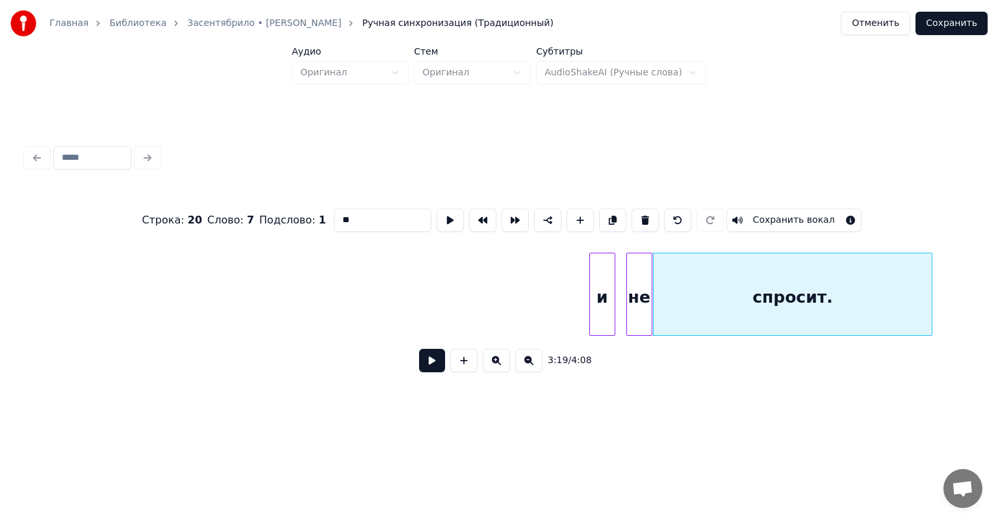
scroll to position [0, 31778]
click at [58, 314] on div "и" at bounding box center [61, 297] width 25 height 88
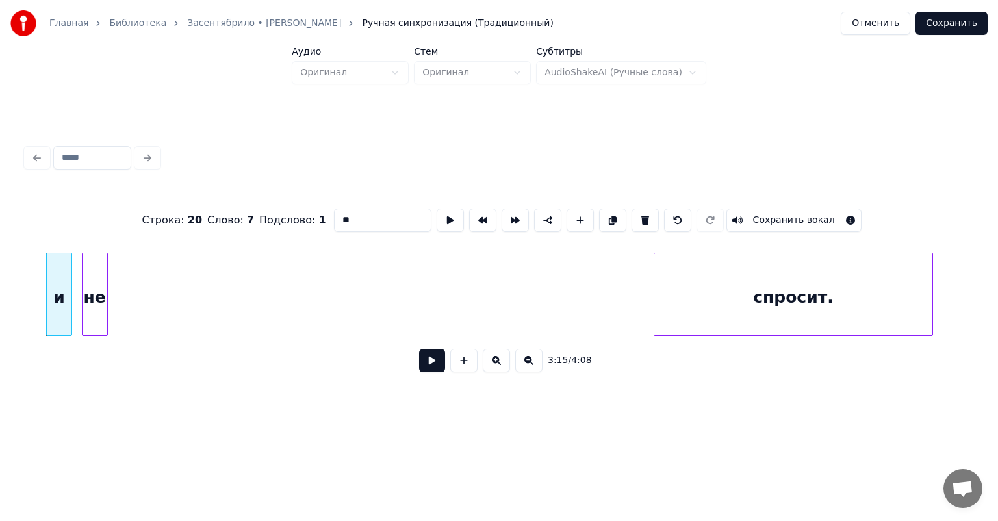
click at [90, 306] on div "не" at bounding box center [95, 297] width 25 height 88
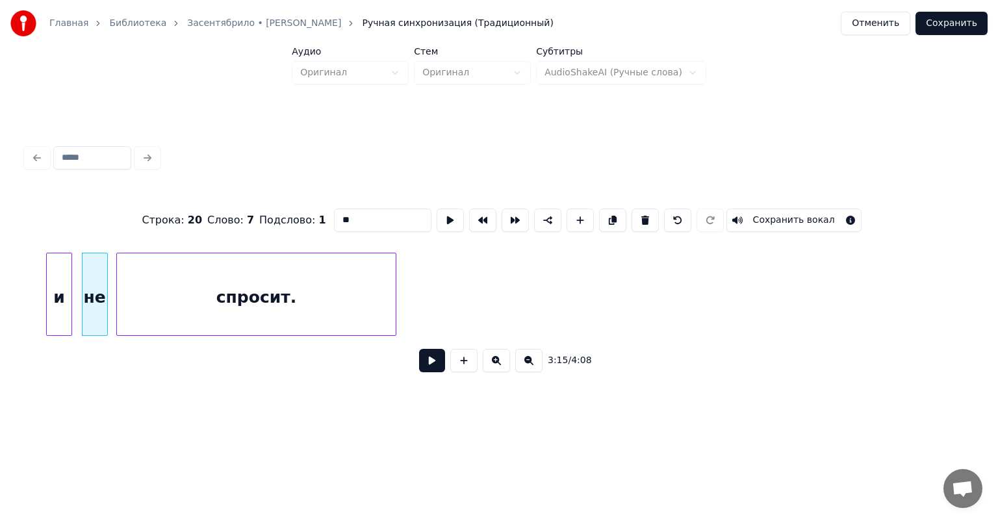
click at [286, 298] on div "спросит." at bounding box center [256, 297] width 278 height 88
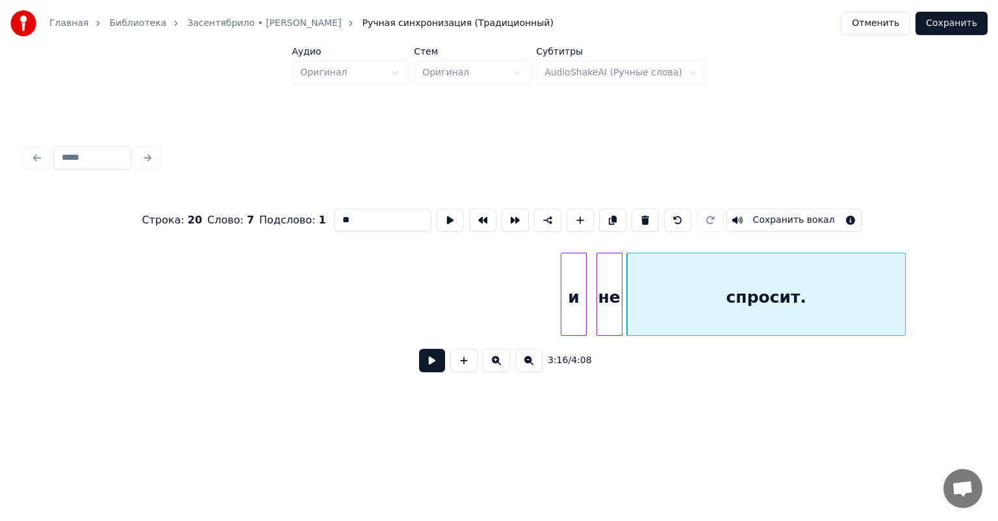
scroll to position [0, 31258]
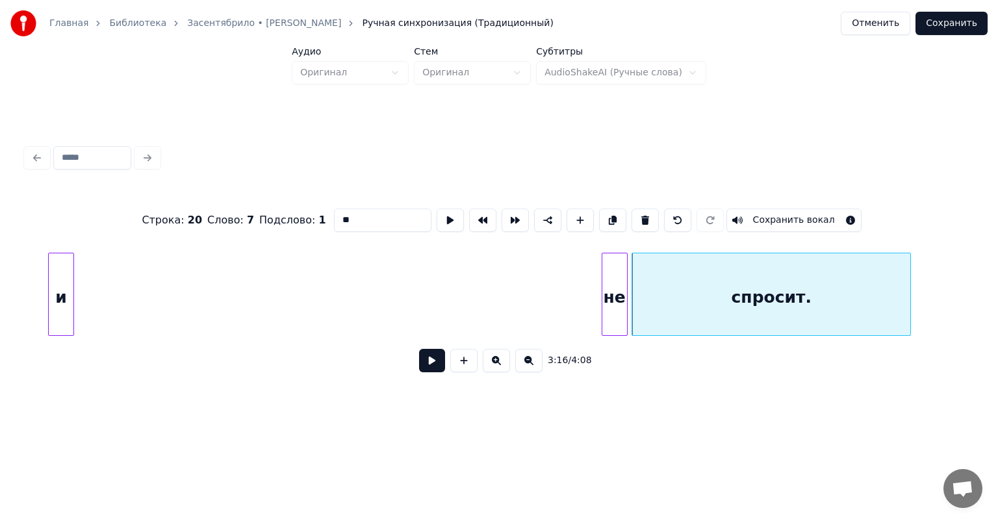
click at [61, 331] on div "спросит. не и" at bounding box center [499, 294] width 946 height 83
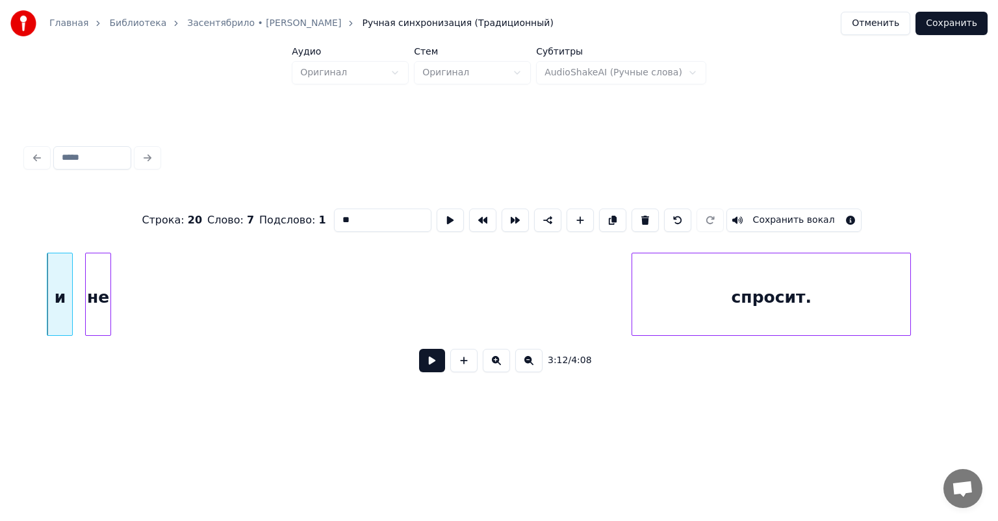
click at [96, 318] on div "не" at bounding box center [98, 297] width 25 height 88
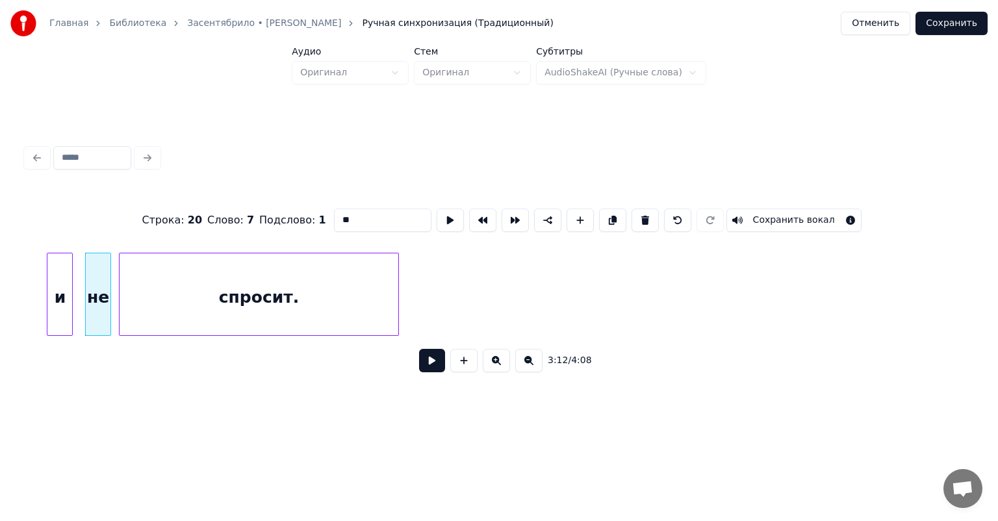
click at [294, 323] on div "спросит." at bounding box center [259, 297] width 278 height 88
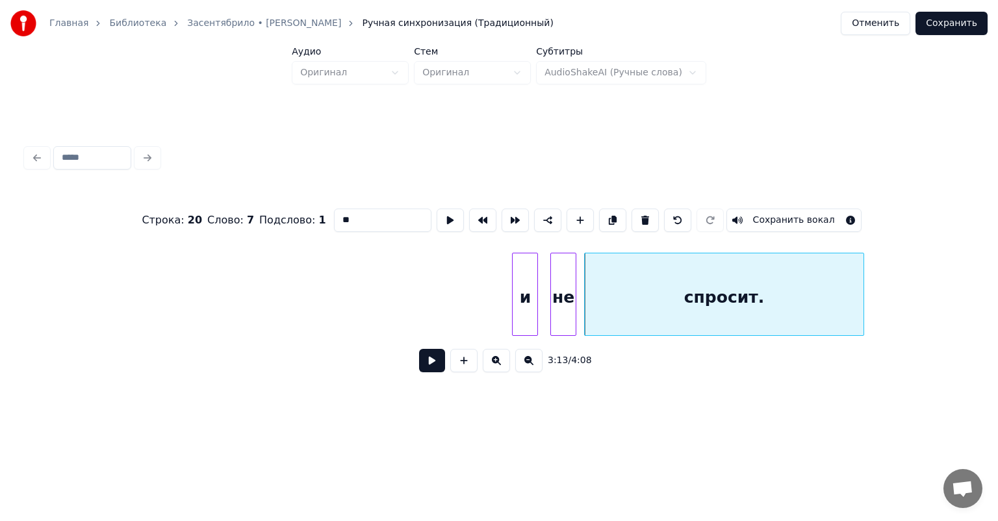
scroll to position [0, 30712]
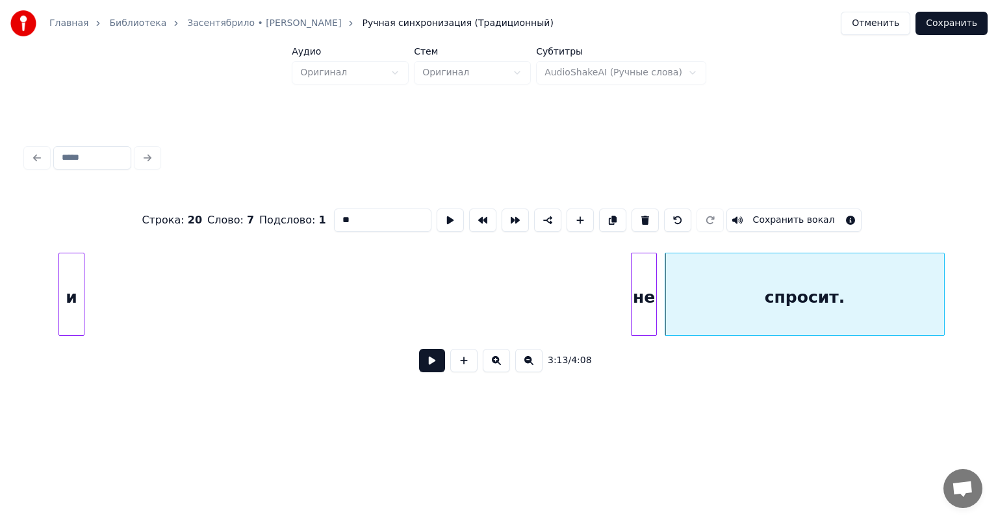
click at [68, 309] on div "и" at bounding box center [71, 297] width 25 height 88
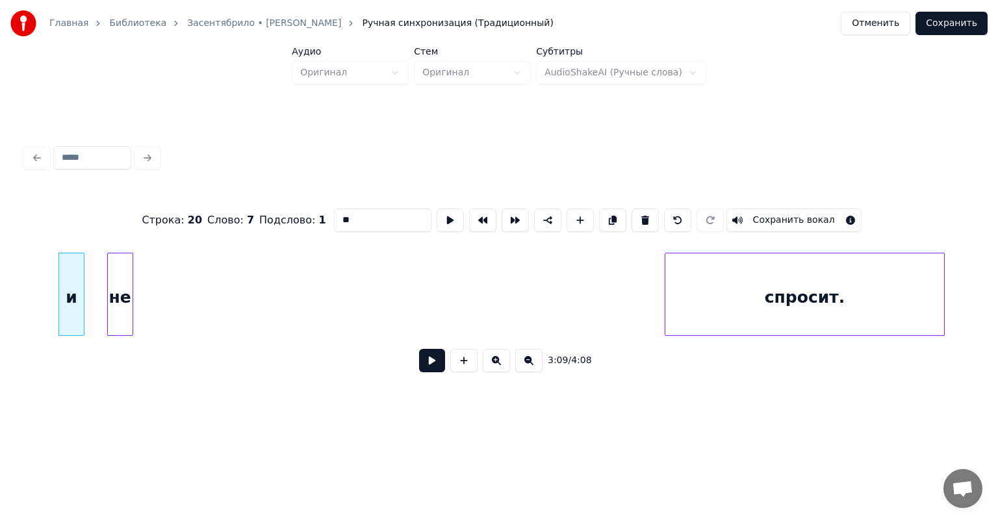
click at [115, 316] on div "не" at bounding box center [120, 297] width 25 height 88
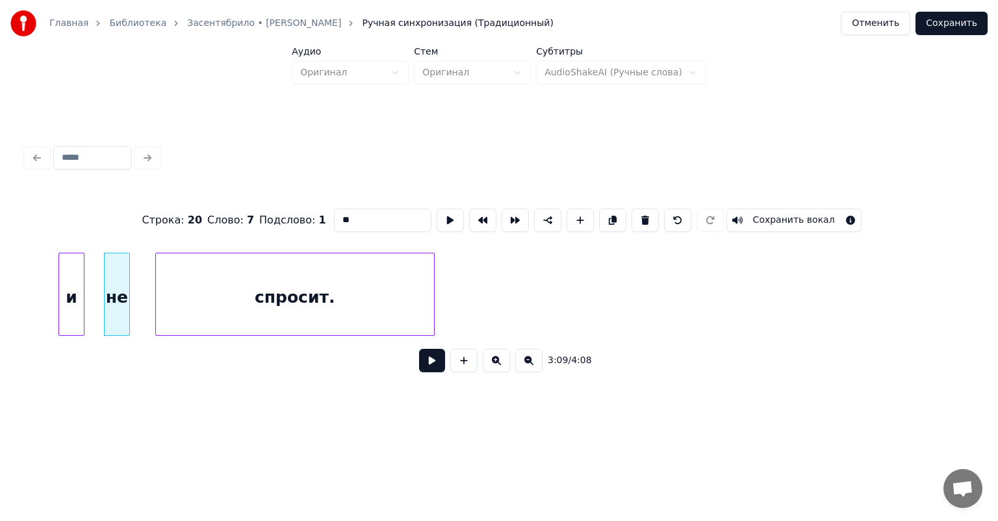
click at [272, 301] on div "спросит." at bounding box center [295, 297] width 278 height 88
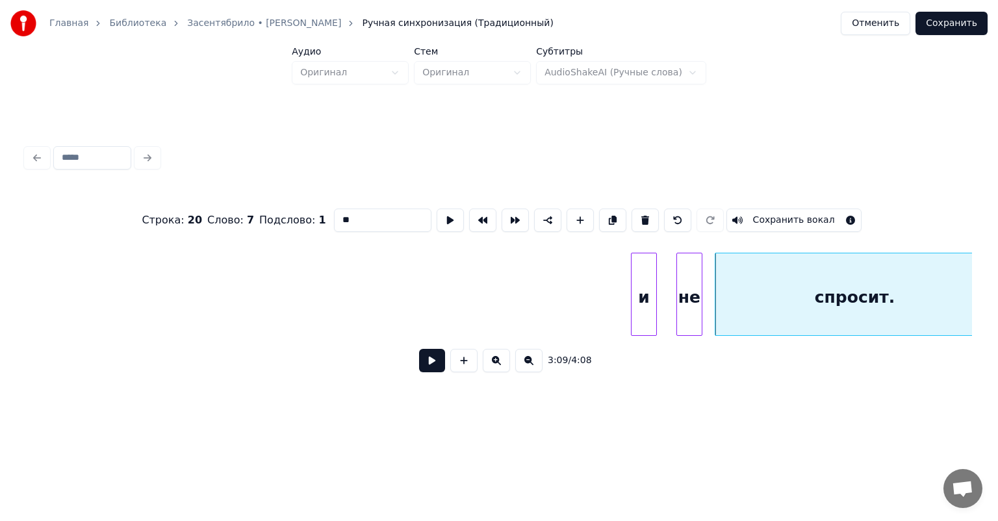
scroll to position [0, 30114]
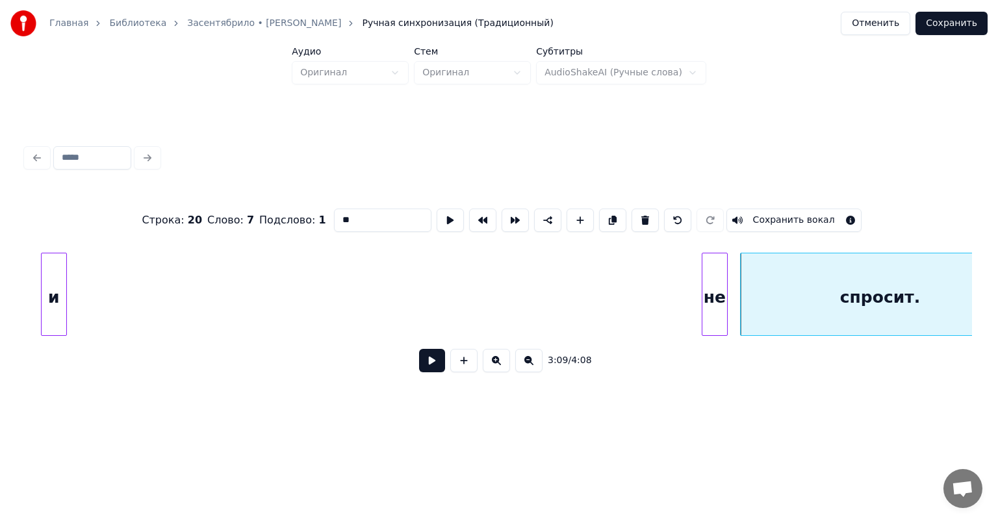
click at [47, 327] on div "и" at bounding box center [54, 297] width 25 height 88
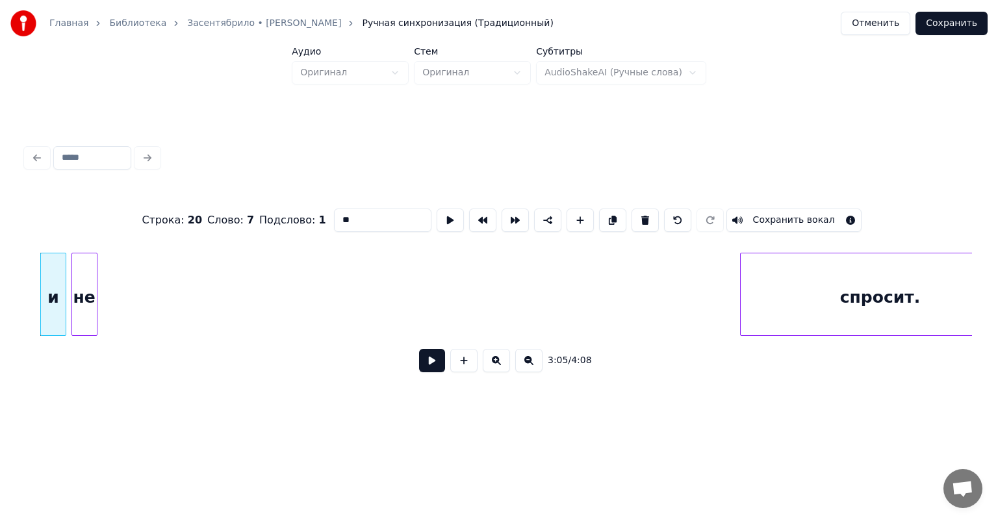
click at [79, 317] on div "не" at bounding box center [84, 297] width 25 height 88
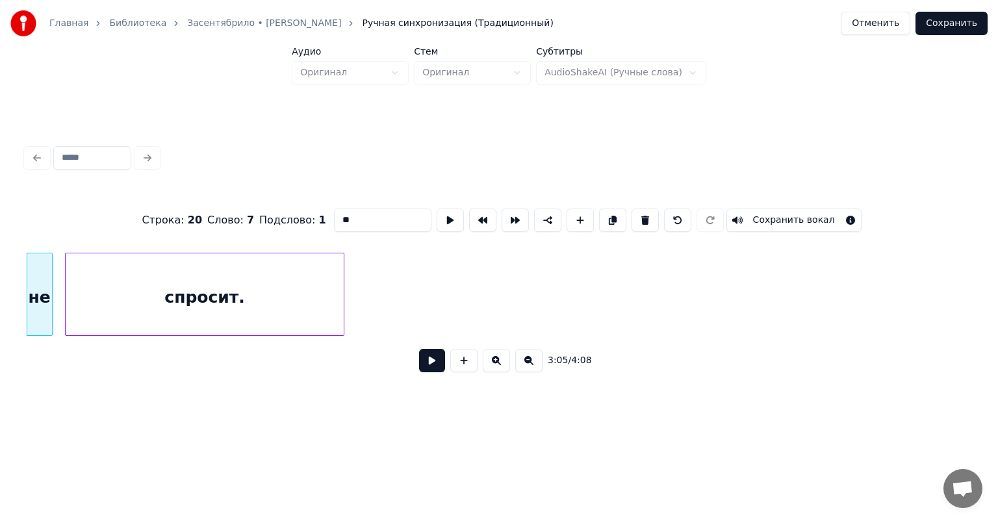
click at [190, 336] on div "спросит. не" at bounding box center [499, 294] width 946 height 83
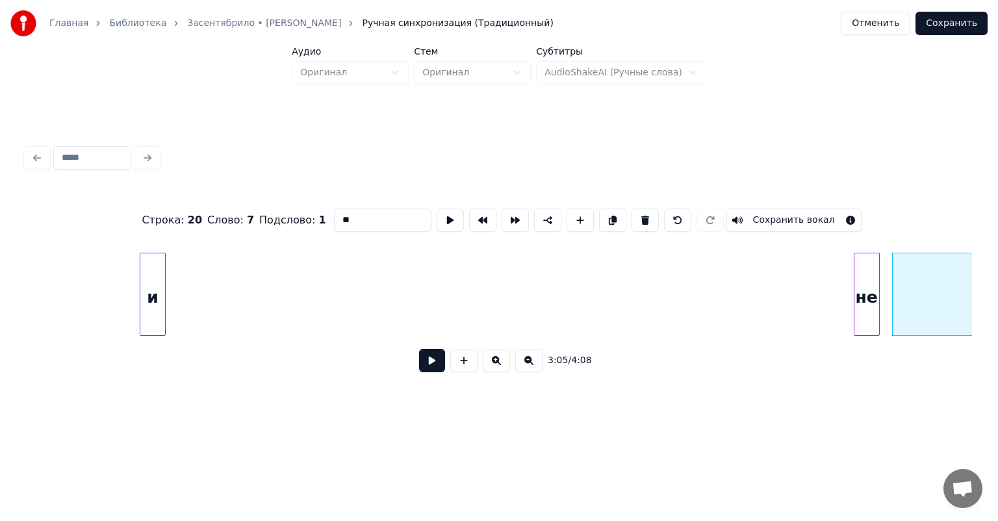
scroll to position [0, 29321]
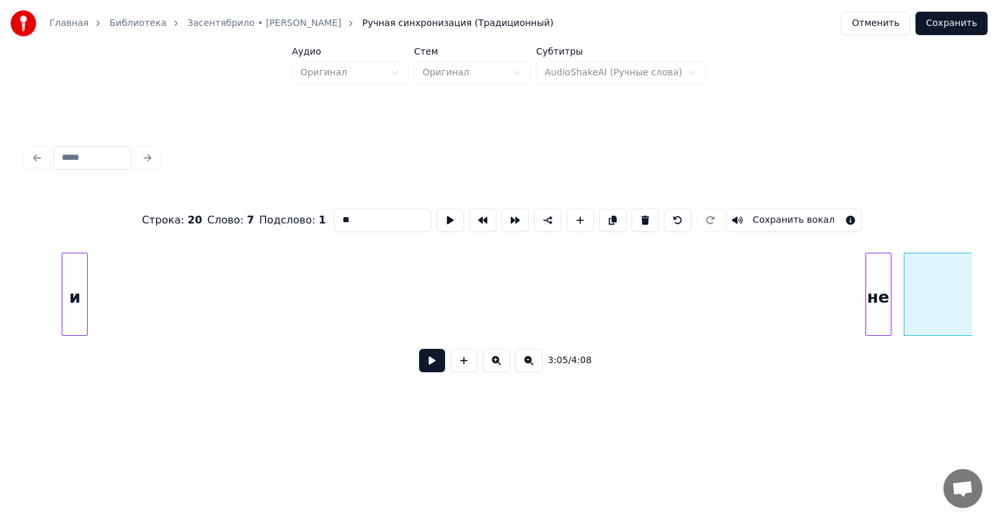
click at [64, 298] on div "и" at bounding box center [75, 294] width 26 height 83
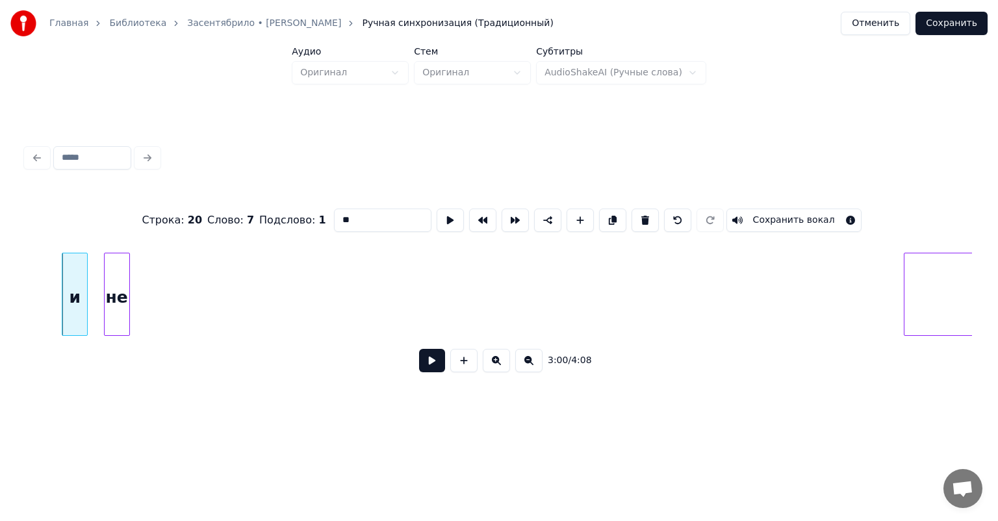
click at [111, 318] on div "не" at bounding box center [117, 297] width 25 height 88
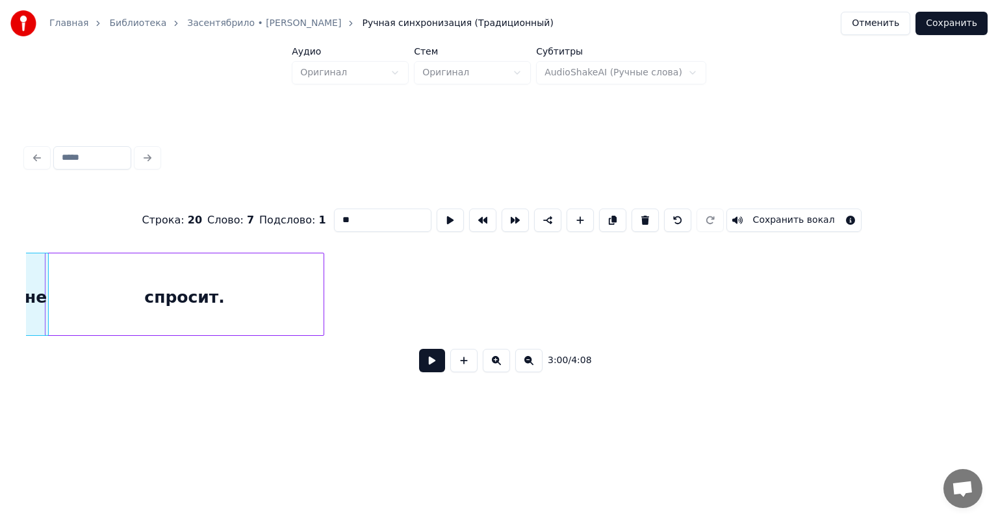
scroll to position [0, 29382]
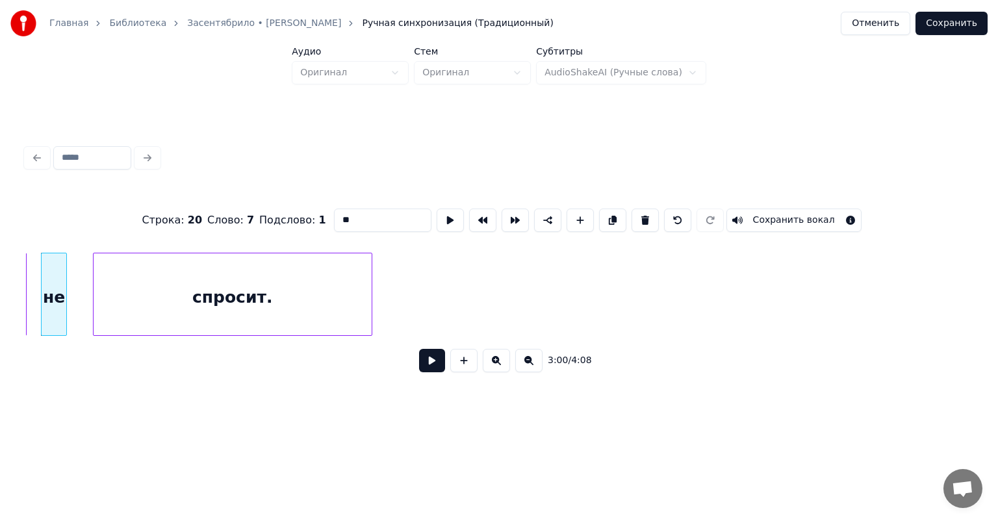
click at [190, 325] on div "спросит." at bounding box center [233, 297] width 278 height 88
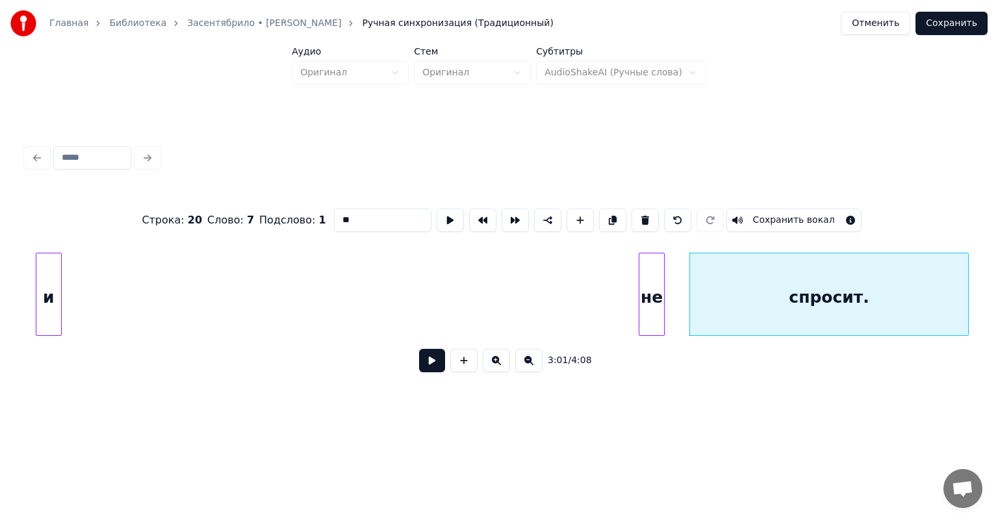
scroll to position [0, 28770]
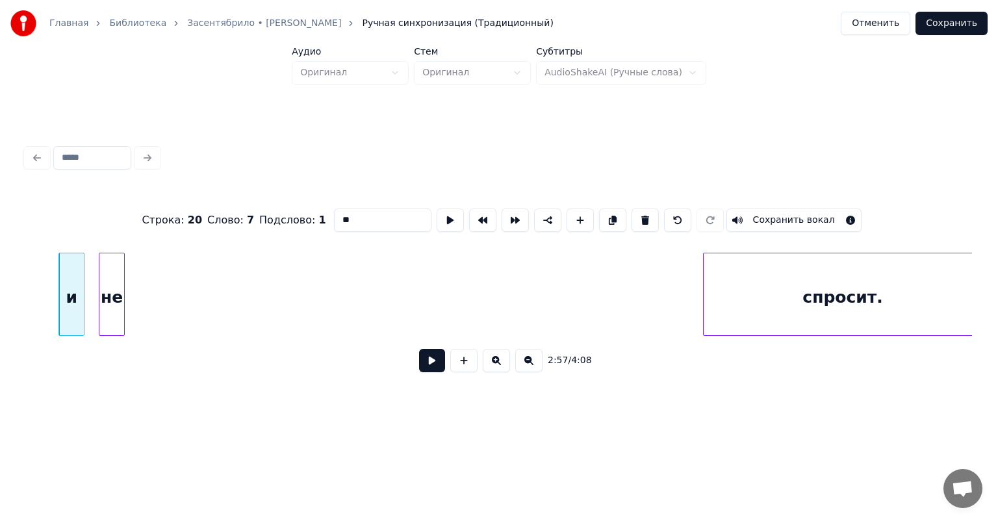
click at [107, 305] on div "не" at bounding box center [111, 297] width 25 height 88
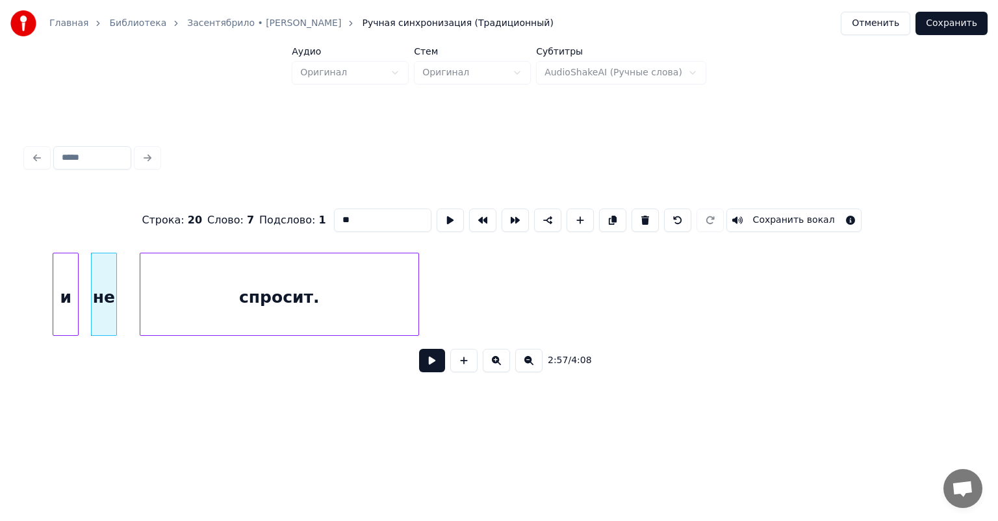
click at [284, 311] on div "спросит." at bounding box center [279, 297] width 278 height 88
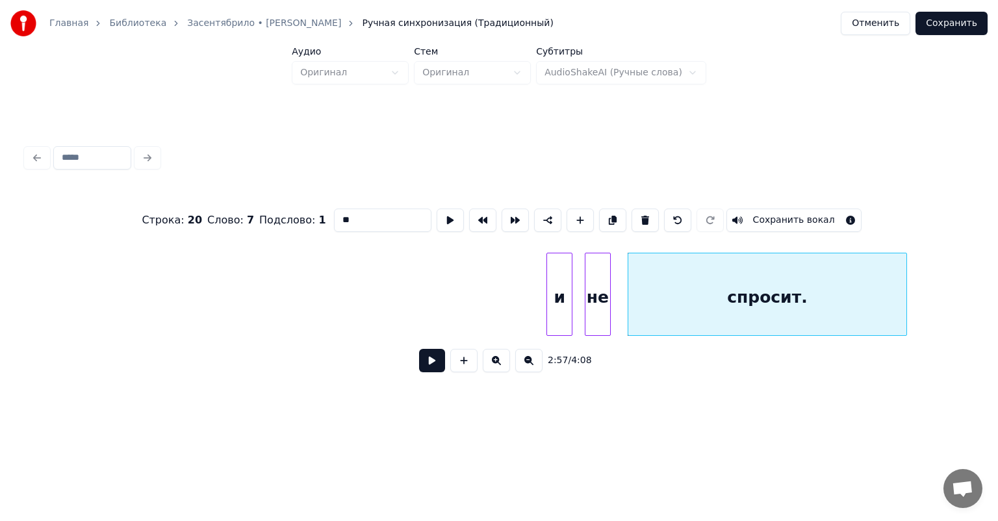
scroll to position [0, 28282]
click at [73, 309] on div "и" at bounding box center [73, 297] width 25 height 88
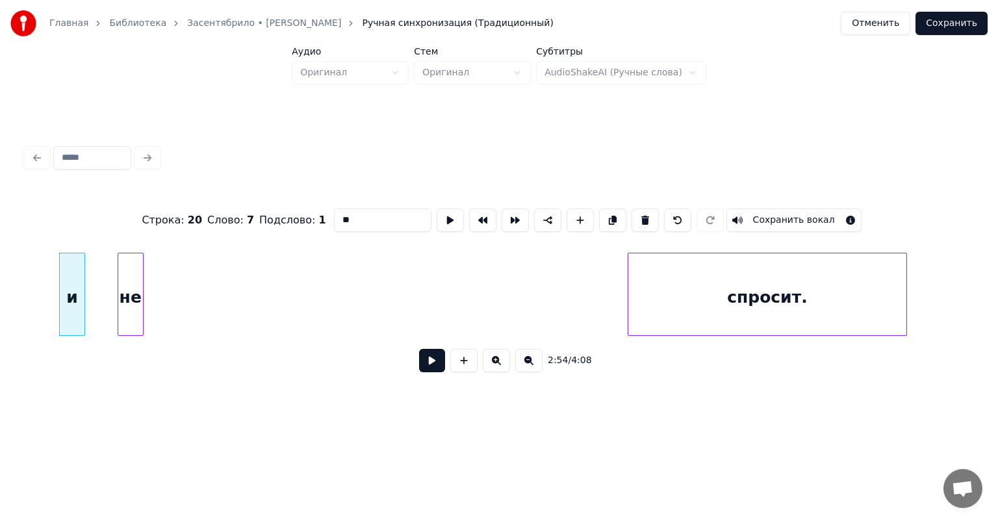
click at [127, 313] on div "не" at bounding box center [130, 297] width 25 height 88
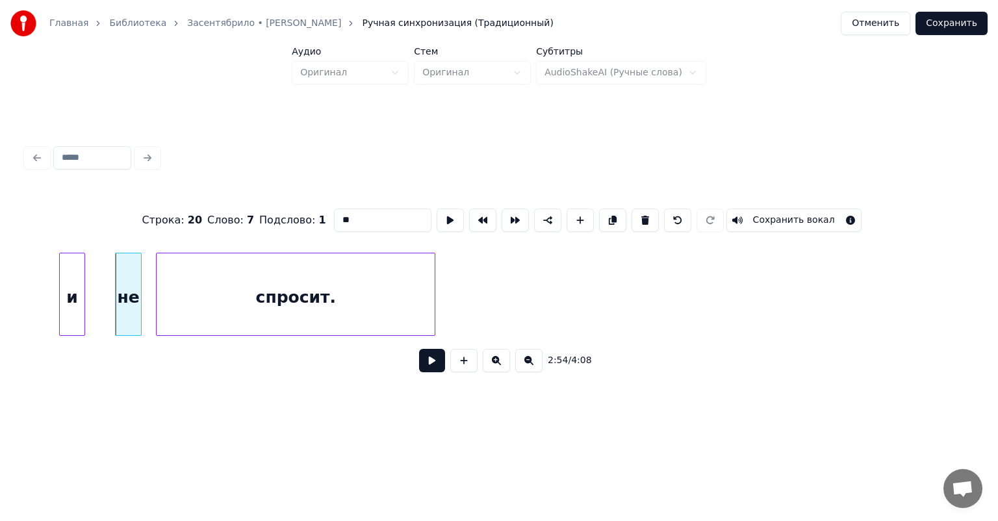
click at [236, 296] on div "спросит." at bounding box center [296, 297] width 278 height 88
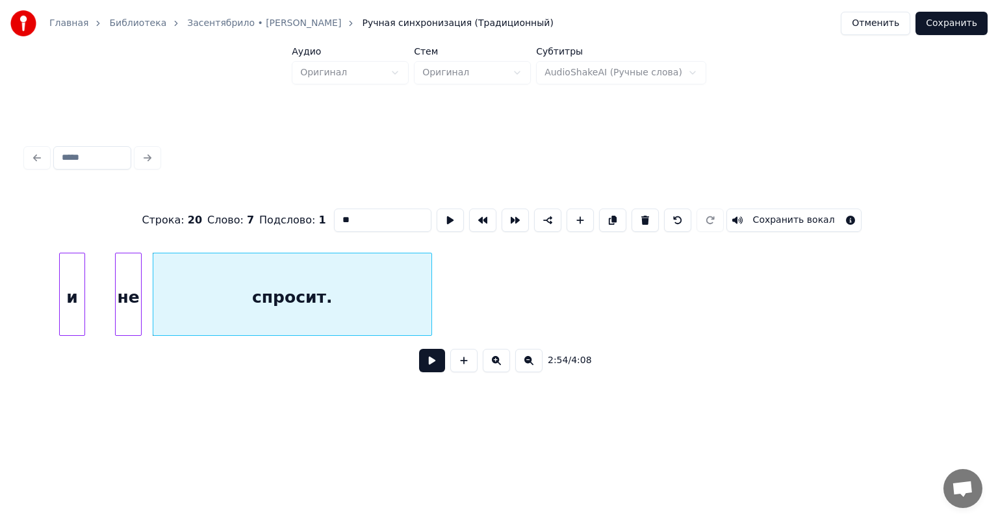
click at [25, 333] on div "Строка : 20 Слово : 7 Подслово : 1 ** Сохранить вокал 2:54 / 4:08" at bounding box center [499, 261] width 956 height 257
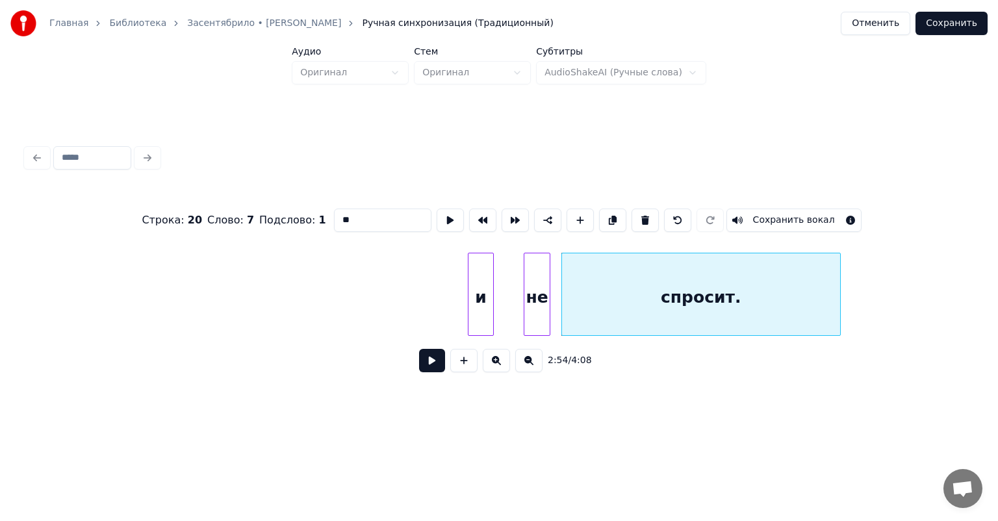
scroll to position [0, 27867]
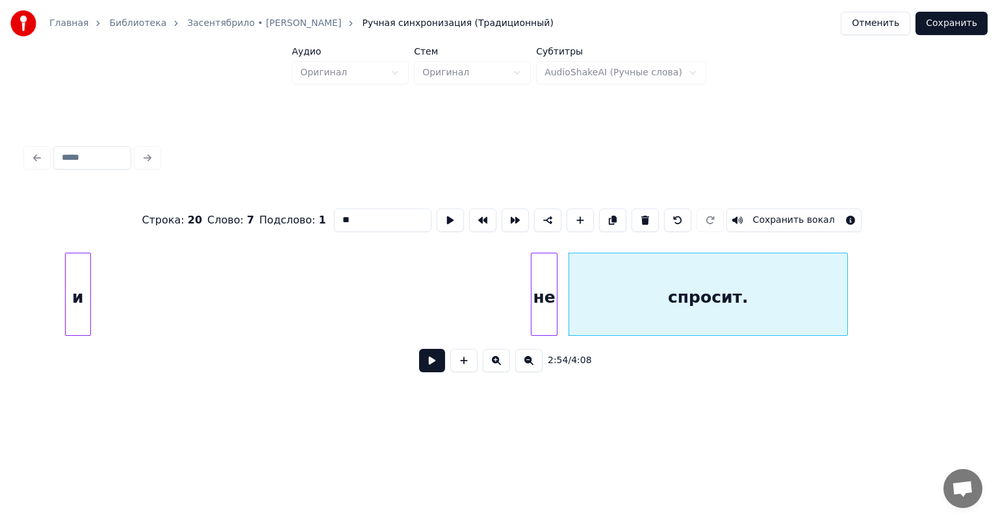
click at [73, 322] on div "и" at bounding box center [78, 297] width 25 height 88
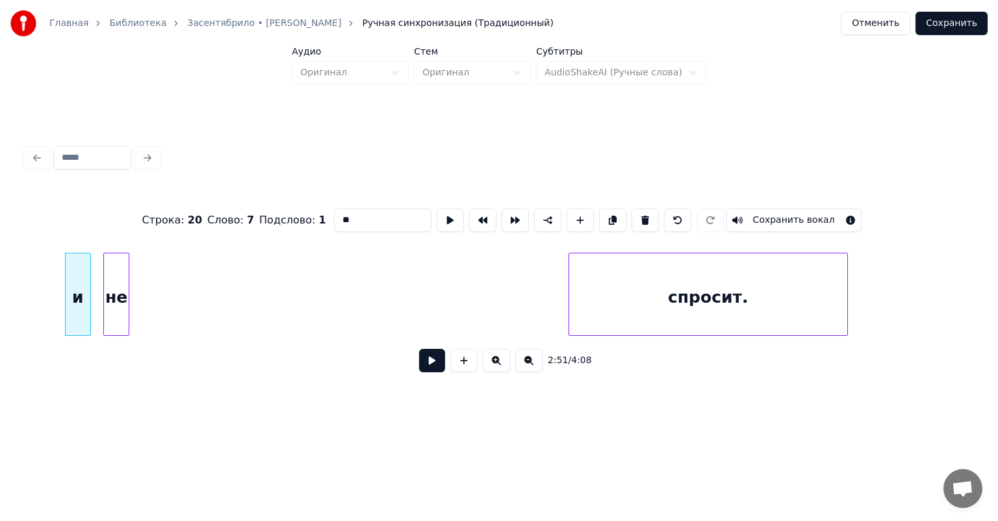
click at [113, 317] on div "не" at bounding box center [116, 297] width 25 height 88
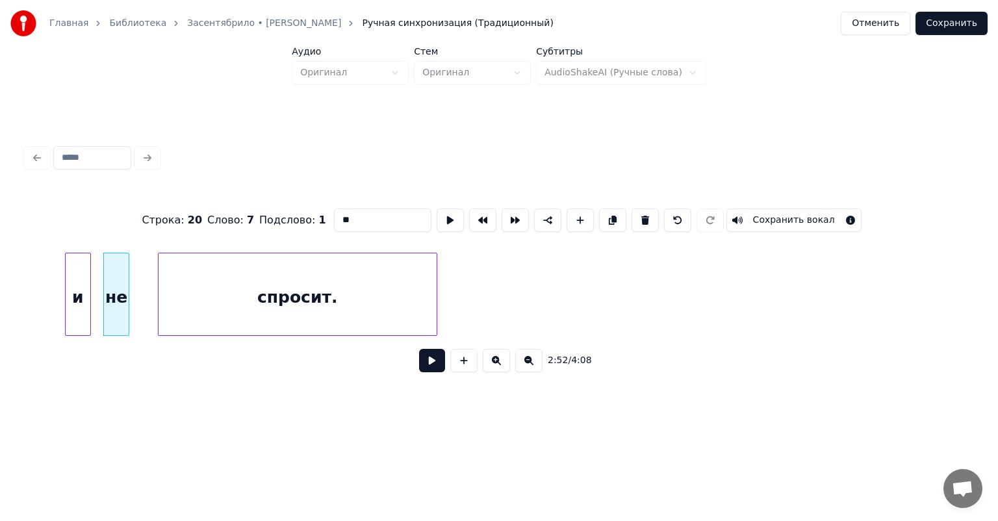
click at [271, 309] on div "спросит." at bounding box center [298, 297] width 278 height 88
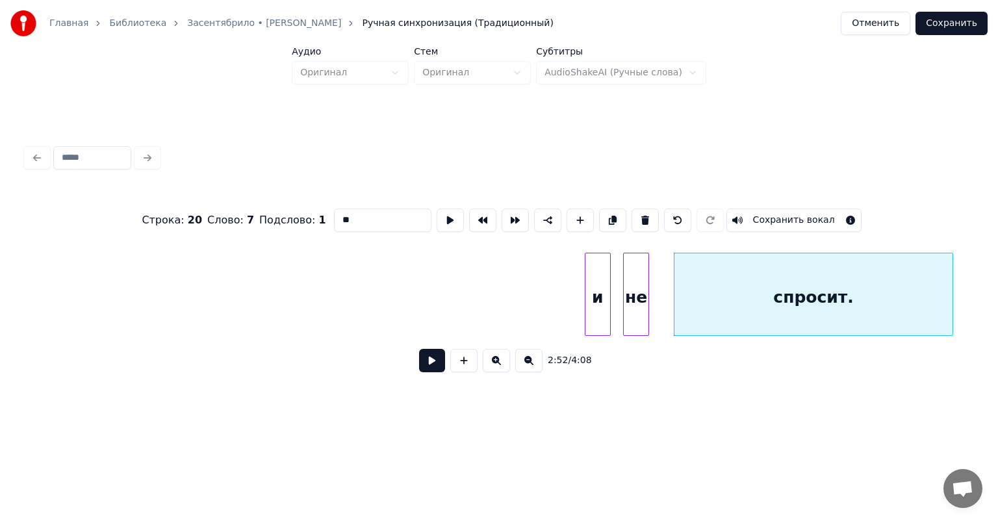
scroll to position [0, 27347]
click at [51, 346] on div "Строка : 20 Слово : 7 Подслово : 1 ** Сохранить вокал 2:52 / 4:08" at bounding box center [499, 287] width 946 height 198
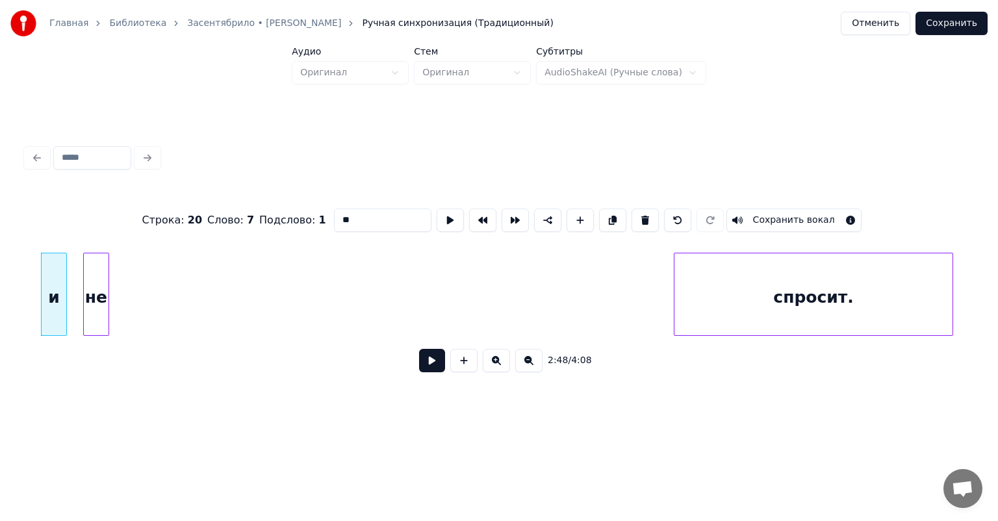
click at [98, 329] on div "не" at bounding box center [96, 297] width 25 height 88
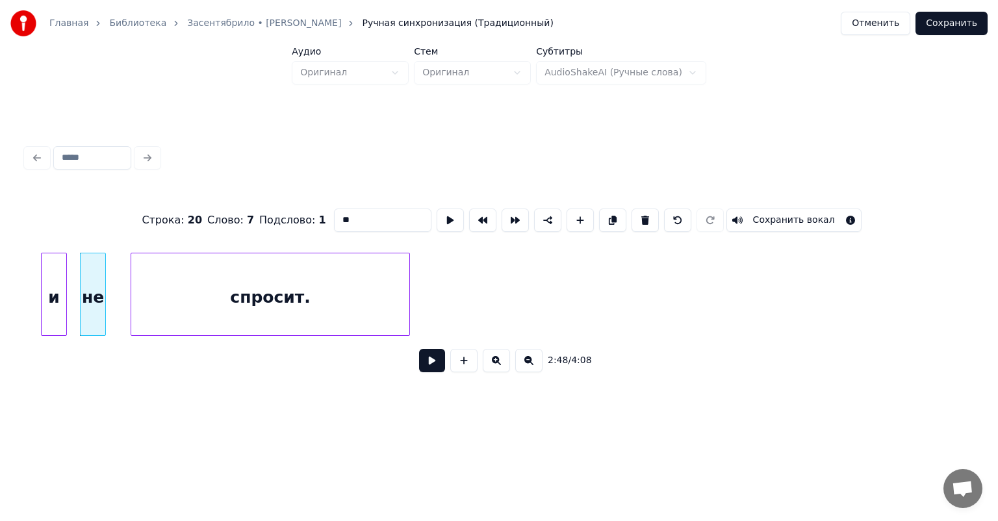
click at [220, 301] on div "спросит." at bounding box center [270, 297] width 278 height 88
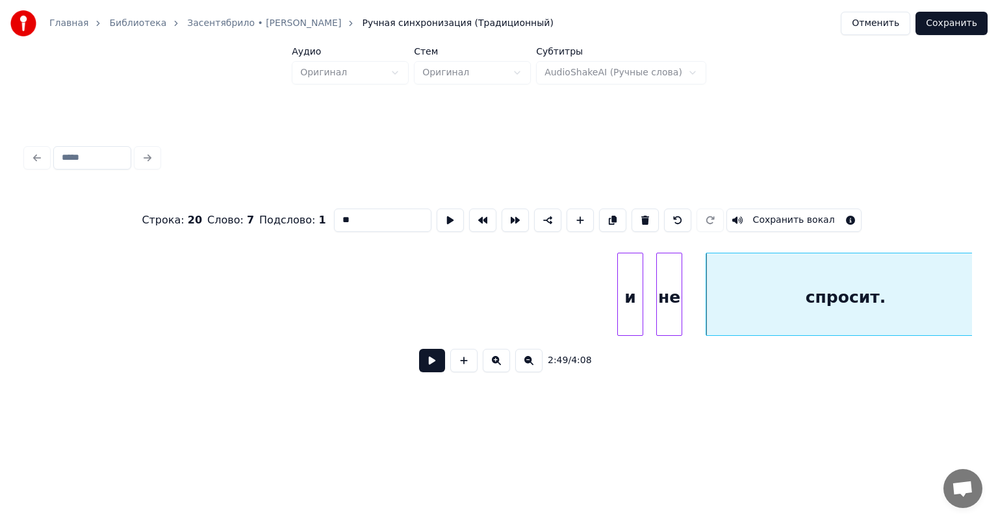
scroll to position [0, 26749]
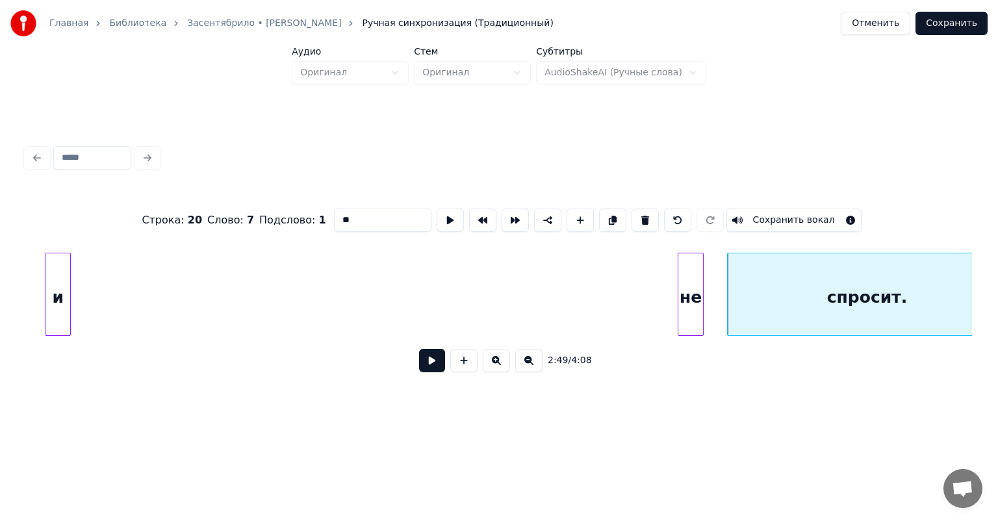
click at [58, 301] on div "и" at bounding box center [57, 297] width 25 height 88
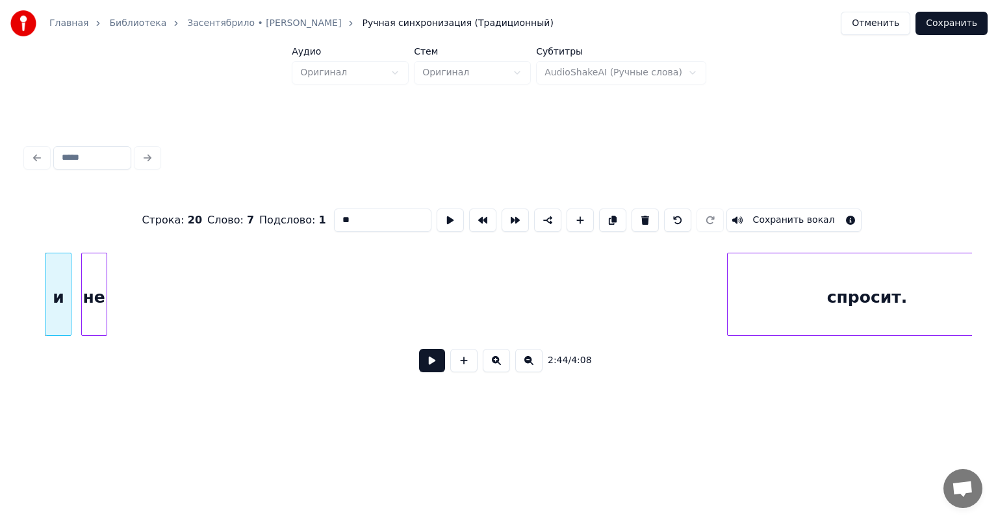
click at [88, 293] on div "не" at bounding box center [94, 297] width 25 height 88
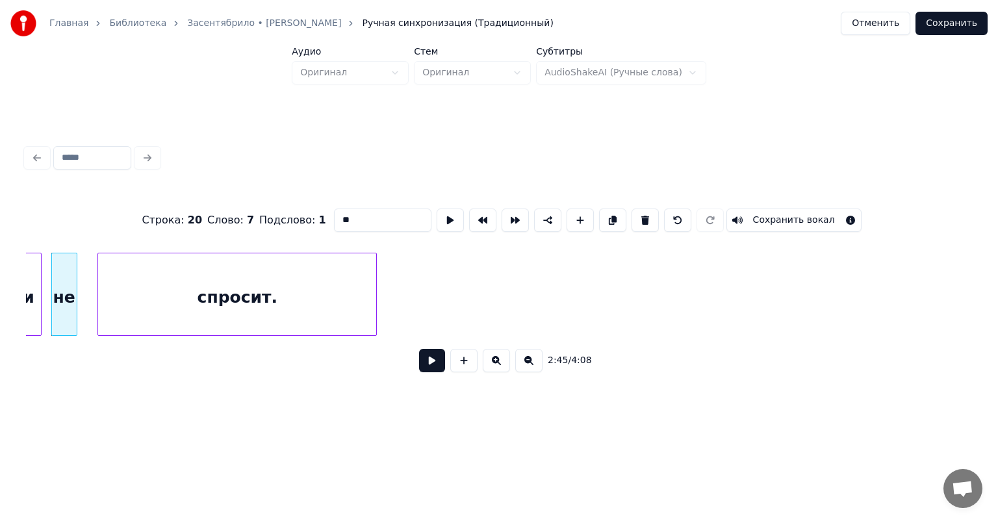
click at [206, 292] on div "спросит." at bounding box center [237, 297] width 278 height 88
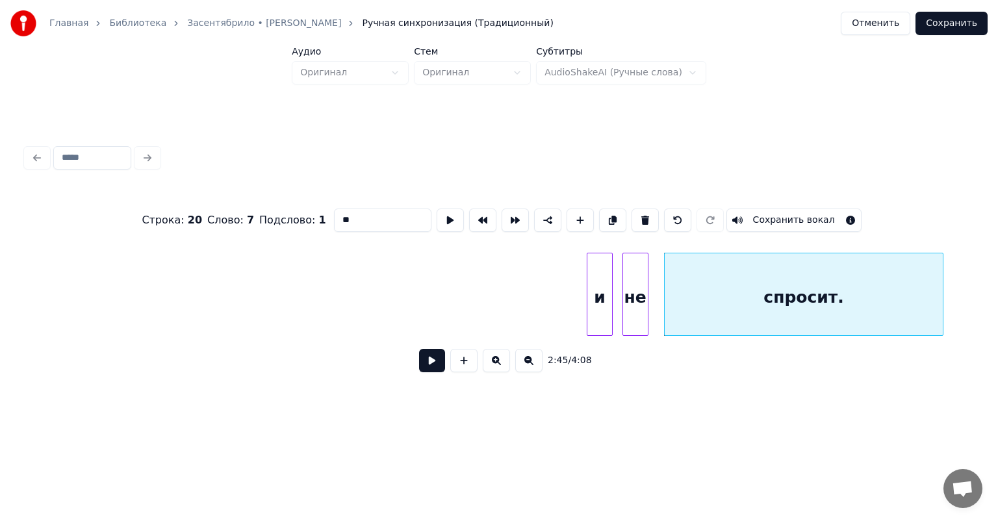
scroll to position [0, 26207]
click at [94, 312] on div "и" at bounding box center [106, 297] width 25 height 88
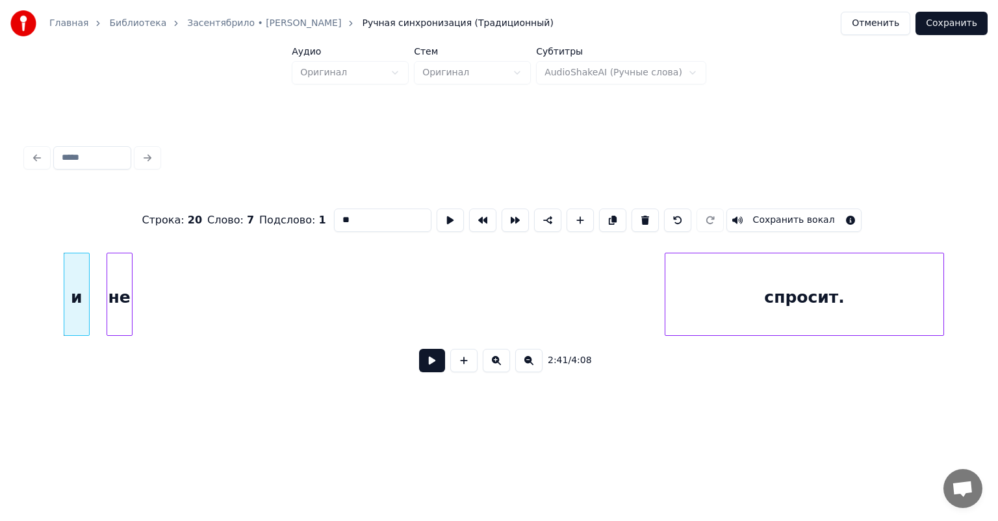
click at [118, 317] on div "не" at bounding box center [119, 297] width 25 height 88
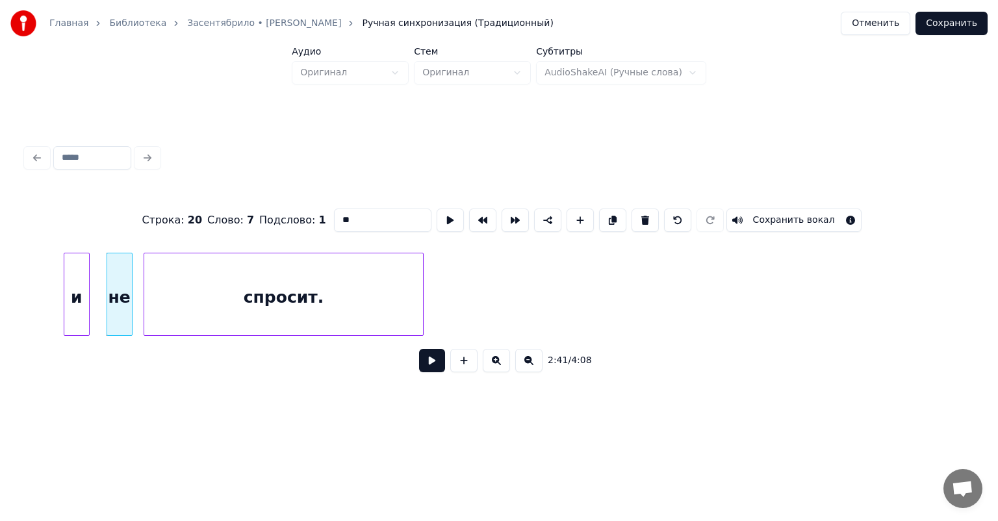
click at [273, 317] on div "спросит." at bounding box center [283, 297] width 278 height 88
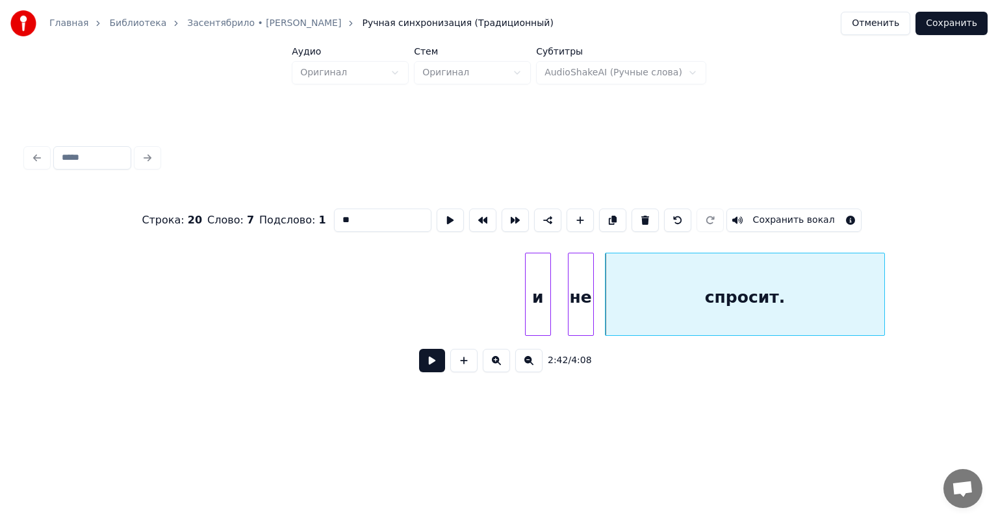
scroll to position [0, 25662]
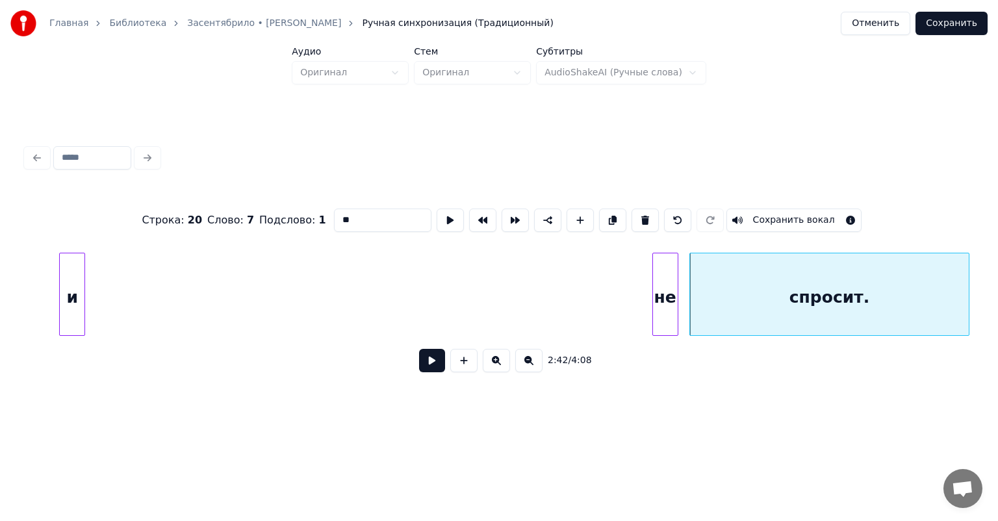
click at [68, 309] on div "и" at bounding box center [72, 297] width 25 height 88
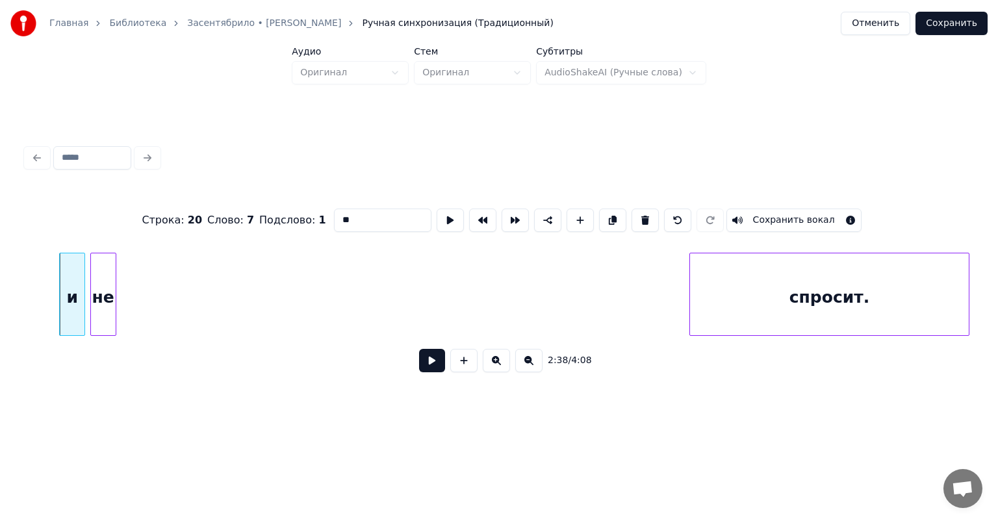
click at [97, 320] on div "не" at bounding box center [103, 297] width 25 height 88
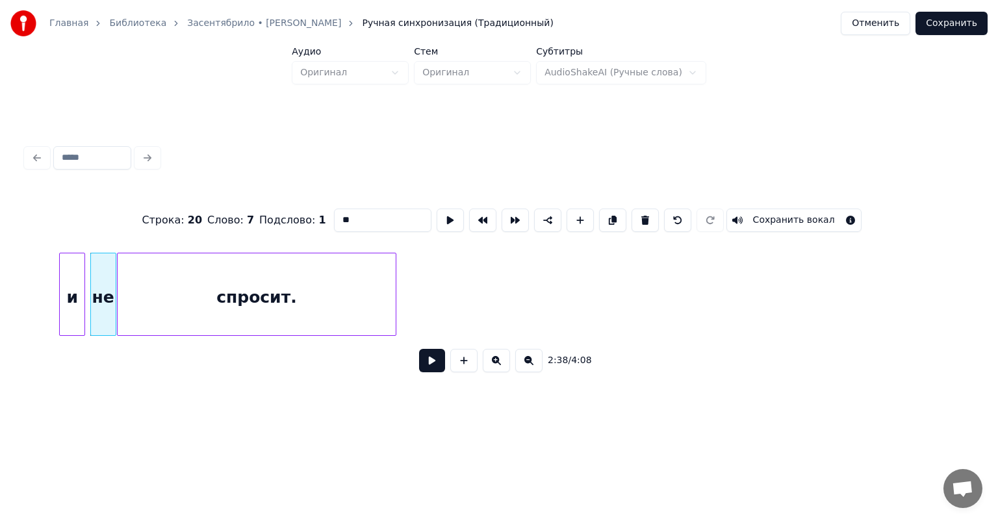
click at [333, 314] on div "спросит." at bounding box center [257, 297] width 278 height 88
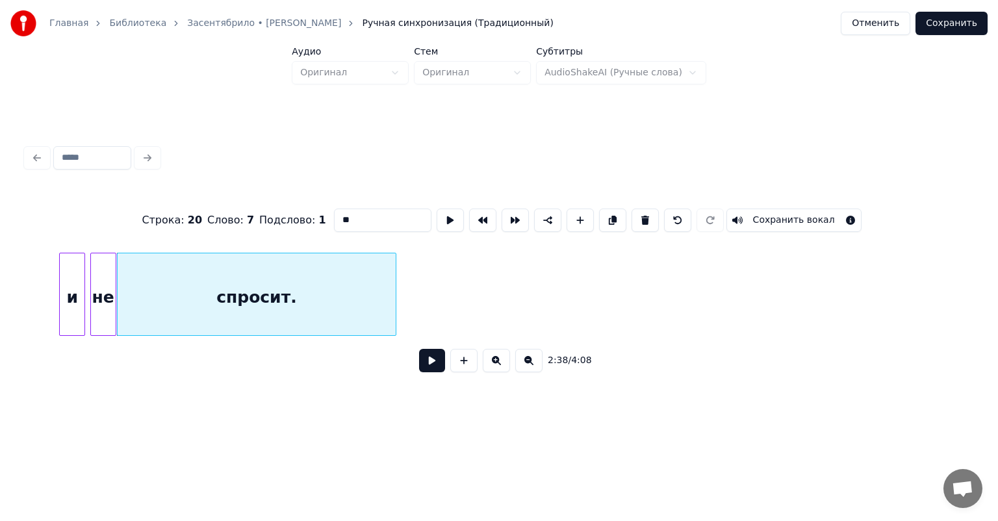
click at [25, 335] on div "Строка : 20 Слово : 7 Подслово : 1 ** Сохранить вокал 2:38 / 4:08" at bounding box center [499, 261] width 956 height 257
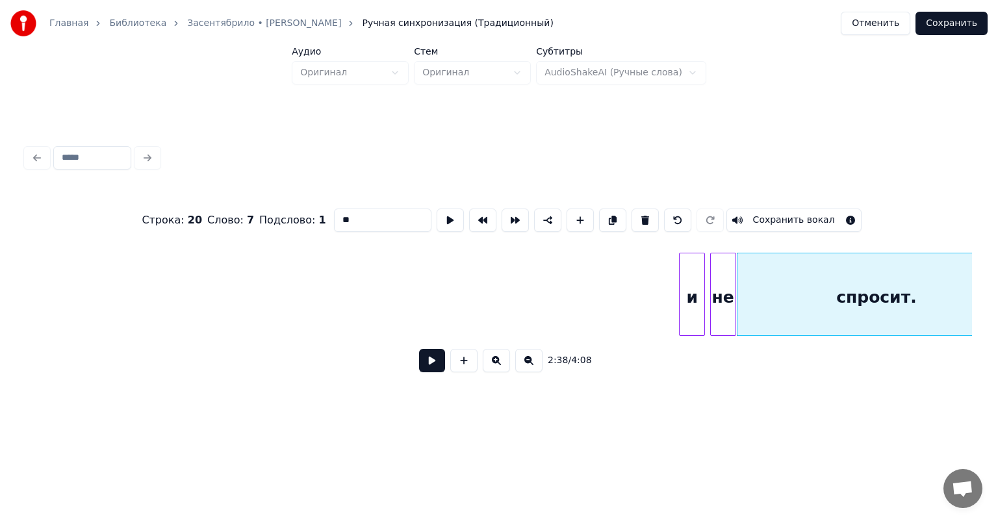
scroll to position [0, 25038]
click at [57, 324] on div "и" at bounding box center [58, 297] width 25 height 88
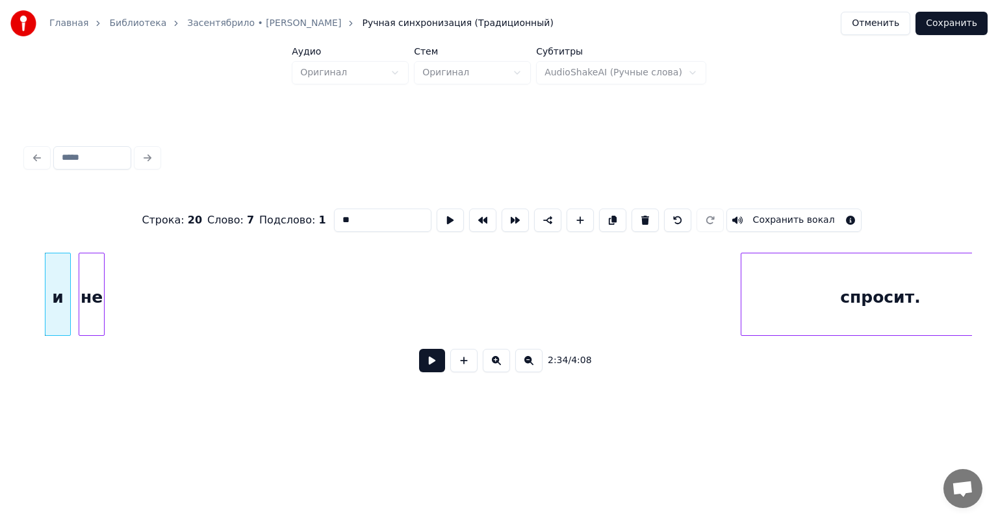
click at [84, 319] on div "не" at bounding box center [91, 297] width 25 height 88
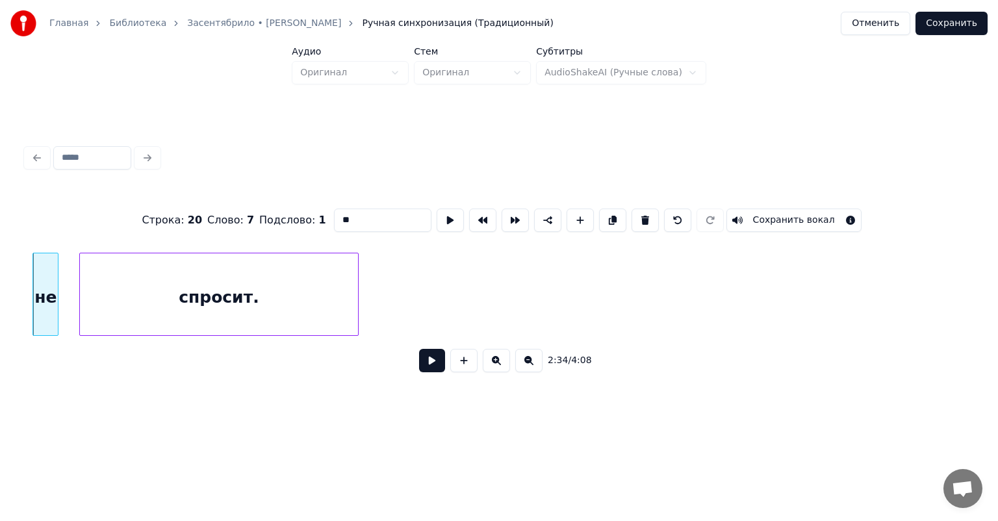
click at [189, 309] on div "спросит." at bounding box center [219, 297] width 278 height 88
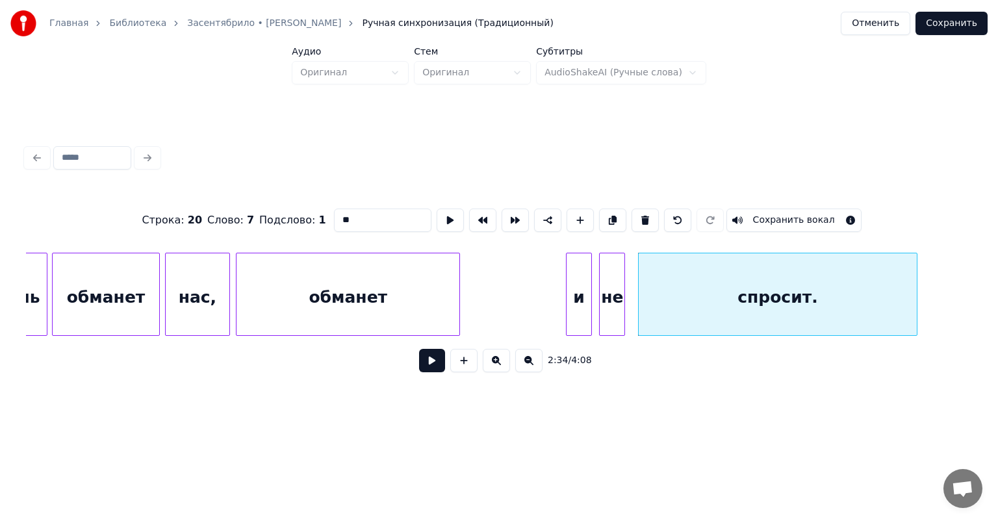
scroll to position [0, 24512]
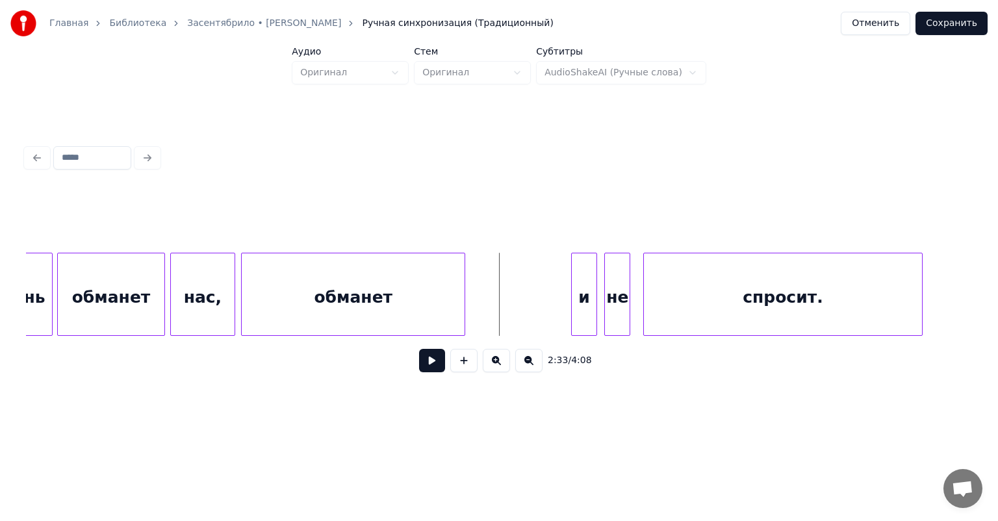
click at [426, 366] on button at bounding box center [432, 360] width 26 height 23
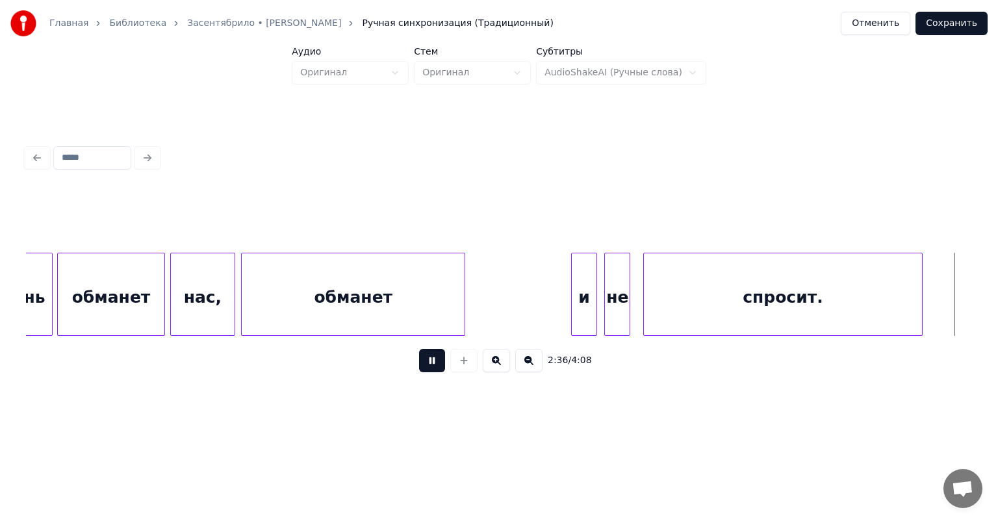
scroll to position [0, 25459]
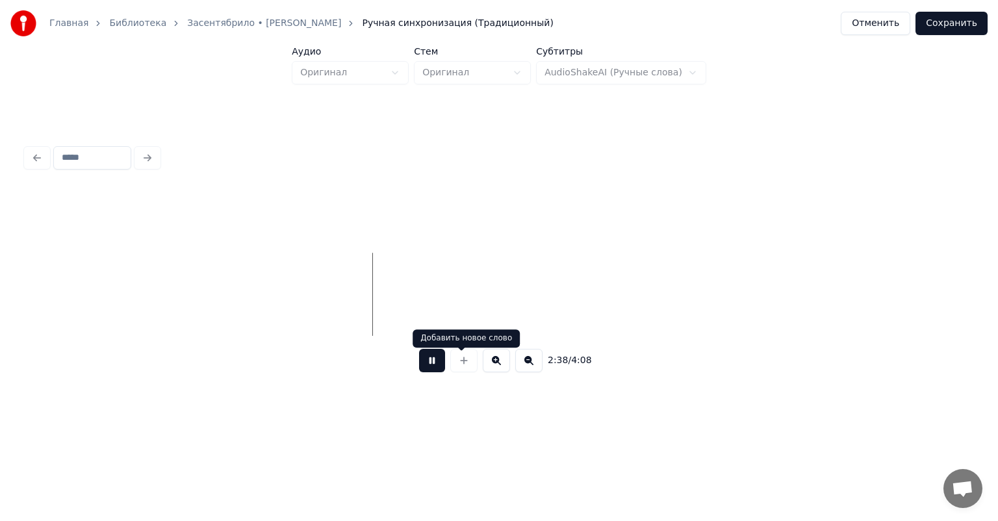
drag, startPoint x: 424, startPoint y: 364, endPoint x: 481, endPoint y: 356, distance: 58.4
click at [424, 365] on button at bounding box center [432, 360] width 26 height 23
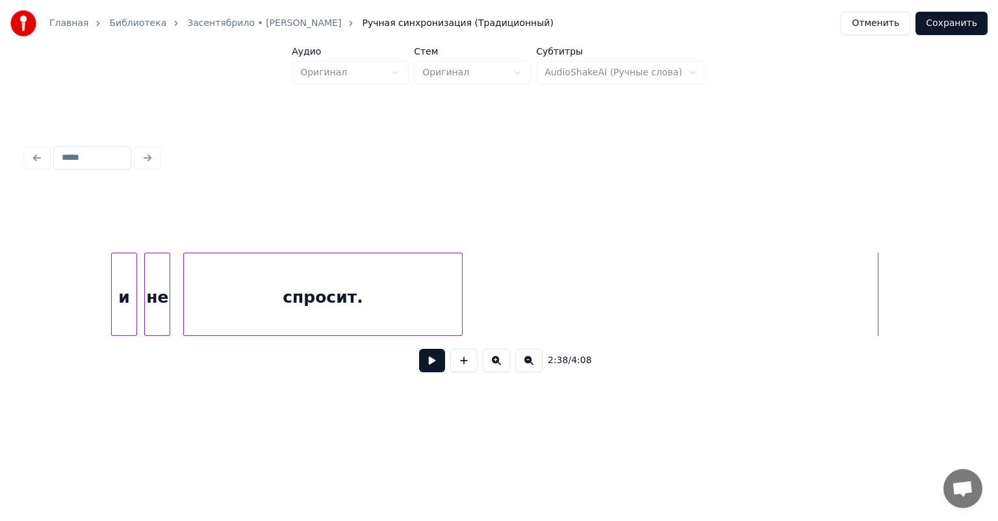
scroll to position [0, 24881]
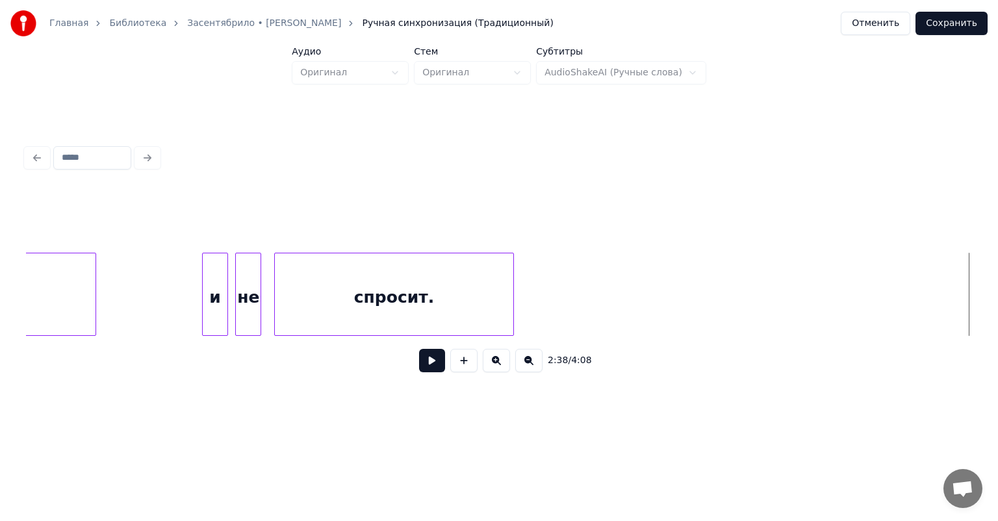
click at [509, 299] on div at bounding box center [511, 294] width 4 height 82
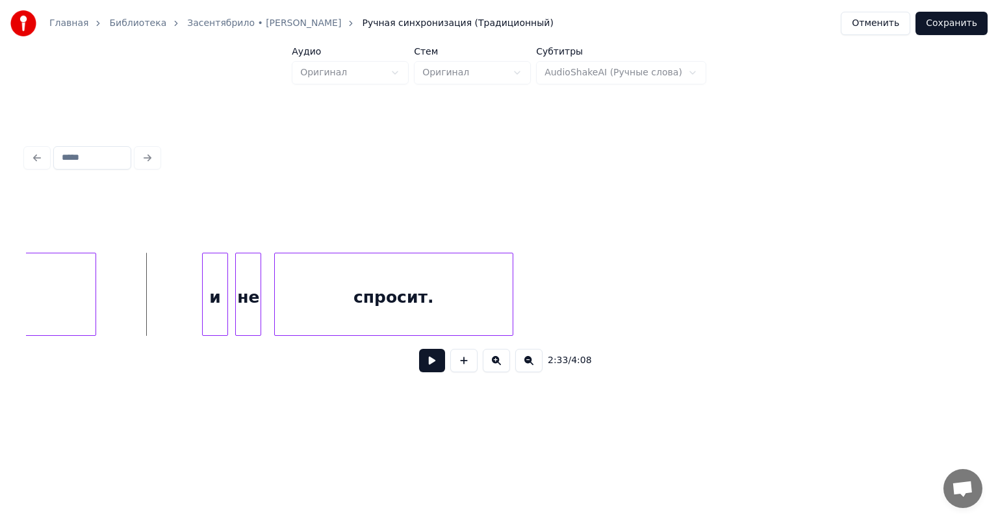
click at [419, 361] on button at bounding box center [432, 360] width 26 height 23
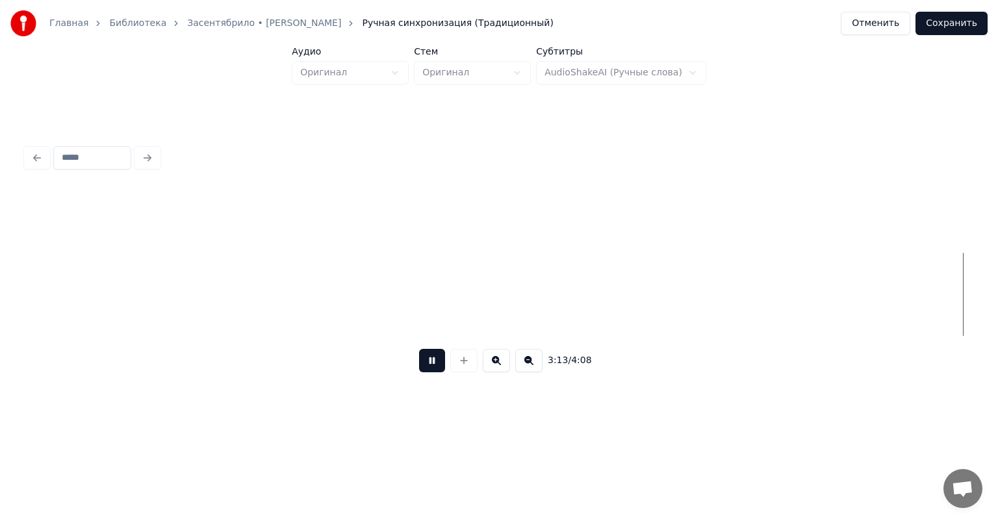
scroll to position [0, 31512]
click at [941, 29] on button "Сохранить" at bounding box center [951, 23] width 72 height 23
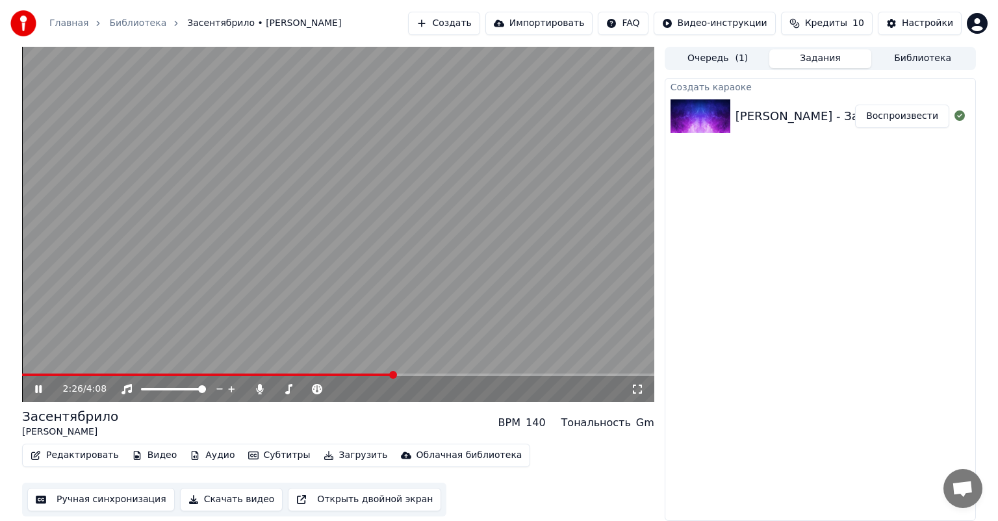
click at [392, 374] on span at bounding box center [338, 375] width 632 height 3
click at [489, 370] on video at bounding box center [338, 224] width 632 height 355
click at [473, 370] on video at bounding box center [338, 224] width 632 height 355
click at [475, 374] on span at bounding box center [248, 375] width 453 height 3
click at [426, 370] on video at bounding box center [338, 224] width 632 height 355
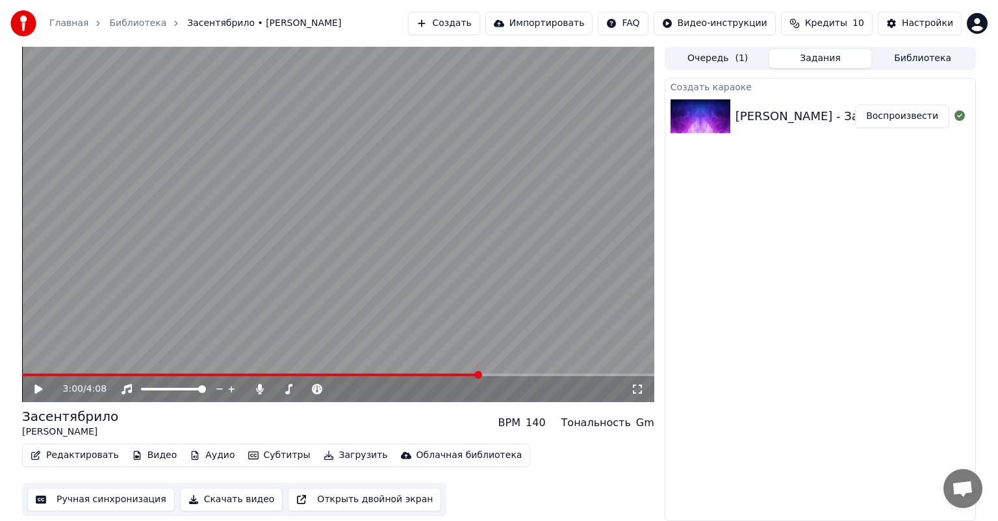
click at [415, 377] on div "3:00 / 4:08" at bounding box center [338, 389] width 632 height 26
click at [406, 372] on video at bounding box center [338, 224] width 632 height 355
click at [407, 377] on div "3:00 / 4:08" at bounding box center [338, 389] width 632 height 26
click at [406, 374] on span at bounding box center [252, 375] width 461 height 3
click at [36, 387] on icon at bounding box center [38, 389] width 6 height 8
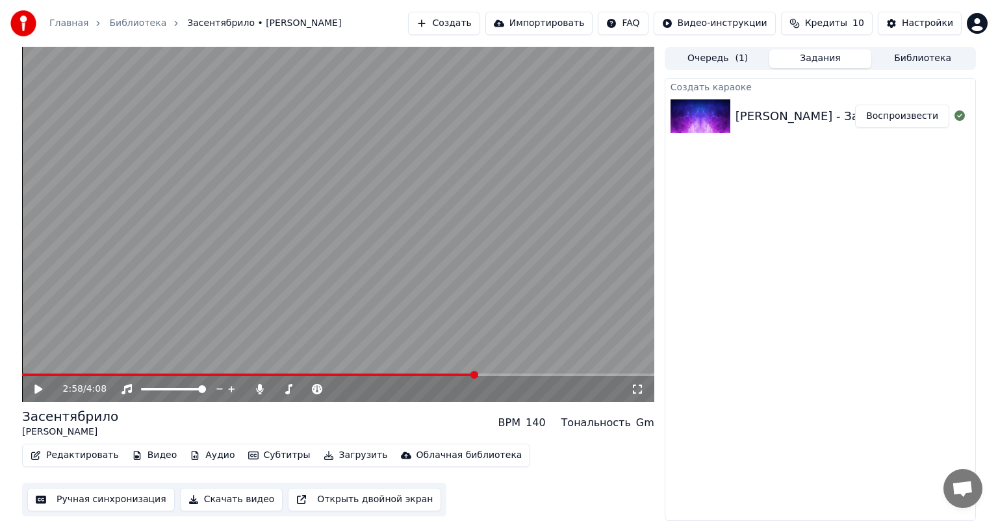
click at [454, 376] on span at bounding box center [248, 375] width 453 height 3
click at [36, 385] on icon at bounding box center [47, 389] width 31 height 10
click at [78, 456] on button "Редактировать" at bounding box center [74, 455] width 99 height 18
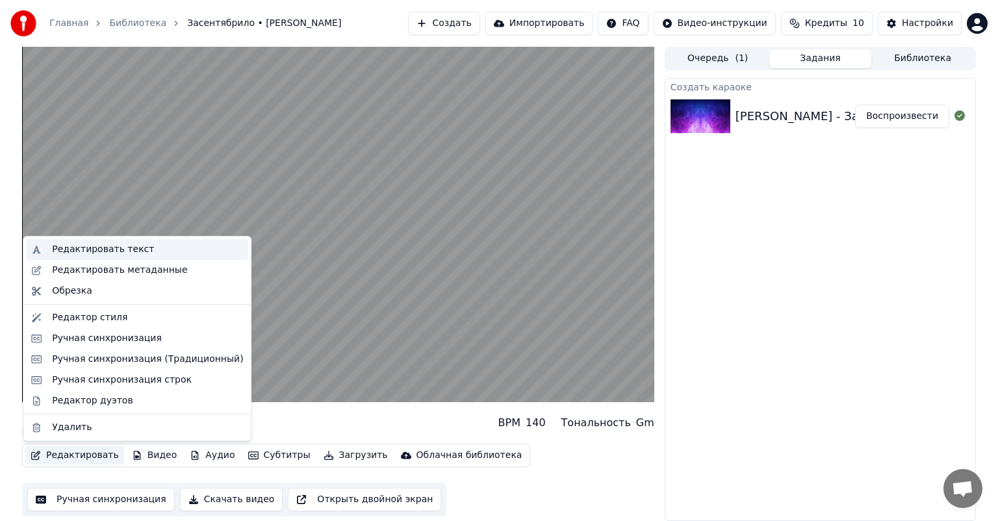
click at [105, 247] on div "Редактировать текст" at bounding box center [103, 249] width 102 height 13
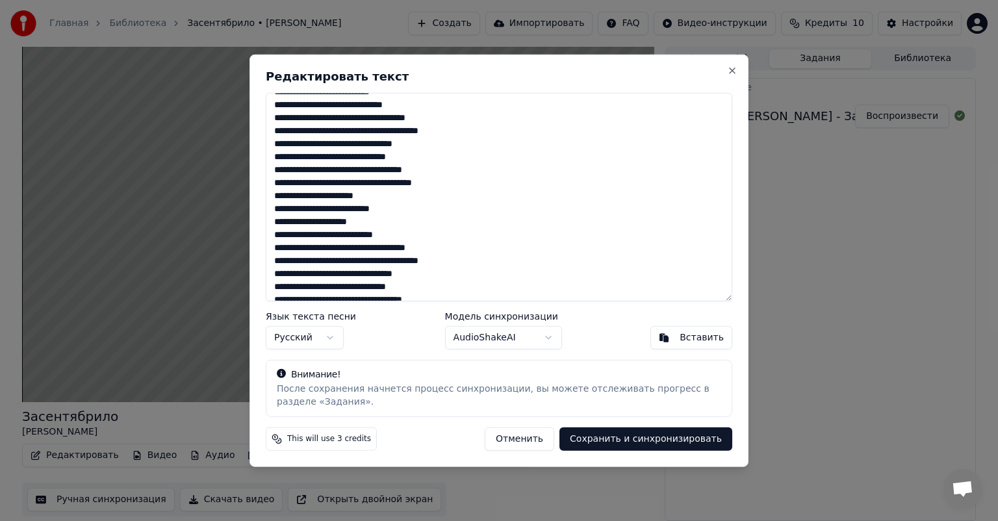
scroll to position [63, 0]
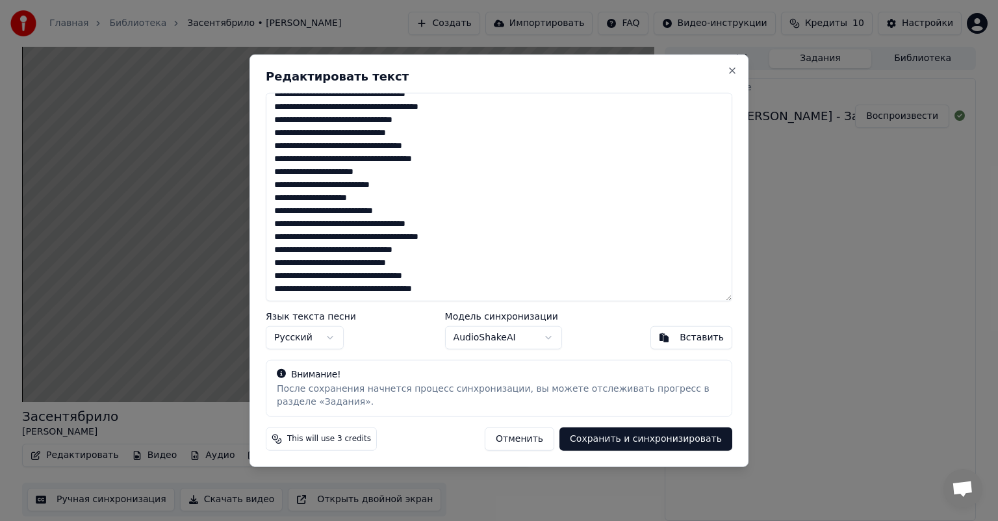
click at [494, 287] on textarea "**********" at bounding box center [499, 197] width 466 height 209
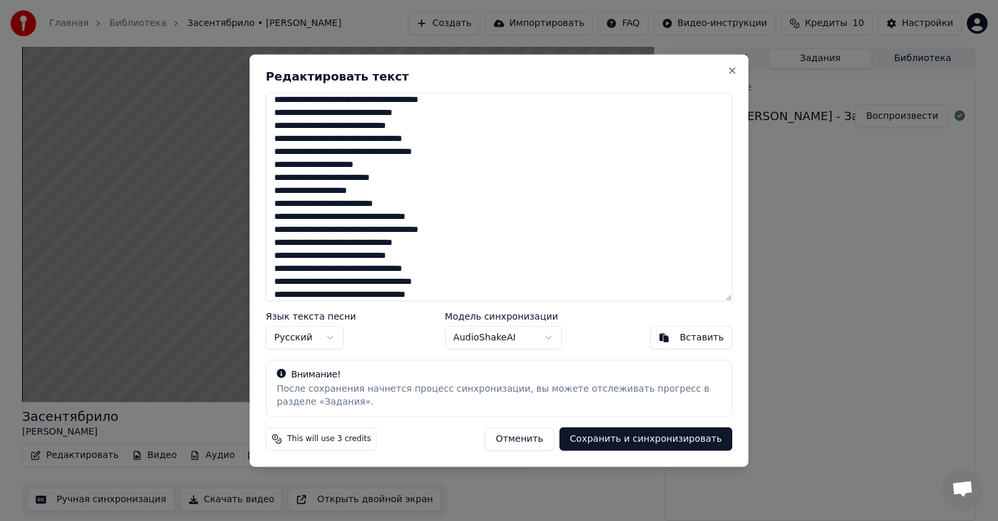
scroll to position [134, 0]
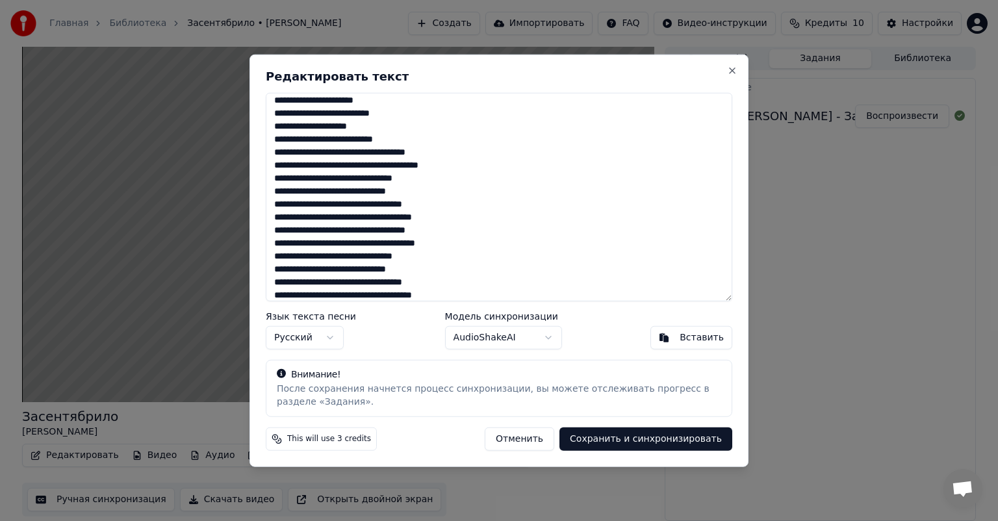
click at [290, 228] on textarea "**********" at bounding box center [499, 197] width 466 height 209
type textarea "**********"
click at [668, 434] on button "Сохранить и синхронизировать" at bounding box center [645, 438] width 173 height 23
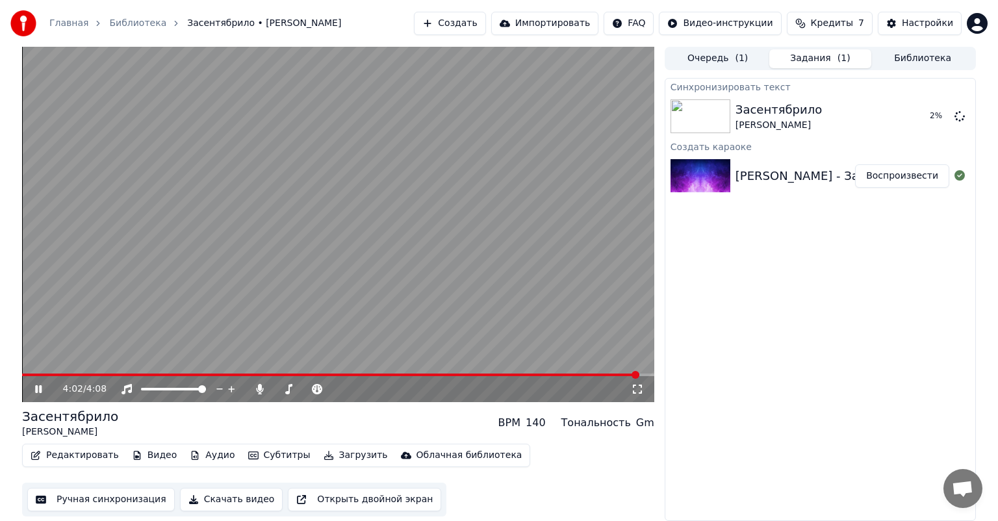
click at [34, 387] on icon at bounding box center [47, 389] width 31 height 10
click at [38, 385] on icon at bounding box center [47, 389] width 31 height 10
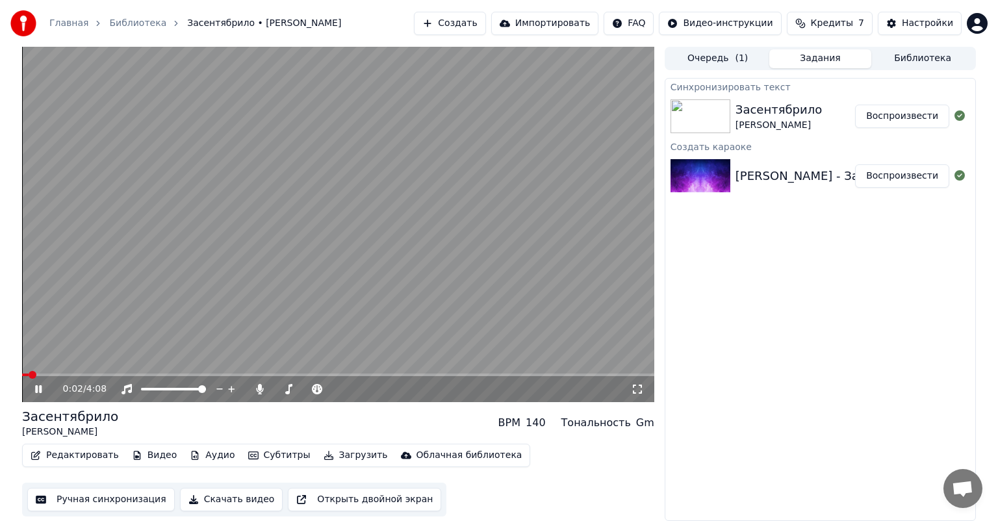
click at [926, 120] on button "Воспроизвести" at bounding box center [902, 116] width 94 height 23
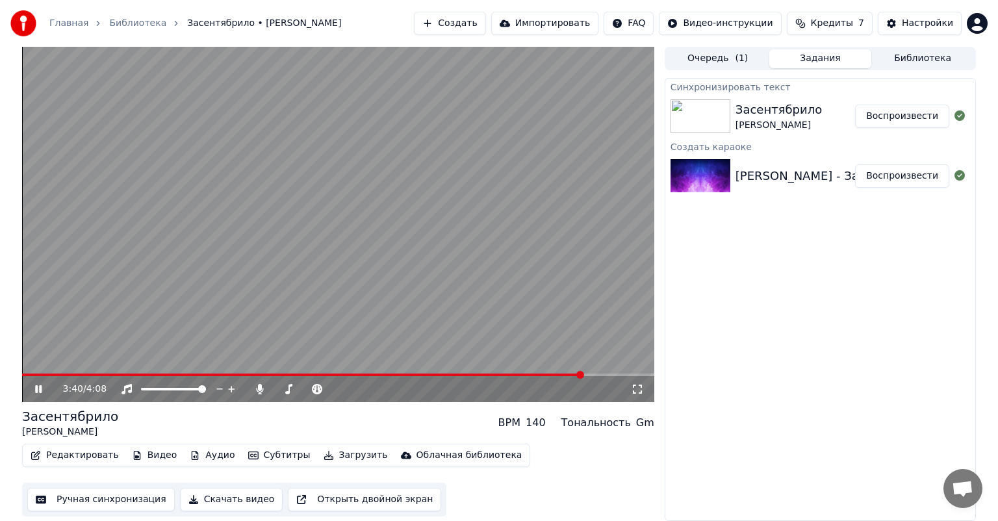
click at [340, 455] on button "Загрузить" at bounding box center [355, 455] width 75 height 18
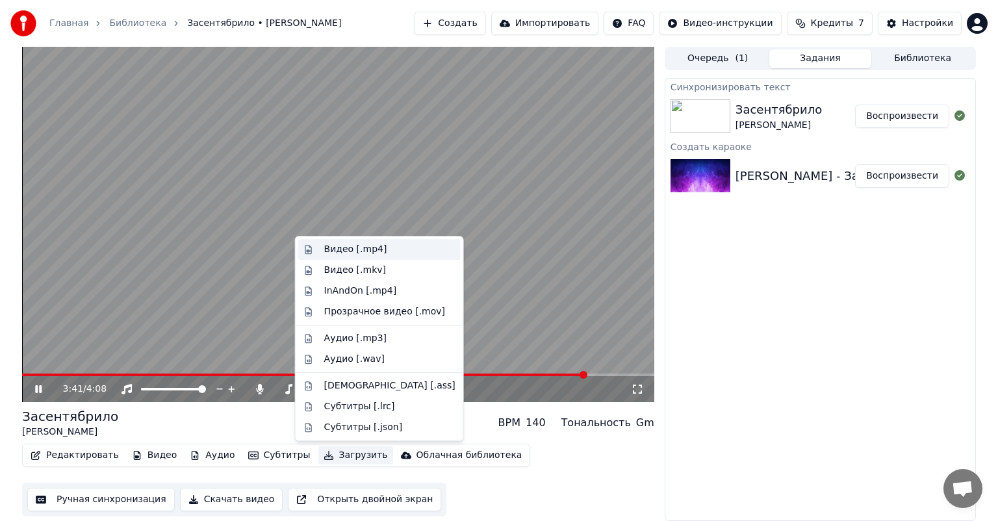
click at [379, 244] on div "Видео [.mp4]" at bounding box center [389, 249] width 131 height 13
